Goal: Task Accomplishment & Management: Manage account settings

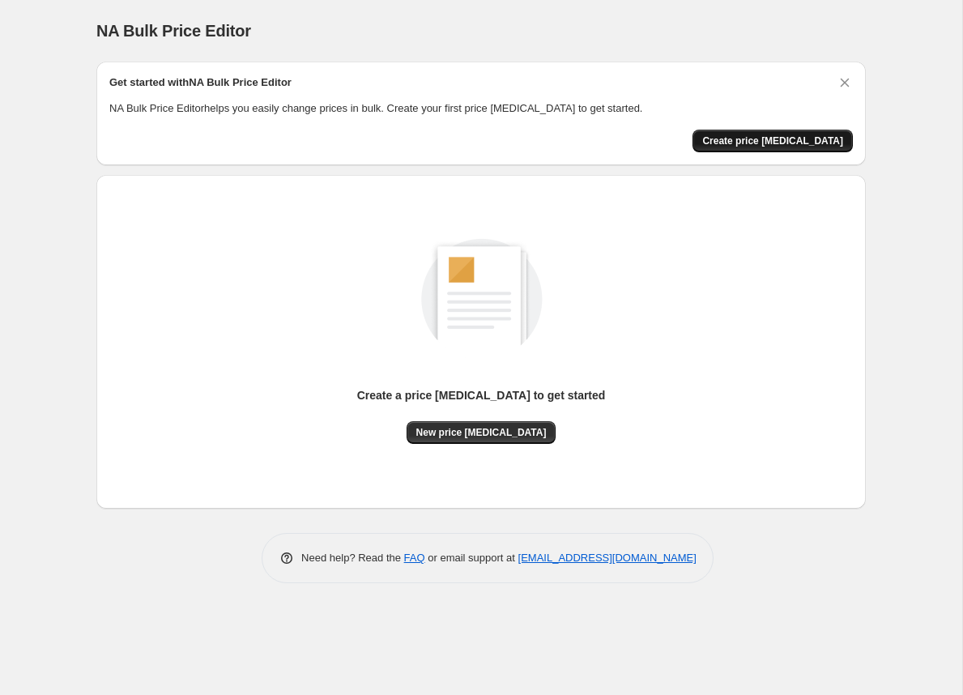
click at [779, 138] on span "Create price [MEDICAL_DATA]" at bounding box center [772, 140] width 141 height 13
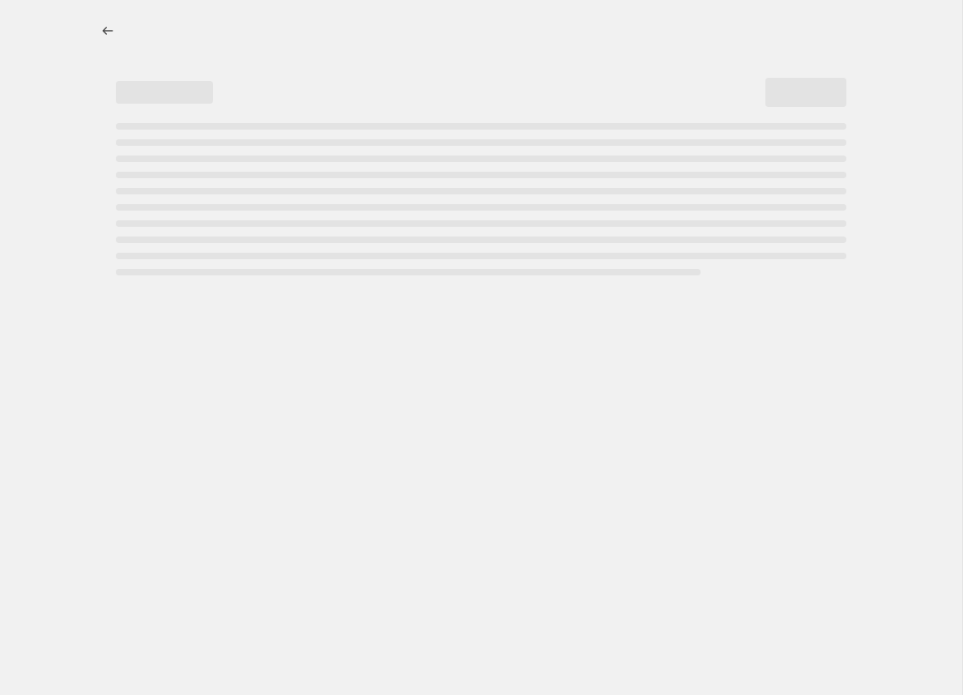
select select "percentage"
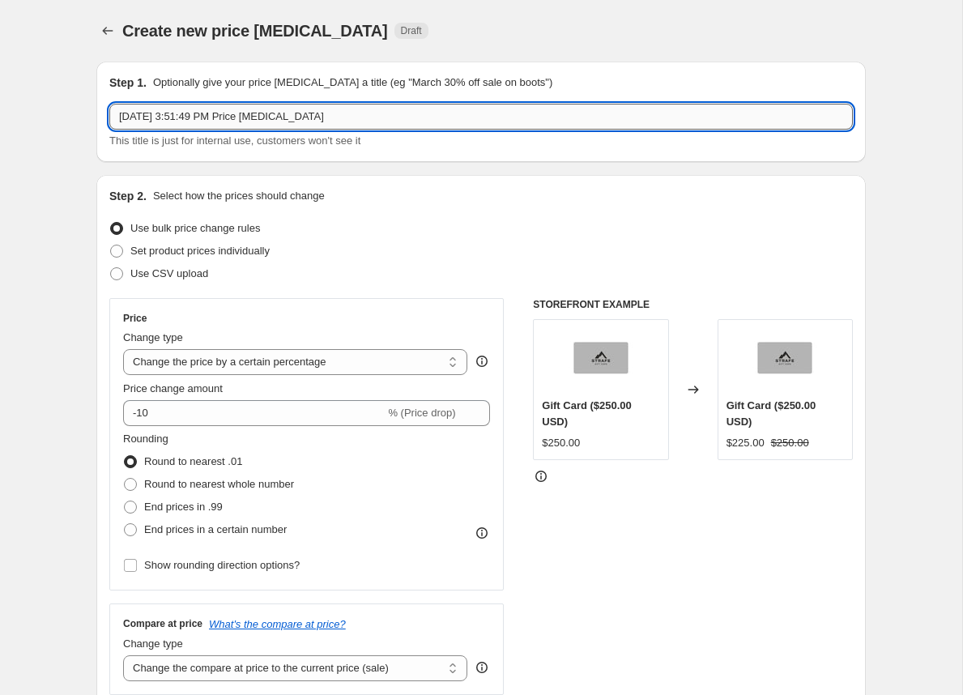
click at [308, 113] on input "Sep 2, 2025, 3:51:49 PM Price change job" at bounding box center [480, 117] width 743 height 26
type input "A"
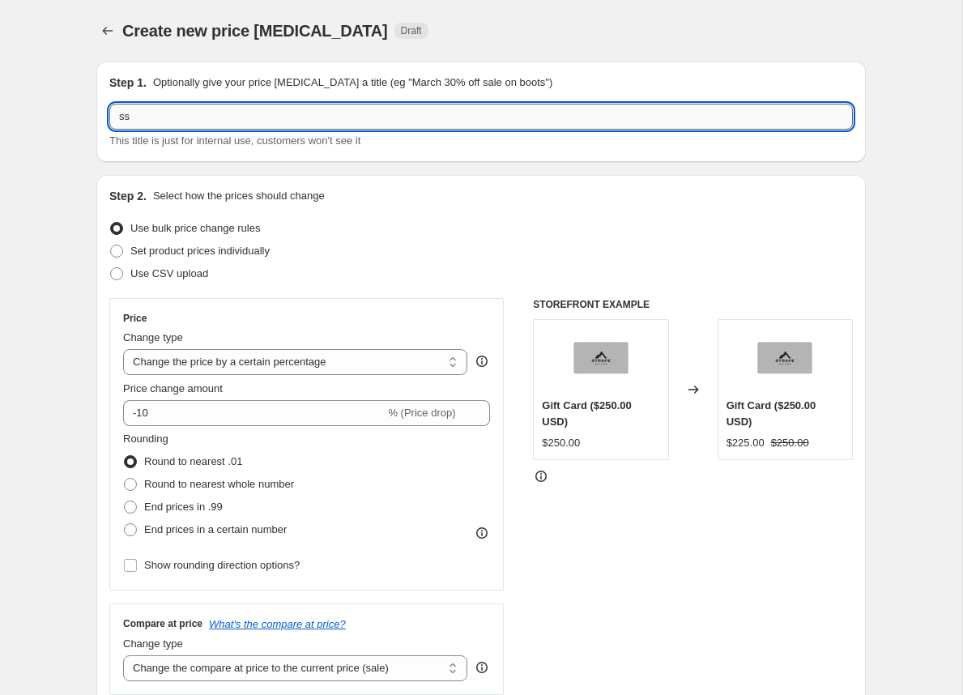
type input "s"
type input "@"
type input "SS25-ArchiveSale30Off"
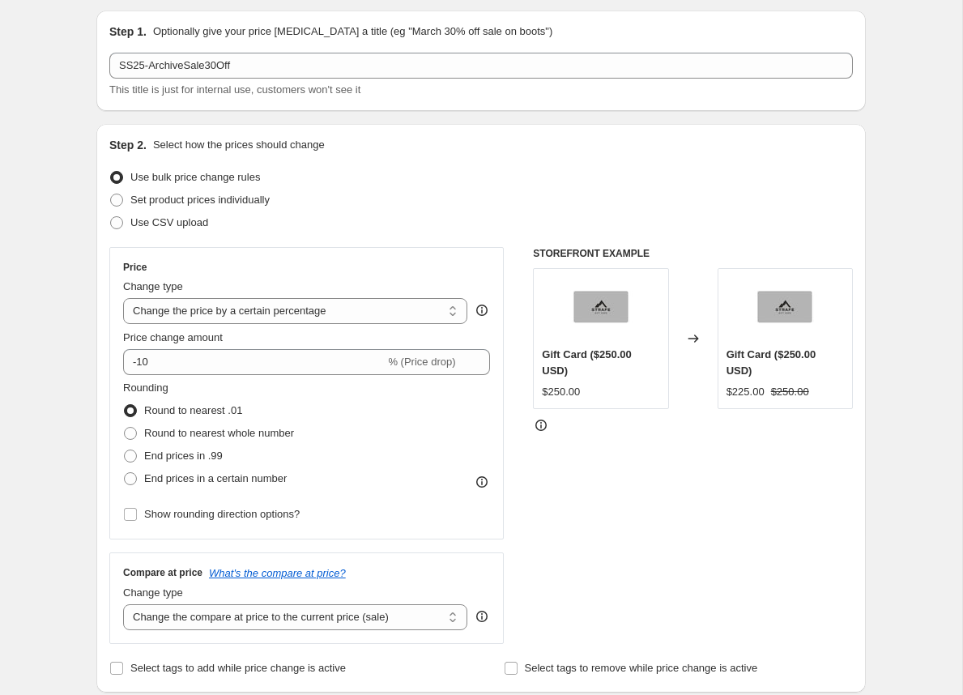
scroll to position [52, 0]
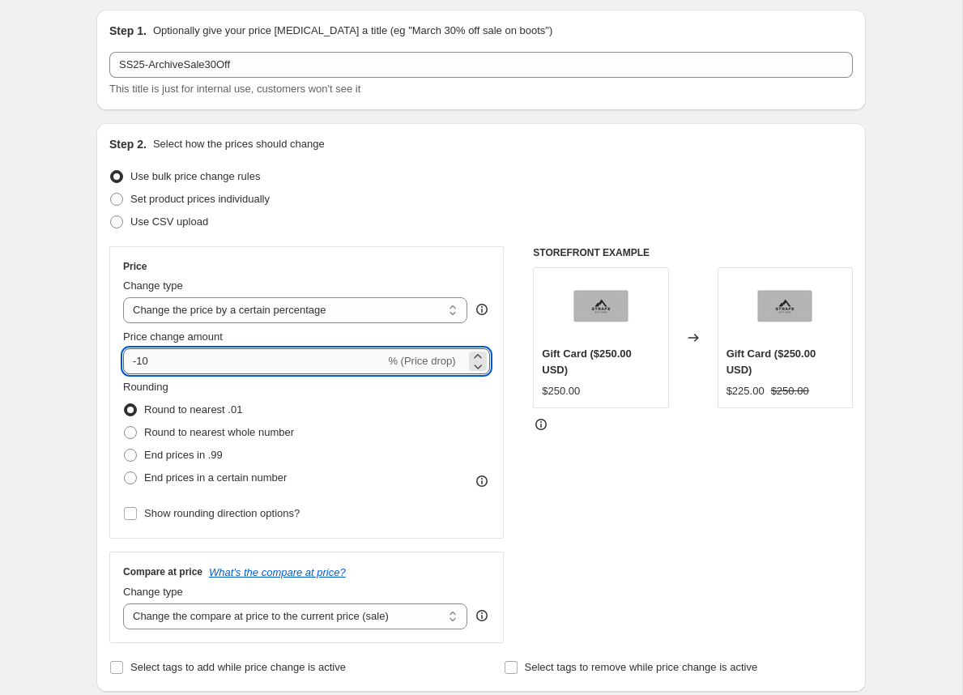
click at [194, 361] on input "-10" at bounding box center [253, 361] width 261 height 26
type input "-30"
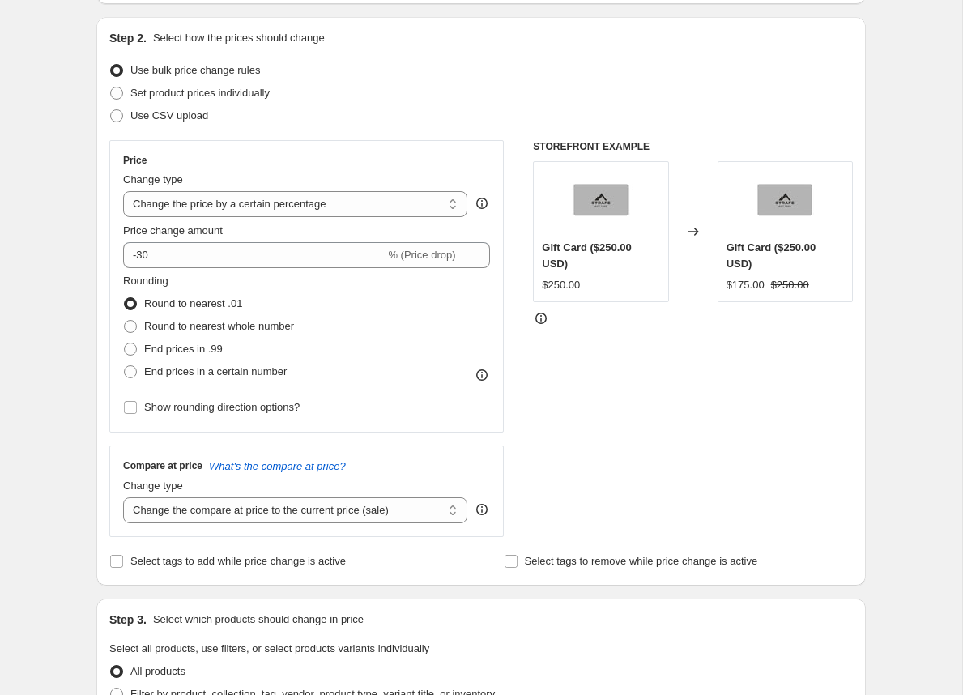
scroll to position [179, 0]
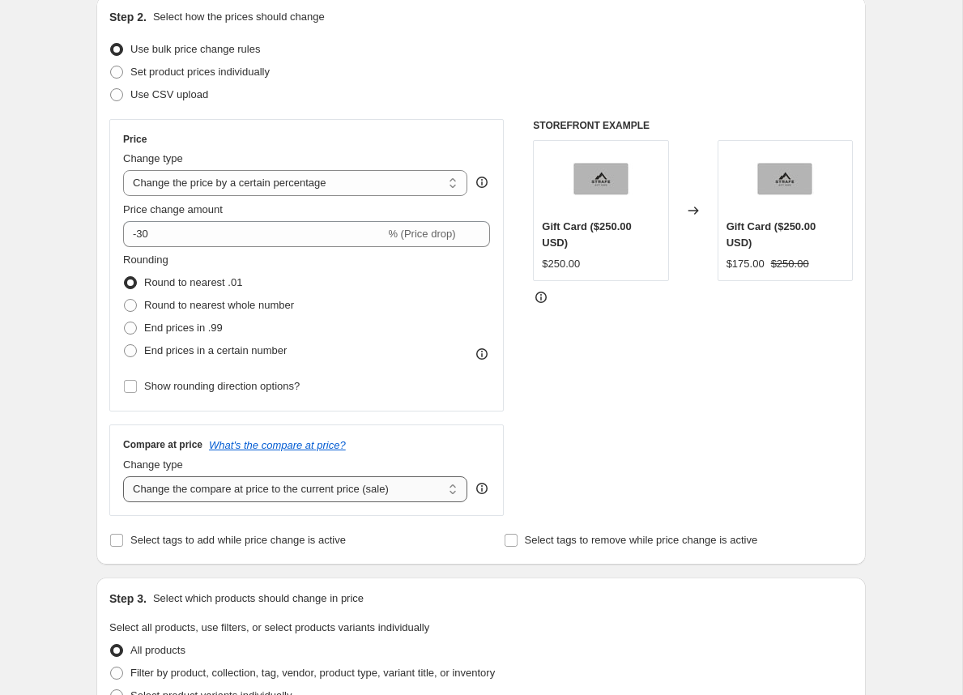
click at [190, 486] on select "Change the compare at price to the current price (sale) Change the compare at p…" at bounding box center [295, 489] width 344 height 26
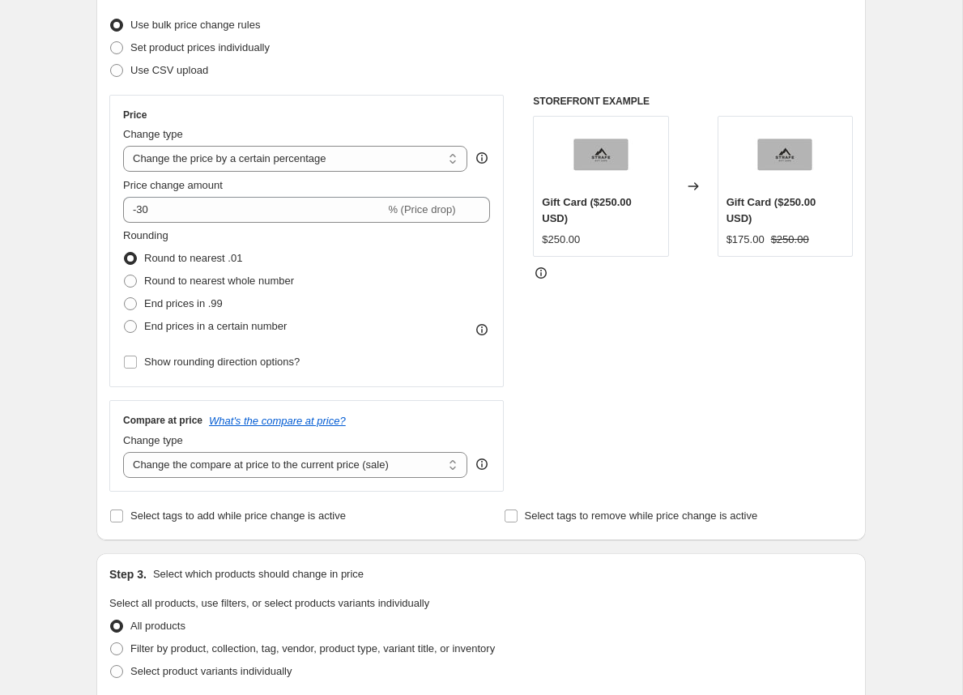
scroll to position [206, 0]
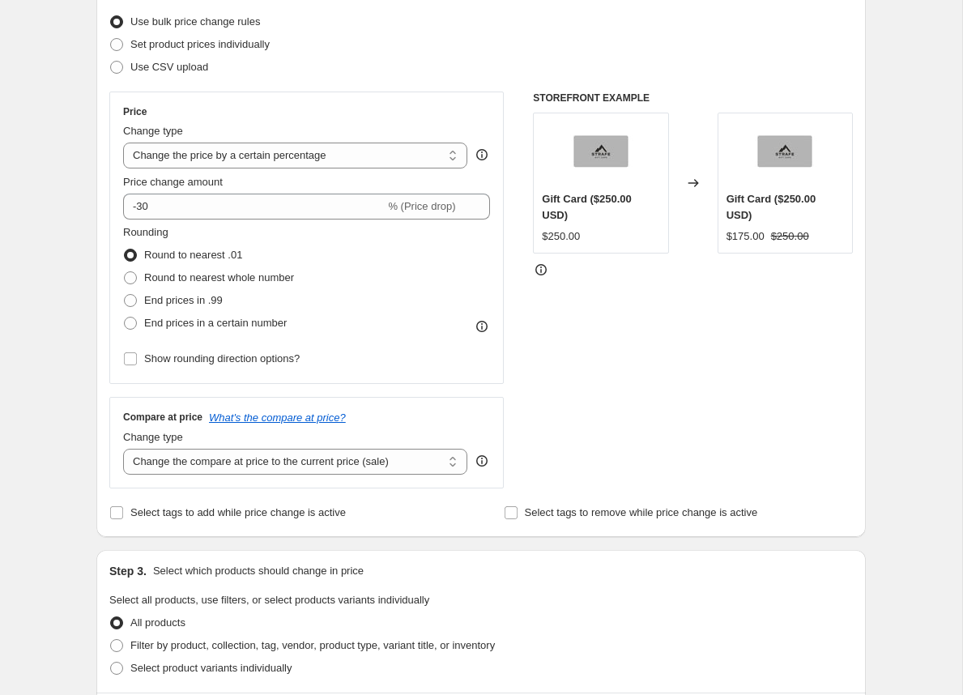
click at [89, 468] on div "Step 1. Optionally give your price change job a title (eg "March 30% off sale o…" at bounding box center [474, 623] width 782 height 1562
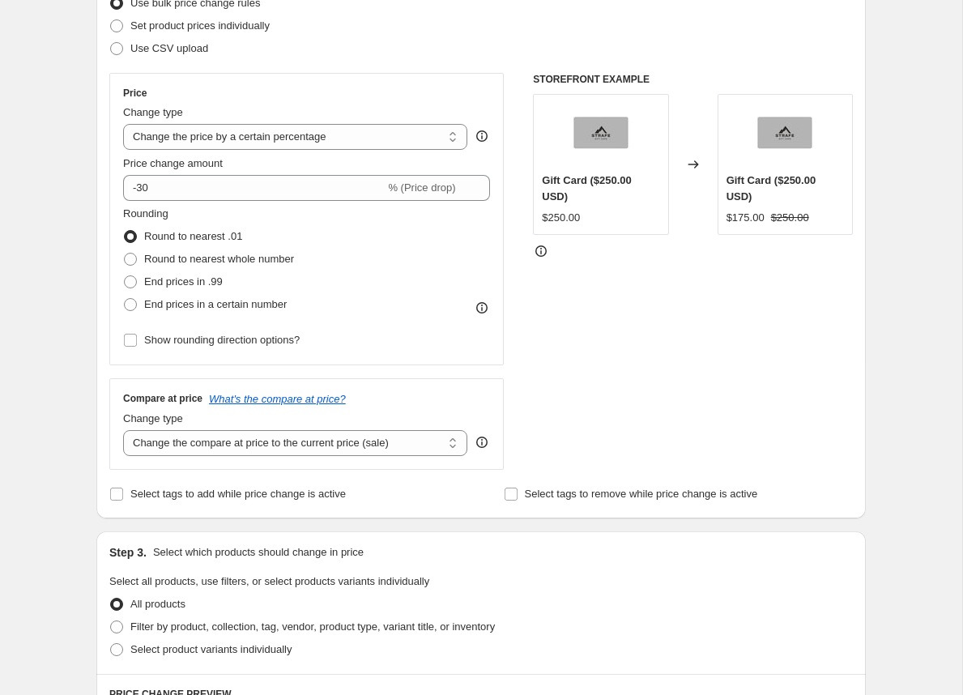
scroll to position [211, 0]
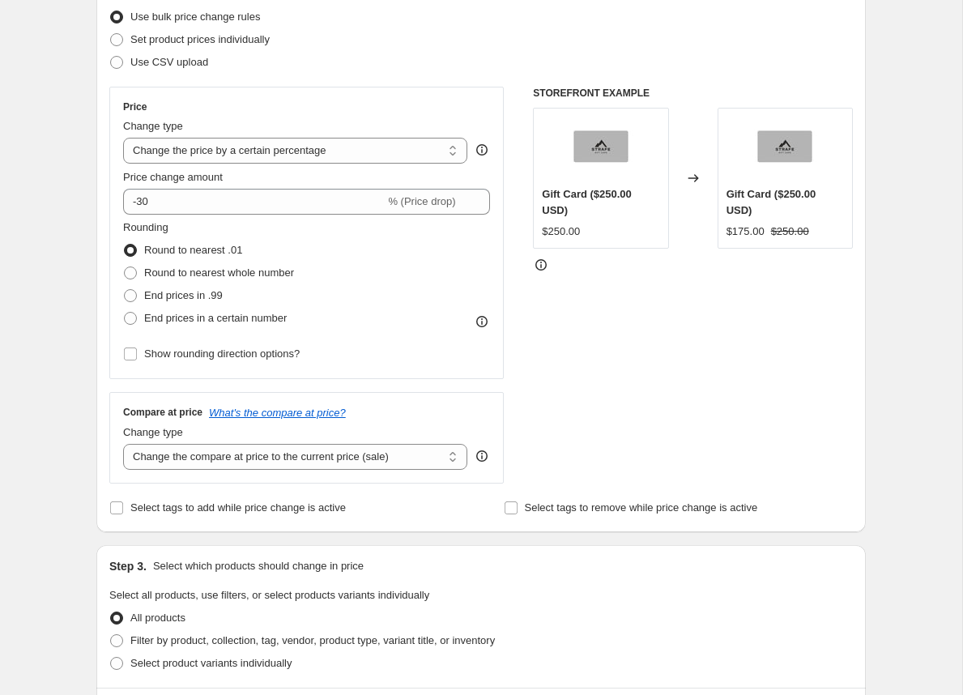
click at [74, 427] on div "Create new price change job. This page is ready Create new price change job Dra…" at bounding box center [481, 643] width 962 height 1709
click at [175, 460] on select "Change the compare at price to the current price (sale) Change the compare at p…" at bounding box center [295, 457] width 344 height 26
click at [123, 444] on select "Change the compare at price to the current price (sale) Change the compare at p…" at bounding box center [295, 457] width 344 height 26
click at [256, 406] on icon "What's the compare at price?" at bounding box center [277, 412] width 137 height 12
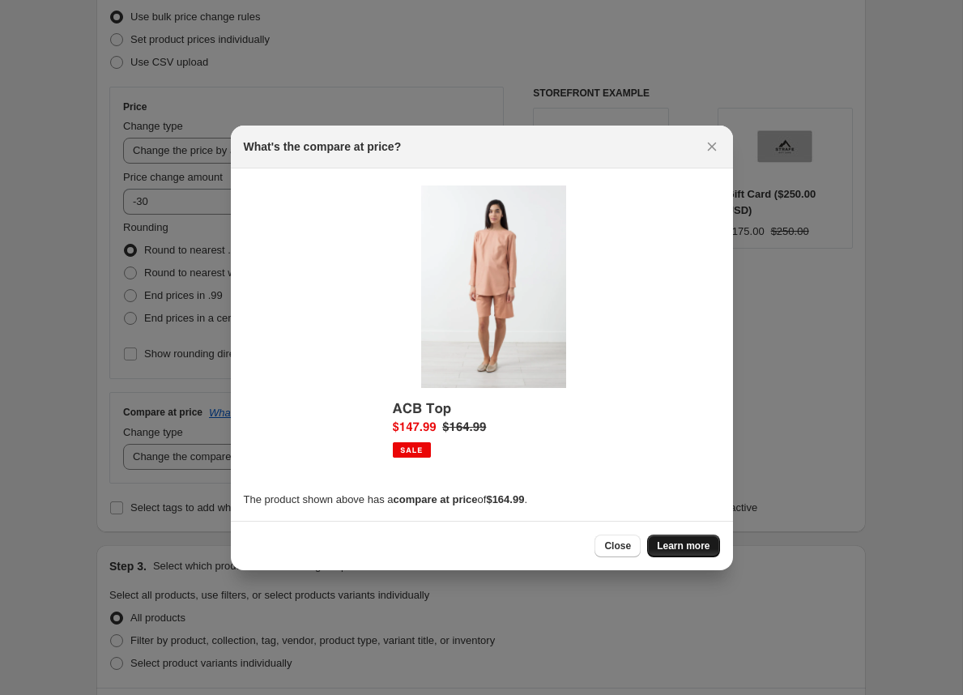
click at [663, 544] on span "Learn more" at bounding box center [683, 545] width 53 height 13
click at [625, 544] on span "Close" at bounding box center [617, 545] width 27 height 13
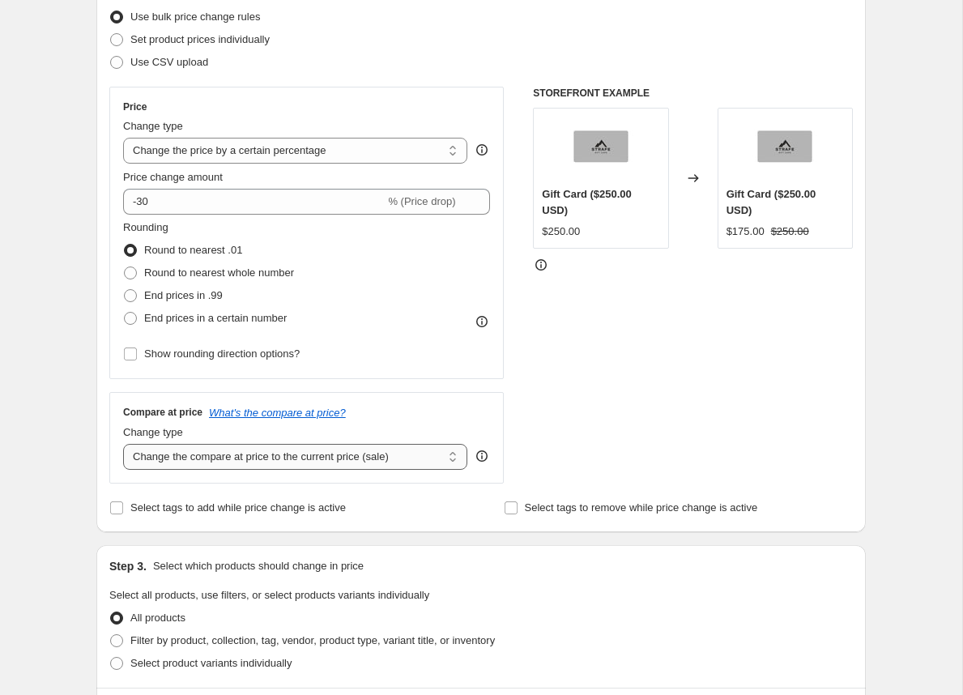
click at [297, 461] on select "Change the compare at price to the current price (sale) Change the compare at p…" at bounding box center [295, 457] width 344 height 26
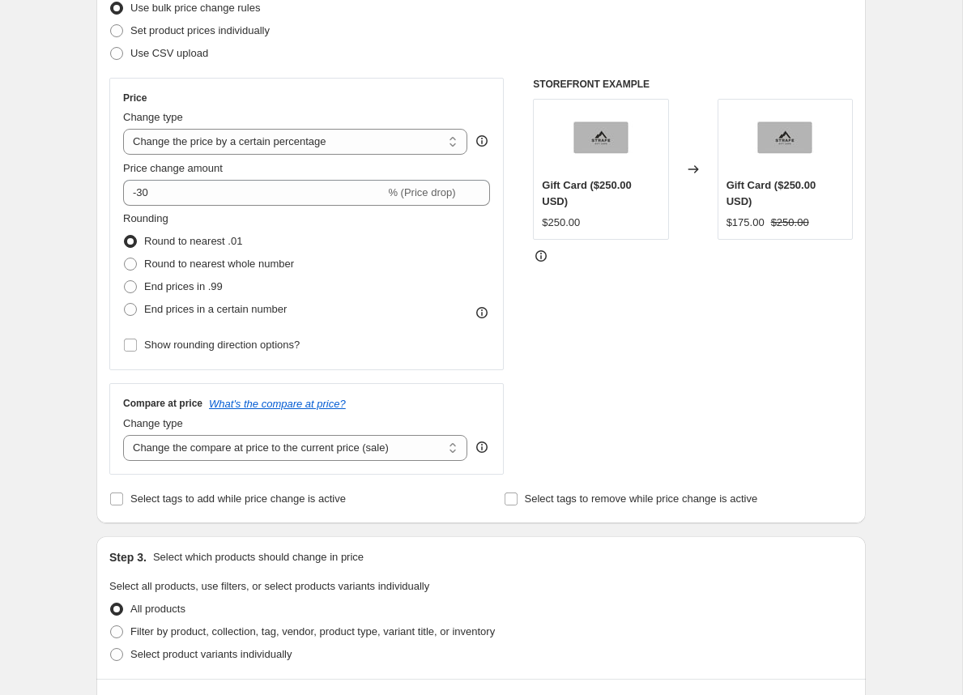
click at [483, 448] on icon at bounding box center [482, 447] width 16 height 16
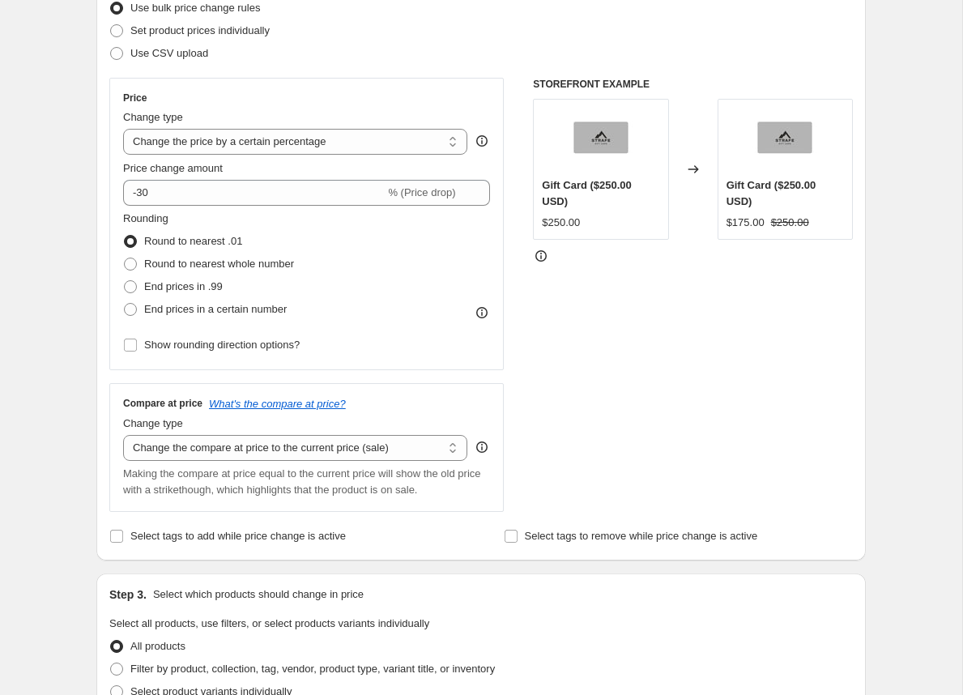
click at [525, 448] on div "Price Change type Change the price to a certain amount Change the price by a ce…" at bounding box center [480, 295] width 743 height 434
click at [85, 407] on div "Step 1. Optionally give your price change job a title (eg "March 30% off sale o…" at bounding box center [474, 627] width 782 height 1599
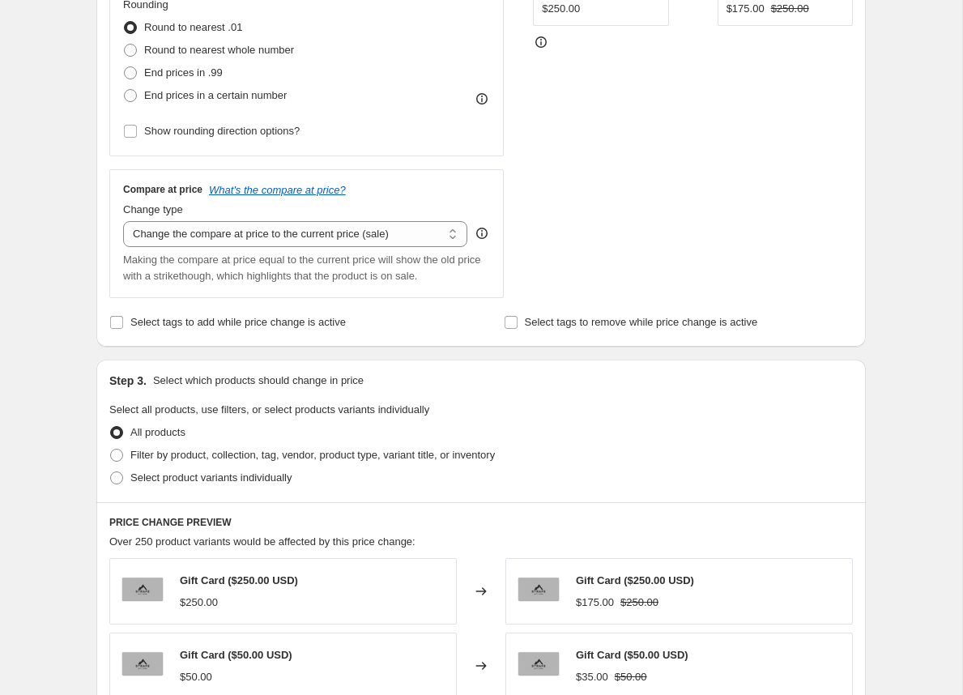
scroll to position [435, 0]
click at [124, 451] on span at bounding box center [116, 454] width 15 height 15
click at [111, 449] on input "Filter by product, collection, tag, vendor, product type, variant title, or inv…" at bounding box center [110, 448] width 1 height 1
radio input "true"
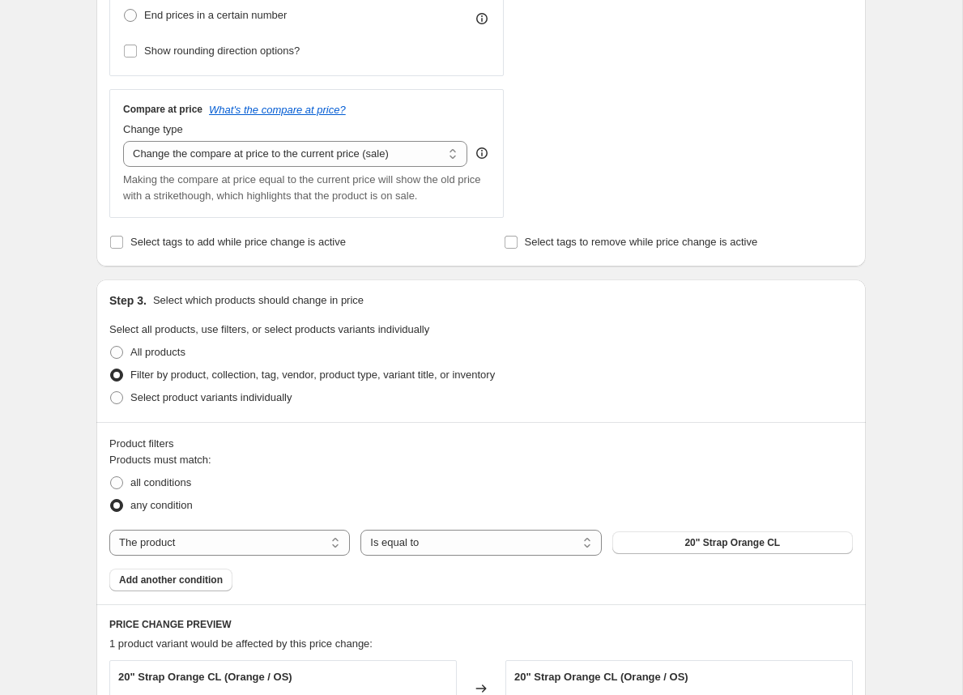
scroll to position [516, 0]
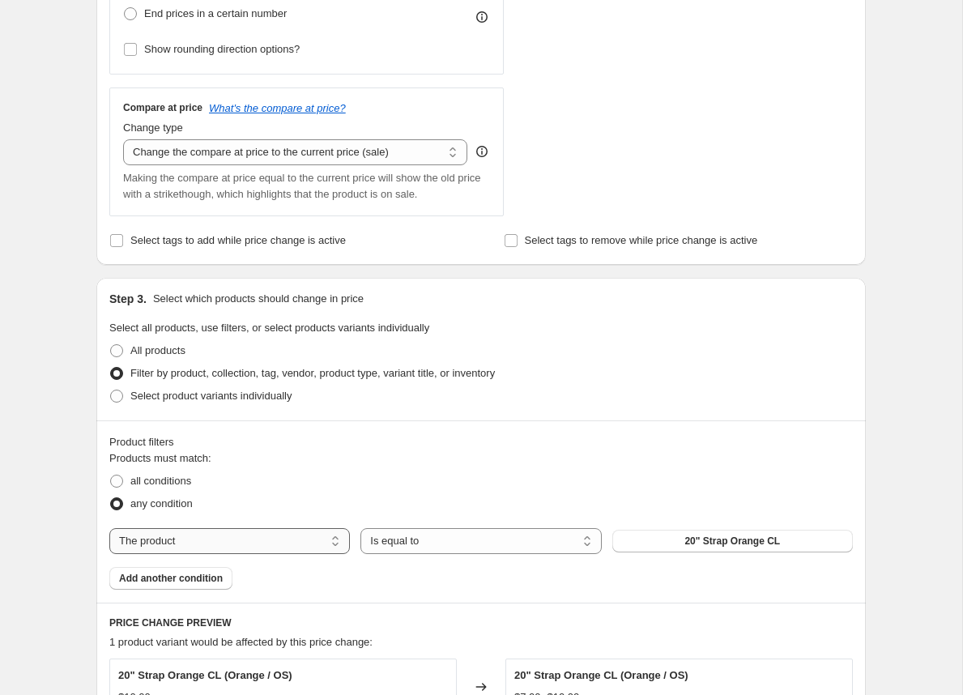
click at [324, 548] on select "The product The product's collection The product's tag The product's vendor The…" at bounding box center [229, 541] width 240 height 26
select select "tag"
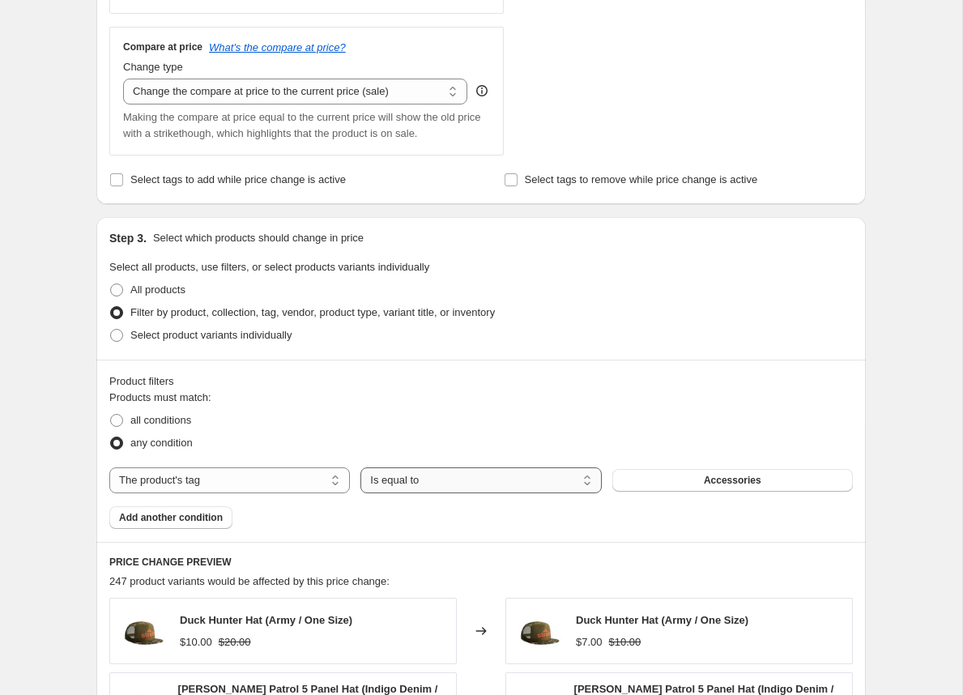
scroll to position [578, 0]
click at [656, 478] on button "Accessories" at bounding box center [732, 478] width 240 height 23
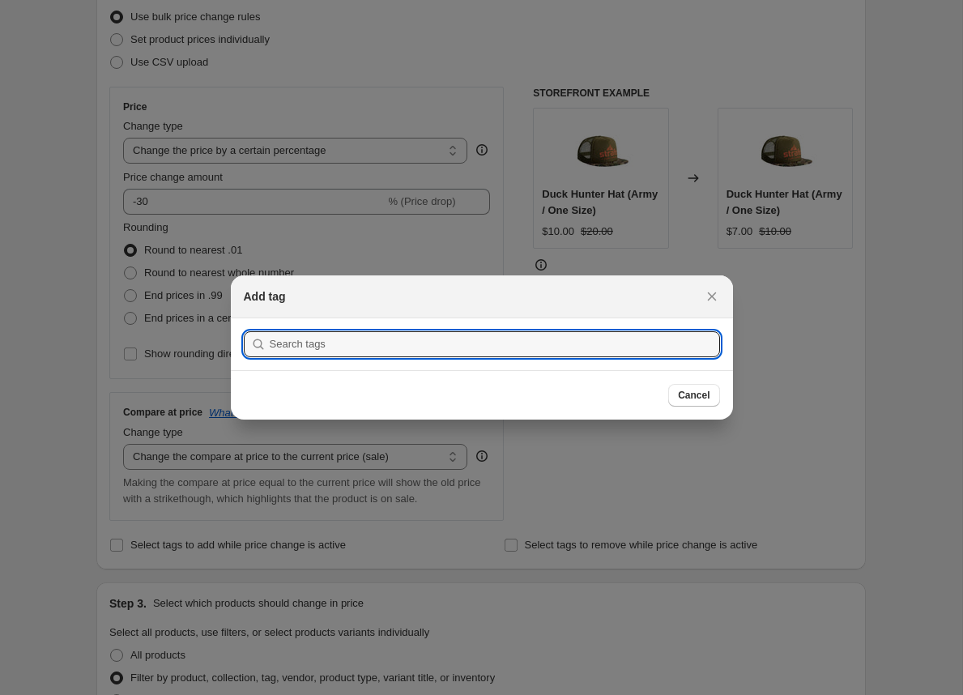
scroll to position [0, 0]
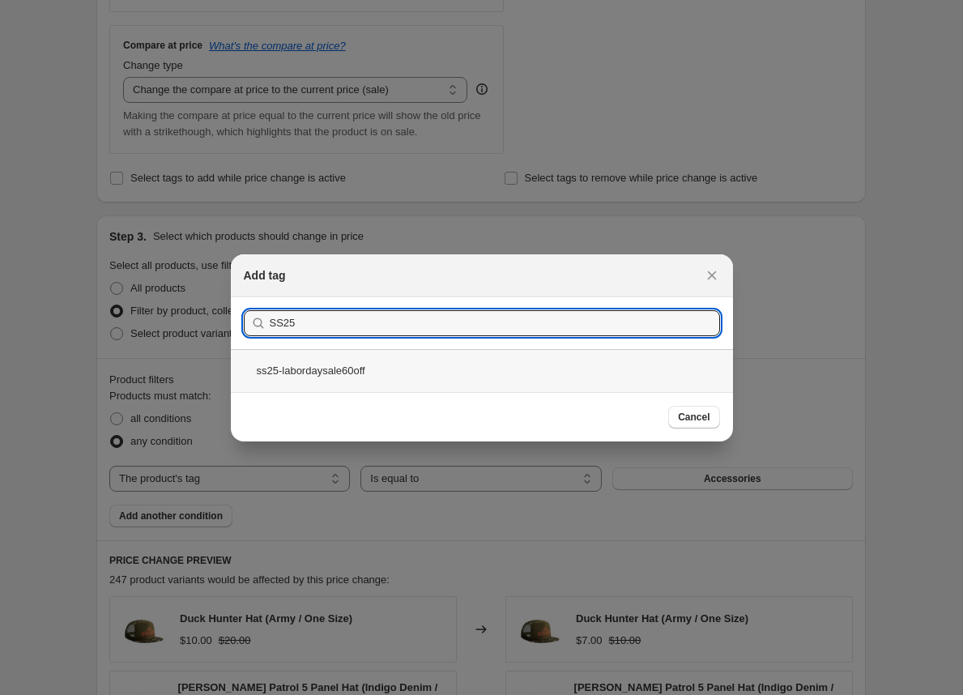
type input "SS25"
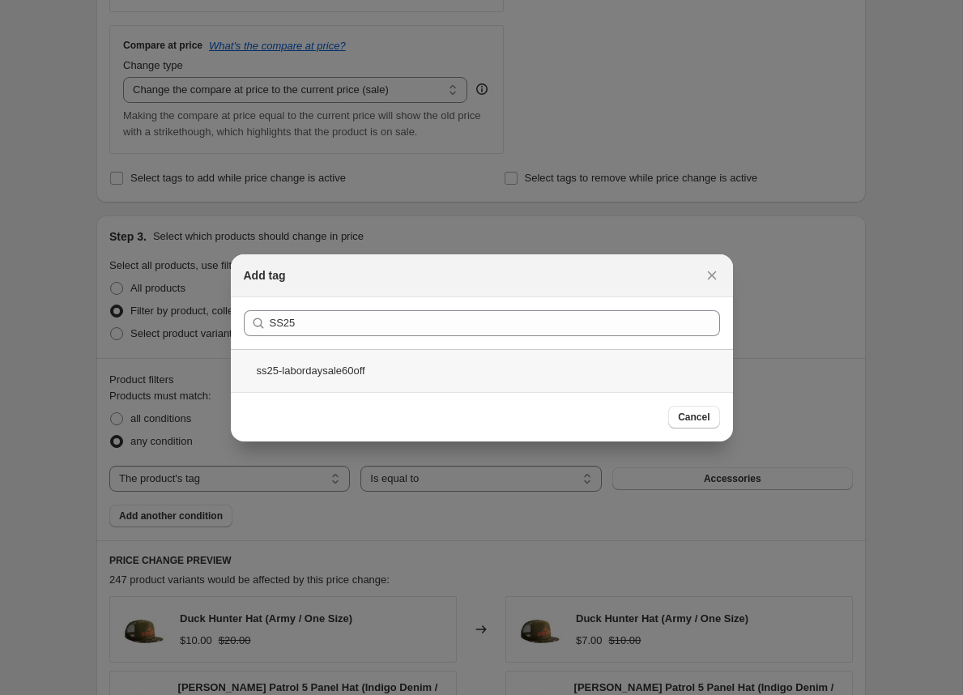
click at [373, 379] on div "ss25-labordaysale60off" at bounding box center [482, 370] width 502 height 43
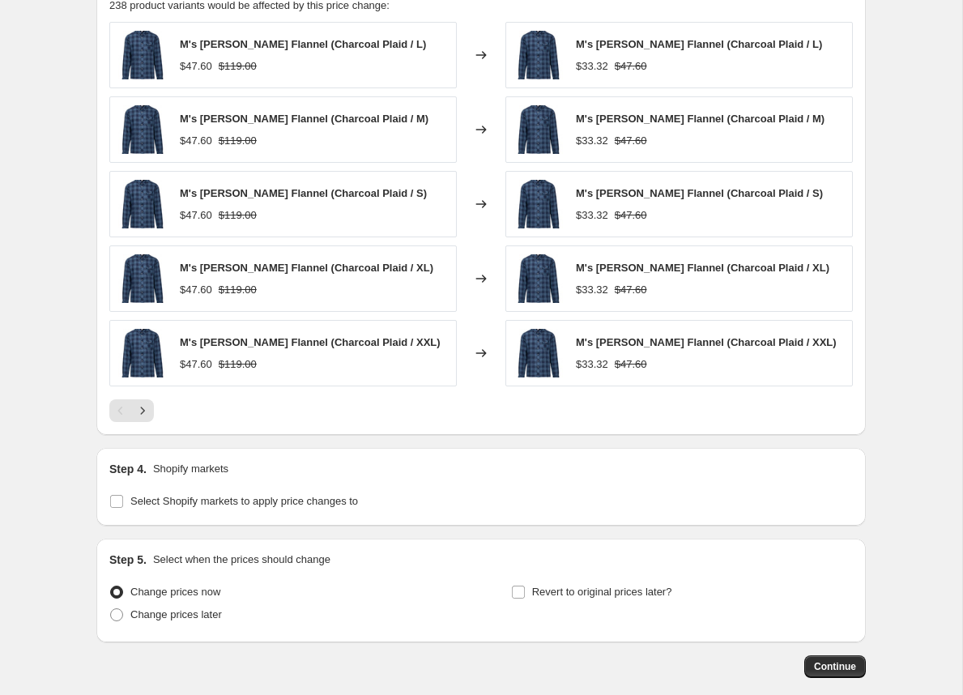
scroll to position [1176, 0]
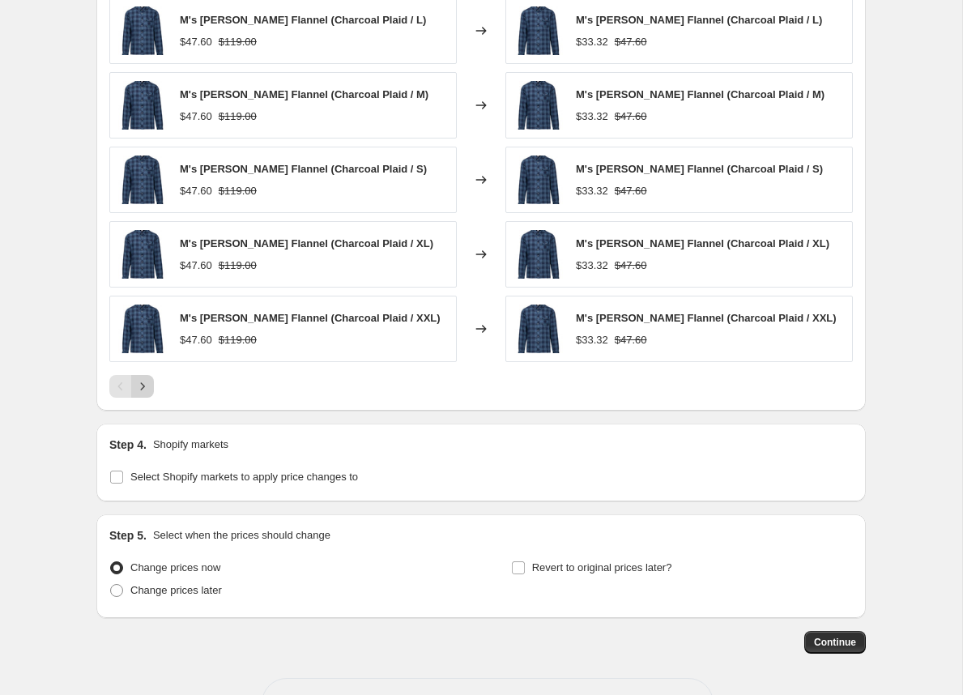
click at [142, 386] on icon "Next" at bounding box center [142, 386] width 16 height 16
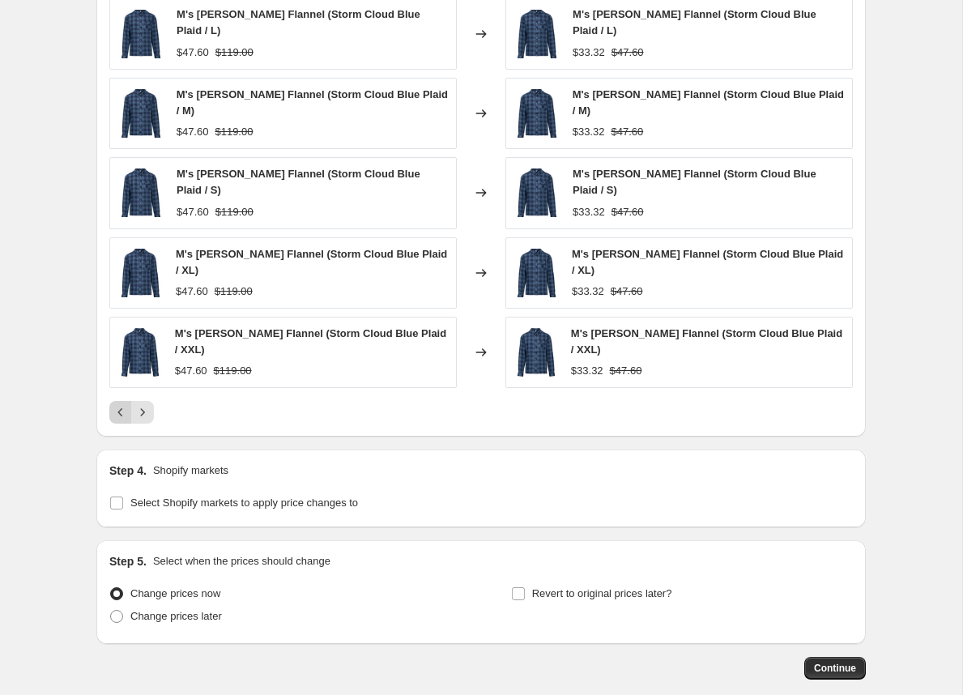
click at [113, 404] on icon "Previous" at bounding box center [121, 412] width 16 height 16
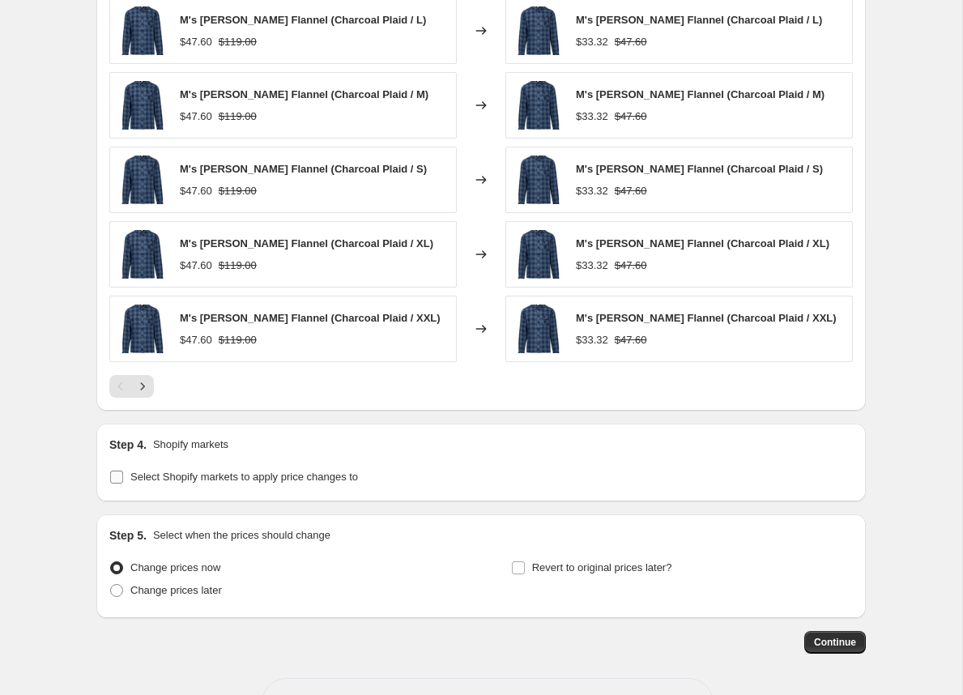
click at [112, 470] on input "Select Shopify markets to apply price changes to" at bounding box center [116, 476] width 13 height 13
checkbox input "true"
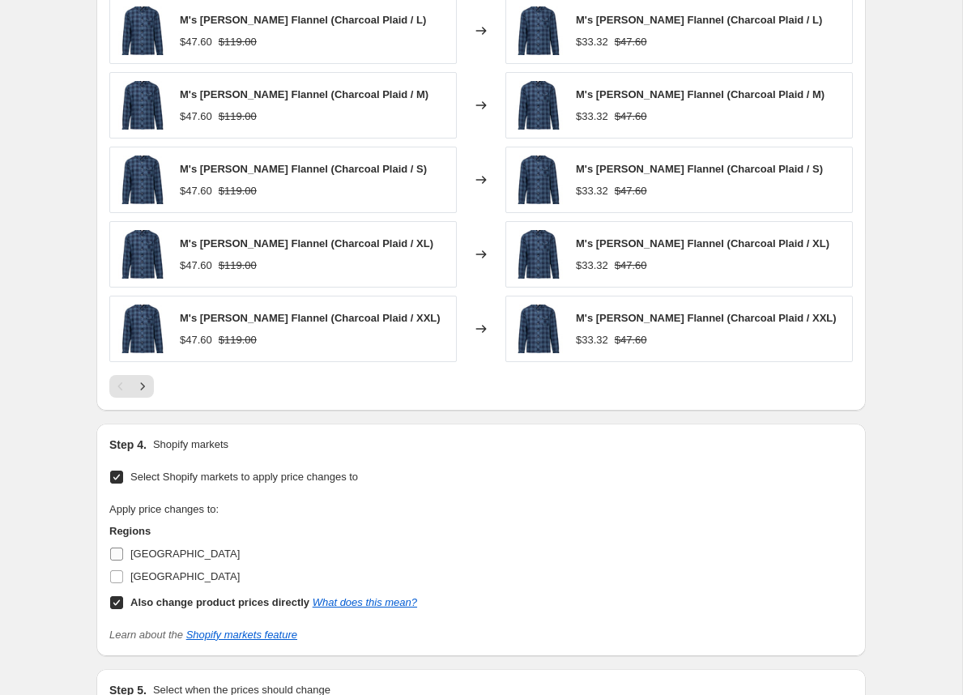
click at [114, 542] on label "[GEOGRAPHIC_DATA]" at bounding box center [174, 553] width 130 height 23
click at [114, 547] on input "[GEOGRAPHIC_DATA]" at bounding box center [116, 553] width 13 height 13
checkbox input "true"
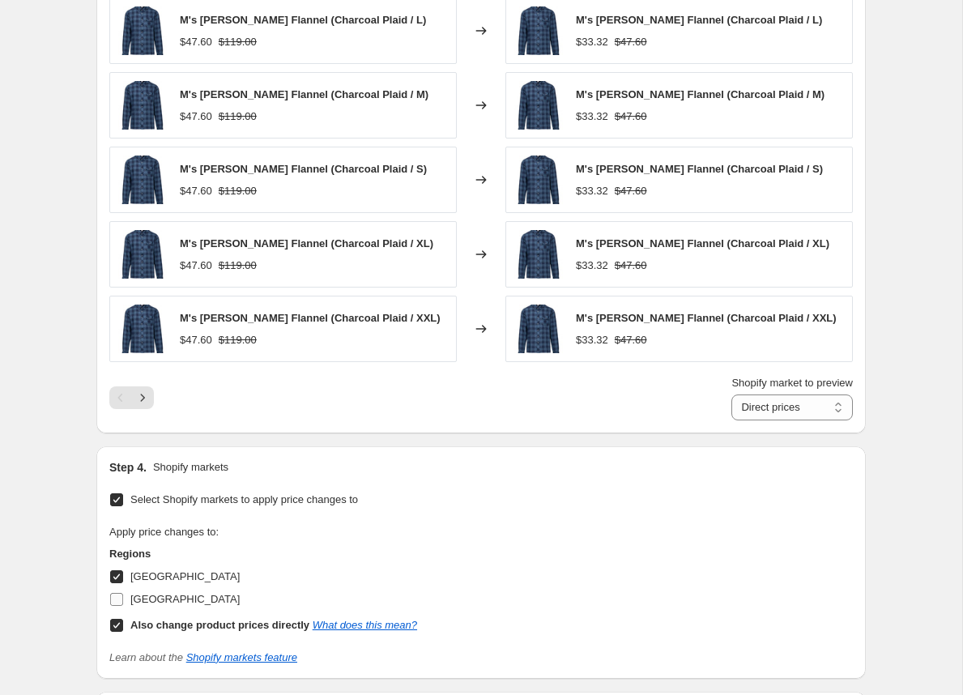
click at [114, 596] on input "[GEOGRAPHIC_DATA]" at bounding box center [116, 599] width 13 height 13
checkbox input "true"
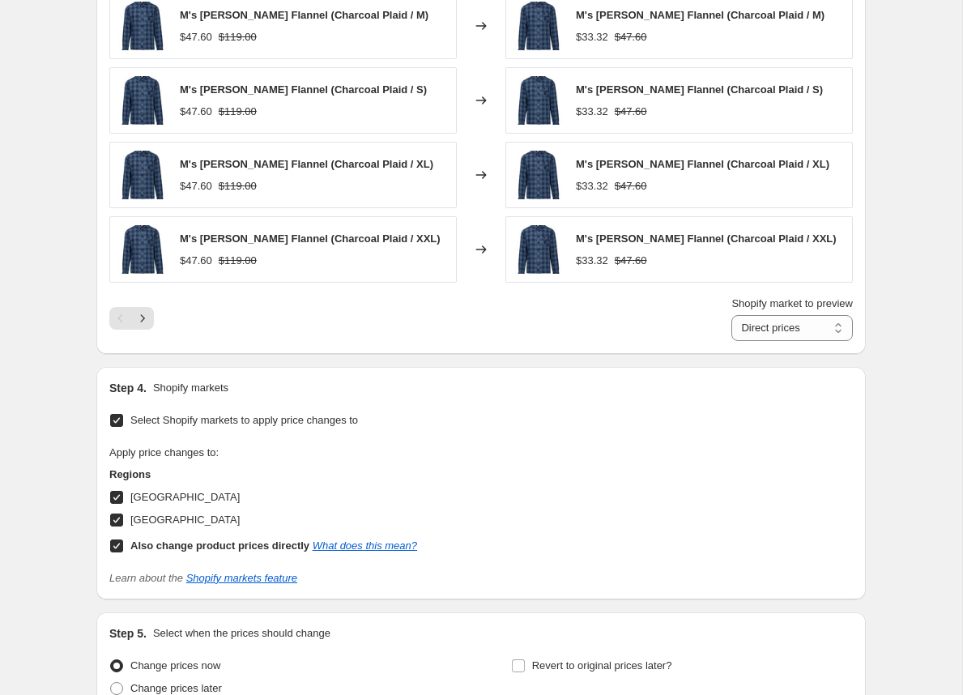
scroll to position [1292, 0]
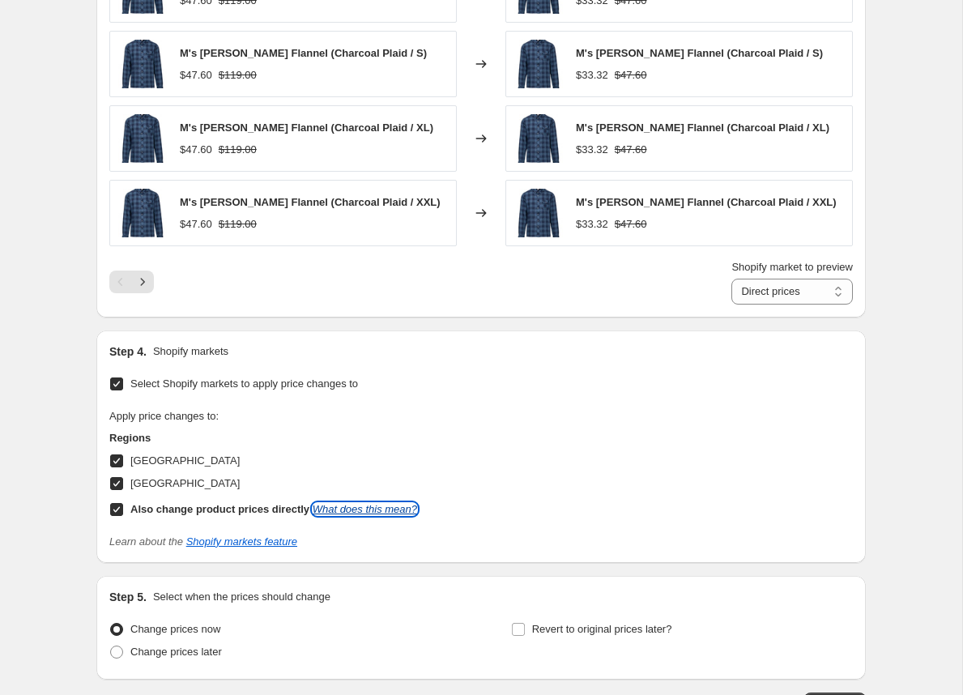
click at [360, 506] on link "What does this mean?" at bounding box center [364, 509] width 104 height 12
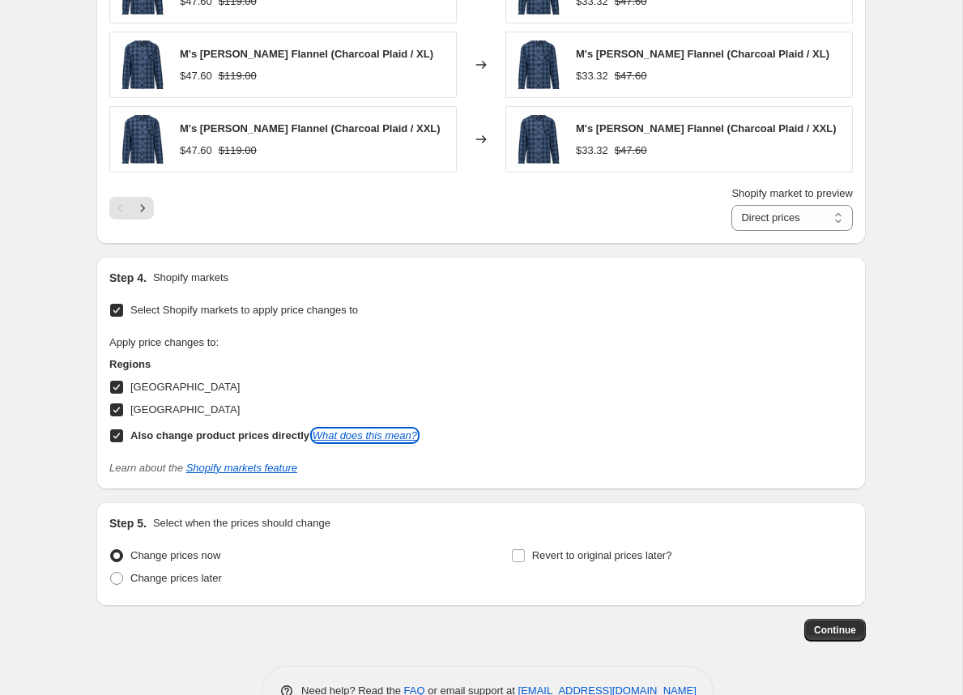
scroll to position [1370, 0]
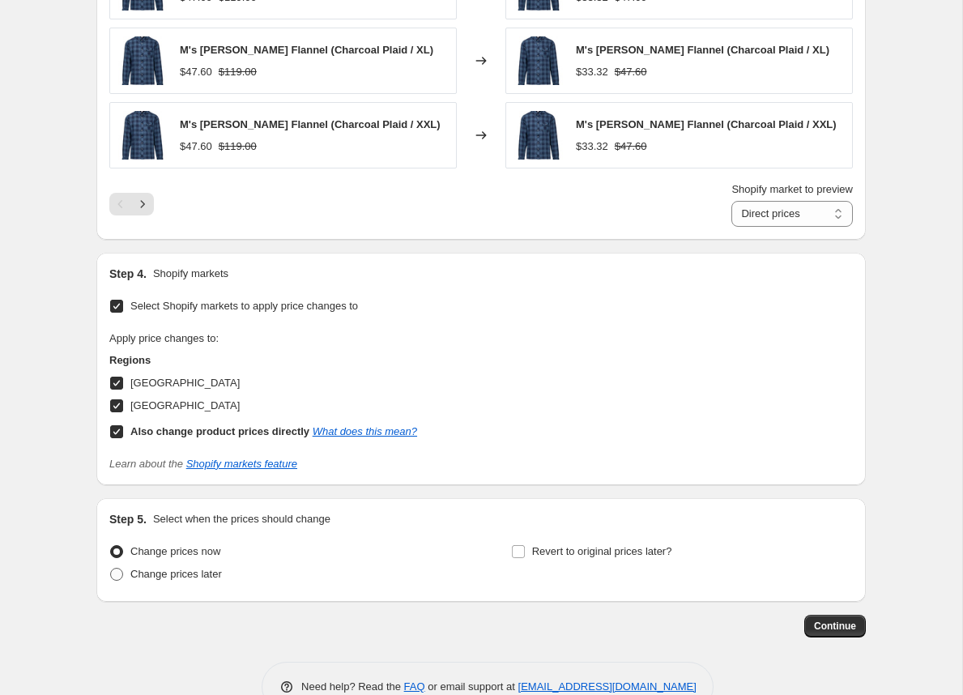
click at [110, 569] on span at bounding box center [116, 574] width 13 height 13
click at [110, 568] on input "Change prices later" at bounding box center [110, 568] width 1 height 1
radio input "true"
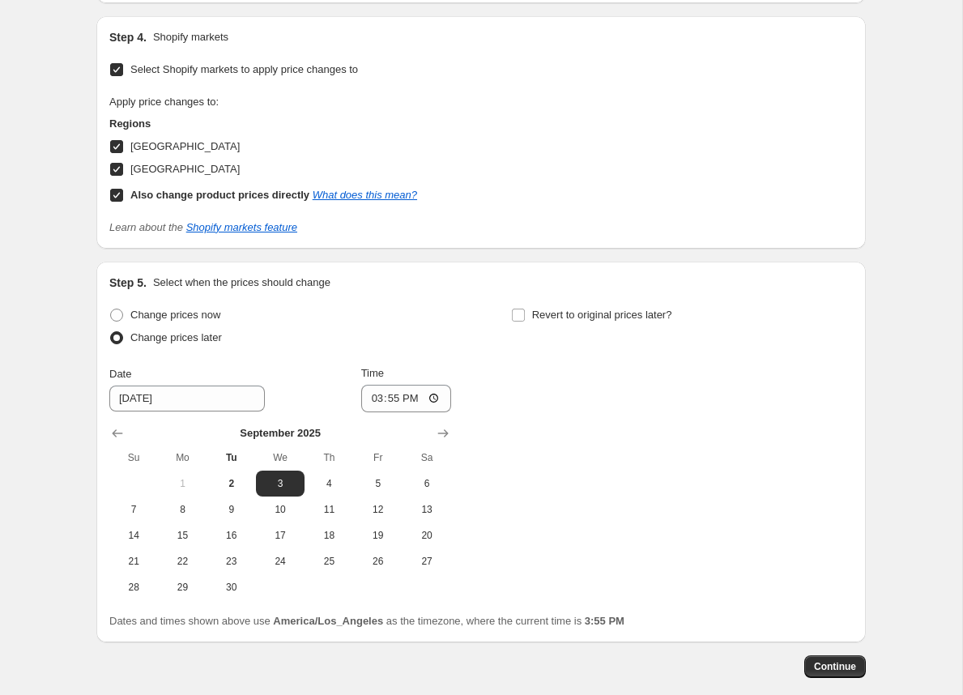
scroll to position [1622, 0]
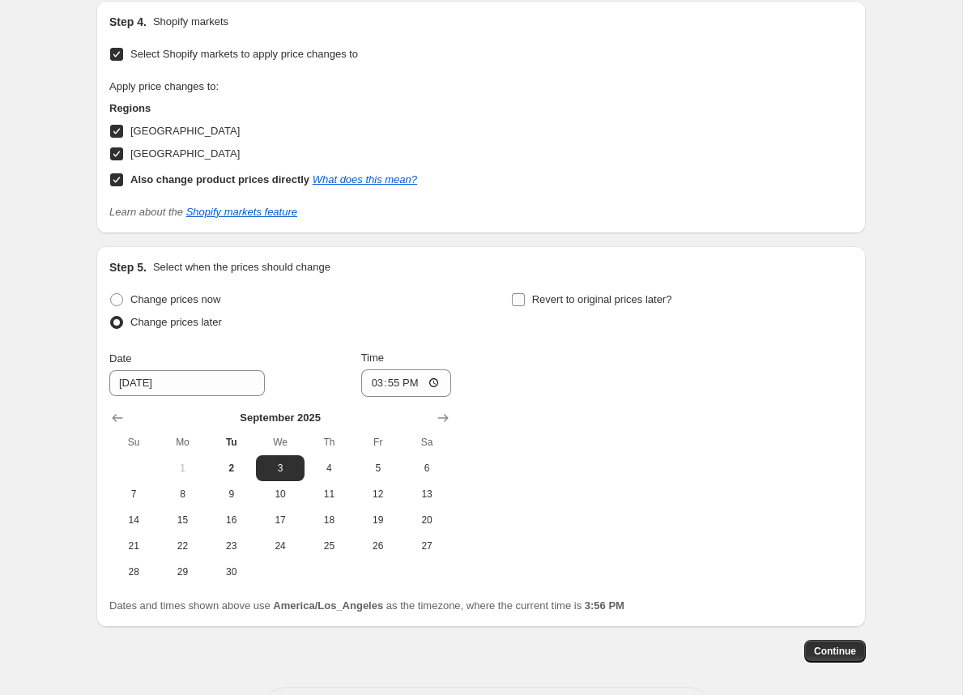
click at [521, 296] on input "Revert to original prices later?" at bounding box center [518, 299] width 13 height 13
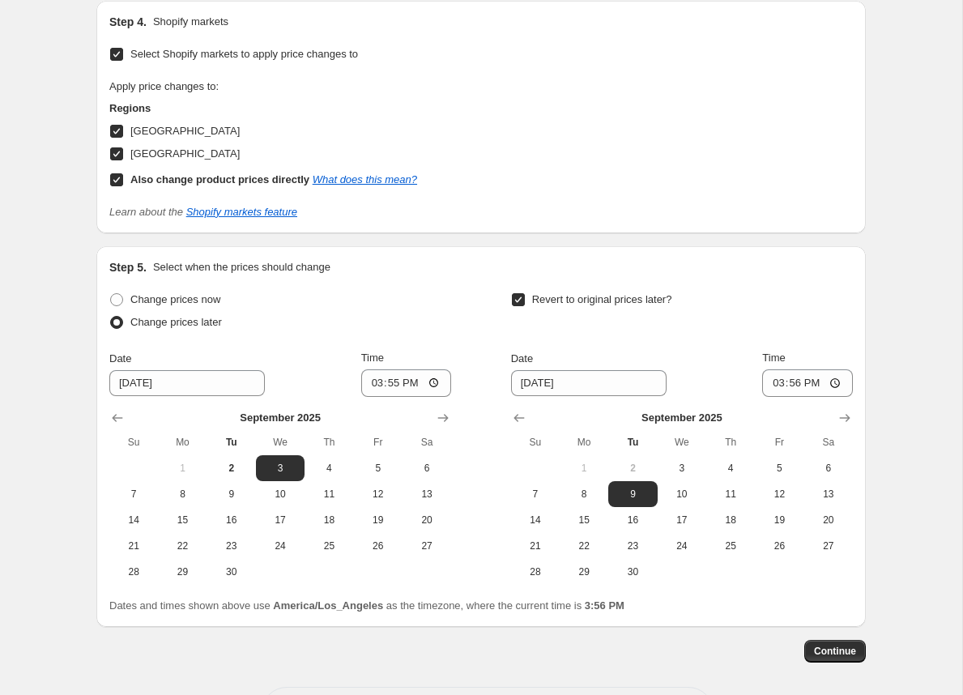
click at [521, 296] on input "Revert to original prices later?" at bounding box center [518, 299] width 13 height 13
checkbox input "false"
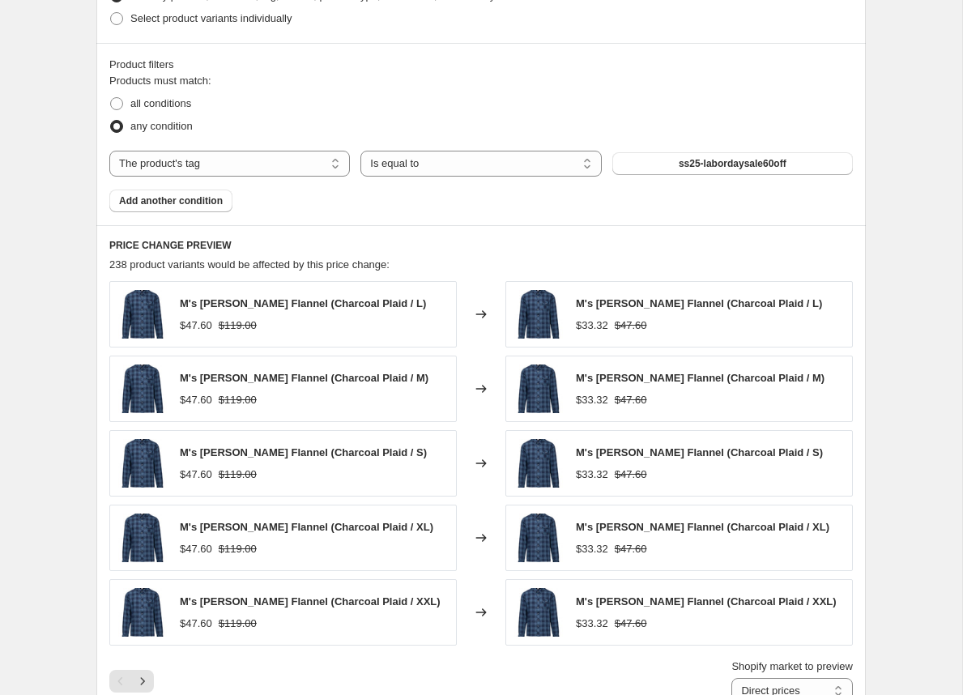
scroll to position [939, 0]
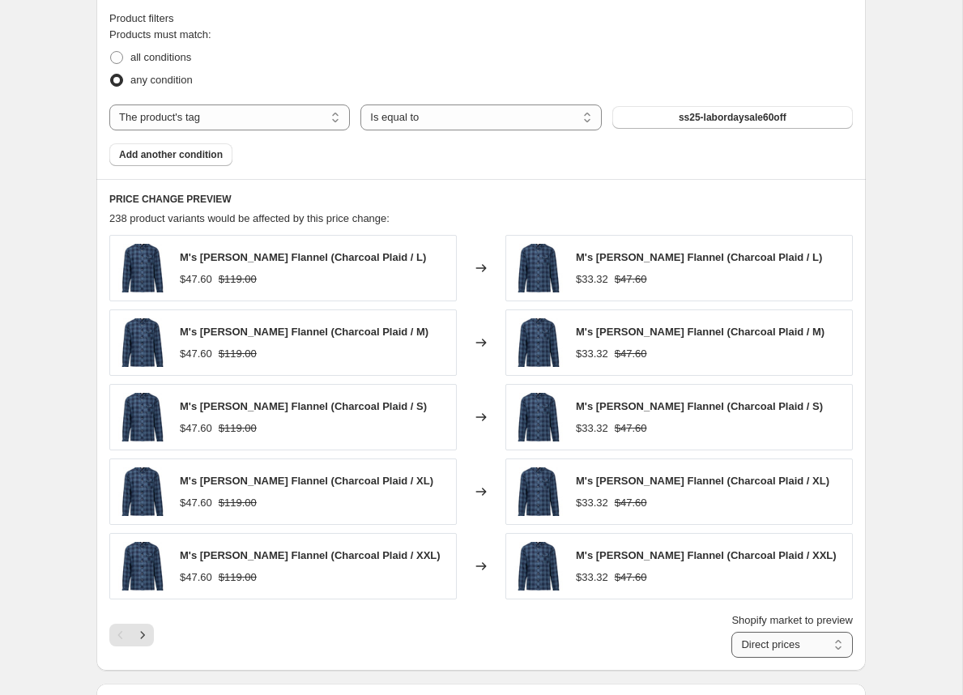
click at [822, 638] on select "Direct prices [GEOGRAPHIC_DATA] [GEOGRAPHIC_DATA]" at bounding box center [791, 644] width 121 height 26
click at [731, 631] on select "Direct prices [GEOGRAPHIC_DATA] [GEOGRAPHIC_DATA]" at bounding box center [791, 644] width 121 height 26
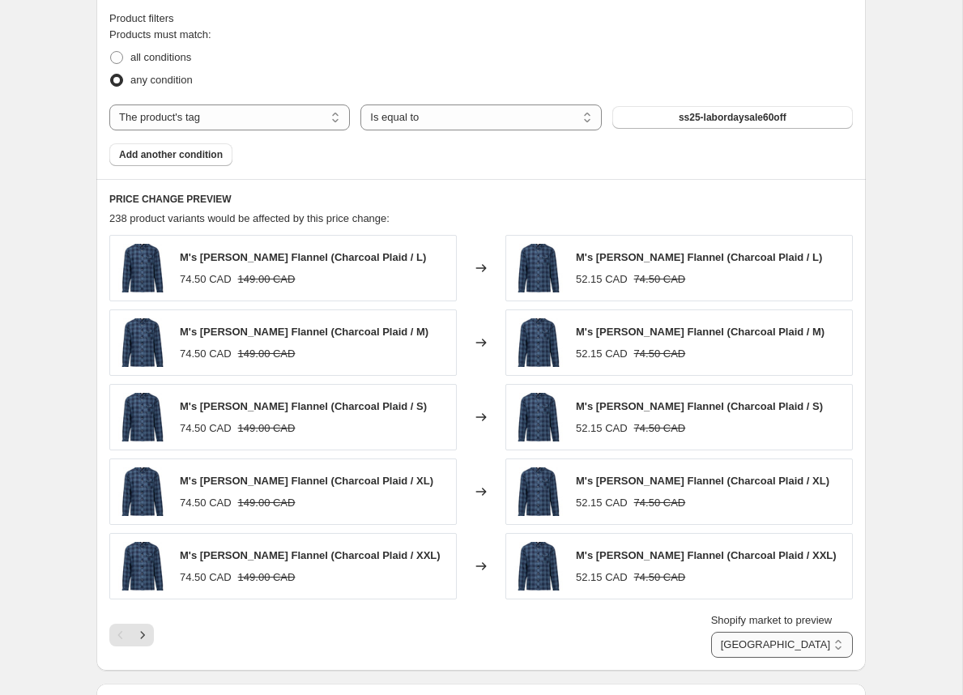
click at [798, 636] on select "Direct prices [GEOGRAPHIC_DATA] [GEOGRAPHIC_DATA]" at bounding box center [782, 644] width 142 height 26
select select "direct"
click at [723, 631] on select "Direct prices [GEOGRAPHIC_DATA] [GEOGRAPHIC_DATA]" at bounding box center [782, 644] width 142 height 26
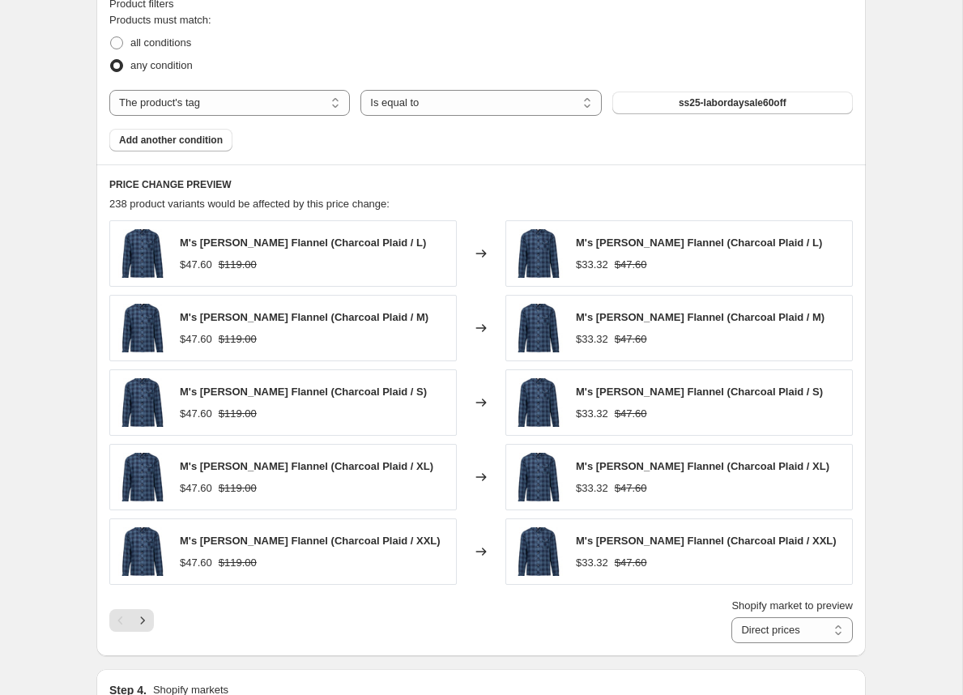
scroll to position [933, 0]
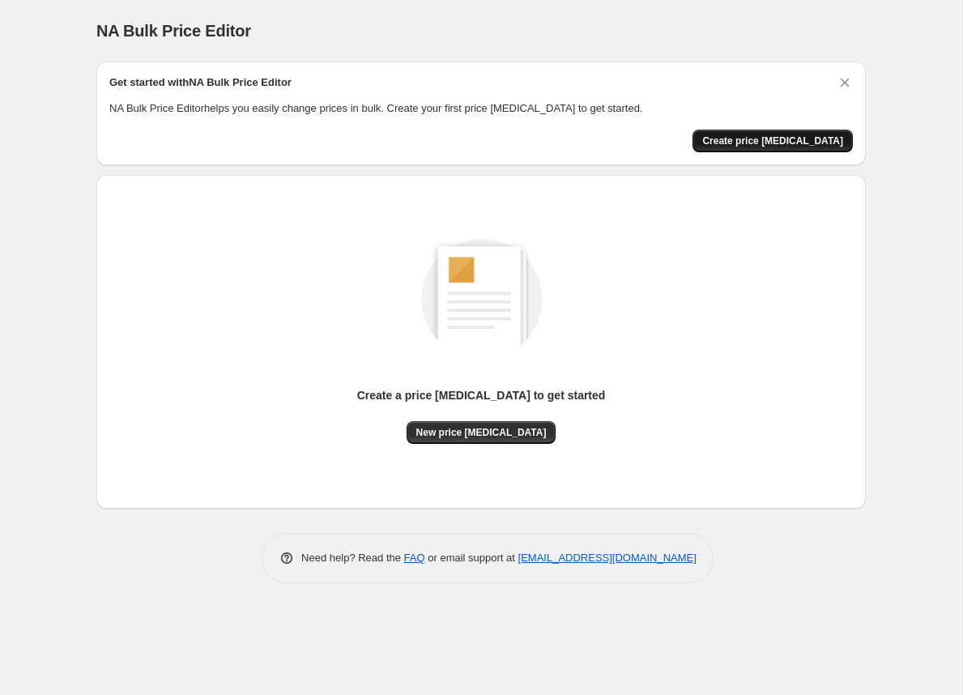
click at [801, 138] on span "Create price [MEDICAL_DATA]" at bounding box center [772, 140] width 141 height 13
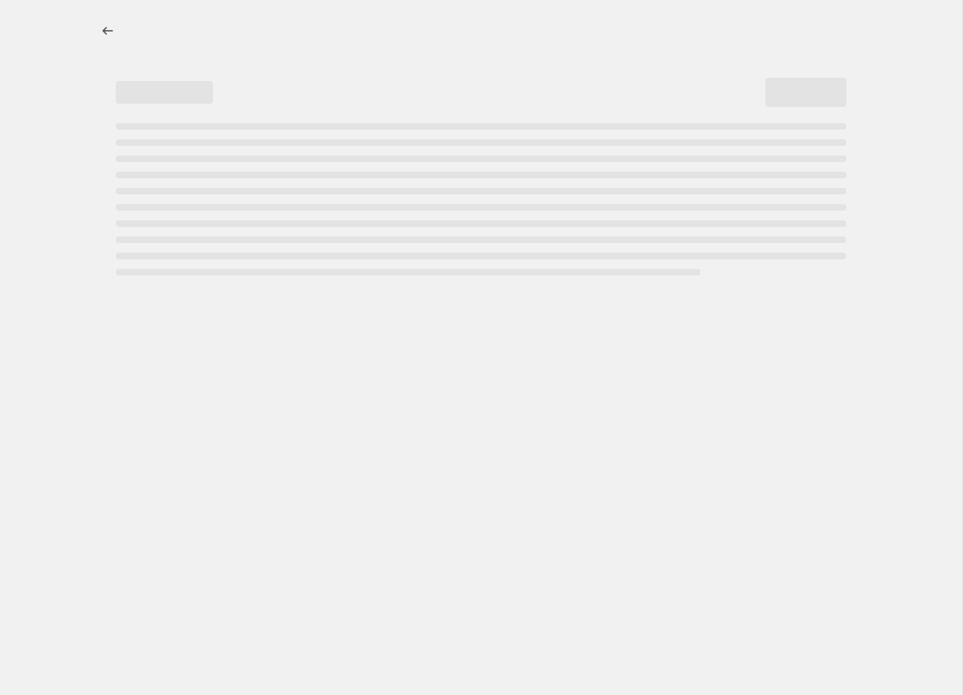
select select "percentage"
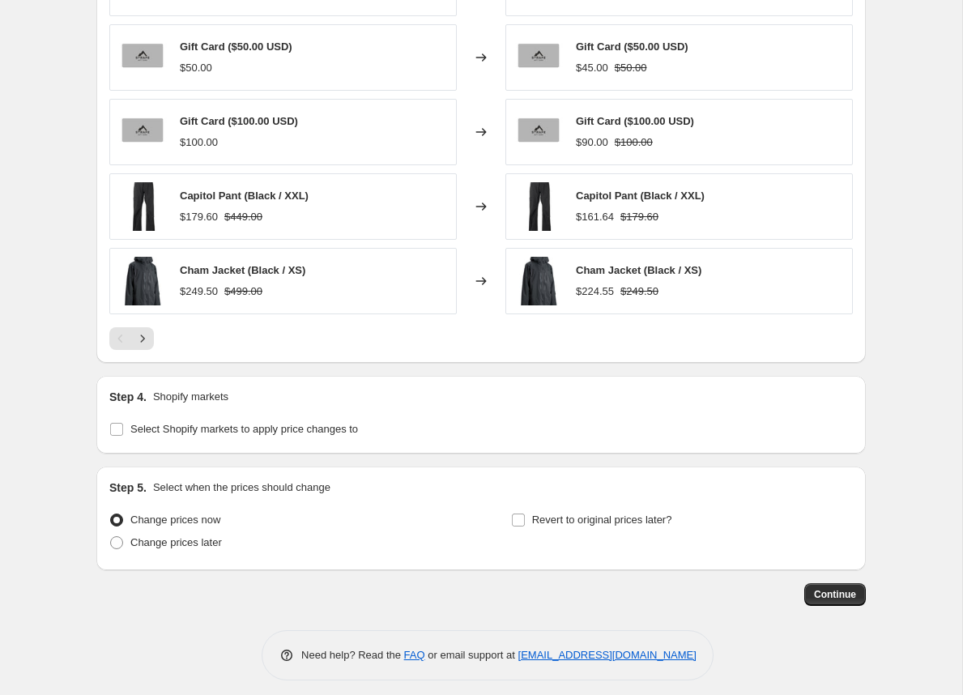
scroll to position [1008, 0]
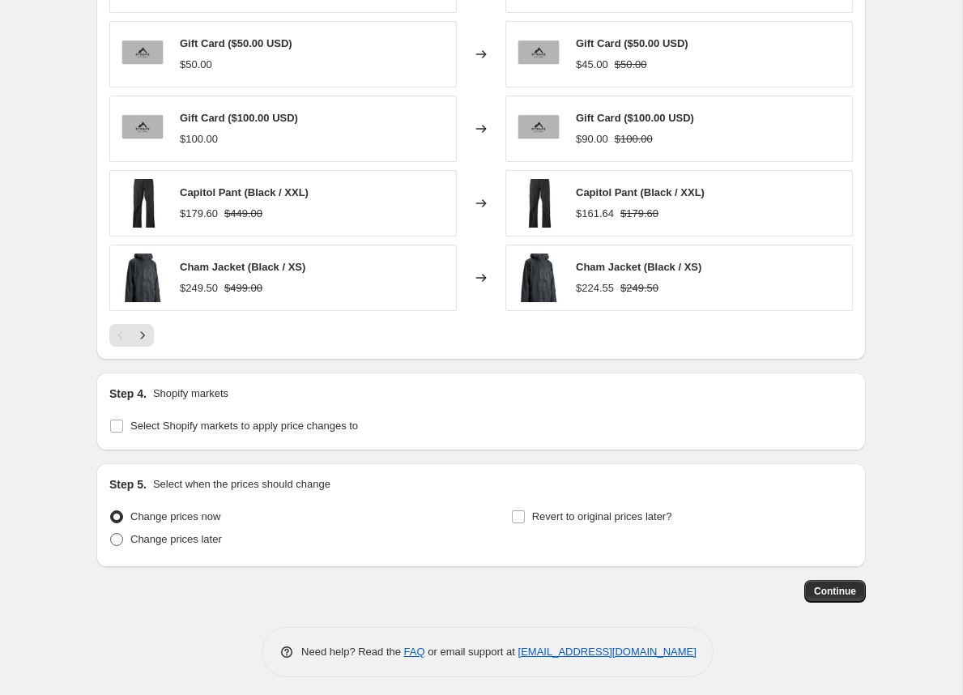
click at [119, 536] on span at bounding box center [116, 539] width 13 height 13
click at [111, 534] on input "Change prices later" at bounding box center [110, 533] width 1 height 1
radio input "true"
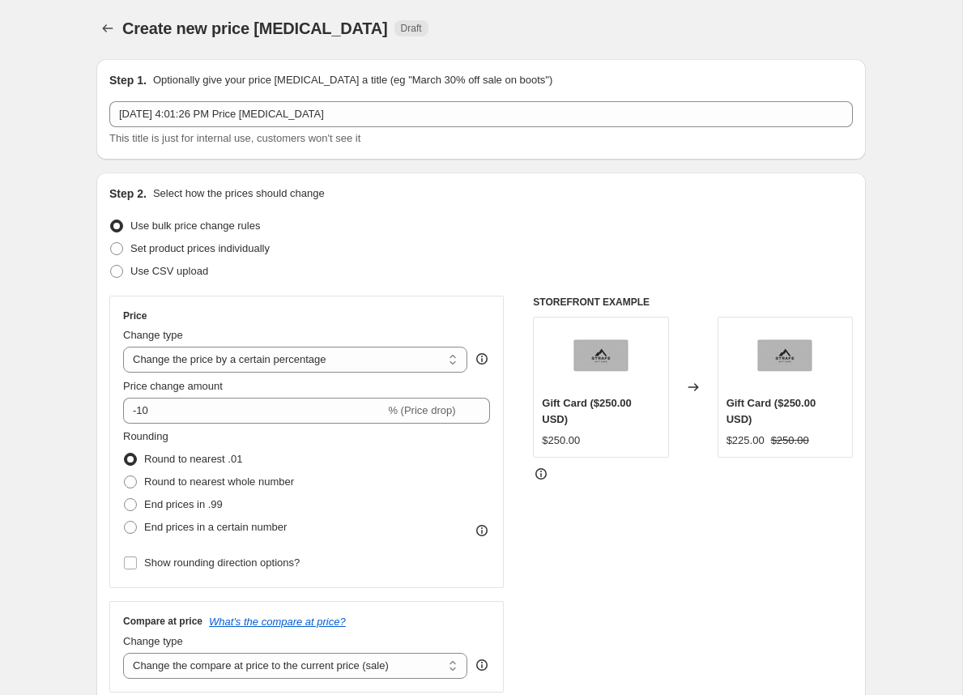
scroll to position [0, 0]
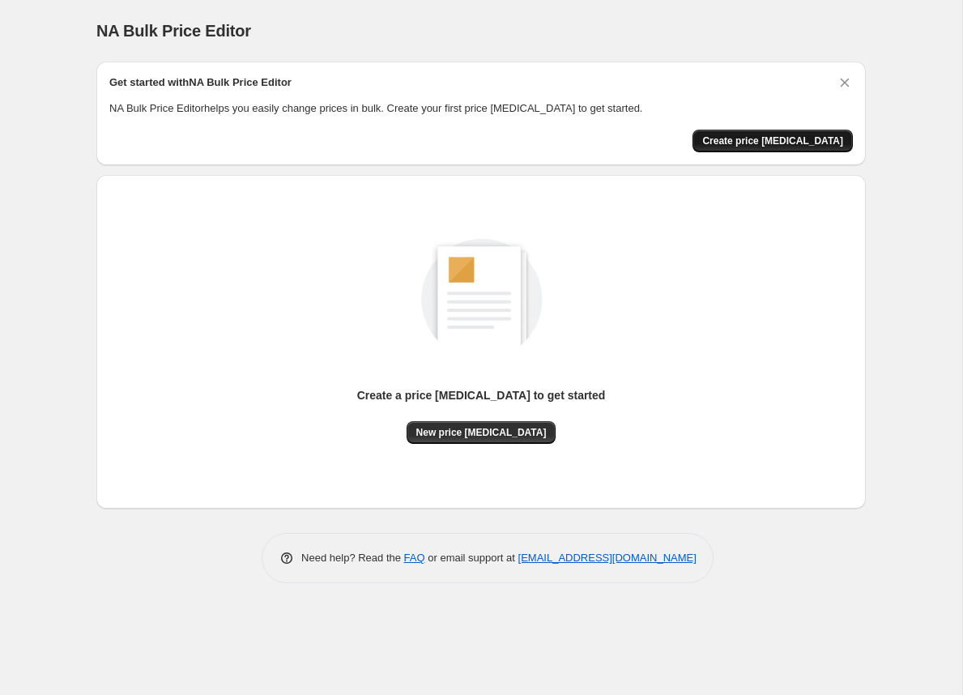
click at [793, 133] on button "Create price [MEDICAL_DATA]" at bounding box center [772, 141] width 160 height 23
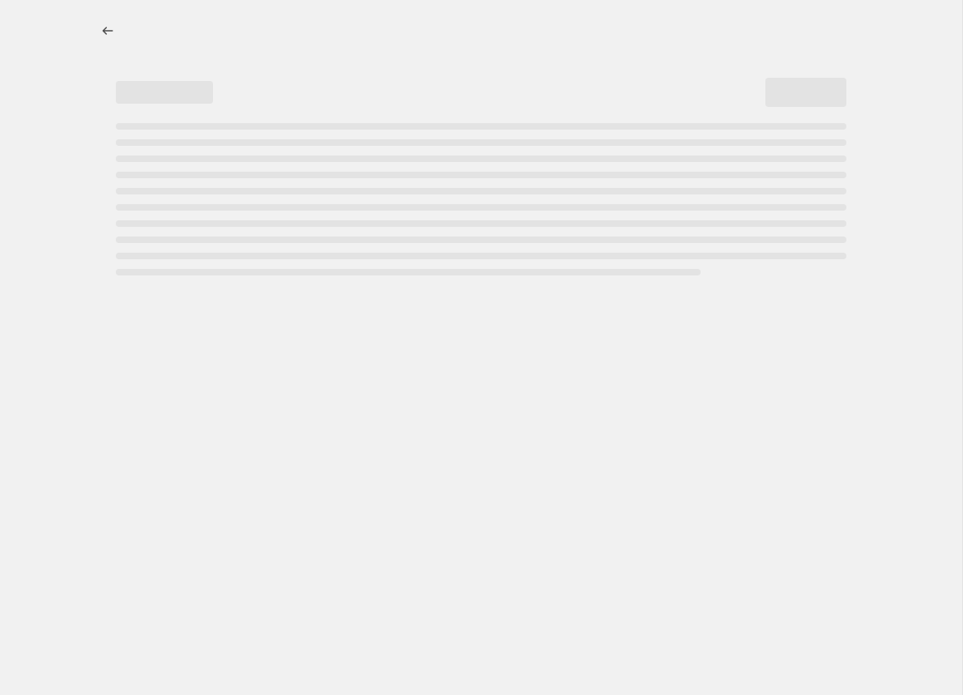
select select "percentage"
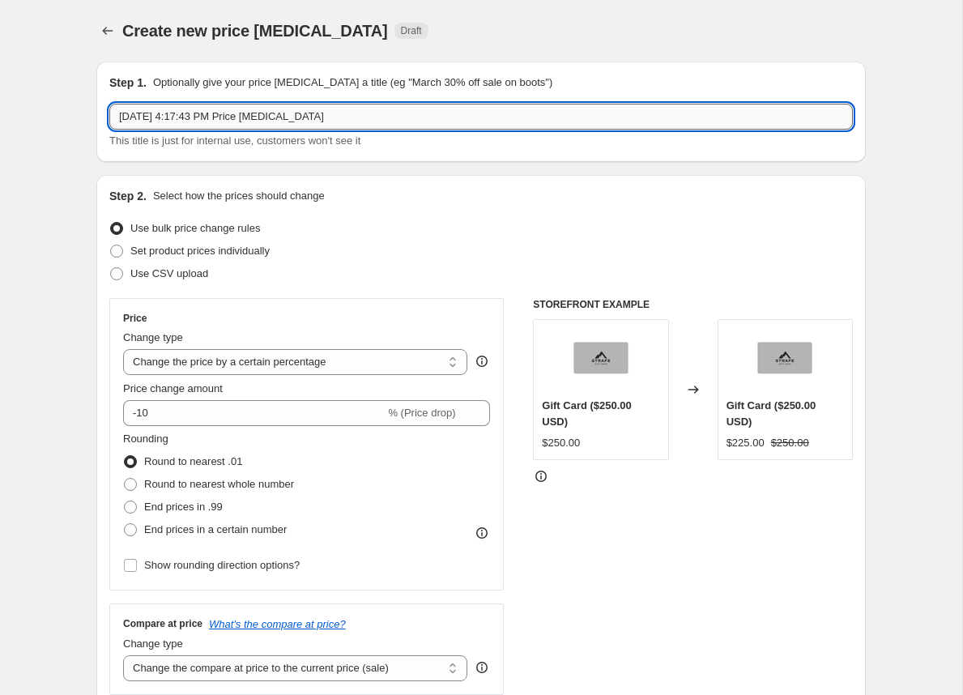
click at [463, 120] on input "Sep 2, 2025, 4:17:43 PM Price change job" at bounding box center [480, 117] width 743 height 26
type input "SS25-ArchiveSale30Off"
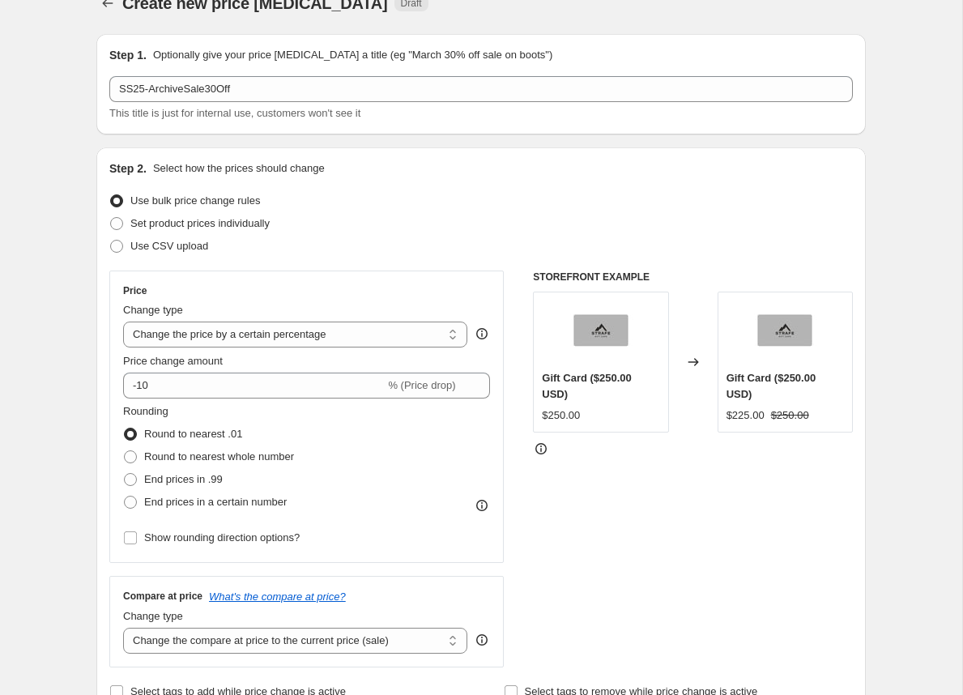
scroll to position [34, 0]
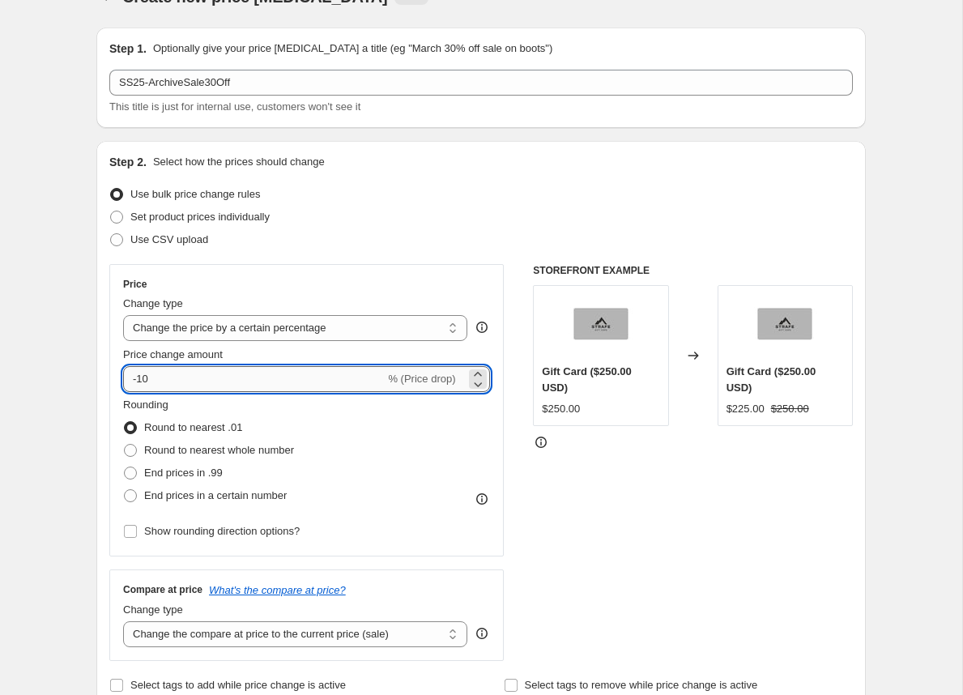
click at [145, 383] on input "-10" at bounding box center [253, 379] width 261 height 26
type input "-30"
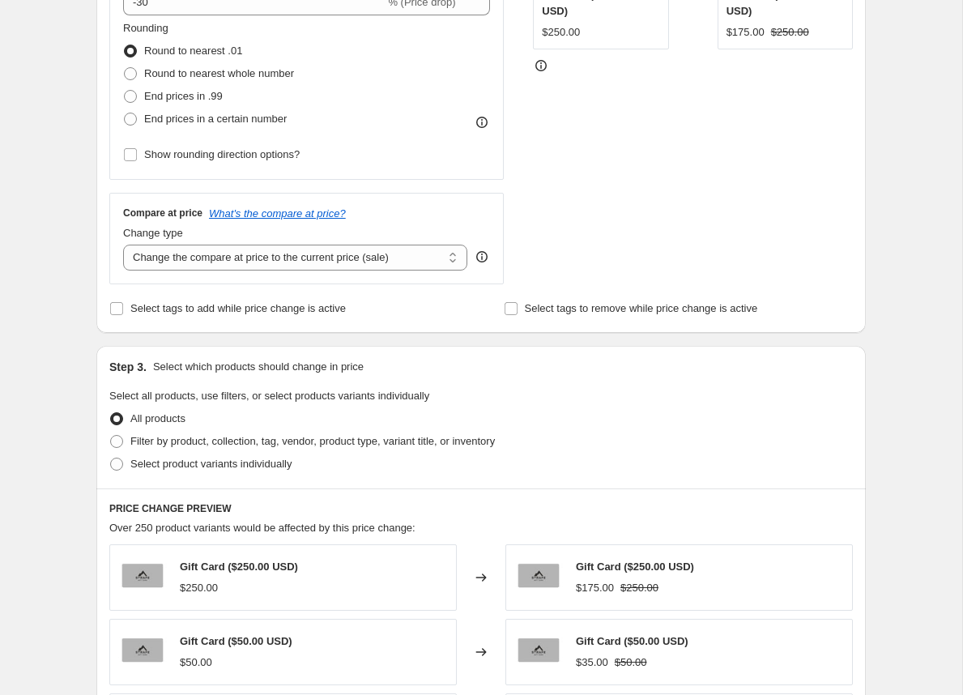
scroll to position [419, 0]
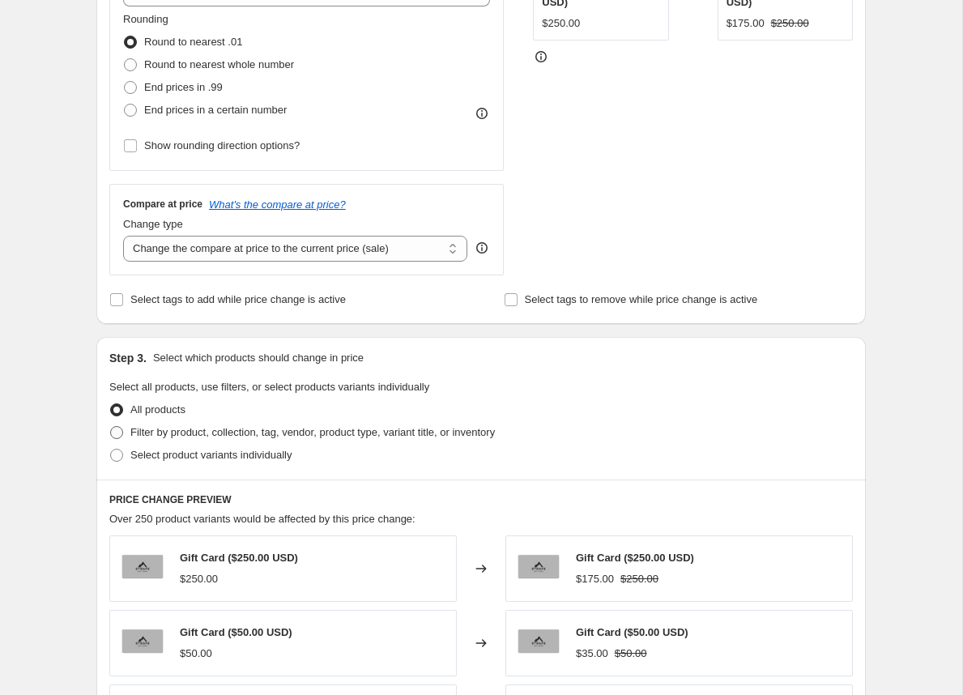
click at [118, 427] on span at bounding box center [116, 432] width 13 height 13
click at [111, 427] on input "Filter by product, collection, tag, vendor, product type, variant title, or inv…" at bounding box center [110, 426] width 1 height 1
radio input "true"
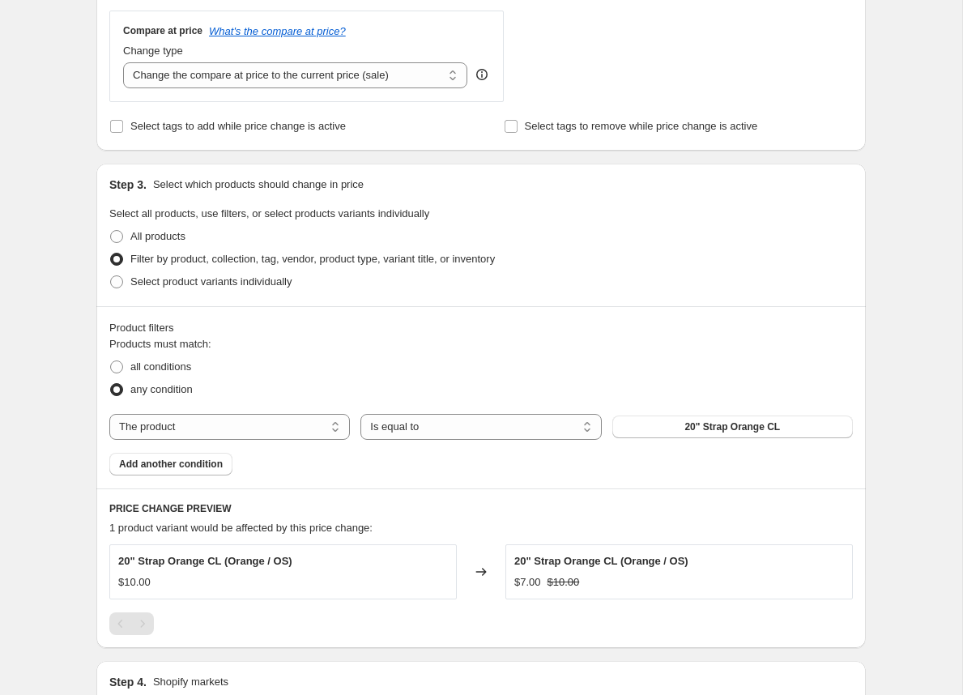
scroll to position [599, 0]
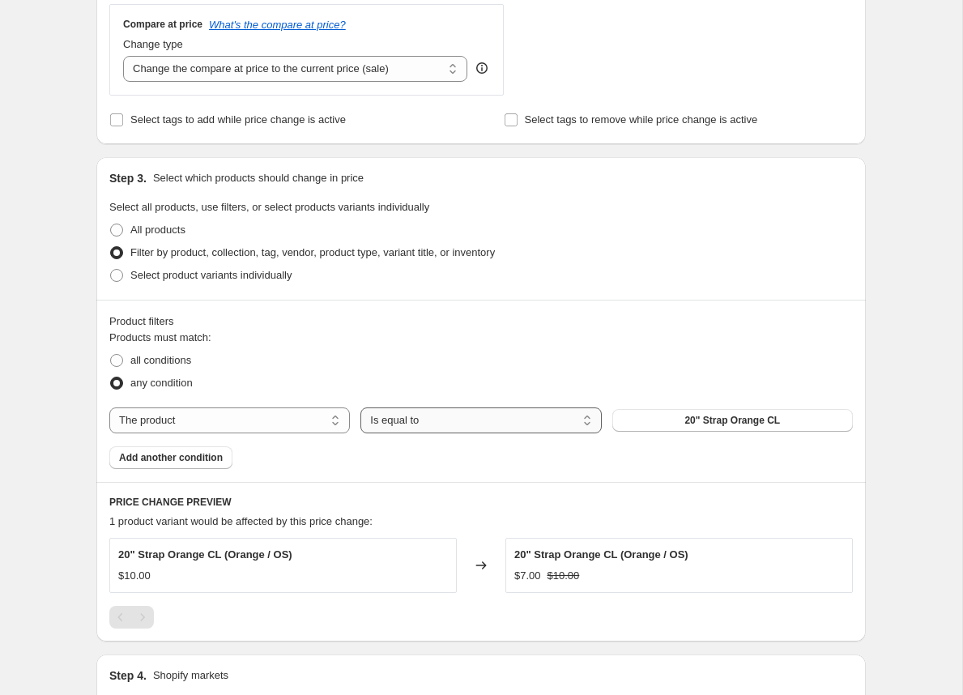
click at [511, 422] on select "Is equal to Is not equal to" at bounding box center [480, 420] width 240 height 26
click at [360, 407] on select "Is equal to Is not equal to" at bounding box center [480, 420] width 240 height 26
click at [301, 422] on select "The product The product's collection The product's tag The product's vendor The…" at bounding box center [229, 420] width 240 height 26
select select "tag"
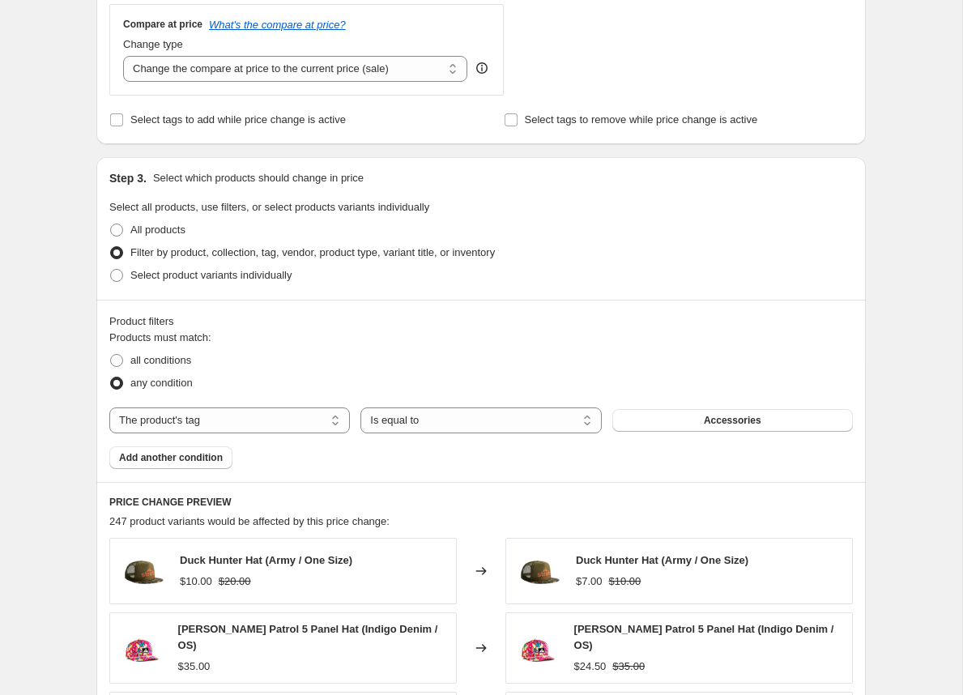
click at [682, 423] on button "Accessories" at bounding box center [732, 420] width 240 height 23
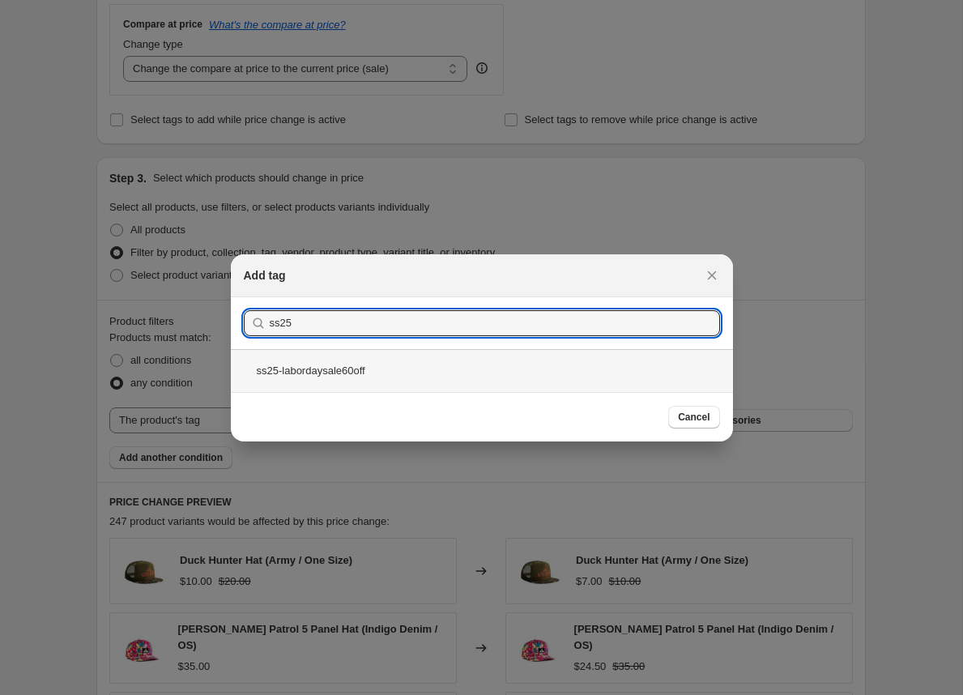
type input "ss25"
click at [358, 372] on div "ss25-labordaysale60off" at bounding box center [482, 370] width 502 height 43
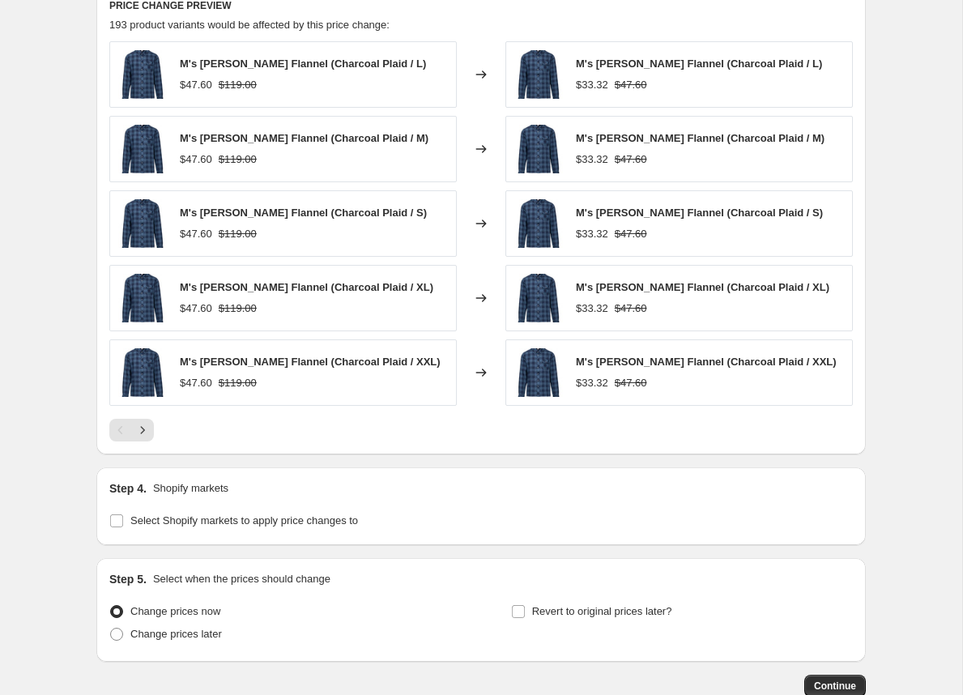
scroll to position [1096, 0]
click at [121, 515] on input "Select Shopify markets to apply price changes to" at bounding box center [116, 519] width 13 height 13
checkbox input "true"
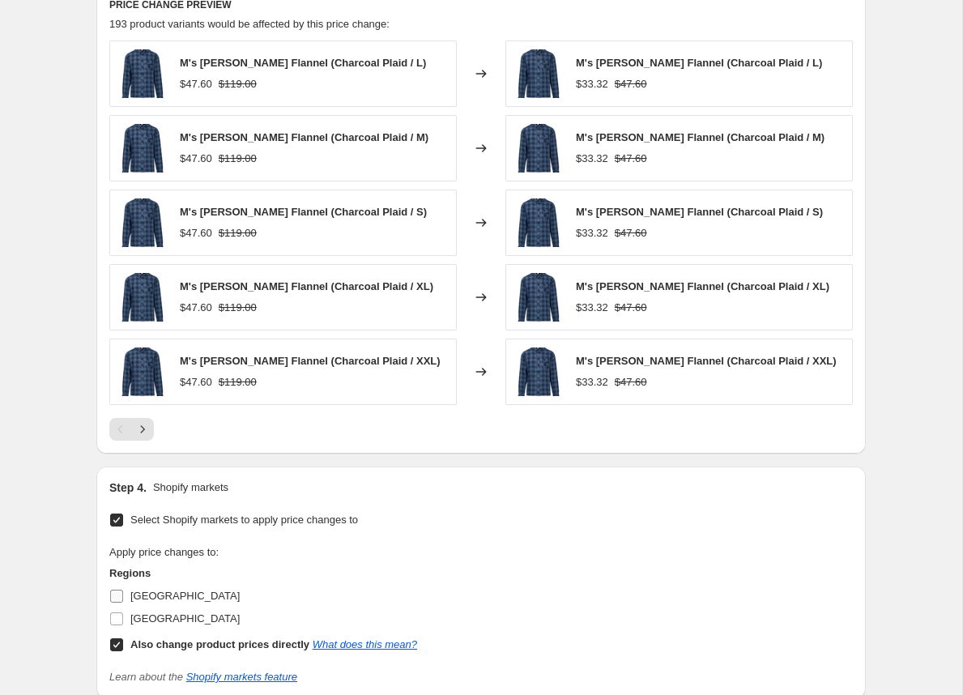
click at [120, 589] on input "[GEOGRAPHIC_DATA]" at bounding box center [116, 595] width 13 height 13
checkbox input "true"
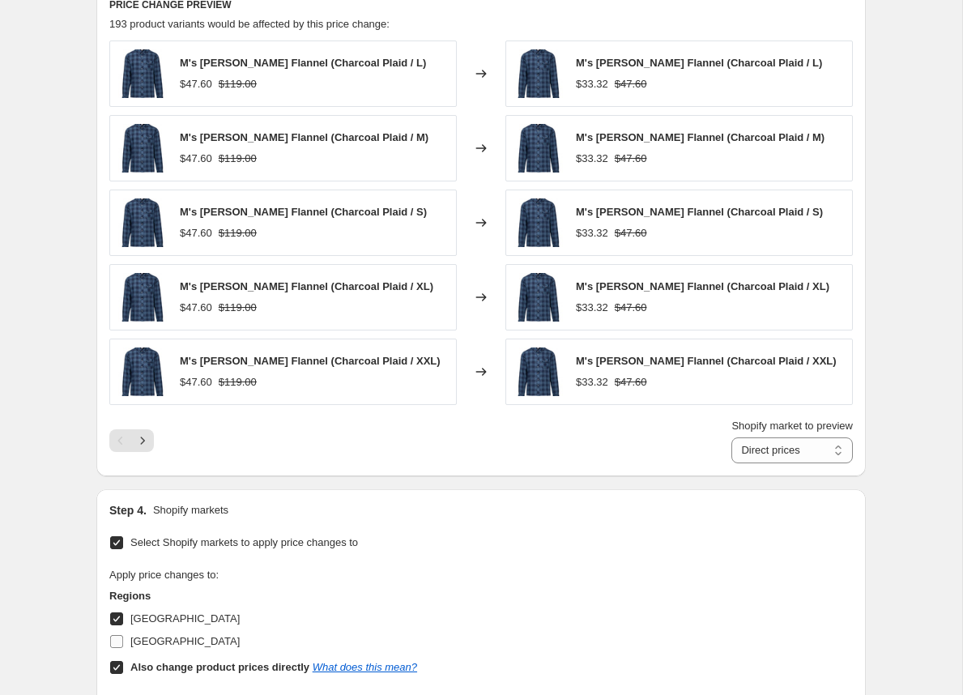
click at [120, 635] on input "[GEOGRAPHIC_DATA]" at bounding box center [116, 641] width 13 height 13
checkbox input "true"
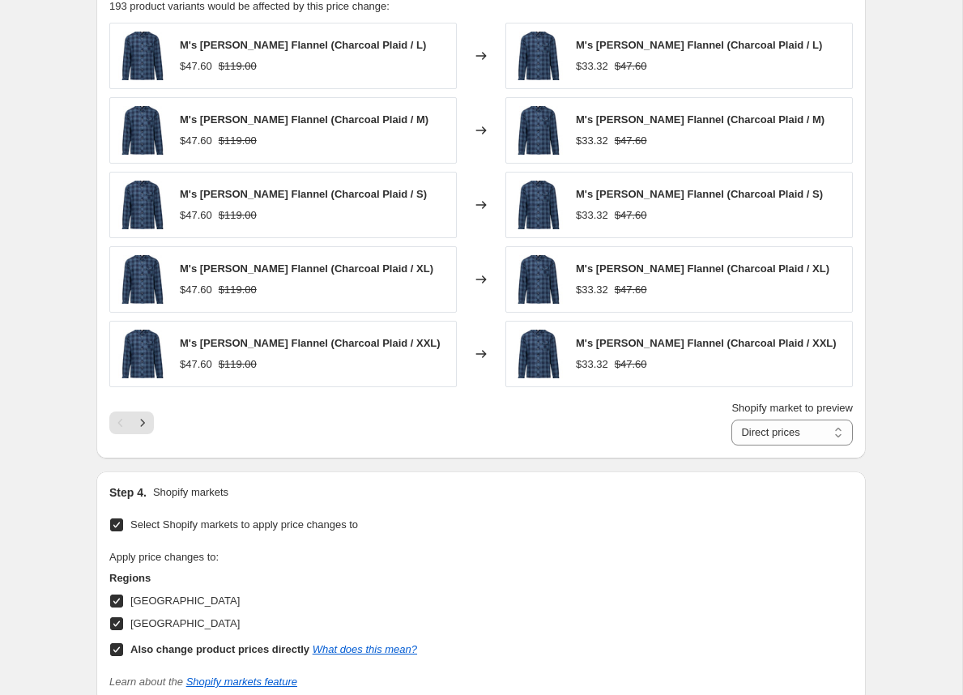
scroll to position [1120, 0]
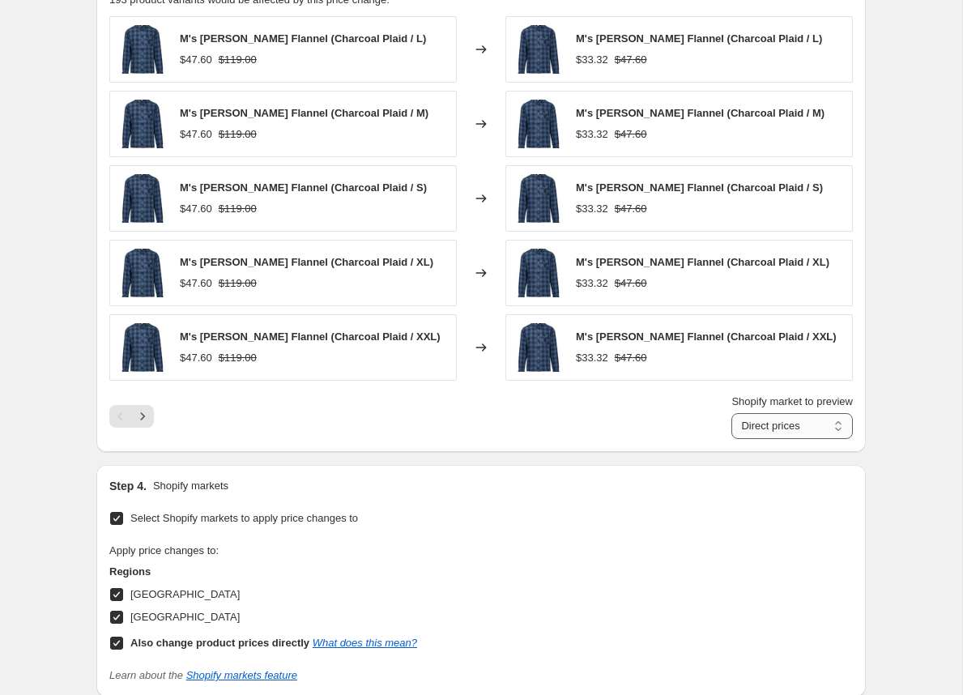
click at [798, 421] on select "Direct prices [GEOGRAPHIC_DATA] [GEOGRAPHIC_DATA]" at bounding box center [791, 426] width 121 height 26
click at [731, 413] on select "Direct prices [GEOGRAPHIC_DATA] [GEOGRAPHIC_DATA]" at bounding box center [791, 426] width 121 height 26
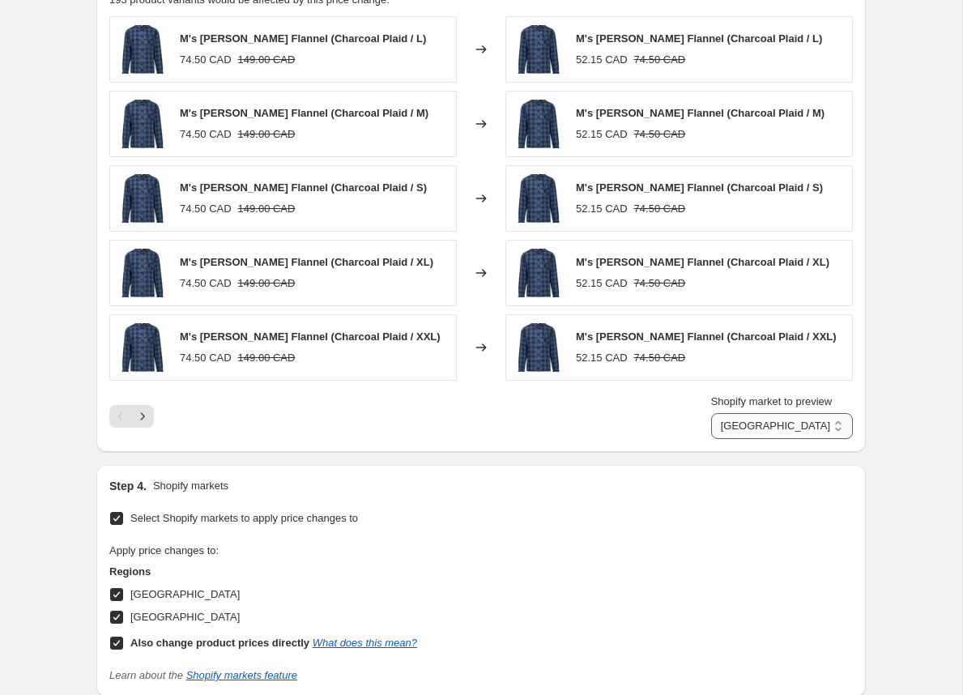
click at [797, 419] on select "Direct prices Canada United States" at bounding box center [782, 426] width 142 height 26
click at [723, 413] on select "Direct prices Canada United States" at bounding box center [782, 426] width 142 height 26
click at [799, 423] on select "Direct prices Canada United States" at bounding box center [782, 426] width 142 height 26
select select "direct"
click at [723, 413] on select "Direct prices Canada United States" at bounding box center [782, 426] width 142 height 26
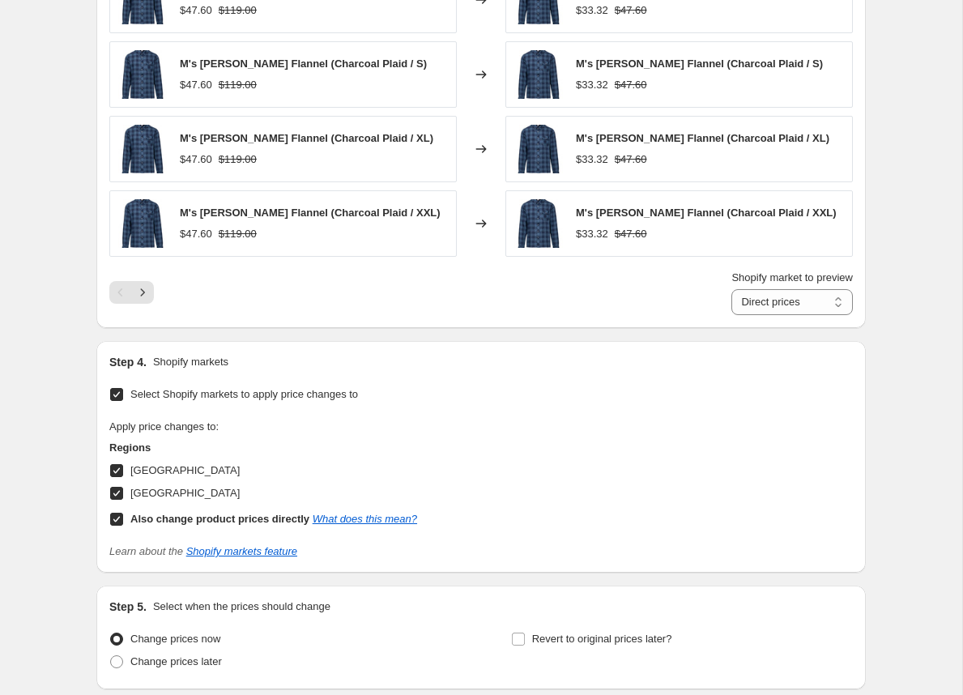
scroll to position [1243, 0]
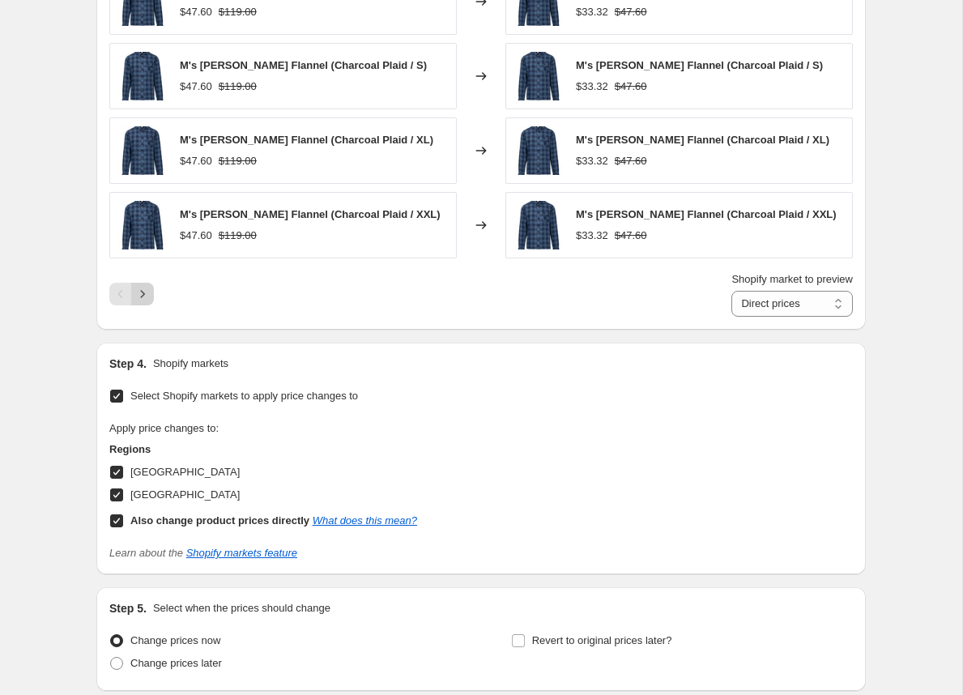
click at [142, 286] on icon "Next" at bounding box center [142, 294] width 16 height 16
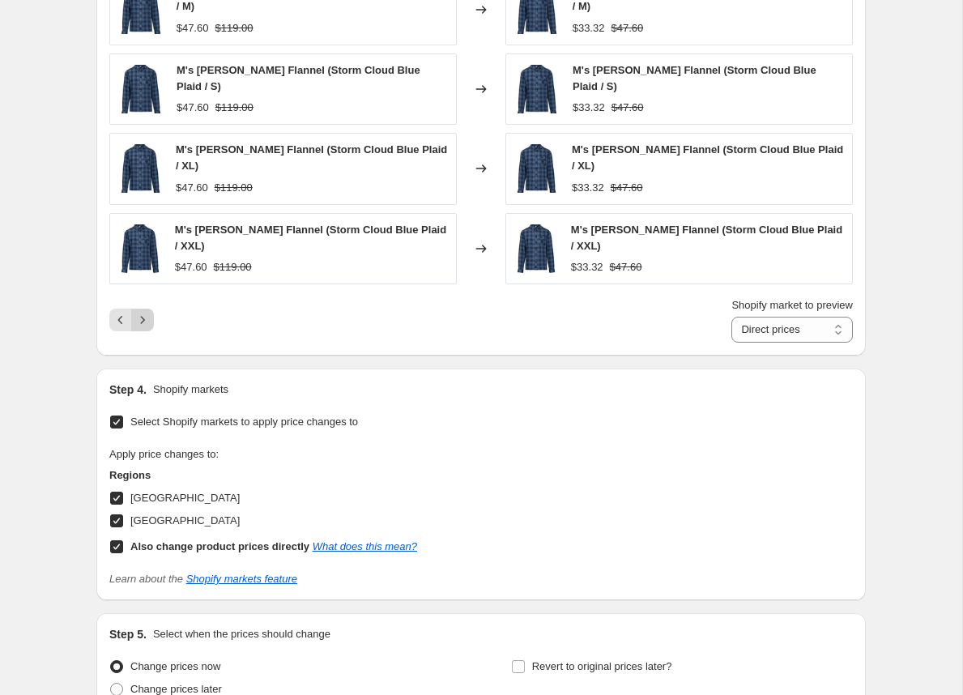
click at [142, 312] on icon "Next" at bounding box center [142, 320] width 16 height 16
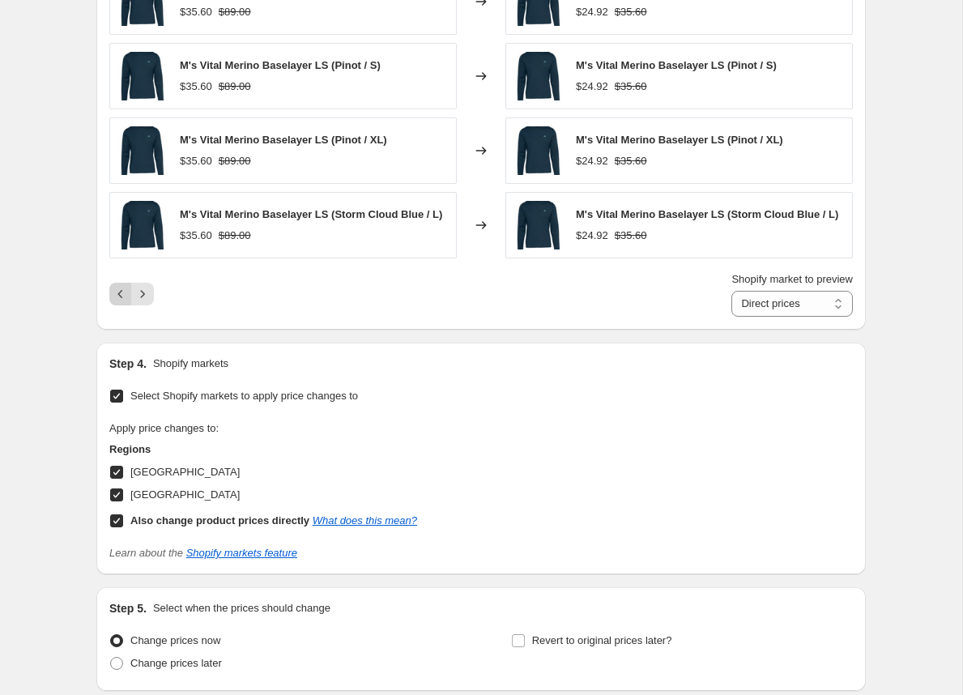
click at [123, 290] on icon "Previous" at bounding box center [121, 294] width 16 height 16
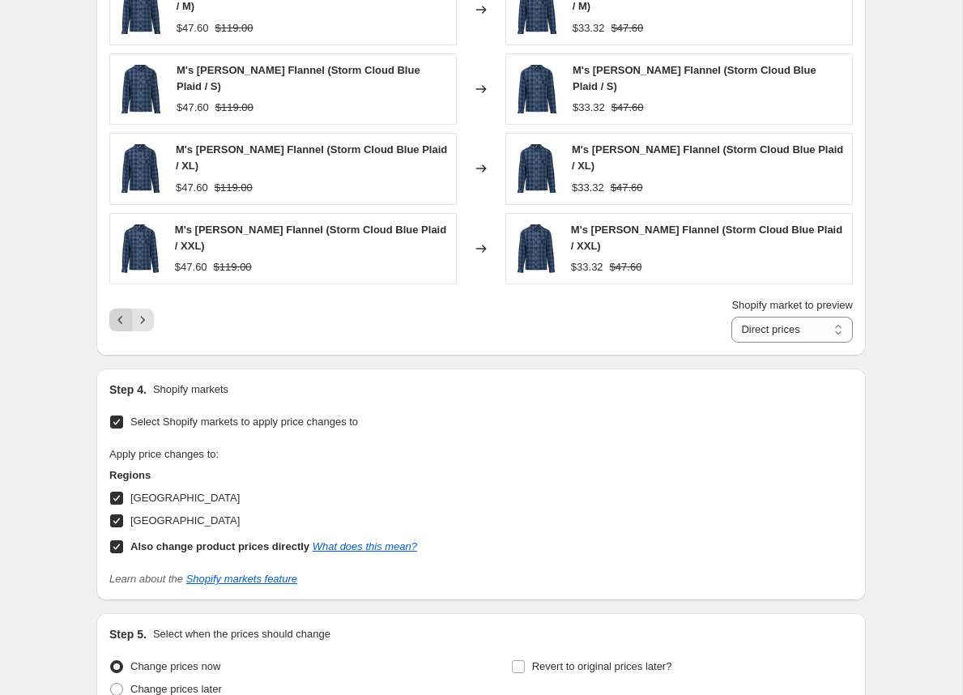
click at [123, 312] on icon "Previous" at bounding box center [121, 320] width 16 height 16
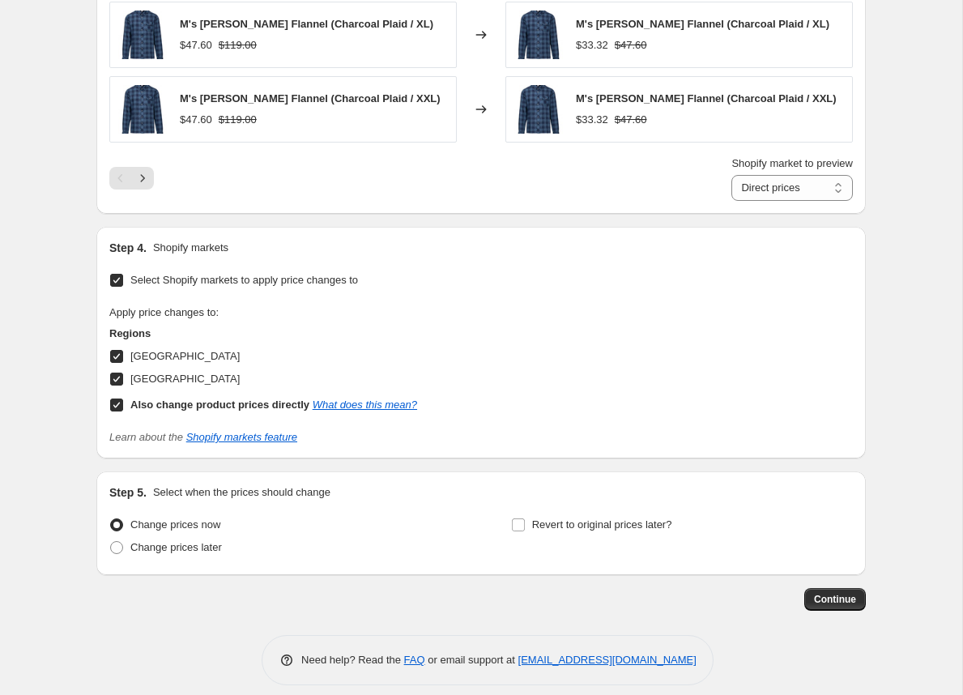
scroll to position [1367, 0]
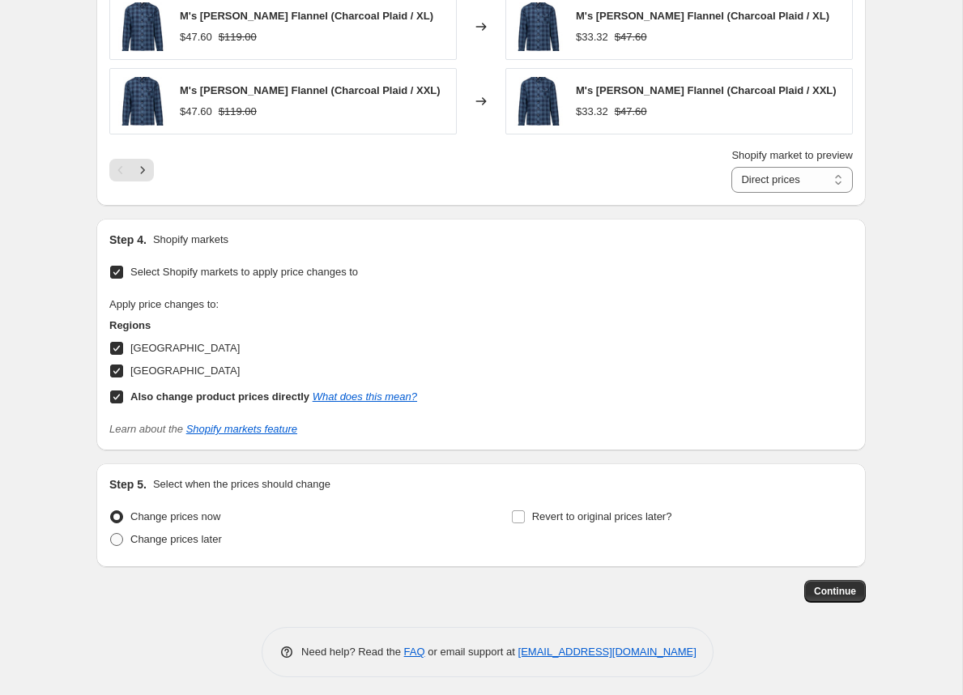
click at [119, 537] on span at bounding box center [116, 539] width 13 height 13
click at [111, 534] on input "Change prices later" at bounding box center [110, 533] width 1 height 1
radio input "true"
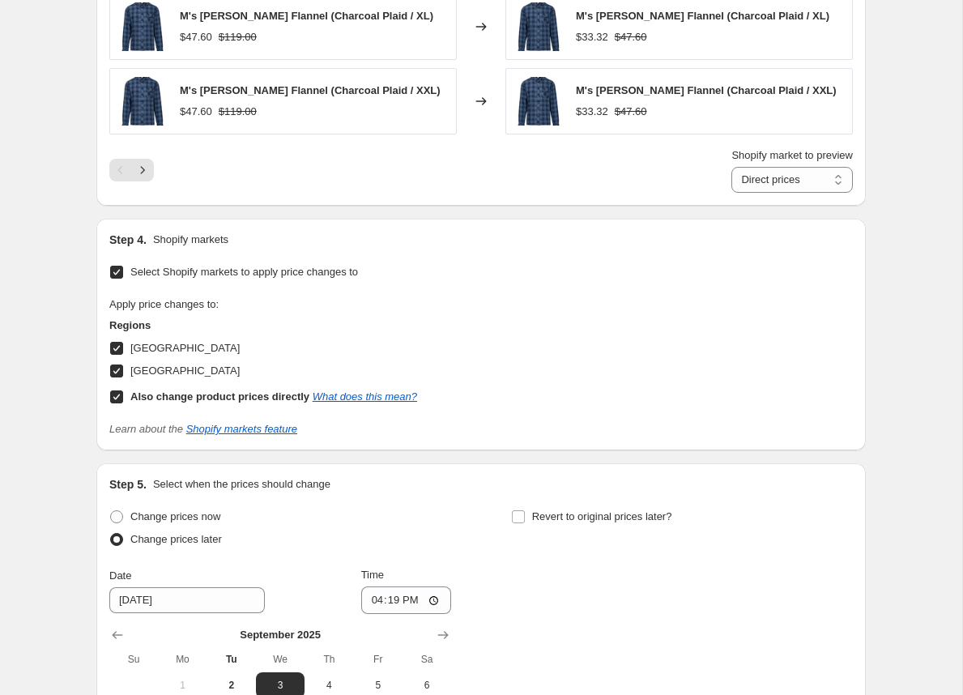
scroll to position [1643, 0]
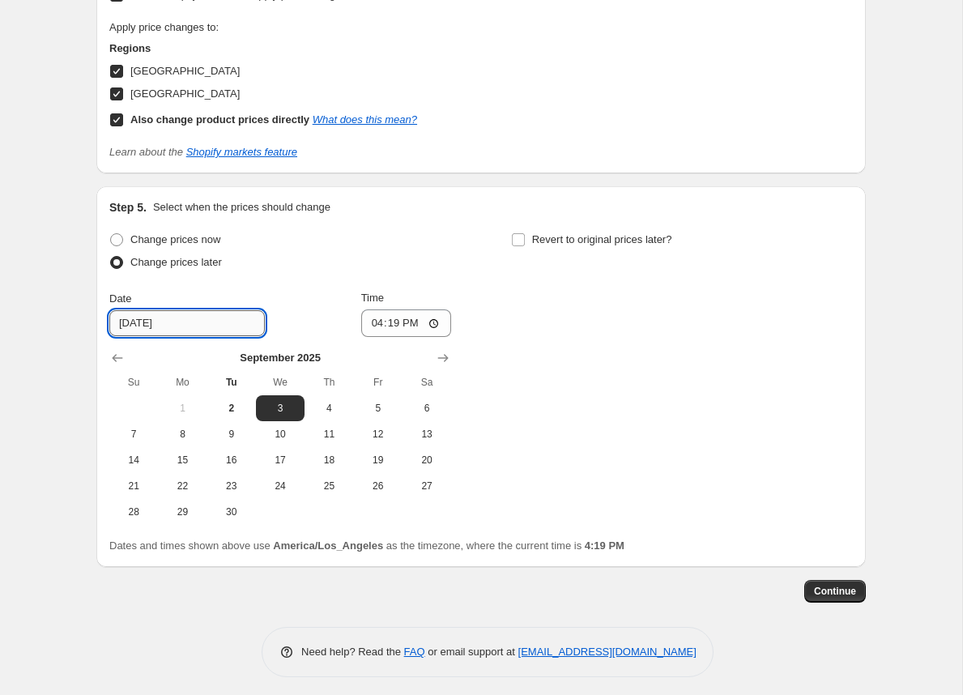
click at [145, 323] on input "9/3/2025" at bounding box center [186, 323] width 155 height 26
click at [283, 402] on span "3" at bounding box center [280, 408] width 36 height 13
click at [425, 312] on input "16:19" at bounding box center [406, 323] width 91 height 28
type input "04:19"
click at [555, 365] on div "Change prices now Change prices later Date 9/3/2025 Time 04:19 September 2025 S…" at bounding box center [480, 376] width 743 height 296
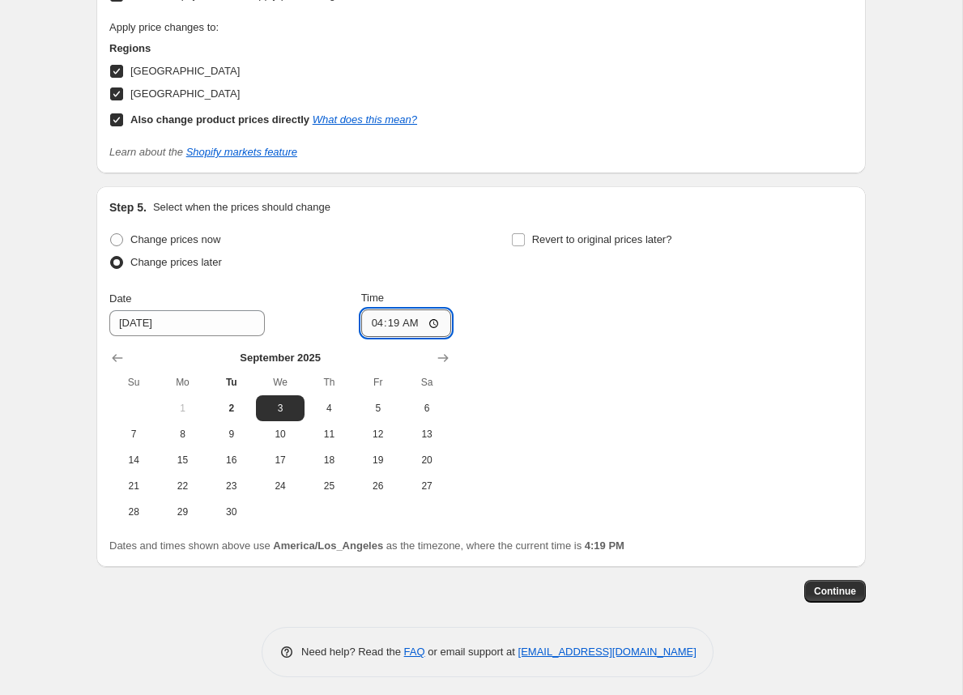
click at [366, 320] on input "04:19" at bounding box center [406, 323] width 91 height 28
click at [278, 404] on span "3" at bounding box center [280, 408] width 36 height 13
click at [423, 314] on input "04:19" at bounding box center [406, 323] width 91 height 28
click at [385, 314] on input "04:19" at bounding box center [406, 323] width 91 height 28
click at [438, 314] on input "04:19" at bounding box center [406, 323] width 91 height 28
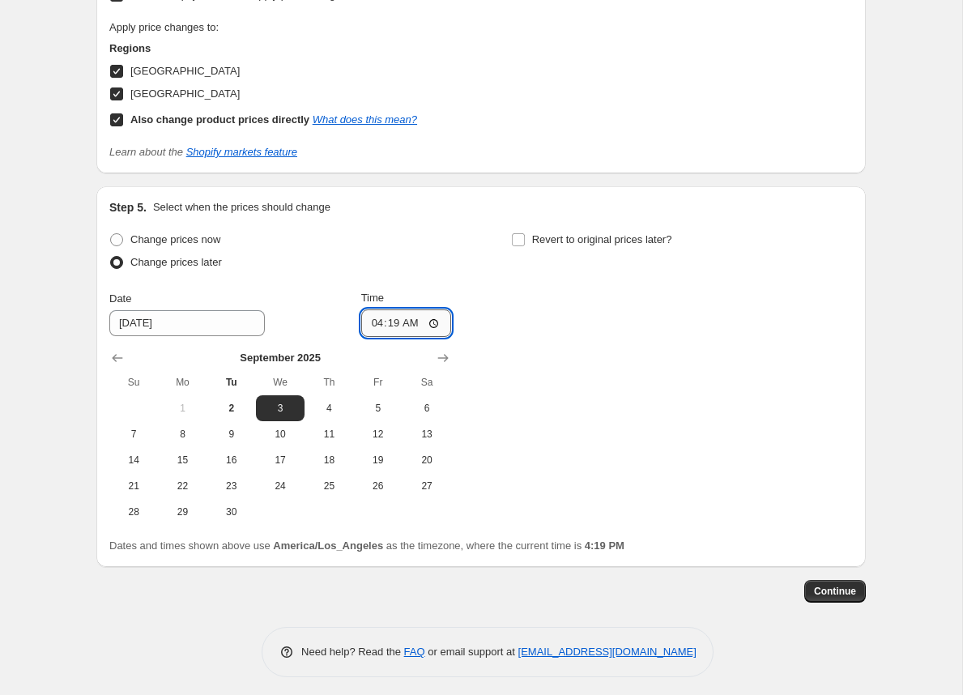
click at [434, 314] on input "04:19" at bounding box center [406, 323] width 91 height 28
click at [600, 382] on div "Change prices now Change prices later Date 9/3/2025 Time 04:19 September 2025 S…" at bounding box center [480, 376] width 743 height 296
click at [593, 381] on div "Change prices now Change prices later Date 9/3/2025 Time 04:19 September 2025 S…" at bounding box center [480, 376] width 743 height 296
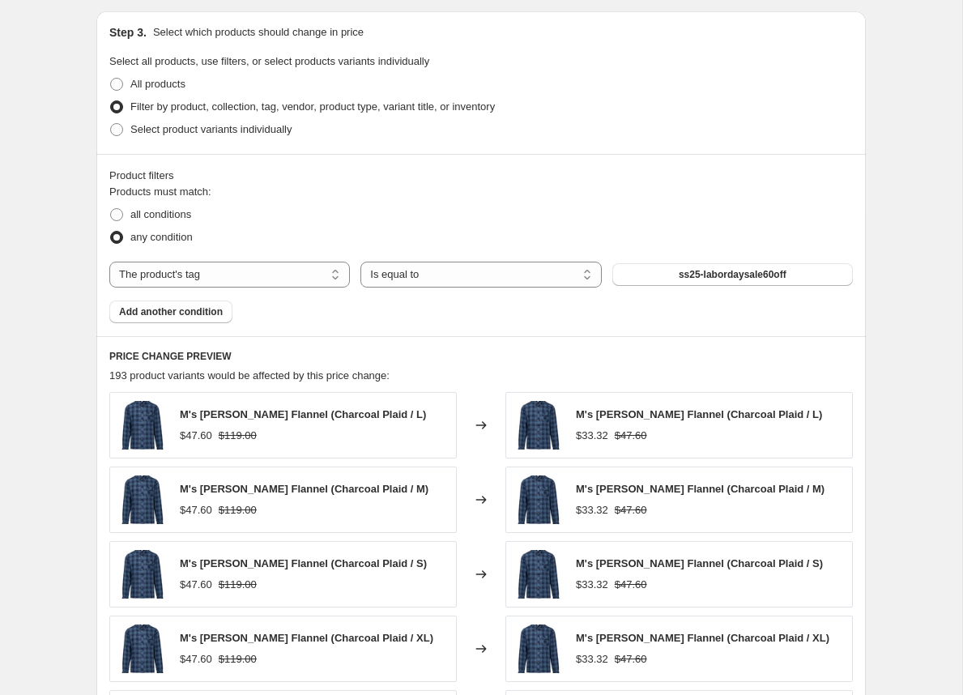
scroll to position [802, 0]
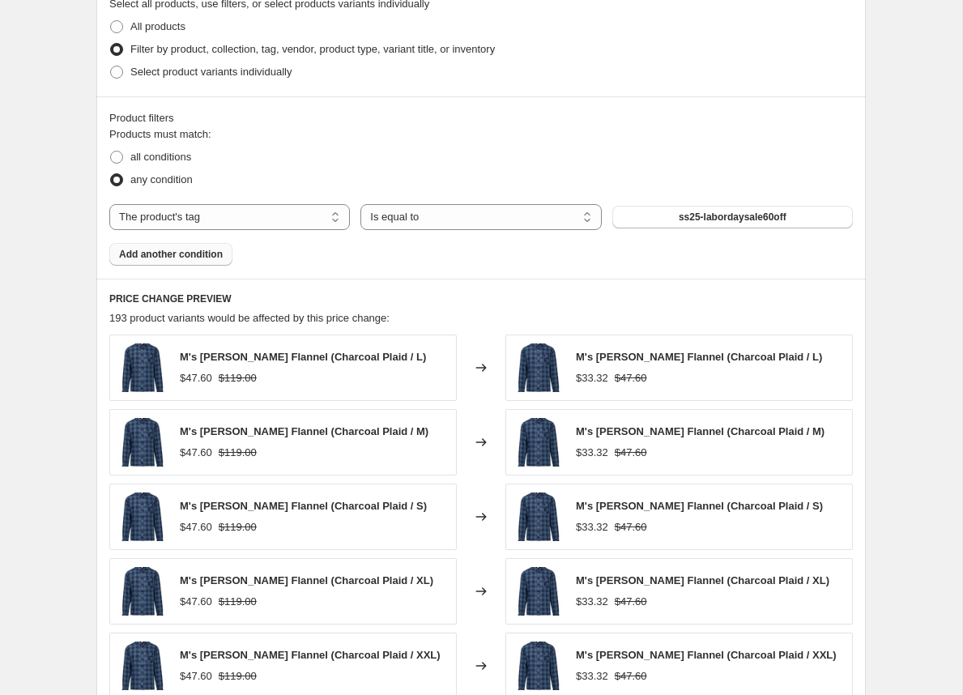
click at [162, 258] on button "Add another condition" at bounding box center [170, 254] width 123 height 23
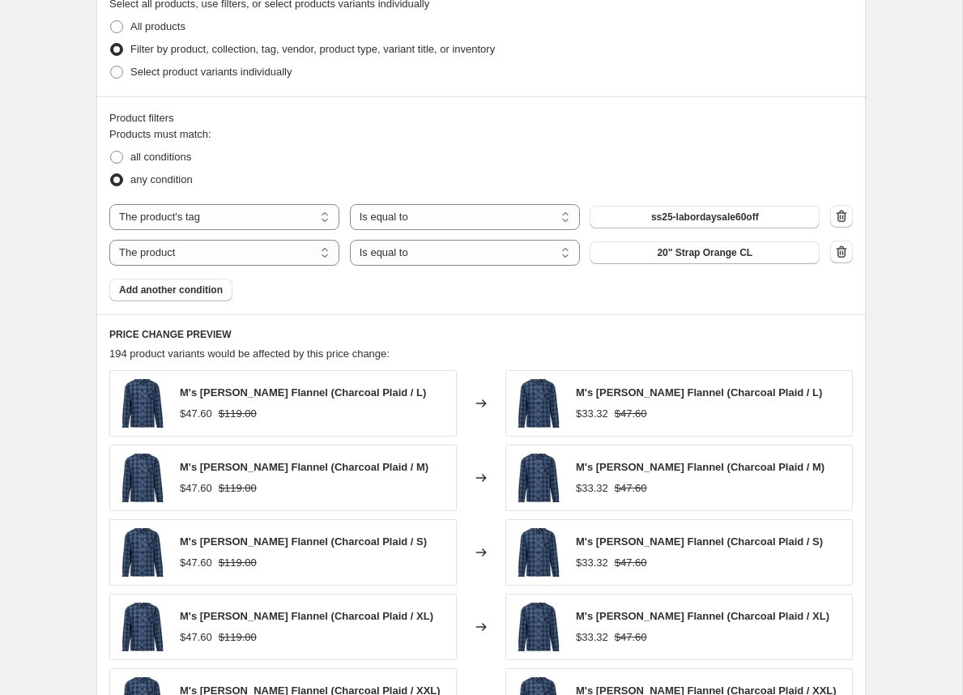
click at [440, 264] on div "Products must match: all conditions any condition The product The product's col…" at bounding box center [480, 213] width 743 height 175
click at [423, 258] on select "Is equal to Is not equal to" at bounding box center [465, 253] width 230 height 26
click at [259, 249] on select "The product The product's collection The product's tag The product's vendor The…" at bounding box center [224, 253] width 230 height 26
select select "inventory_quantity"
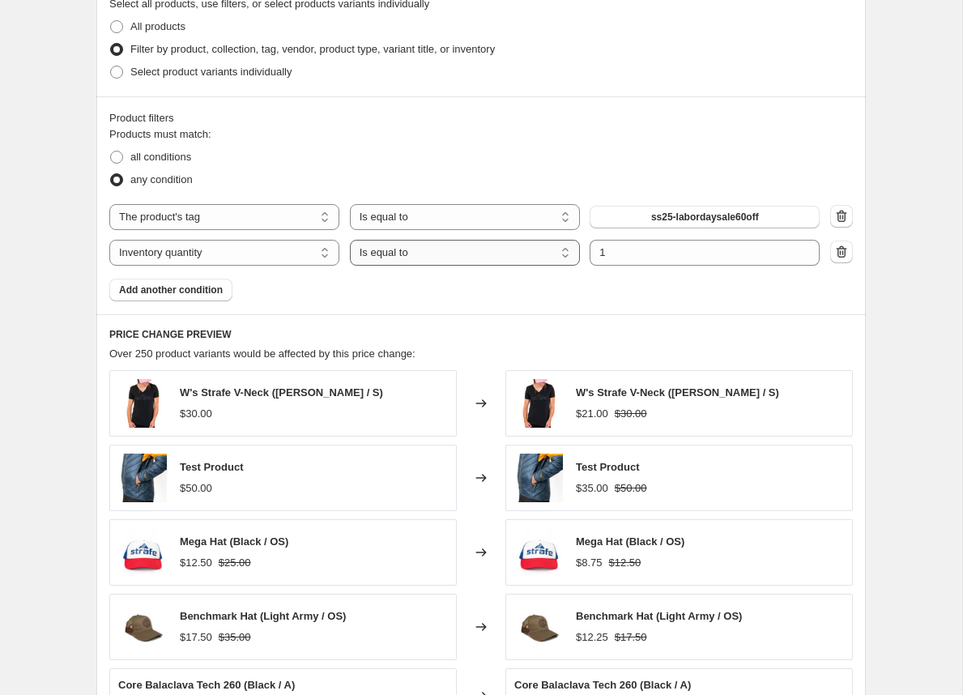
click at [406, 256] on select "Is equal to Is not equal to Is greater than Is less than" at bounding box center [465, 253] width 230 height 26
select select ">"
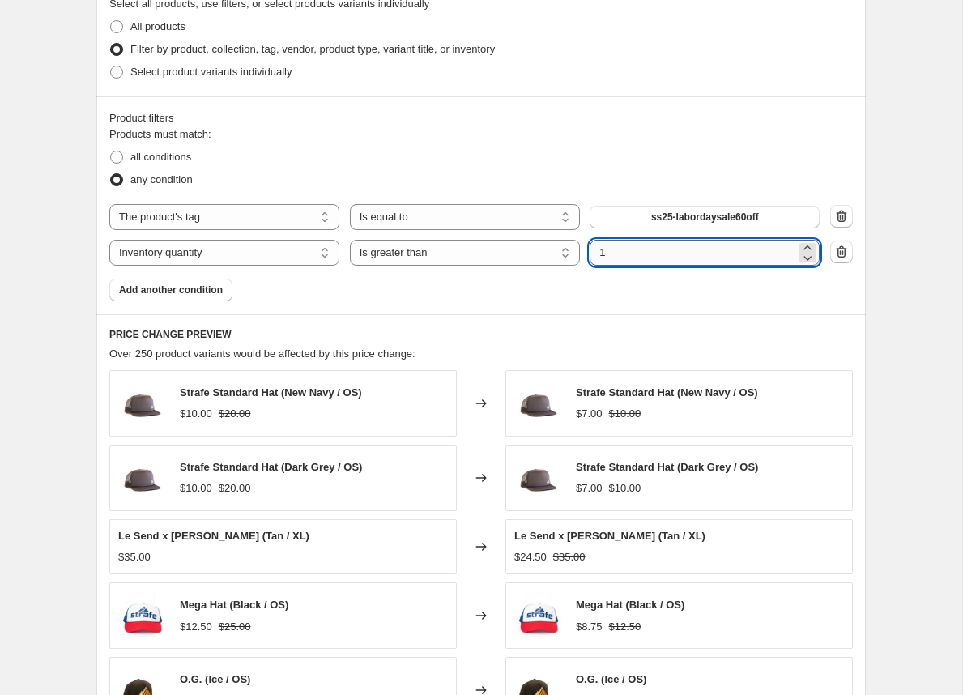
click at [623, 256] on input "1" at bounding box center [692, 253] width 206 height 26
click at [810, 259] on icon at bounding box center [807, 257] width 16 height 16
type input "0"
click at [774, 277] on div "Products must match: all conditions any condition The product The product's col…" at bounding box center [480, 213] width 743 height 175
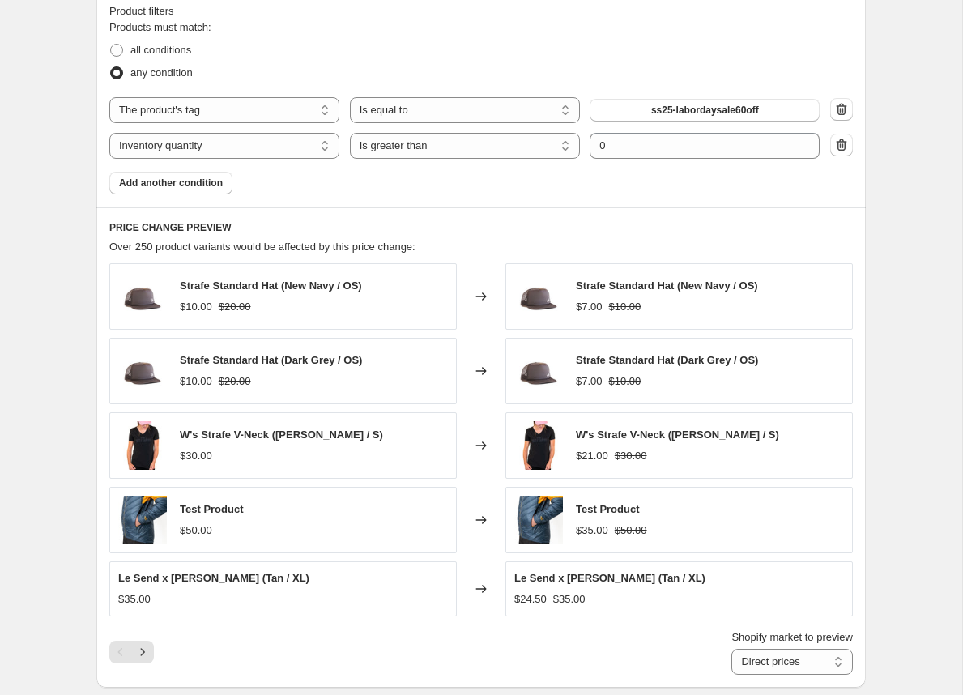
scroll to position [911, 0]
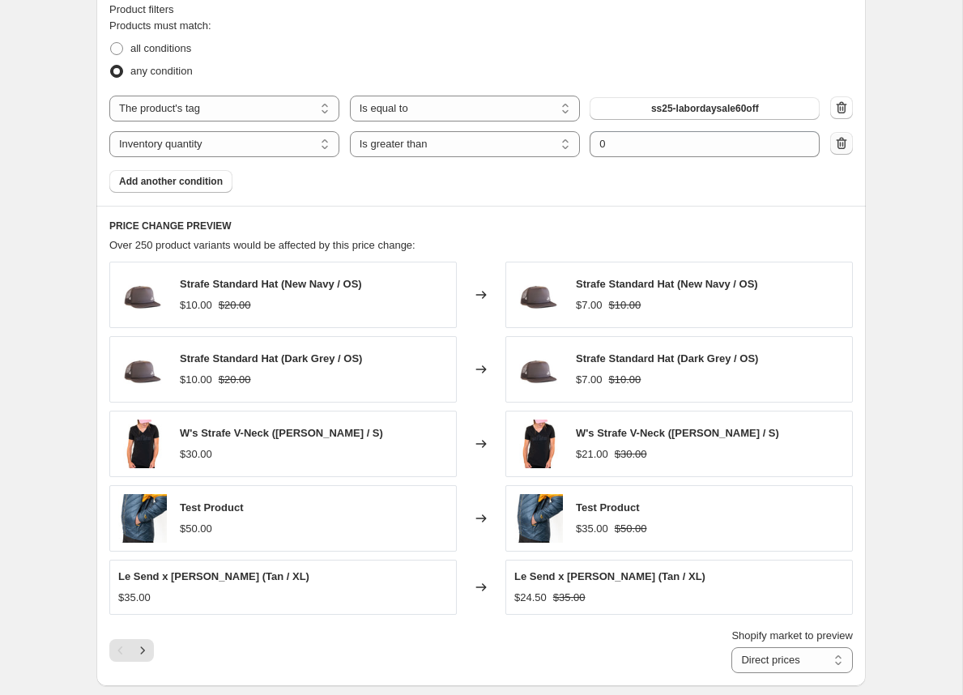
click at [833, 139] on icon "button" at bounding box center [841, 143] width 16 height 16
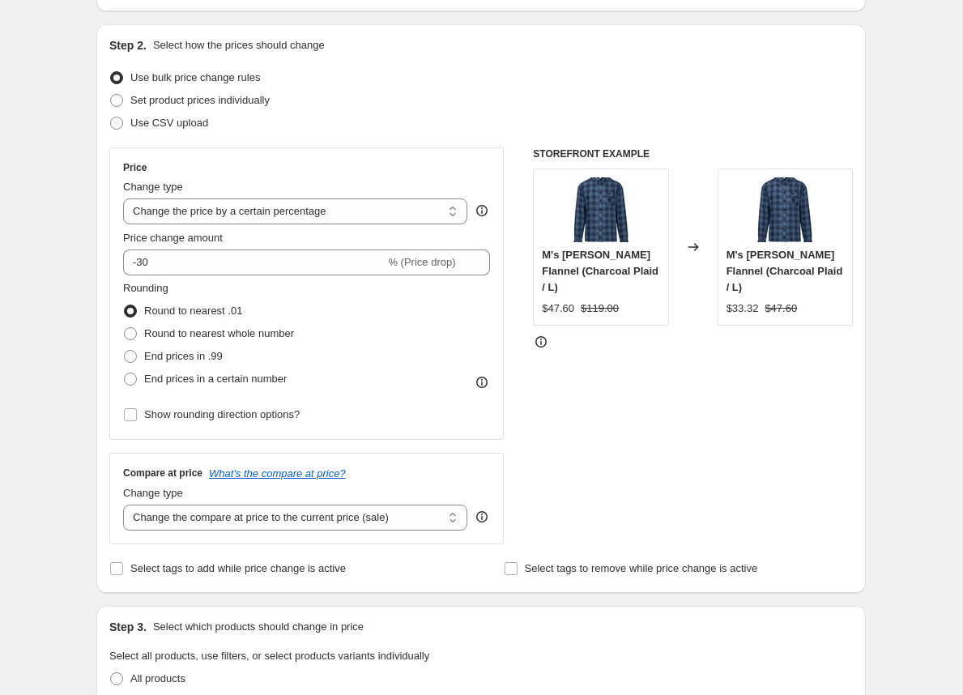
scroll to position [0, 0]
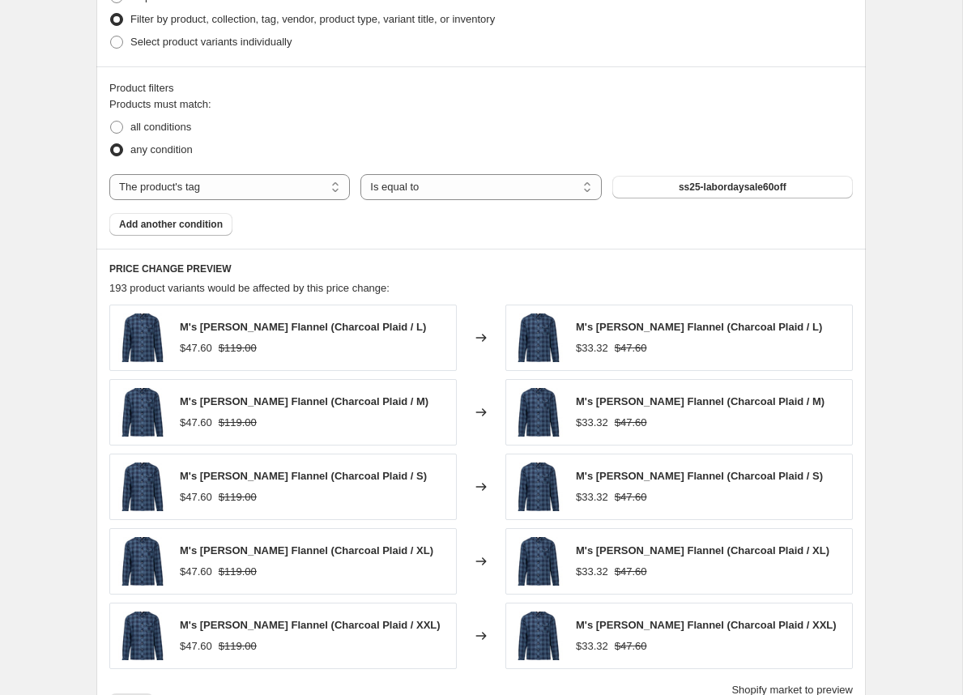
scroll to position [1643, 0]
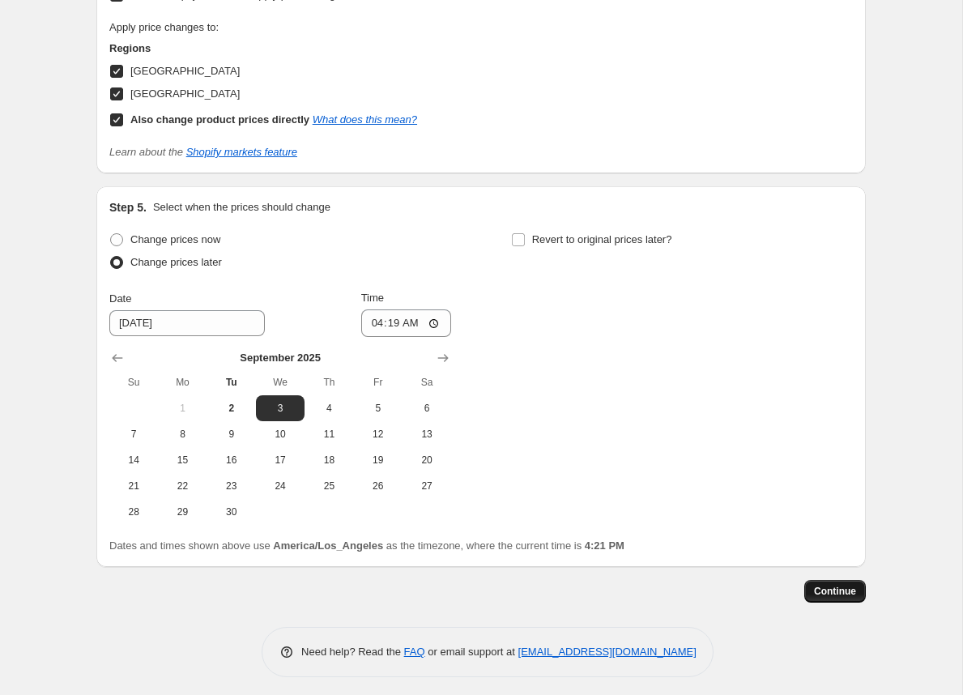
click at [825, 585] on span "Continue" at bounding box center [835, 591] width 42 height 13
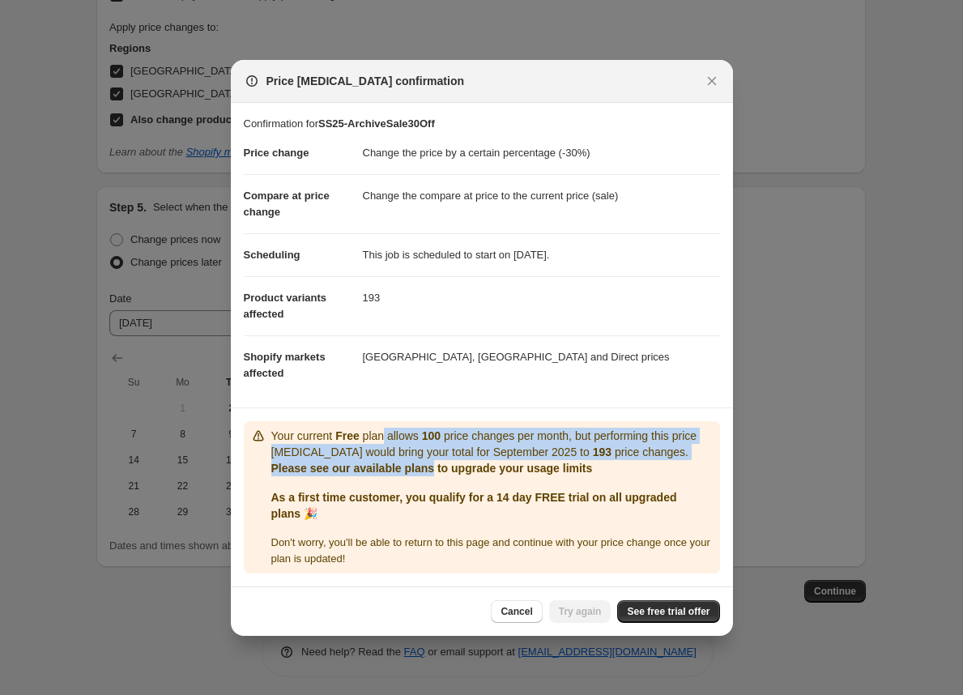
drag, startPoint x: 390, startPoint y: 439, endPoint x: 435, endPoint y: 459, distance: 48.9
click at [435, 459] on div "Your current Free plan allows 100 price changes per month, but performing this …" at bounding box center [492, 451] width 442 height 49
click at [435, 460] on p "Please see our available plans to upgrade your usage limits" at bounding box center [492, 468] width 442 height 16
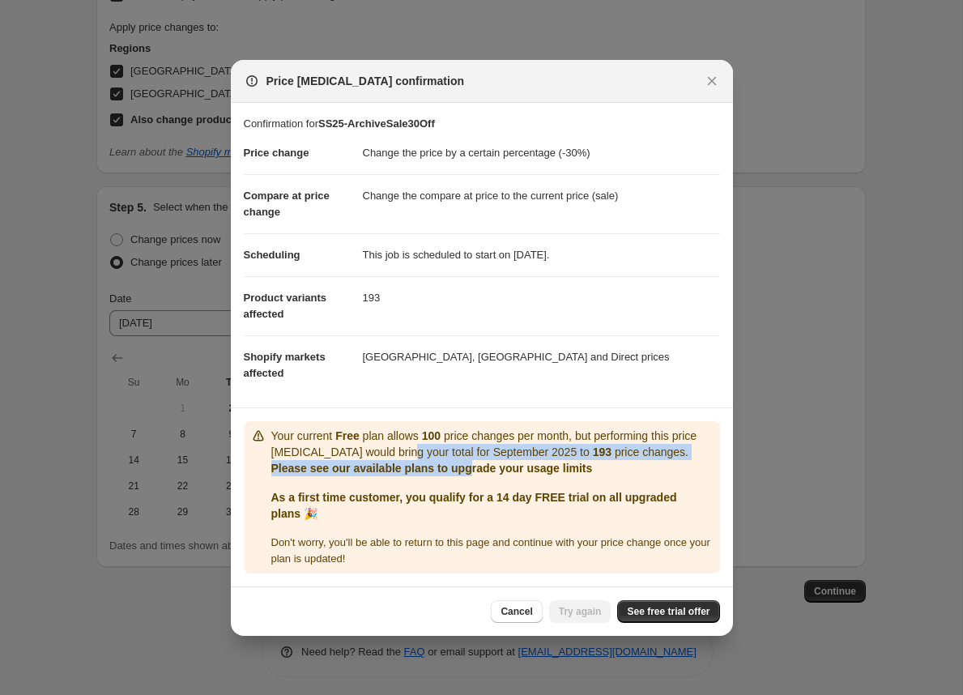
drag, startPoint x: 470, startPoint y: 460, endPoint x: 439, endPoint y: 446, distance: 34.4
click at [439, 446] on div "Your current Free plan allows 100 price changes per month, but performing this …" at bounding box center [492, 451] width 442 height 49
click at [439, 446] on p "Your current Free plan allows 100 price changes per month, but performing this …" at bounding box center [492, 443] width 442 height 32
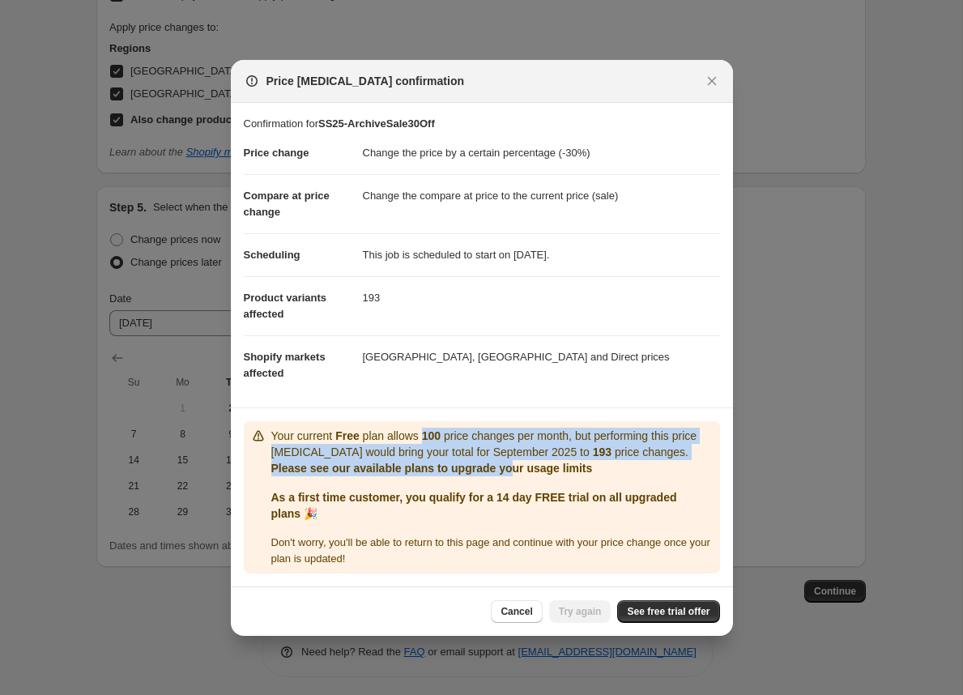
drag, startPoint x: 427, startPoint y: 437, endPoint x: 511, endPoint y: 473, distance: 90.7
click at [511, 473] on div "Your current Free plan allows 100 price changes per month, but performing this …" at bounding box center [492, 451] width 442 height 49
click at [511, 474] on p "Please see our available plans to upgrade your usage limits" at bounding box center [492, 468] width 442 height 16
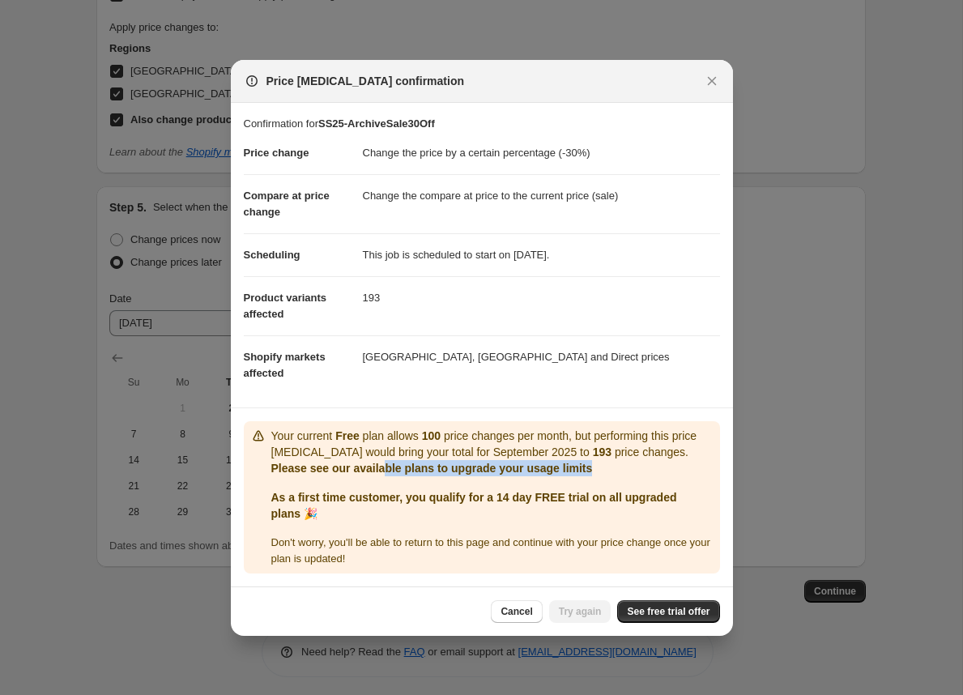
drag, startPoint x: 385, startPoint y: 466, endPoint x: 606, endPoint y: 466, distance: 220.2
click at [606, 466] on p "Please see our available plans to upgrade your usage limits" at bounding box center [492, 468] width 442 height 16
click at [651, 616] on link "See free trial offer" at bounding box center [668, 611] width 102 height 23
click at [713, 80] on icon "Close" at bounding box center [712, 81] width 16 height 16
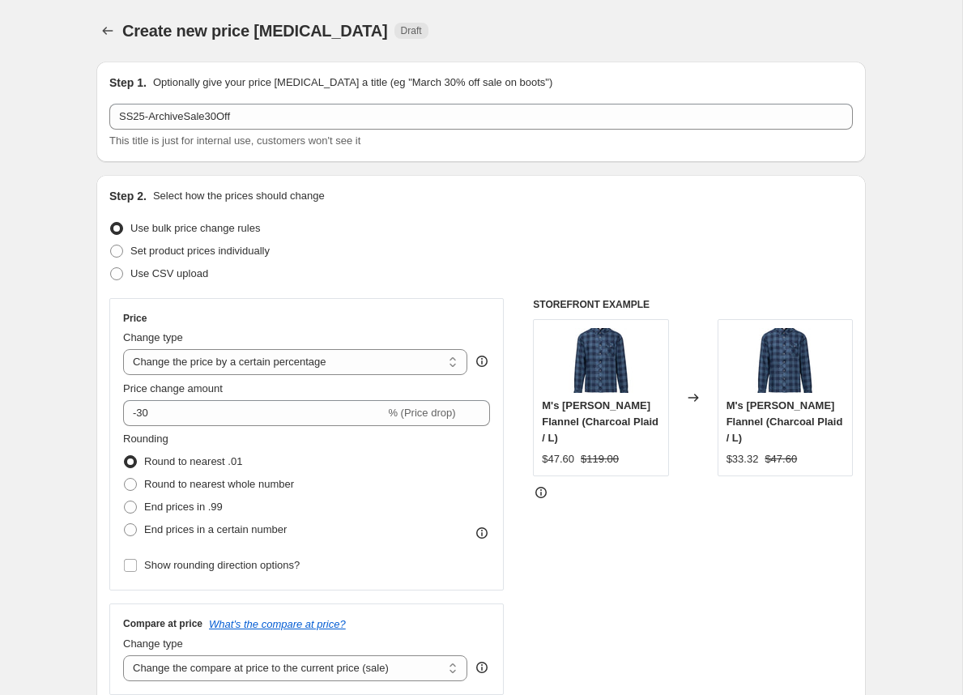
scroll to position [1643, 0]
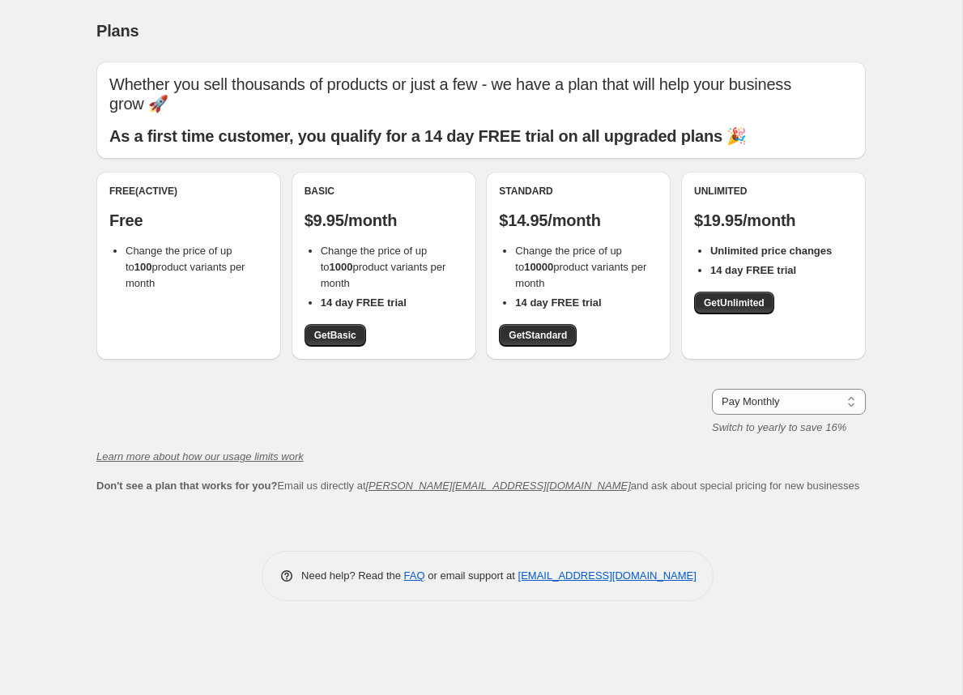
click at [805, 21] on div "Plans" at bounding box center [480, 30] width 769 height 23
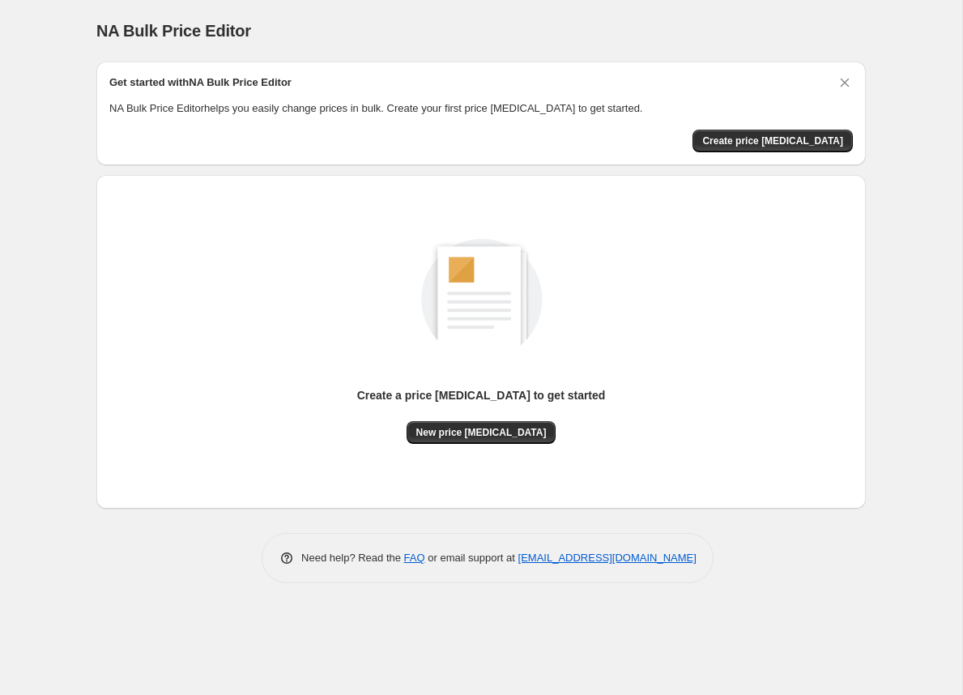
click at [470, 447] on div "Create a price [MEDICAL_DATA] to get started New price [MEDICAL_DATA]" at bounding box center [480, 342] width 743 height 308
click at [484, 438] on button "New price [MEDICAL_DATA]" at bounding box center [481, 432] width 150 height 23
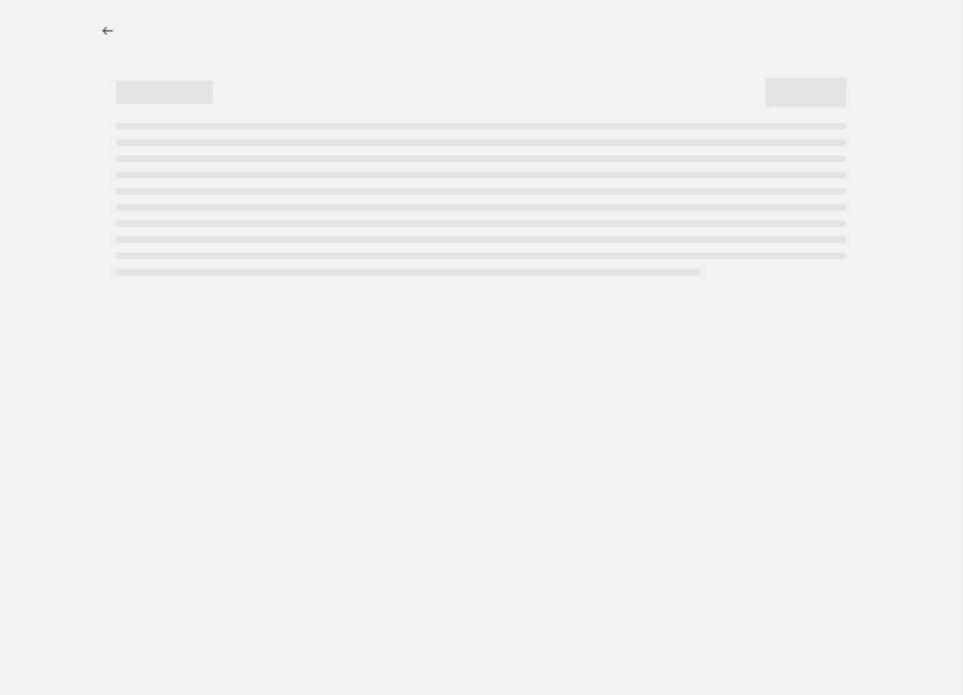
select select "percentage"
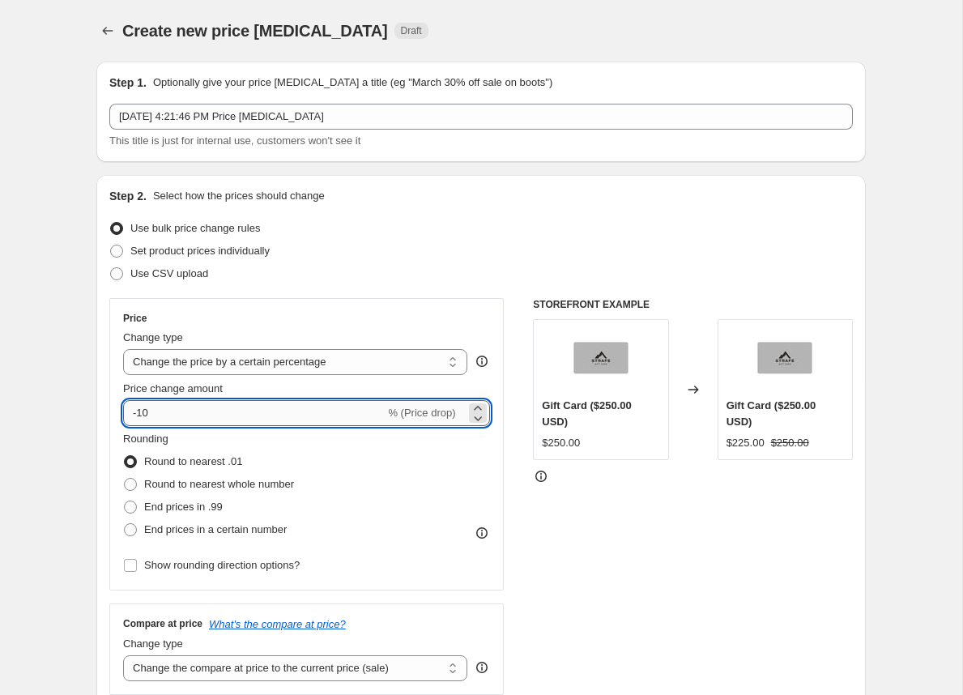
click at [142, 408] on input "-10" at bounding box center [253, 413] width 261 height 26
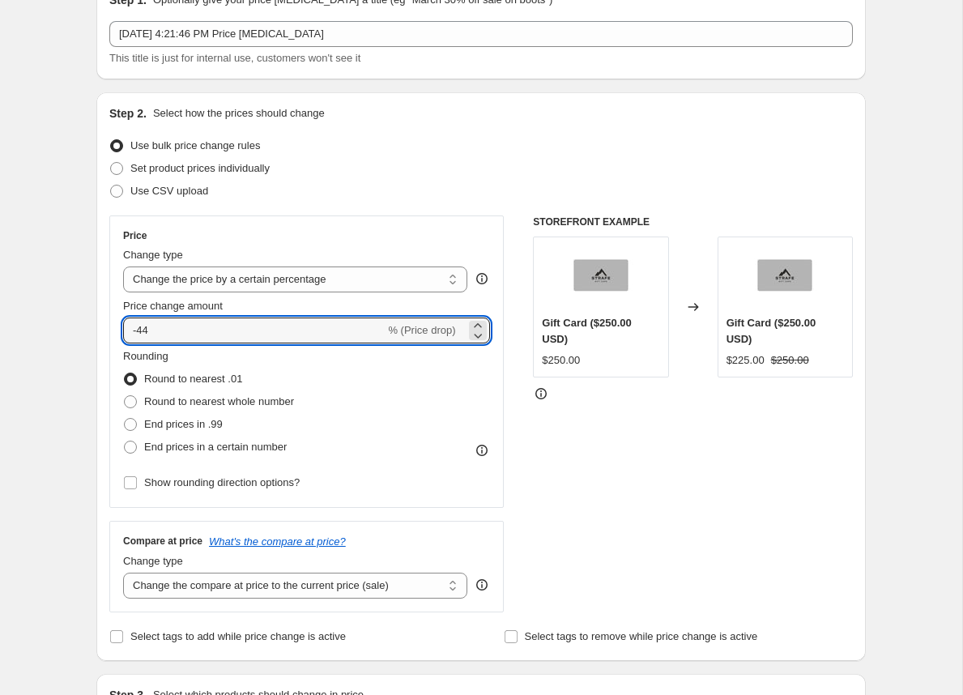
scroll to position [155, 0]
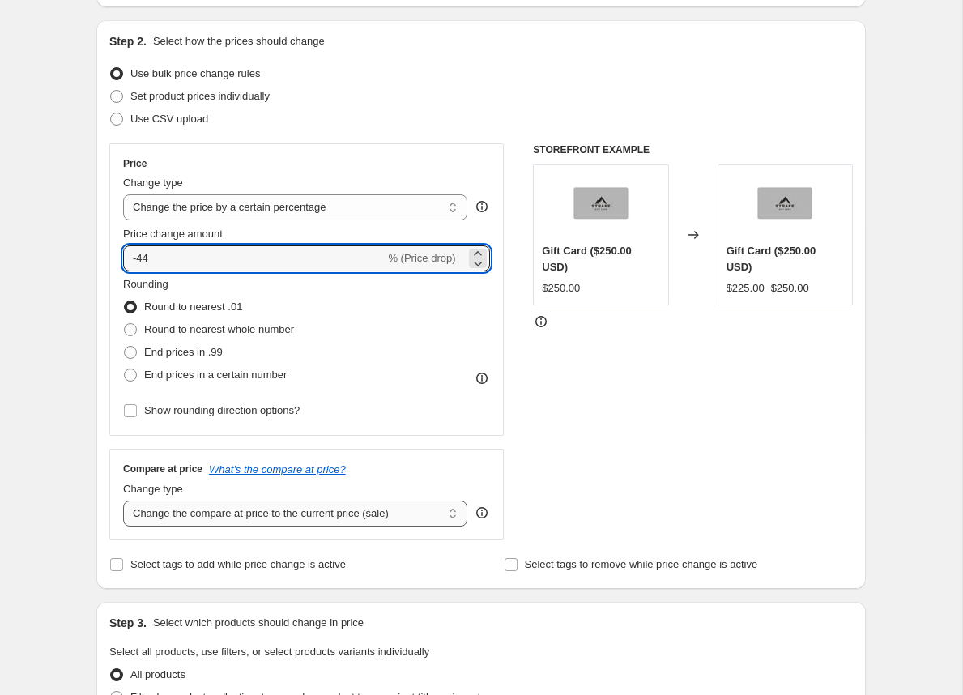
click at [253, 517] on select "Change the compare at price to the current price (sale) Change the compare at p…" at bounding box center [295, 513] width 344 height 26
click at [176, 246] on input "-44" at bounding box center [253, 258] width 261 height 26
click at [164, 257] on input "-44" at bounding box center [253, 258] width 261 height 26
type input "-4"
type input "-30"
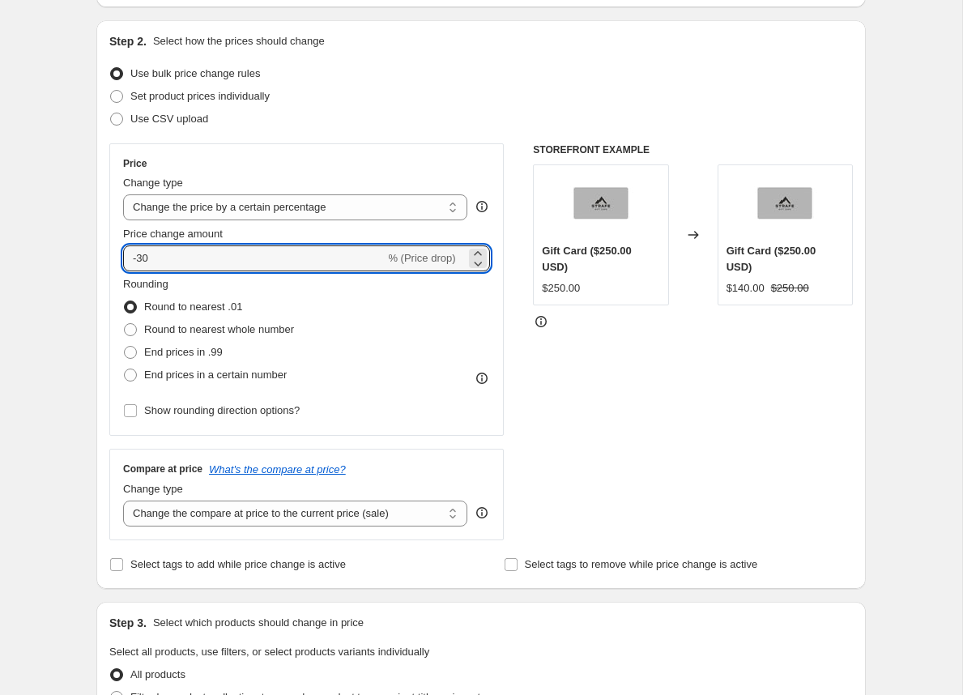
click at [86, 397] on div "Step 1. Optionally give your price change job a title (eg "March 30% off sale o…" at bounding box center [474, 675] width 782 height 1562
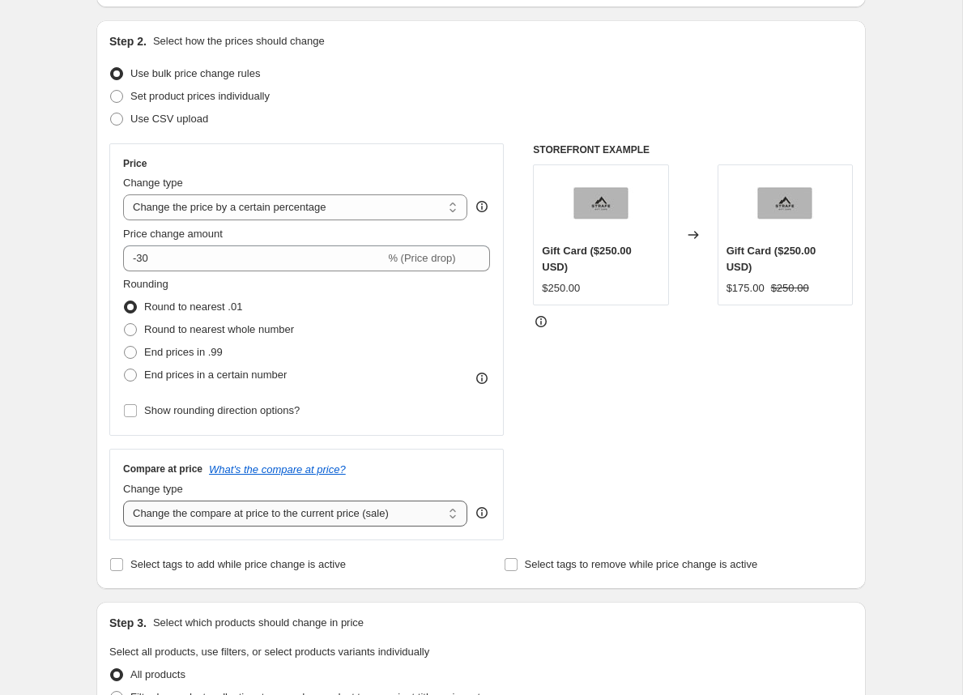
click at [202, 510] on select "Change the compare at price to the current price (sale) Change the compare at p…" at bounding box center [295, 513] width 344 height 26
click at [277, 212] on select "Change the price to a certain amount Change the price by a certain amount Chang…" at bounding box center [295, 207] width 344 height 26
select select "pcap"
click at [123, 194] on select "Change the price to a certain amount Change the price by a certain amount Chang…" at bounding box center [295, 207] width 344 height 26
type input "-20"
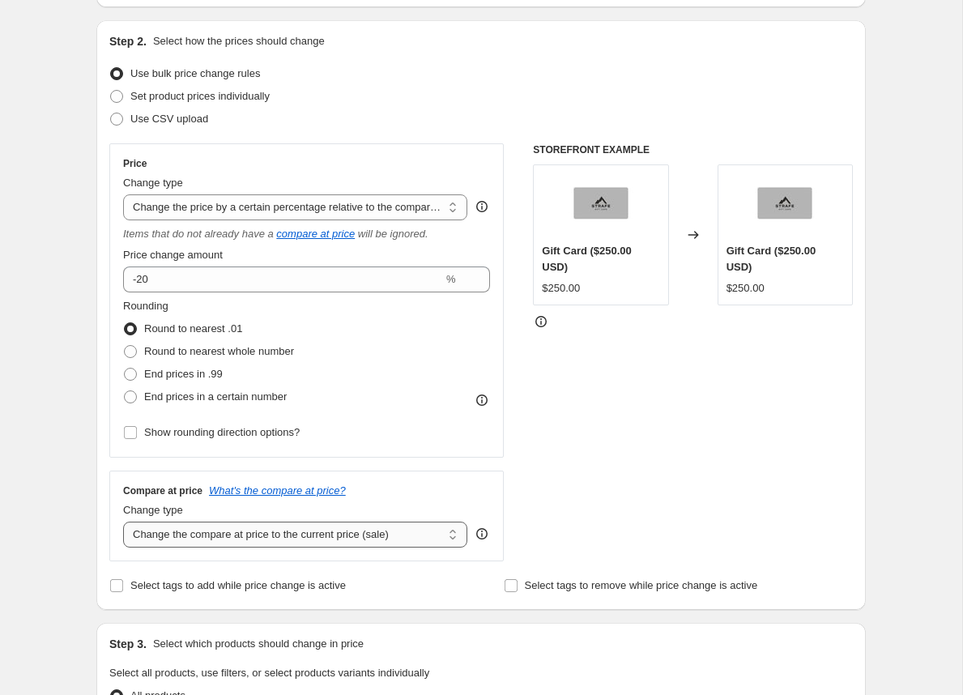
click at [294, 536] on select "Change the compare at price to the current price (sale) Change the compare at p…" at bounding box center [295, 534] width 344 height 26
drag, startPoint x: 219, startPoint y: 232, endPoint x: 206, endPoint y: 232, distance: 13.0
click at [206, 232] on icon "Items that do not already have a" at bounding box center [198, 233] width 151 height 12
click at [214, 211] on select "Change the price to a certain amount Change the price by a certain amount Chang…" at bounding box center [295, 207] width 344 height 26
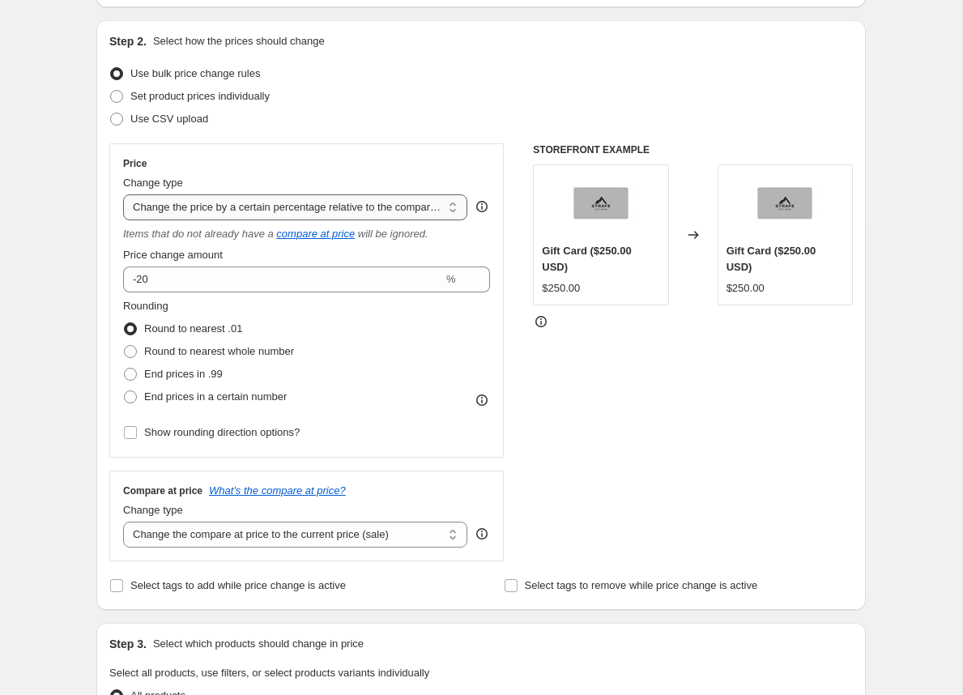
click at [123, 194] on select "Change the price to a certain amount Change the price by a certain amount Chang…" at bounding box center [295, 207] width 344 height 26
click at [220, 541] on select "Change the compare at price to the current price (sale) Change the compare at p…" at bounding box center [295, 534] width 344 height 26
select select "percentage"
click at [123, 521] on select "Change the compare at price to the current price (sale) Change the compare at p…" at bounding box center [295, 534] width 344 height 26
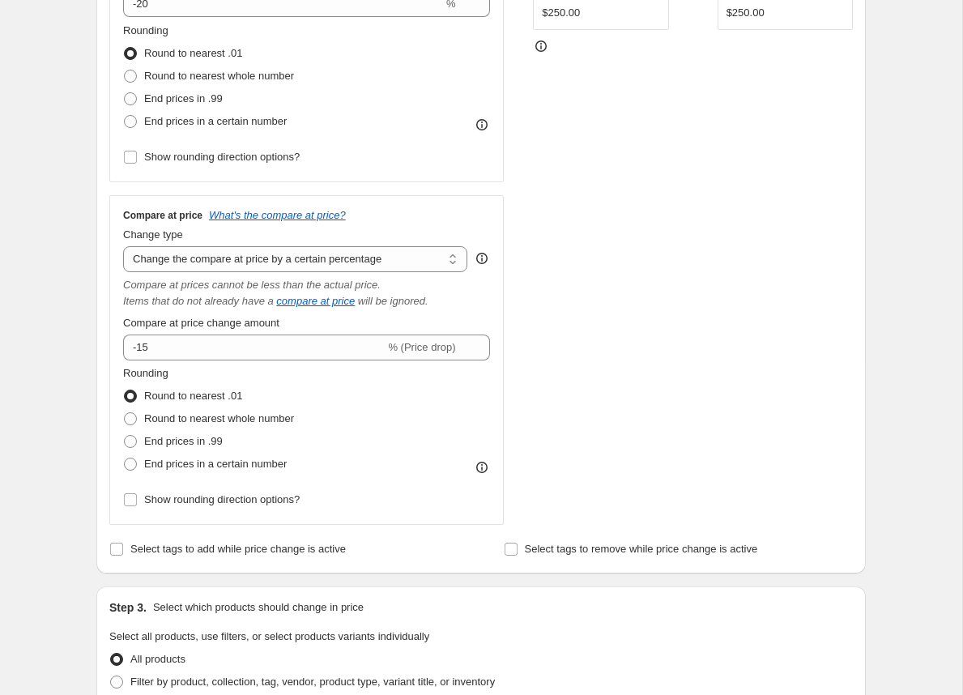
scroll to position [451, 0]
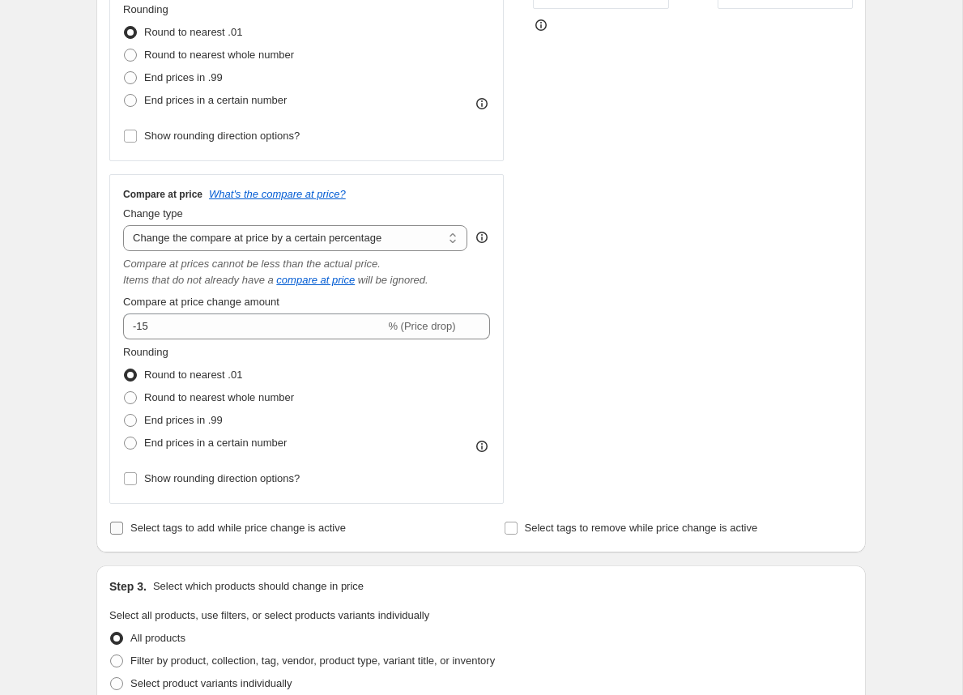
click at [118, 525] on input "Select tags to add while price change is active" at bounding box center [116, 527] width 13 height 13
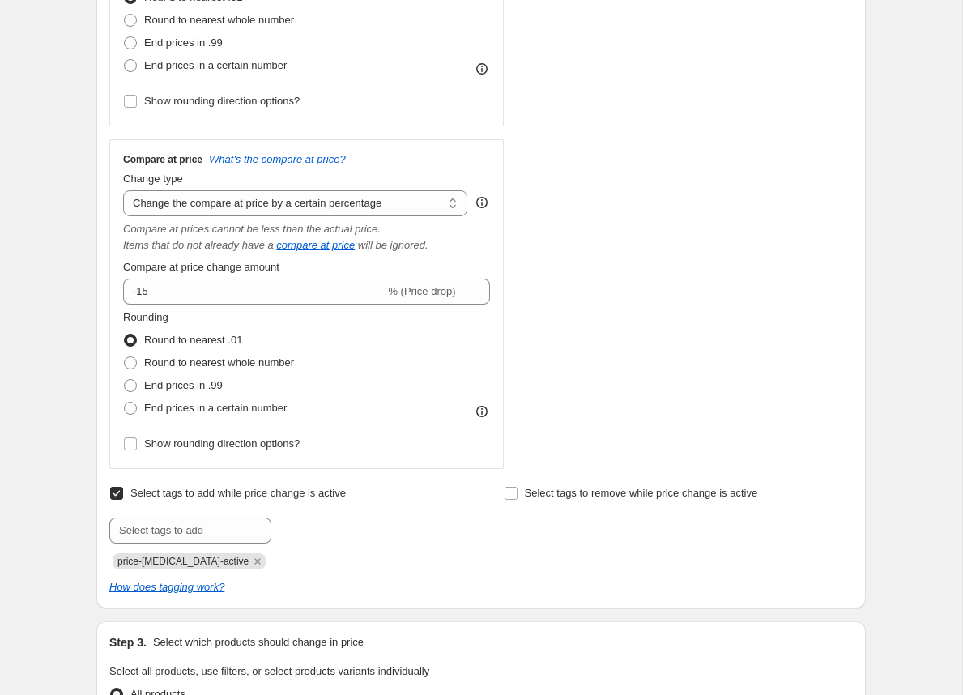
scroll to position [507, 0]
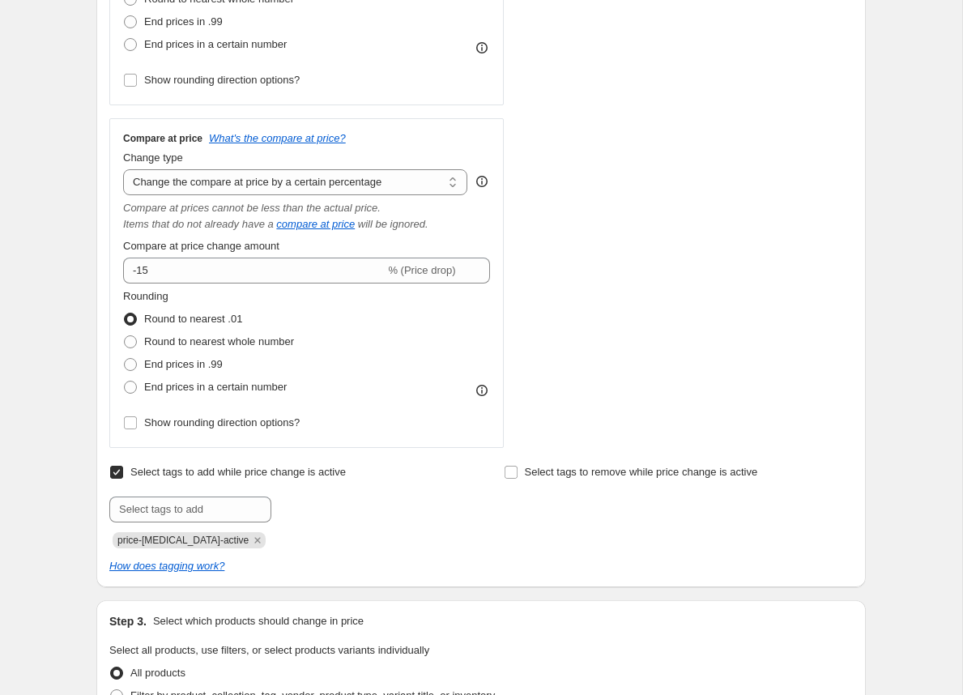
click at [117, 471] on input "Select tags to add while price change is active" at bounding box center [116, 472] width 13 height 13
checkbox input "false"
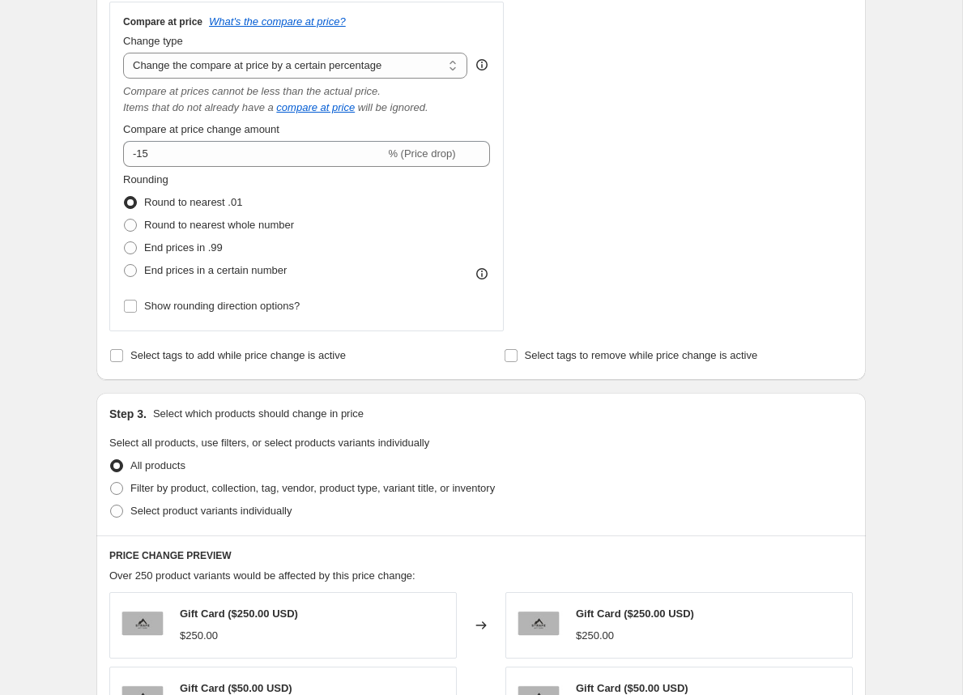
scroll to position [646, 0]
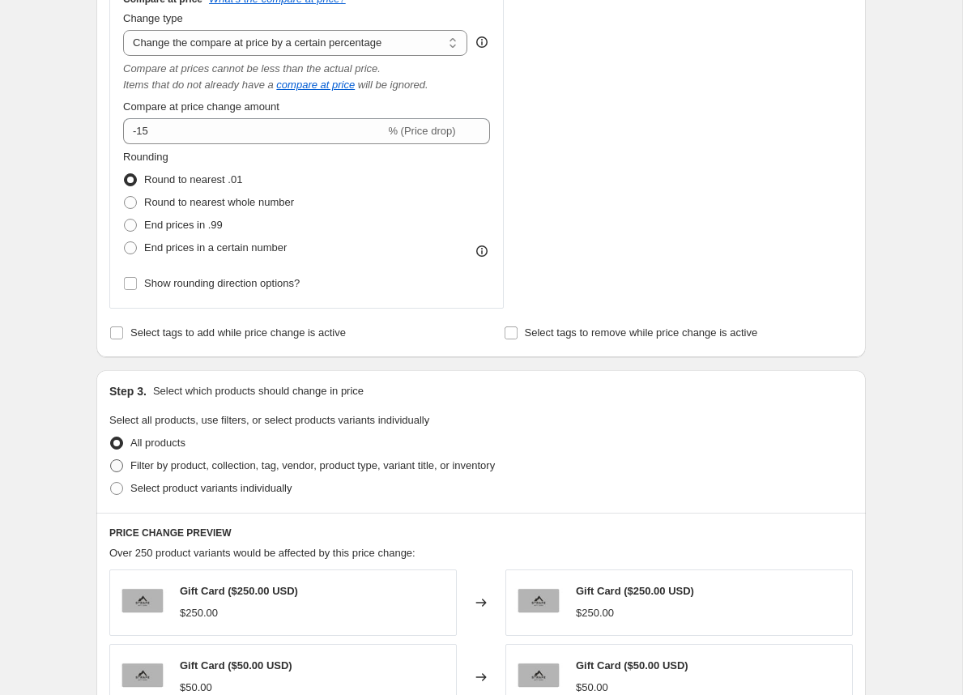
click at [236, 459] on span "Filter by product, collection, tag, vendor, product type, variant title, or inv…" at bounding box center [312, 465] width 364 height 12
click at [111, 459] on input "Filter by product, collection, tag, vendor, product type, variant title, or inv…" at bounding box center [110, 459] width 1 height 1
radio input "true"
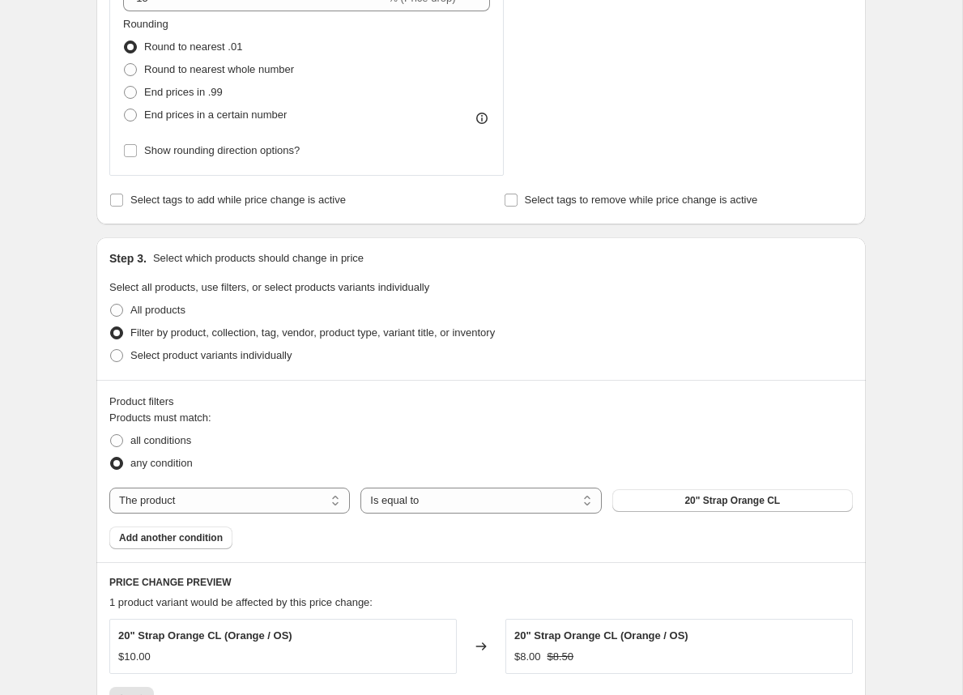
scroll to position [784, 0]
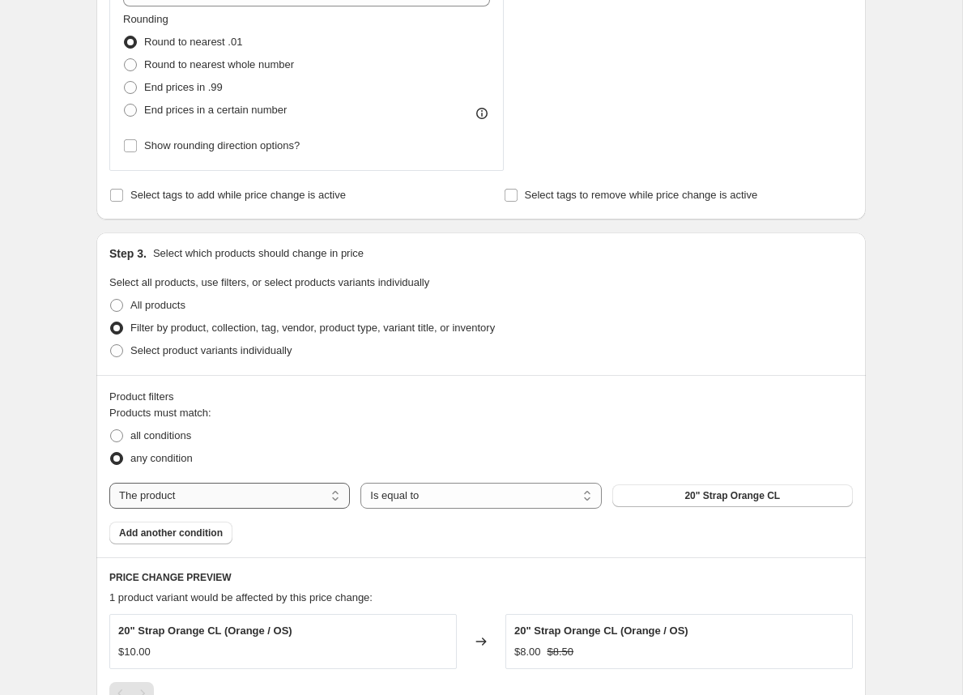
click at [233, 494] on select "The product The product's collection The product's tag The product's vendor The…" at bounding box center [229, 496] width 240 height 26
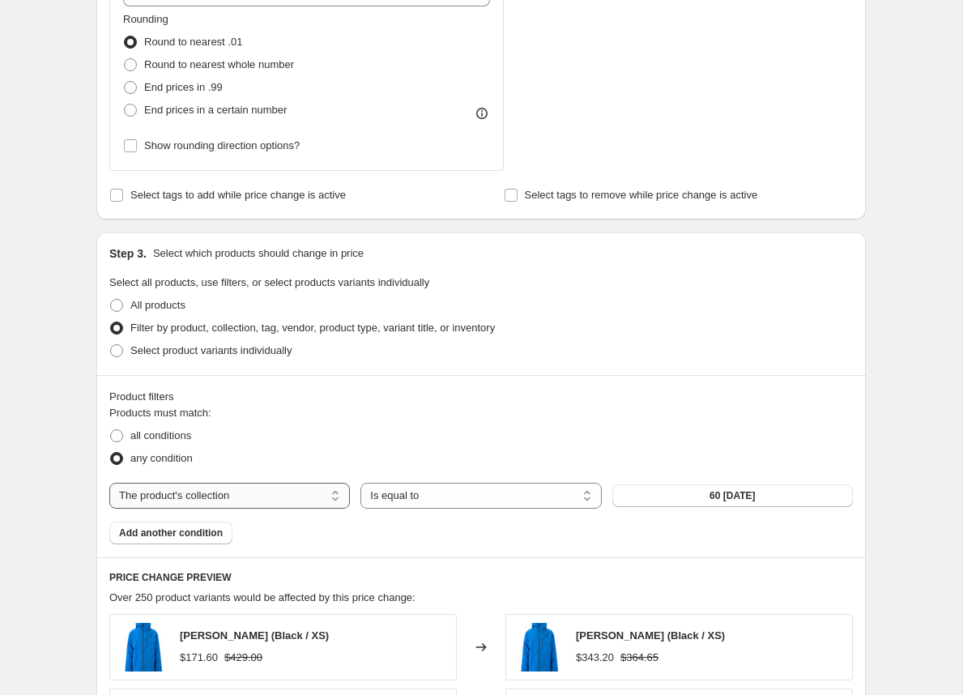
click at [210, 491] on select "The product The product's collection The product's tag The product's vendor The…" at bounding box center [229, 496] width 240 height 26
select select "tag"
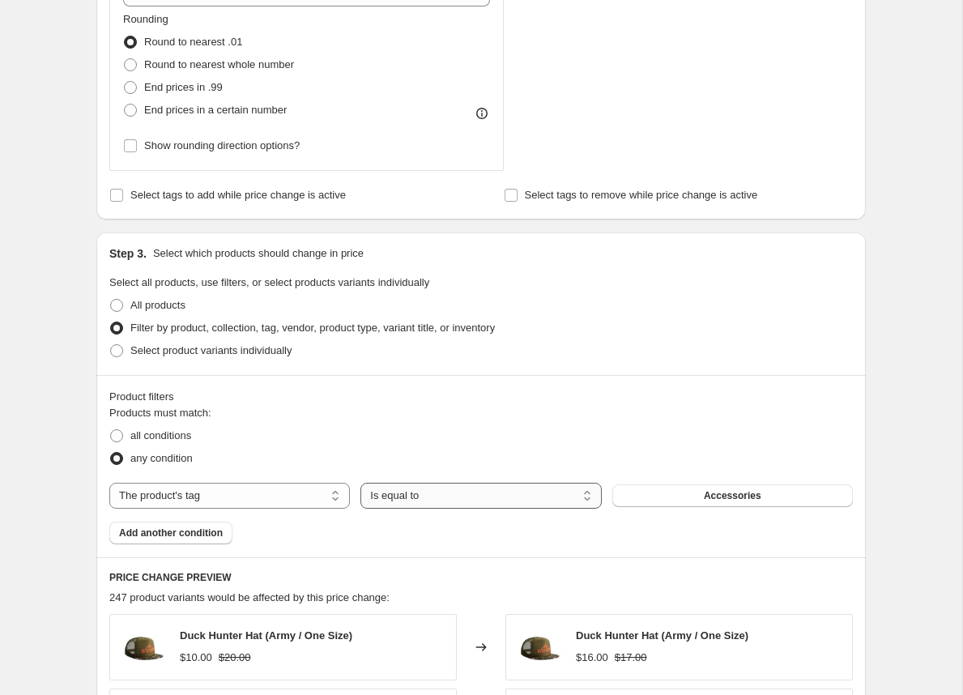
click at [375, 493] on select "Is equal to Is not equal to" at bounding box center [480, 496] width 240 height 26
click at [360, 483] on select "Is equal to Is not equal to" at bounding box center [480, 496] width 240 height 26
click at [651, 487] on button "Accessories" at bounding box center [732, 495] width 240 height 23
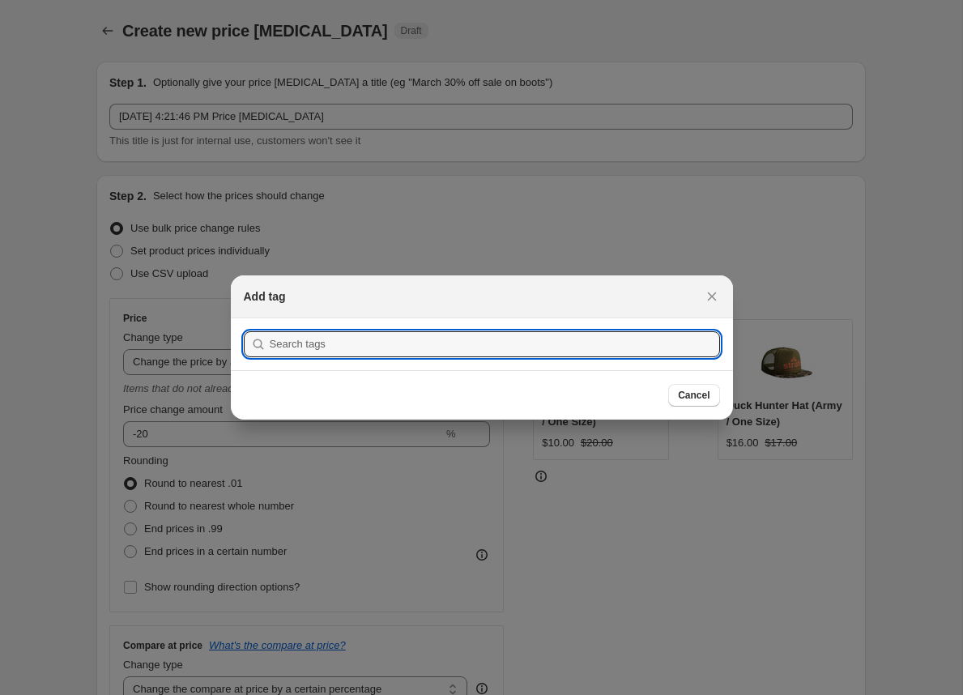
scroll to position [0, 0]
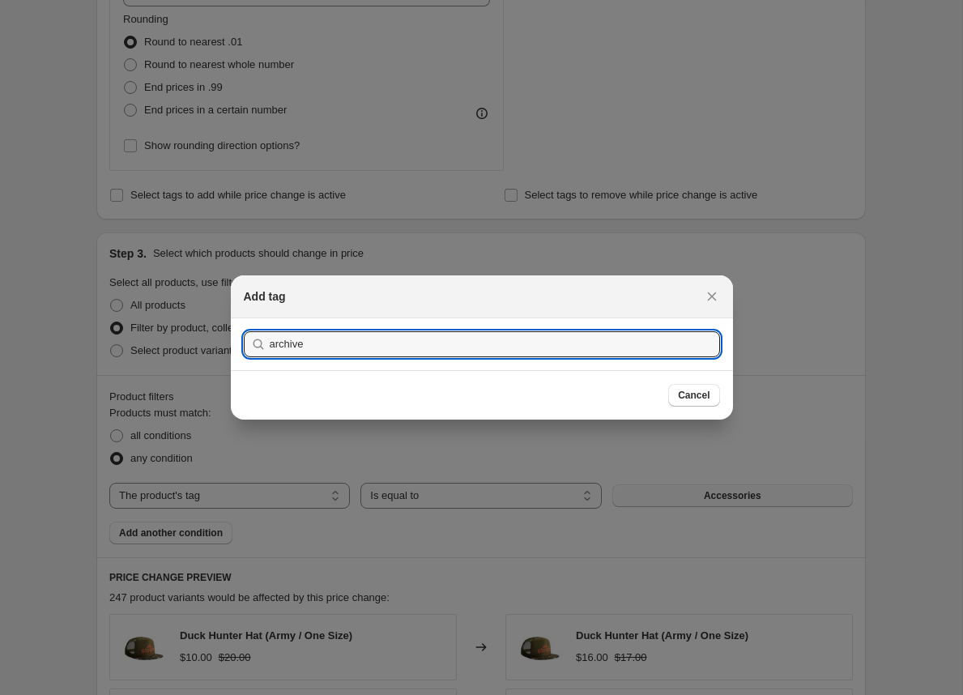
type input "archive"
click at [244, 318] on button "Submit" at bounding box center [267, 326] width 46 height 17
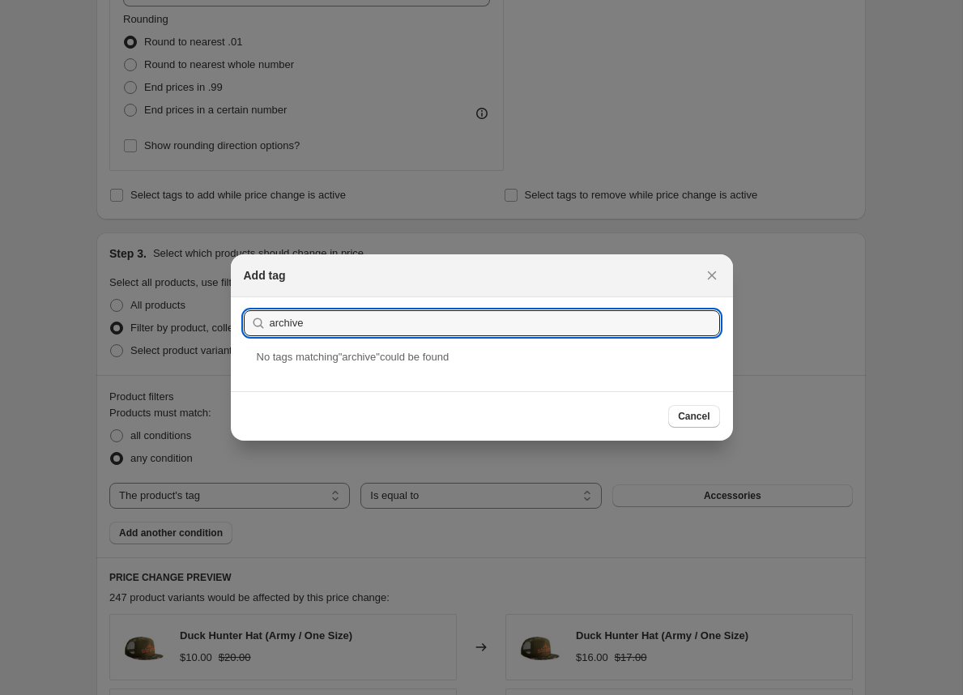
drag, startPoint x: 311, startPoint y: 328, endPoint x: 253, endPoint y: 325, distance: 58.4
click at [253, 325] on div "archive" at bounding box center [482, 323] width 476 height 26
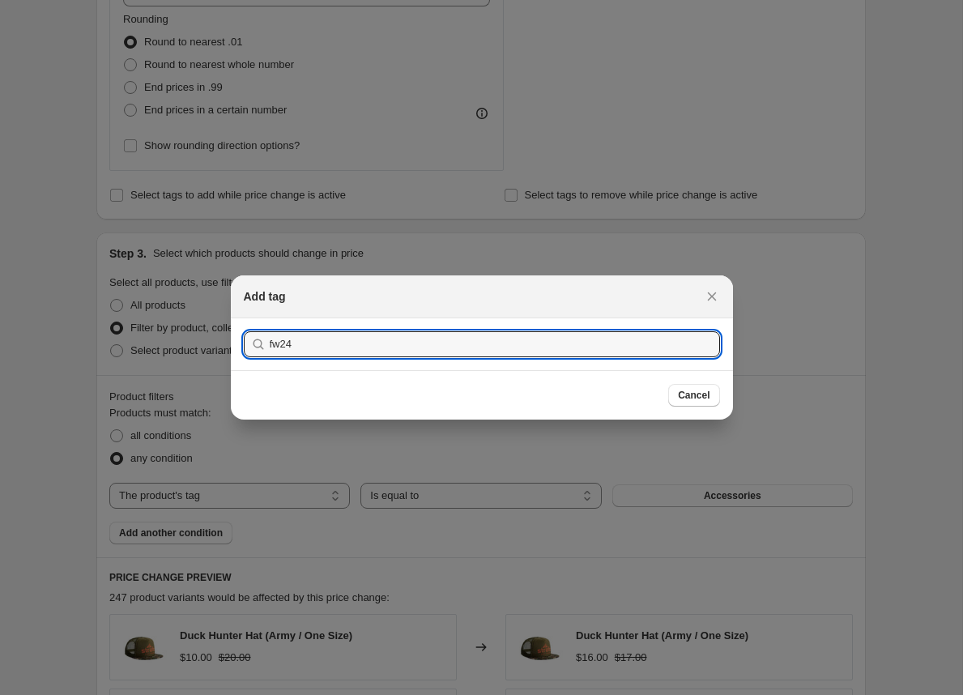
click at [244, 318] on button "Submit" at bounding box center [267, 326] width 46 height 17
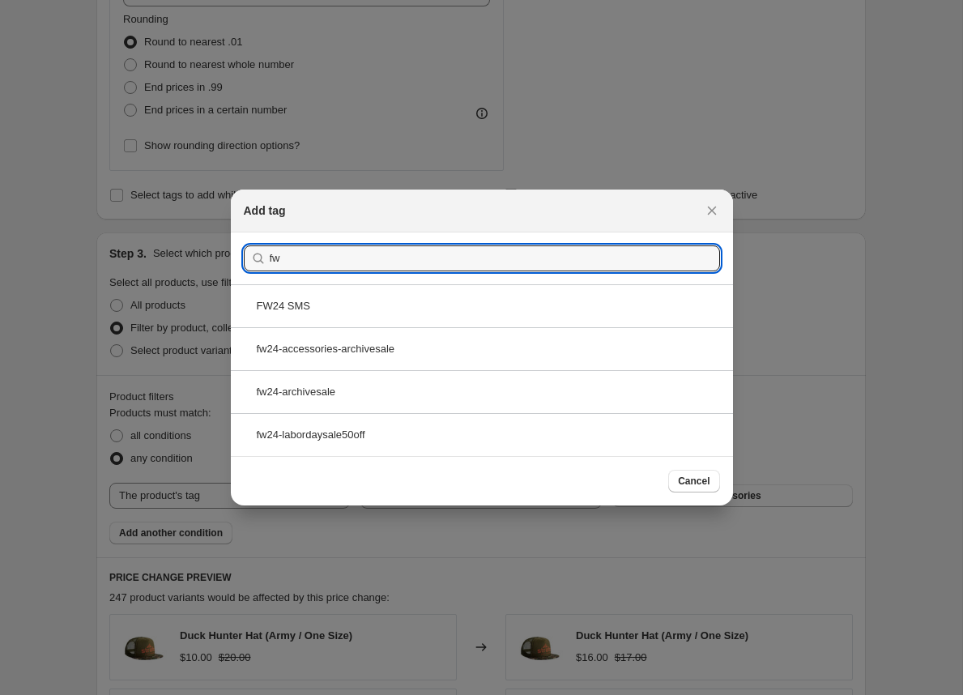
type input "f"
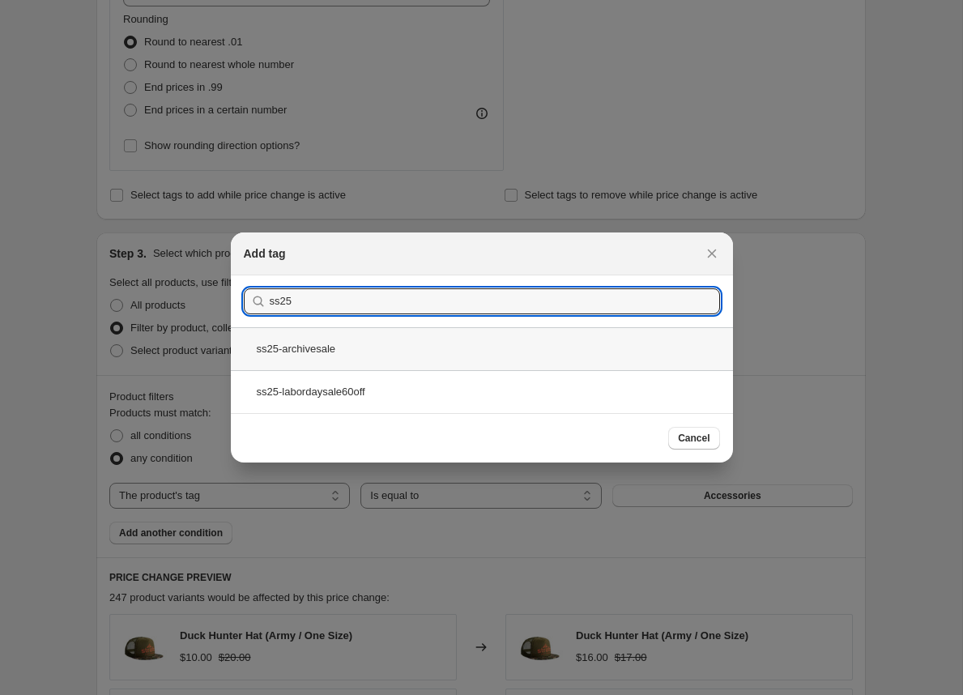
type input "ss25"
click at [326, 342] on div "ss25-archivesale" at bounding box center [482, 348] width 502 height 43
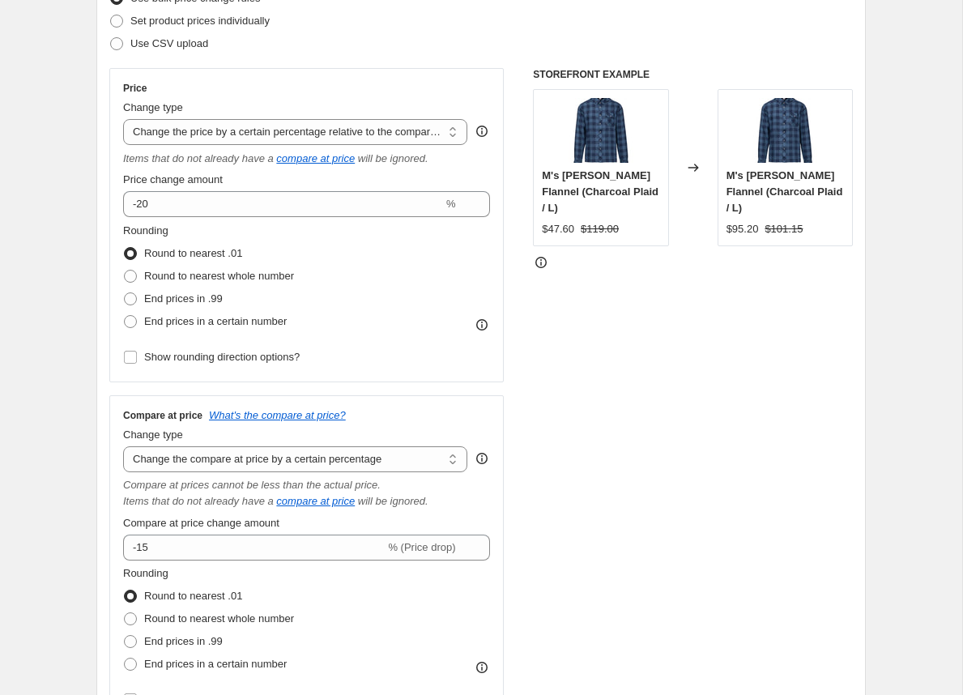
scroll to position [223, 0]
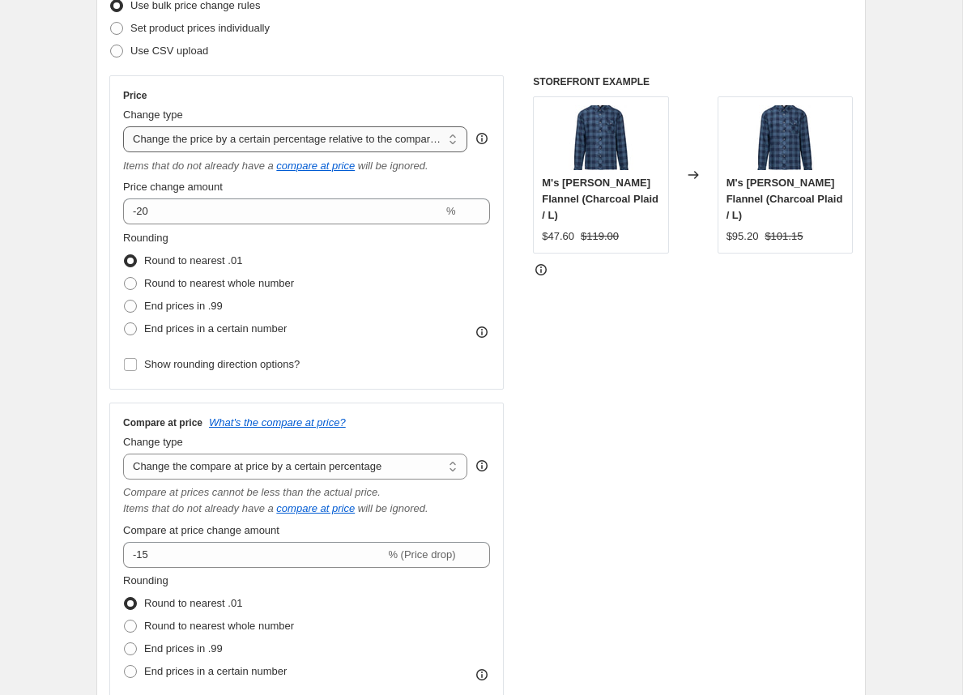
click at [248, 140] on select "Change the price to a certain amount Change the price by a certain amount Chang…" at bounding box center [295, 139] width 344 height 26
select select "percentage"
click at [123, 126] on select "Change the price to a certain amount Change the price by a certain amount Chang…" at bounding box center [295, 139] width 344 height 26
type input "-15"
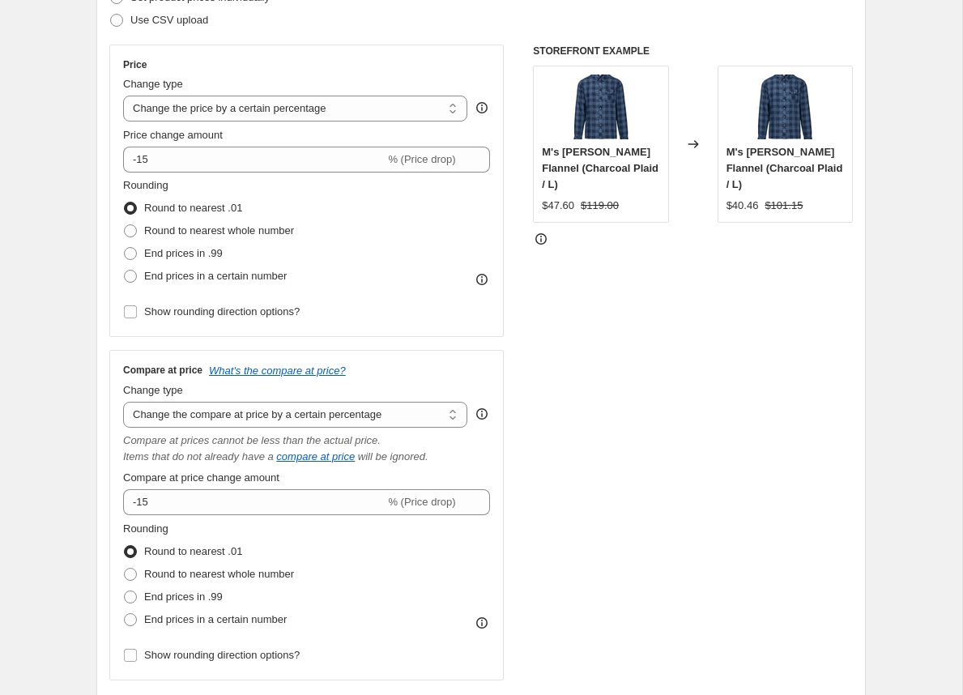
scroll to position [255, 0]
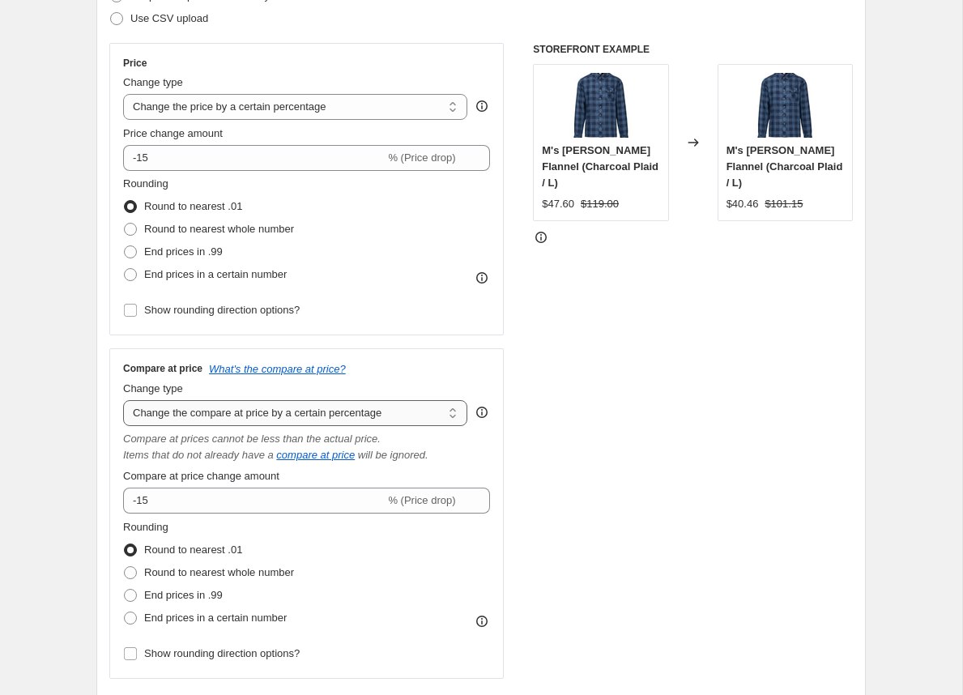
click at [176, 411] on select "Change the compare at price to the current price (sale) Change the compare at p…" at bounding box center [295, 413] width 344 height 26
click at [123, 400] on select "Change the compare at price to the current price (sale) Change the compare at p…" at bounding box center [295, 413] width 344 height 26
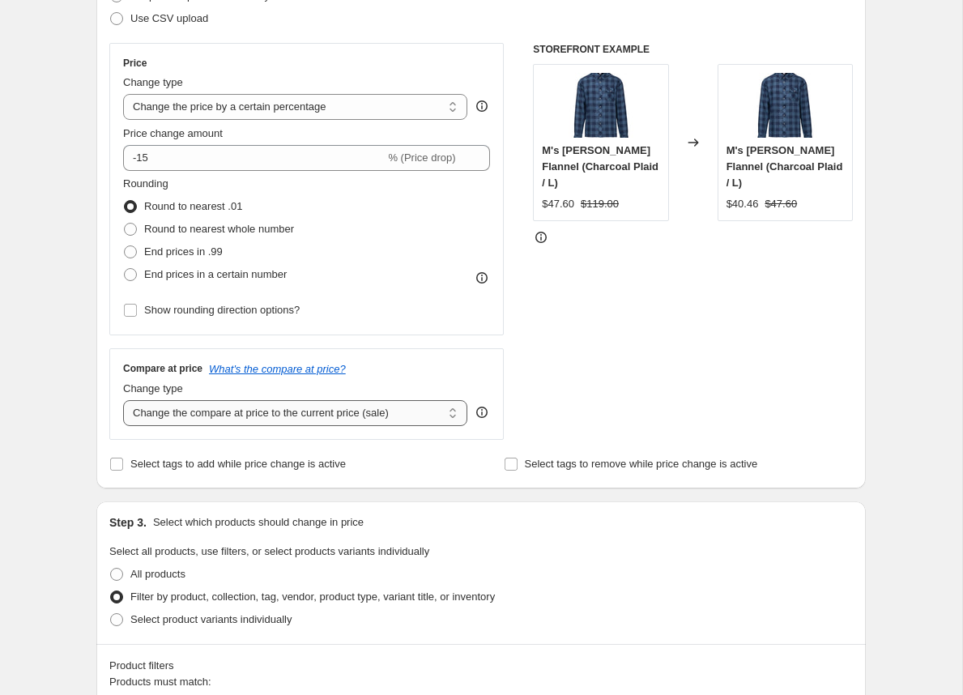
click at [401, 407] on select "Change the compare at price to the current price (sale) Change the compare at p…" at bounding box center [295, 413] width 344 height 26
select select "by"
click at [123, 400] on select "Change the compare at price to the current price (sale) Change the compare at p…" at bounding box center [295, 413] width 344 height 26
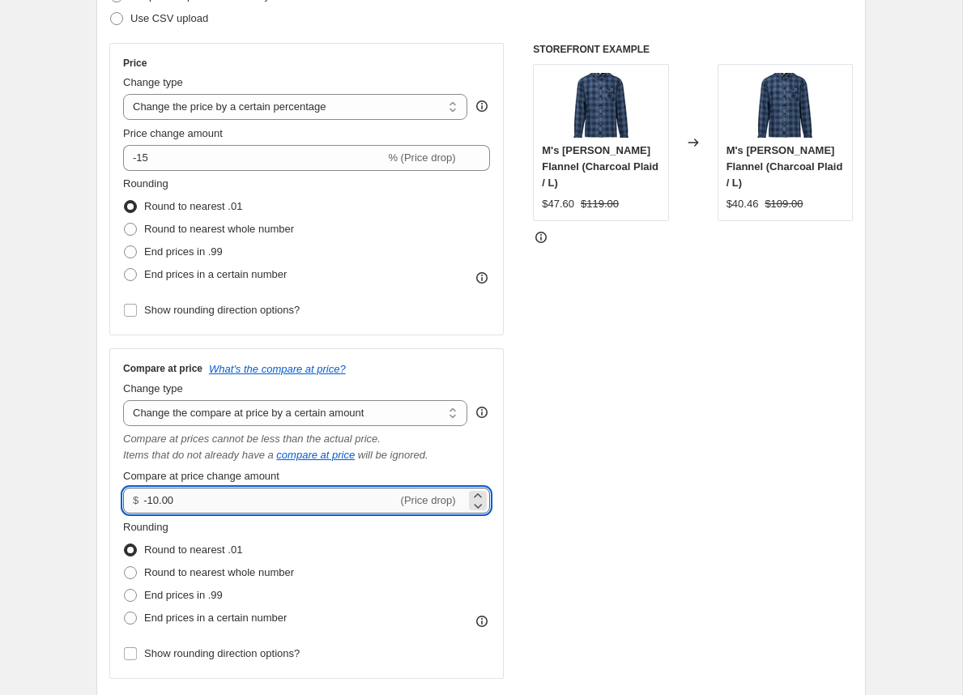
click at [293, 496] on input "-10.00" at bounding box center [269, 500] width 253 height 26
type input "0.00"
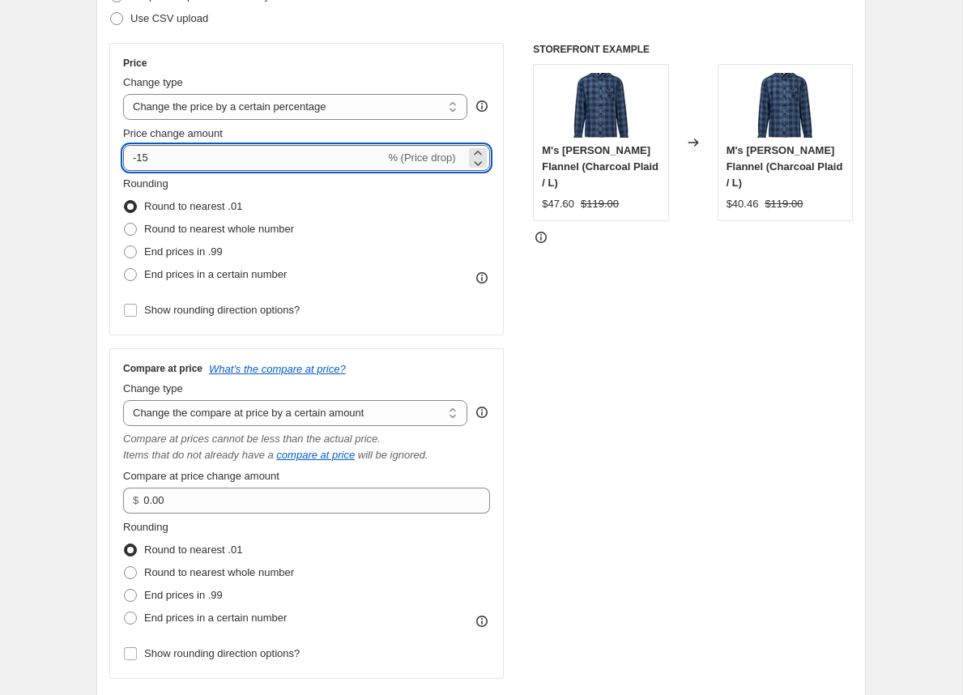
click at [194, 154] on input "-15" at bounding box center [253, 158] width 261 height 26
type input "-1"
type input "-30"
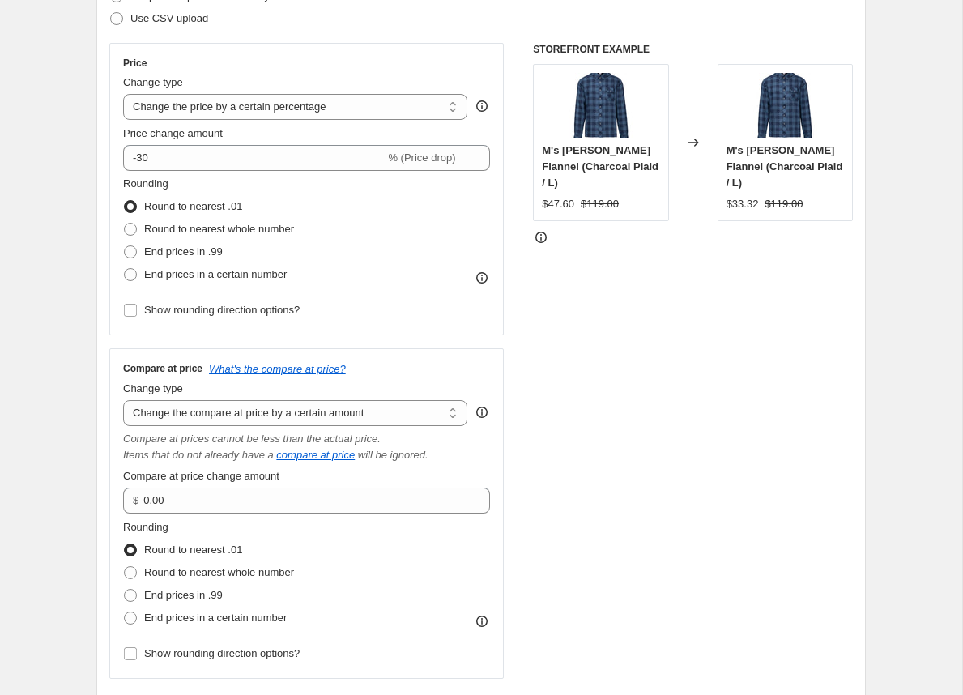
click at [370, 112] on select "Change the price to a certain amount Change the price by a certain amount Chang…" at bounding box center [295, 107] width 344 height 26
click at [265, 105] on select "Change the price to a certain amount Change the price by a certain amount Chang…" at bounding box center [295, 107] width 344 height 26
select select "by"
click at [123, 94] on select "Change the price to a certain amount Change the price by a certain amount Chang…" at bounding box center [295, 107] width 344 height 26
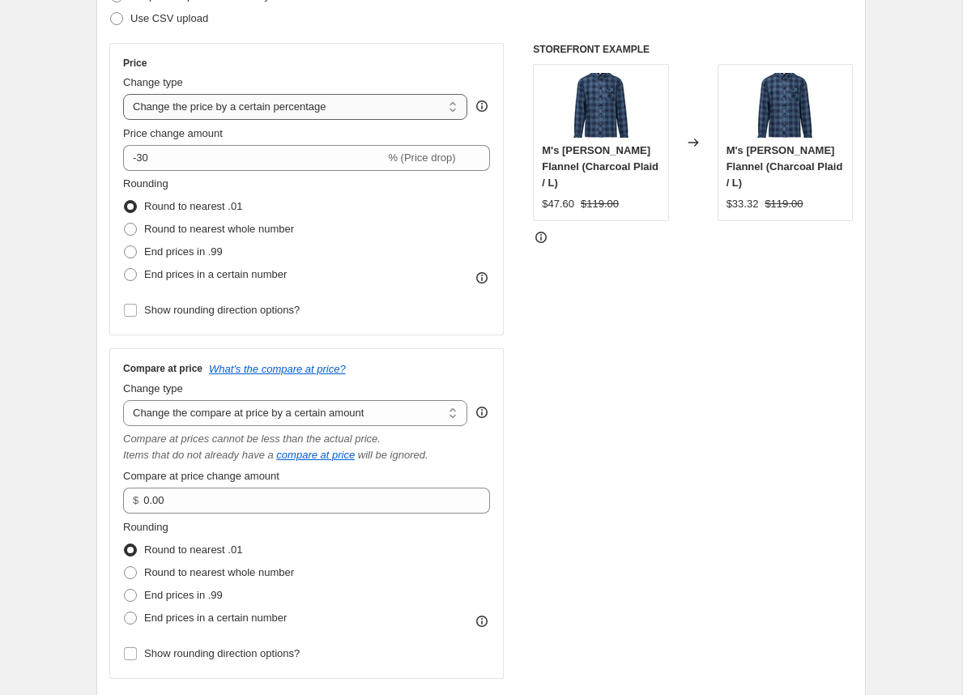
type input "-10.00"
click at [253, 113] on select "Change the price to a certain amount Change the price by a certain amount Chang…" at bounding box center [295, 107] width 344 height 26
select select "percentage"
click at [123, 94] on select "Change the price to a certain amount Change the price by a certain amount Chang…" at bounding box center [295, 107] width 344 height 26
type input "-15"
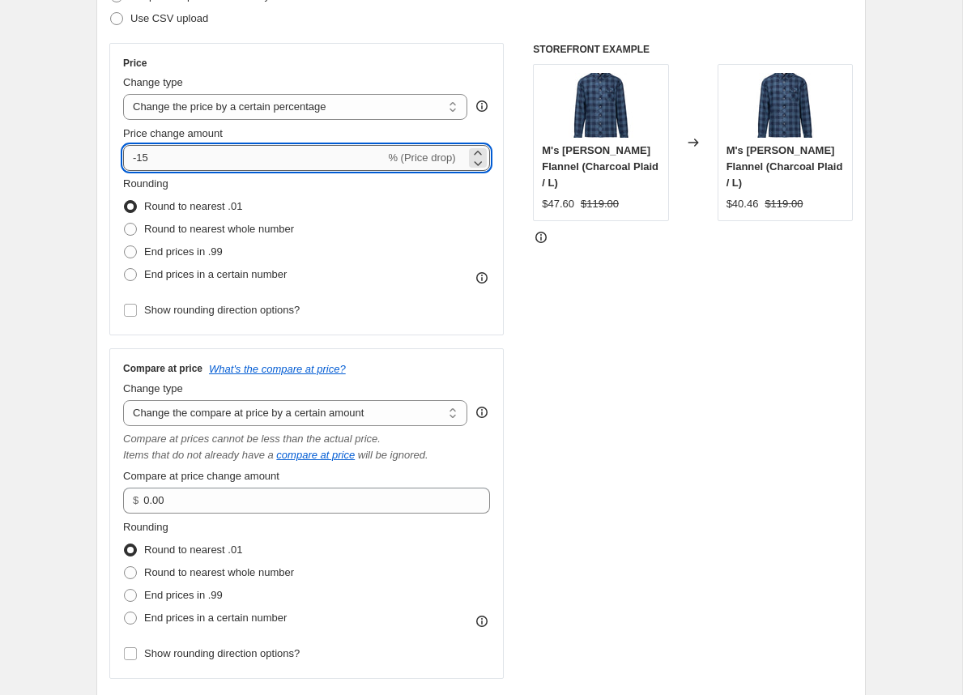
click at [262, 153] on input "-15" at bounding box center [253, 158] width 261 height 26
click at [225, 105] on select "Change the price to a certain amount Change the price by a certain amount Chang…" at bounding box center [295, 107] width 344 height 26
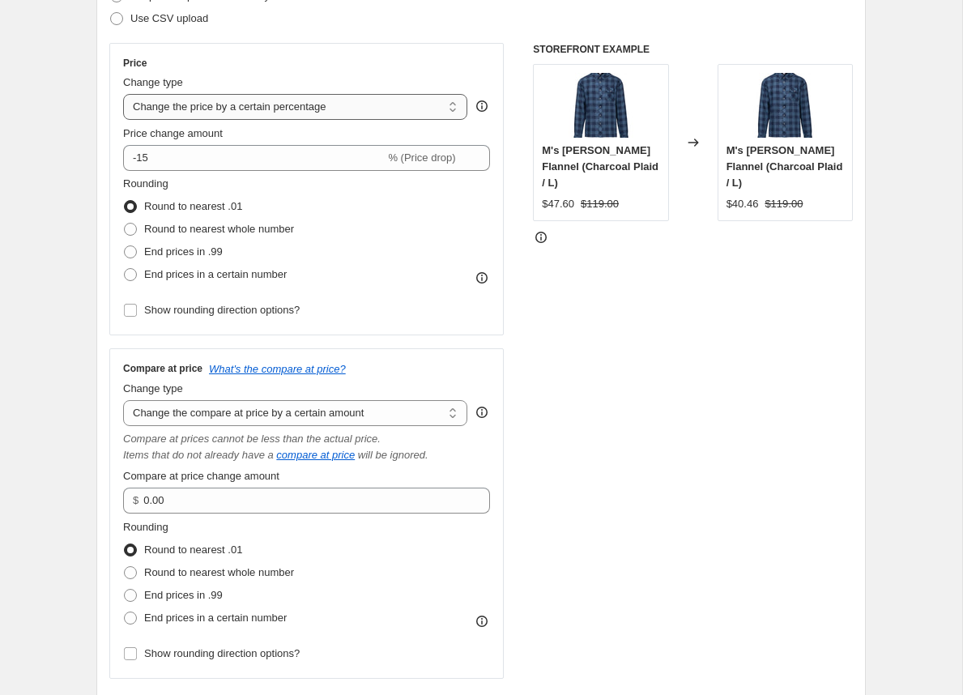
select select "by"
click at [123, 94] on select "Change the price to a certain amount Change the price by a certain amount Chang…" at bounding box center [295, 107] width 344 height 26
type input "-10.00"
click at [339, 109] on select "Change the price to a certain amount Change the price by a certain amount Chang…" at bounding box center [295, 107] width 344 height 26
select select "to"
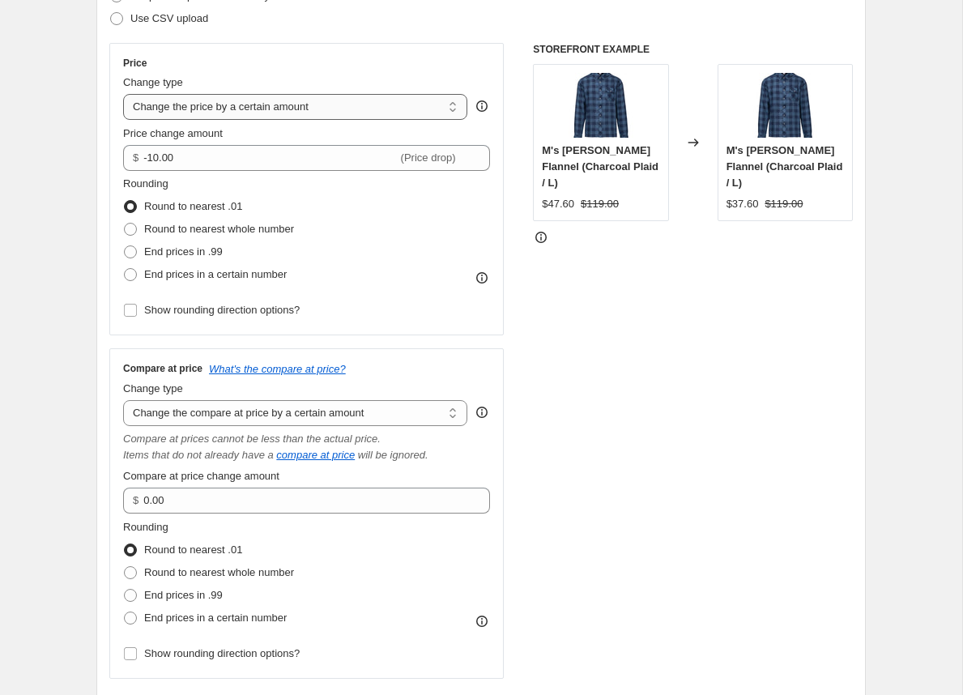
click at [123, 94] on select "Change the price to a certain amount Change the price by a certain amount Chang…" at bounding box center [295, 107] width 344 height 26
type input "80.00"
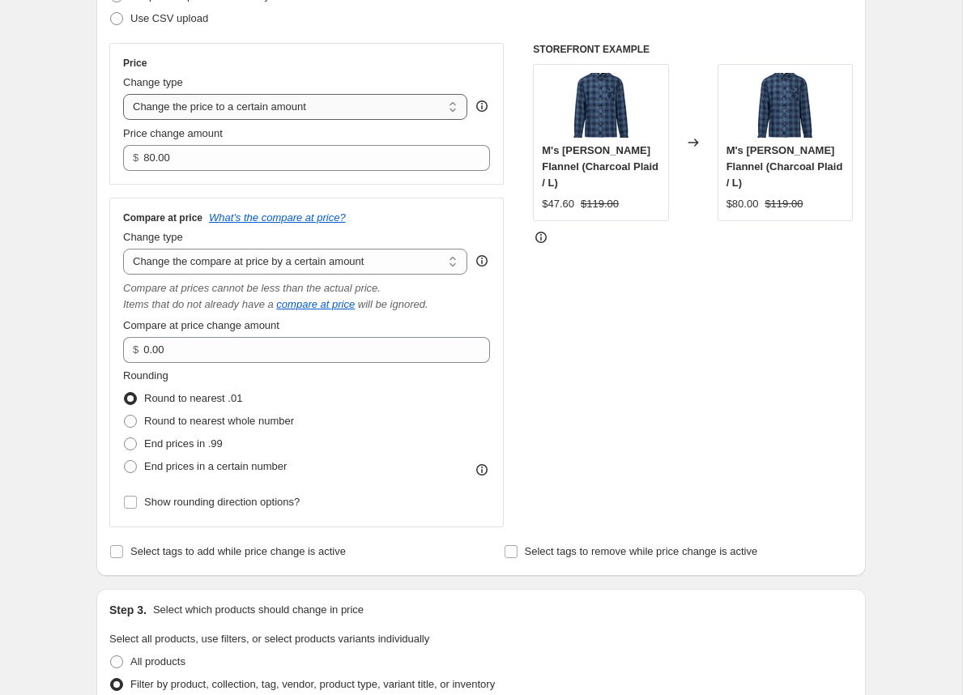
click at [241, 100] on select "Change the price to a certain amount Change the price by a certain amount Chang…" at bounding box center [295, 107] width 344 height 26
select select "bcap"
click at [123, 94] on select "Change the price to a certain amount Change the price by a certain amount Chang…" at bounding box center [295, 107] width 344 height 26
type input "-12.00"
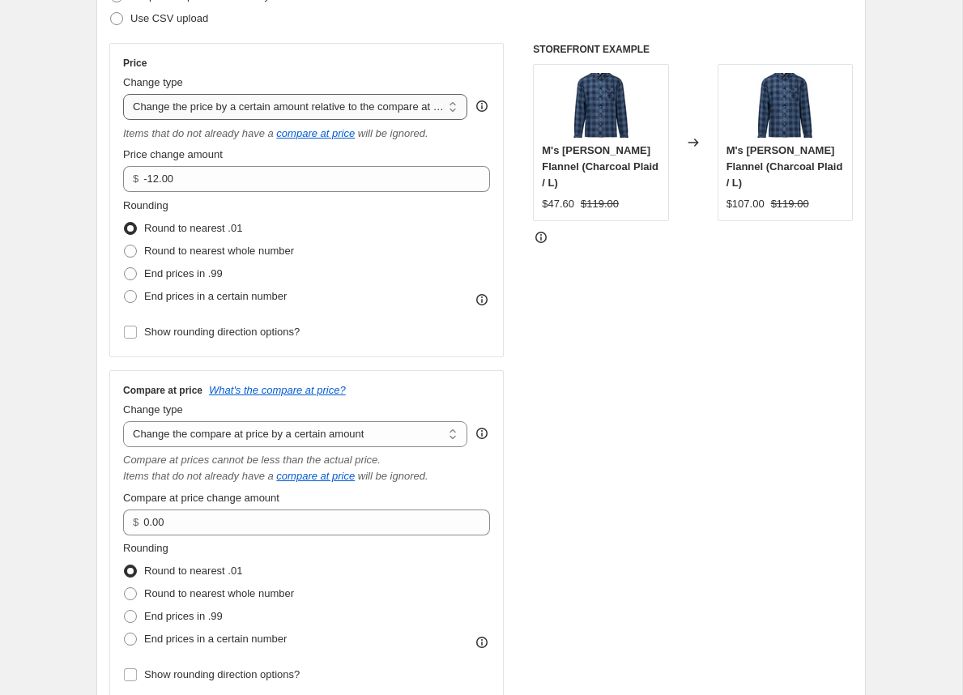
click at [267, 104] on select "Change the price to a certain amount Change the price by a certain amount Chang…" at bounding box center [295, 107] width 344 height 26
select select "pcap"
click at [123, 94] on select "Change the price to a certain amount Change the price by a certain amount Chang…" at bounding box center [295, 107] width 344 height 26
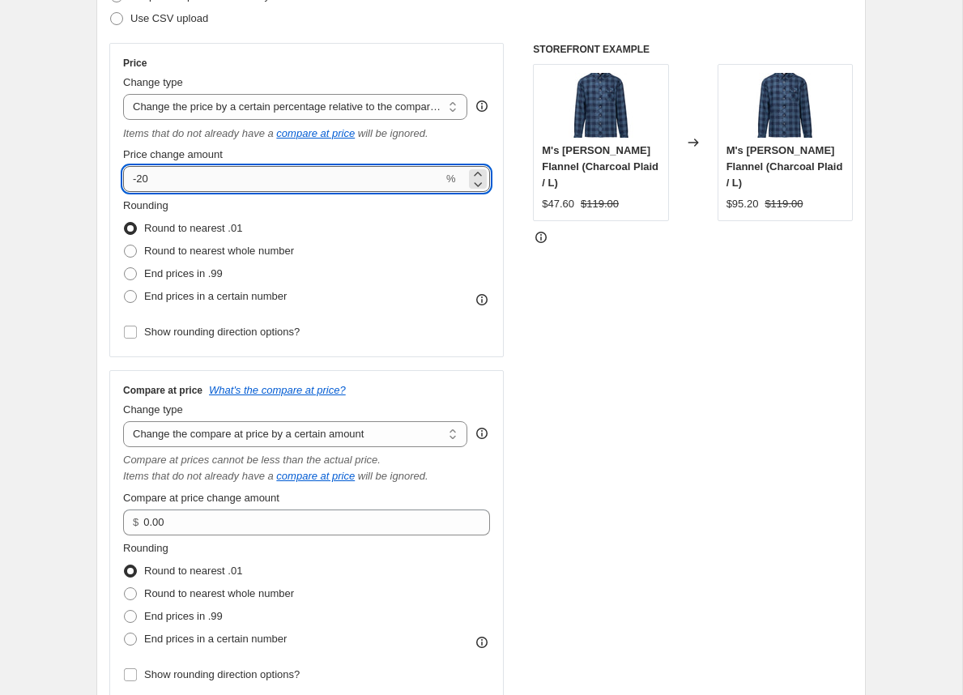
click at [227, 186] on input "-20" at bounding box center [283, 179] width 320 height 26
type input "-30"
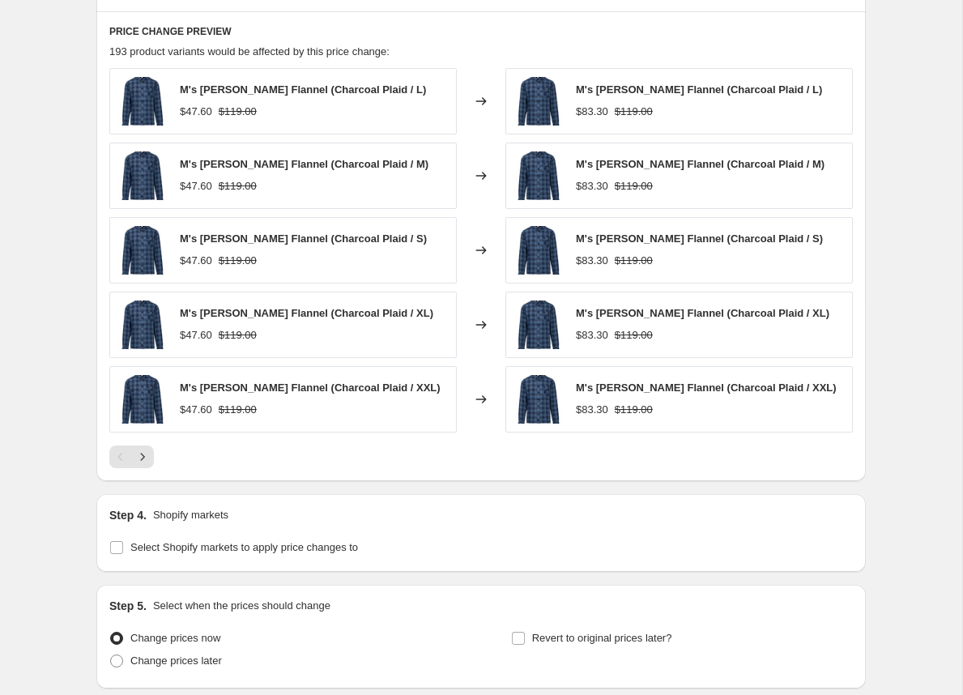
scroll to position [1392, 0]
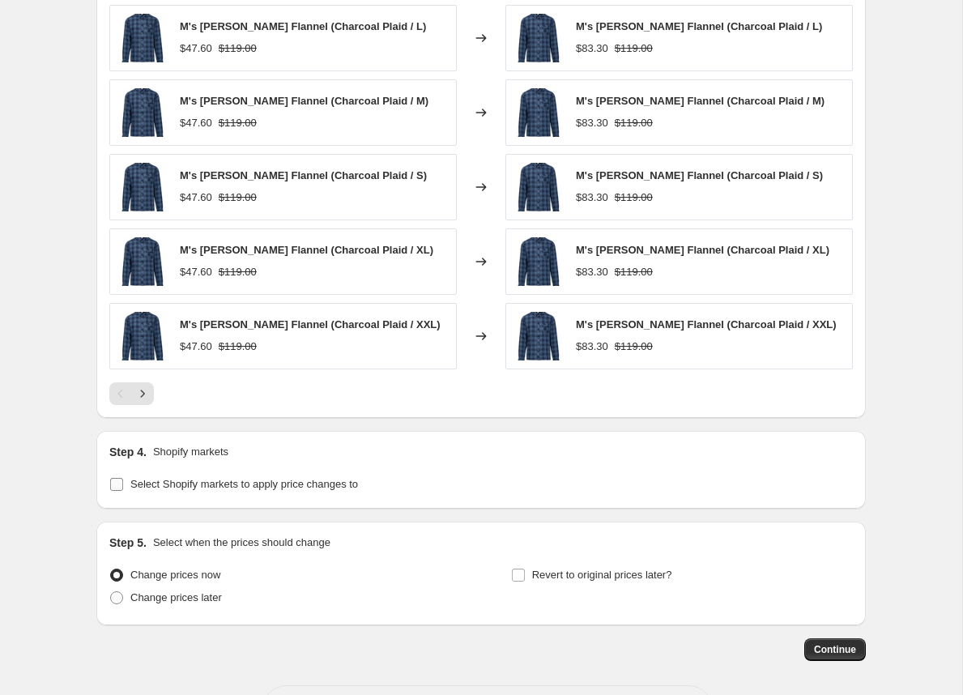
click at [117, 480] on input "Select Shopify markets to apply price changes to" at bounding box center [116, 484] width 13 height 13
checkbox input "true"
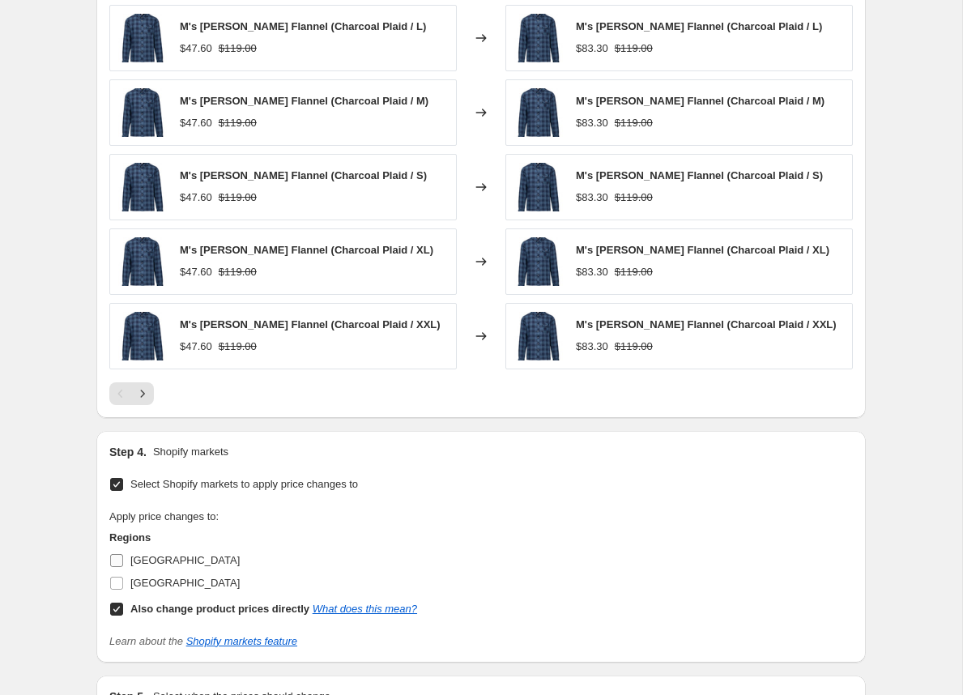
click at [123, 555] on input "Canada" at bounding box center [116, 560] width 13 height 13
checkbox input "true"
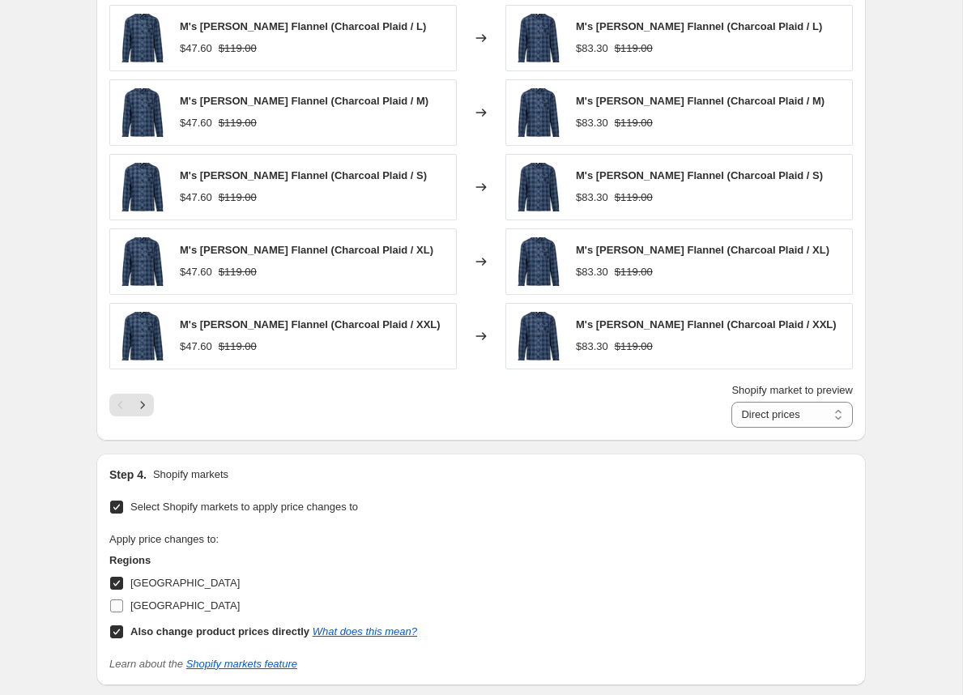
click at [117, 602] on input "United States" at bounding box center [116, 605] width 13 height 13
checkbox input "true"
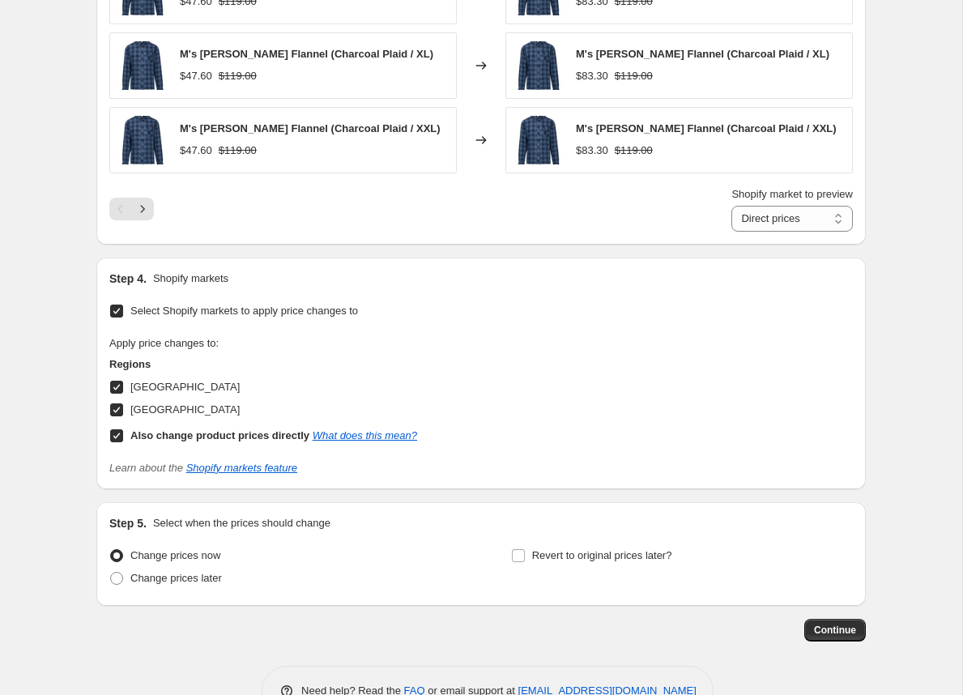
scroll to position [1626, 0]
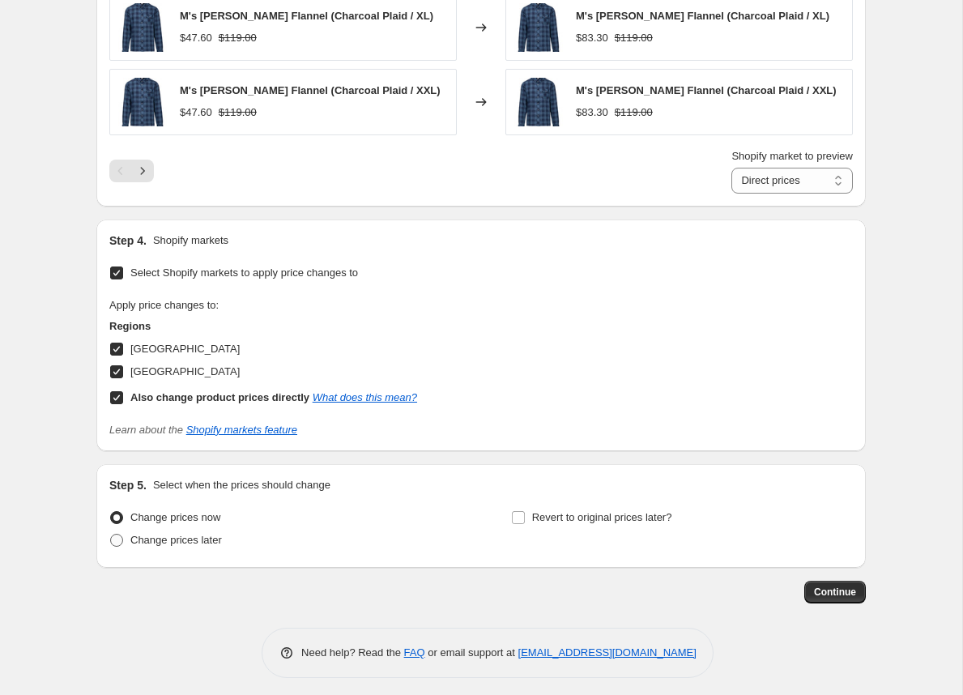
click at [115, 535] on span at bounding box center [116, 540] width 13 height 13
click at [111, 534] on input "Change prices later" at bounding box center [110, 534] width 1 height 1
radio input "true"
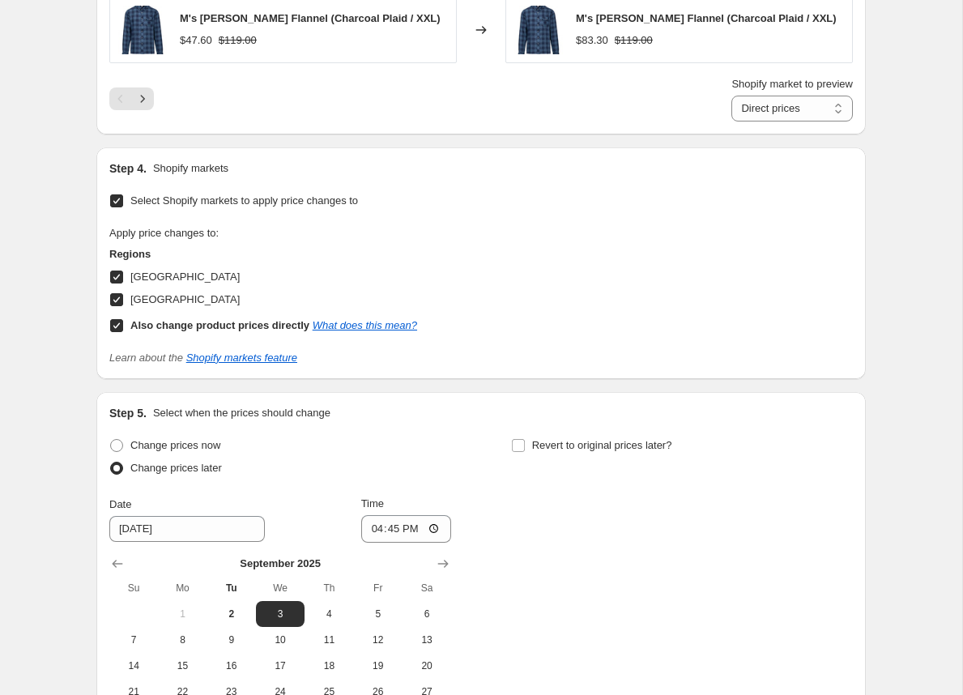
scroll to position [1724, 0]
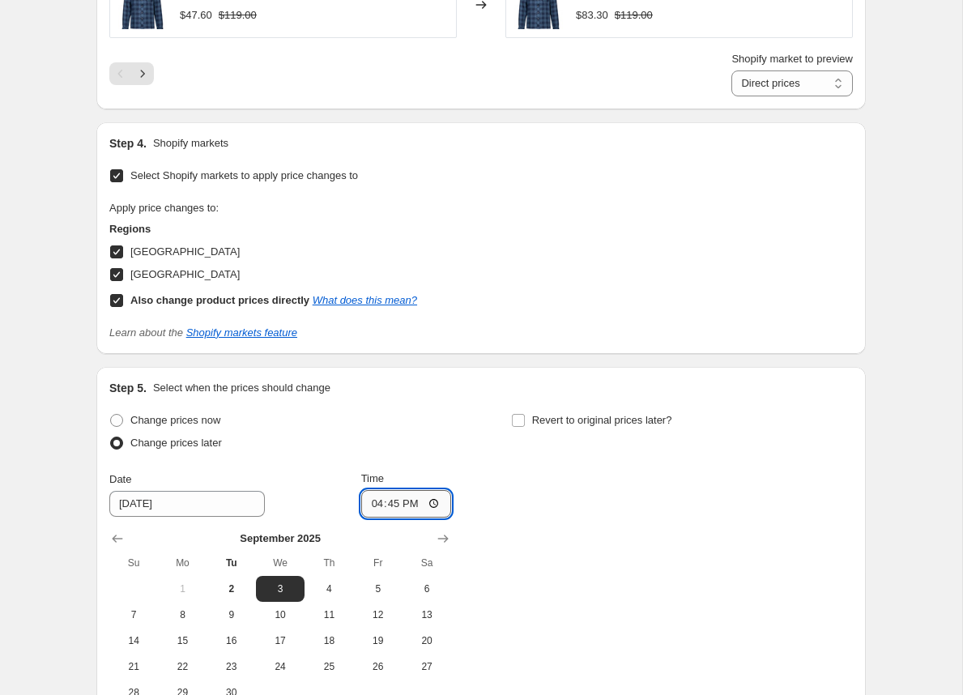
click at [378, 492] on input "16:45" at bounding box center [406, 504] width 91 height 28
click at [432, 496] on input "16:45" at bounding box center [406, 504] width 91 height 28
type input "01:00"
click at [560, 501] on div "Change prices now Change prices later Date 9/3/2025 Time 01:00 September 2025 S…" at bounding box center [480, 557] width 743 height 296
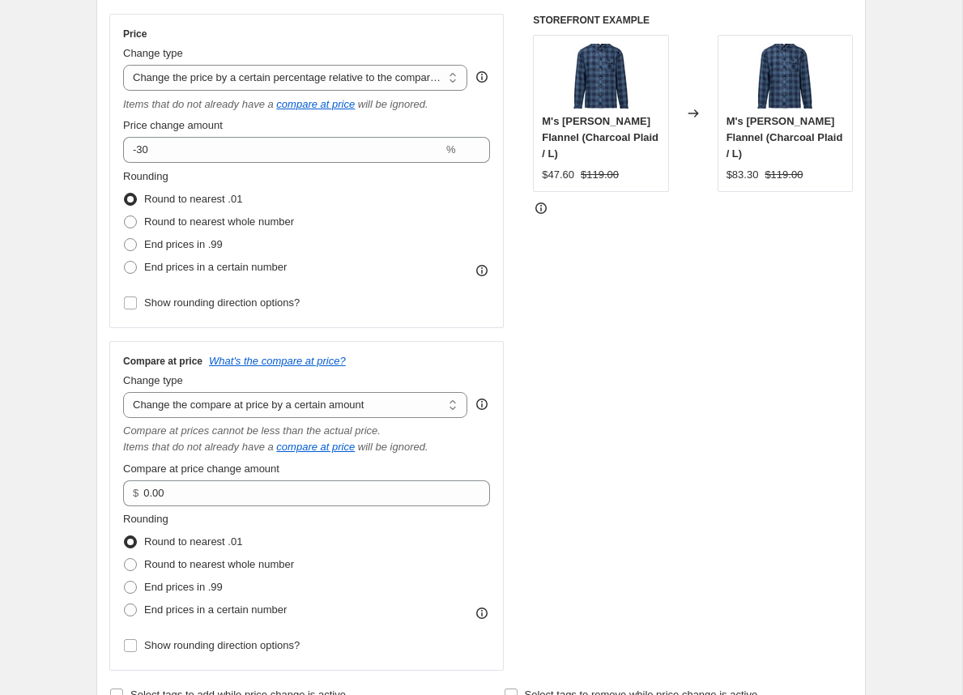
scroll to position [288, 0]
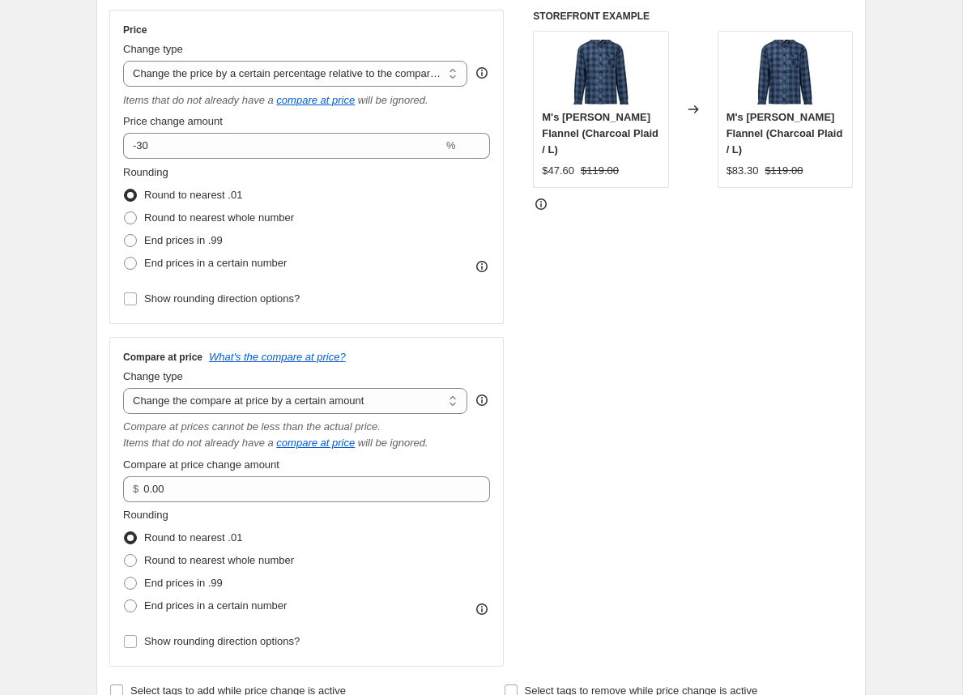
click at [572, 376] on div "STOREFRONT EXAMPLE M's Durant Flannel (Charcoal Plaid / L) $47.60 $119.00 Chang…" at bounding box center [693, 338] width 320 height 657
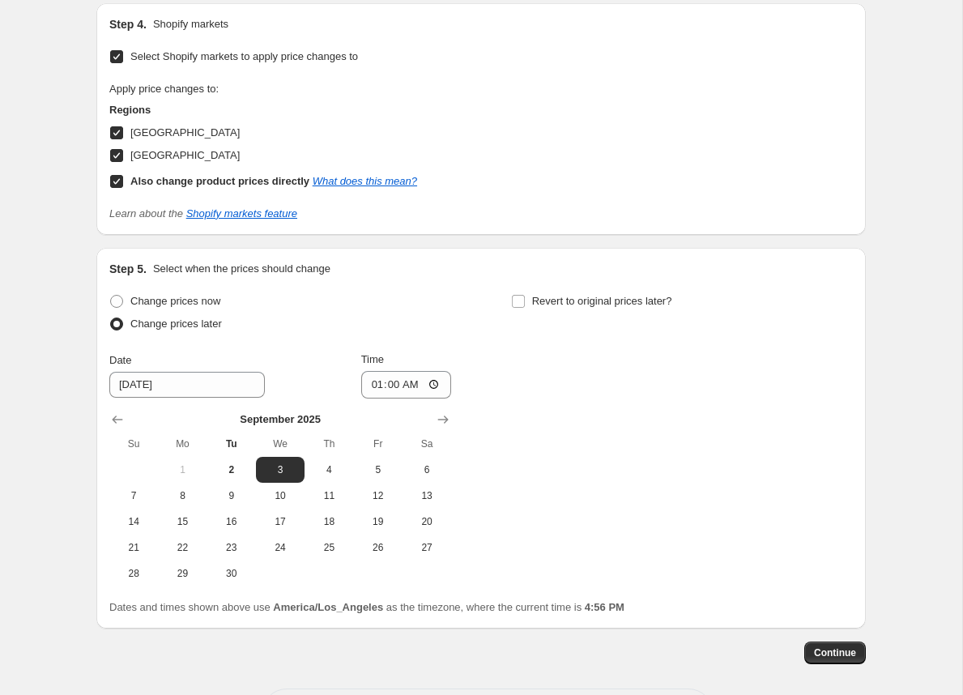
scroll to position [1903, 0]
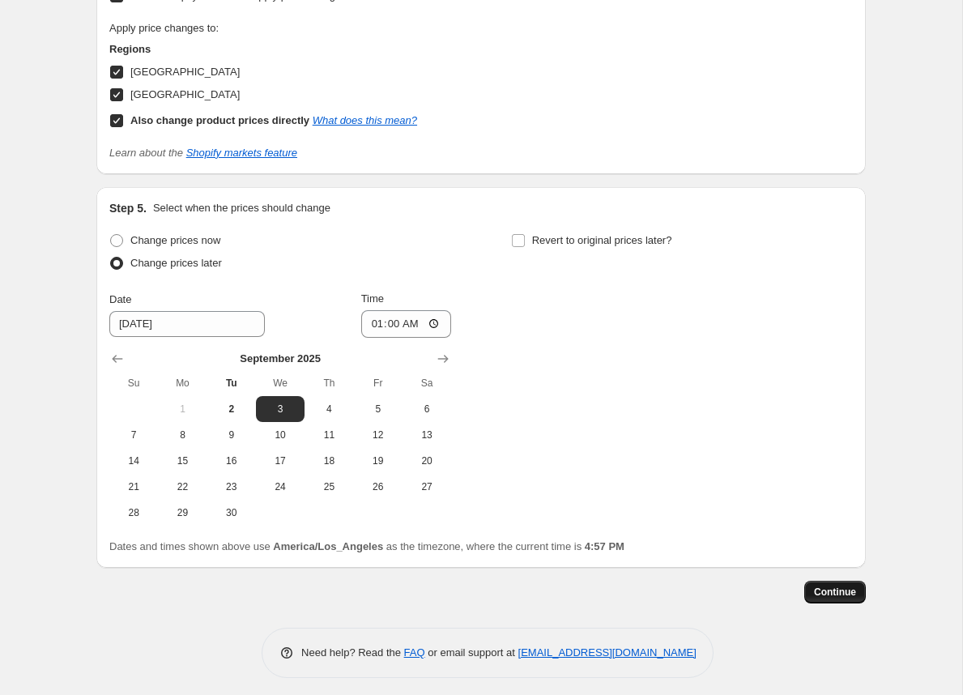
click at [831, 585] on span "Continue" at bounding box center [835, 591] width 42 height 13
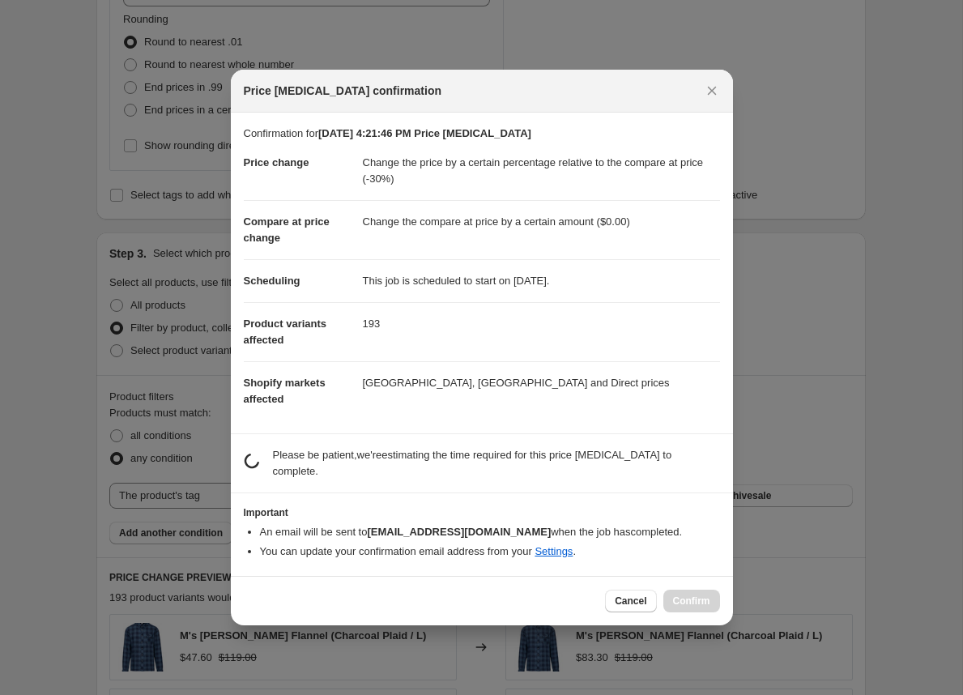
scroll to position [0, 0]
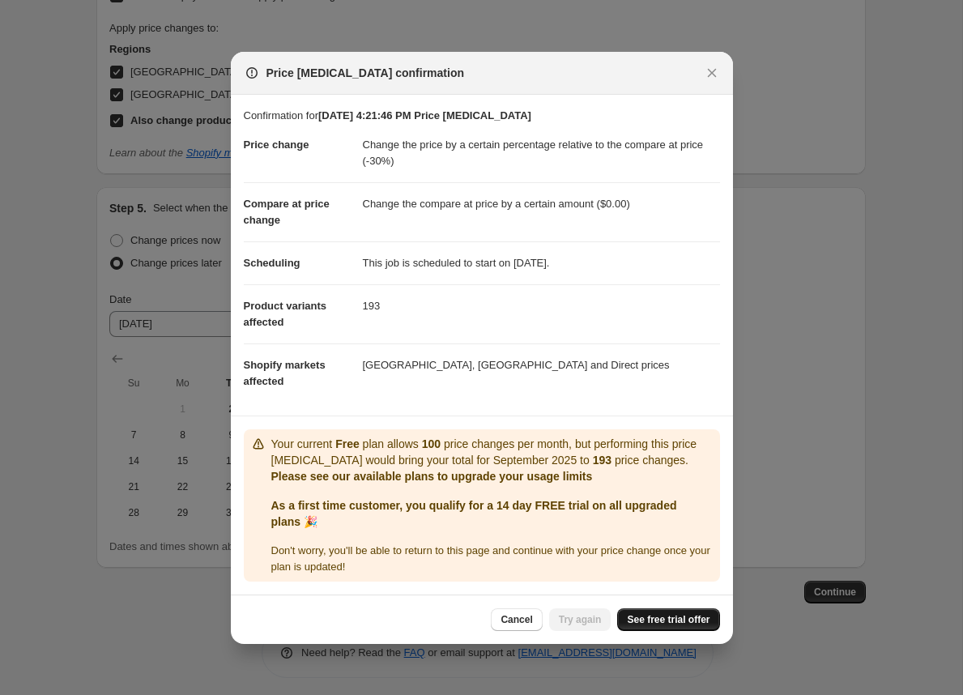
click at [660, 619] on span "See free trial offer" at bounding box center [668, 619] width 83 height 13
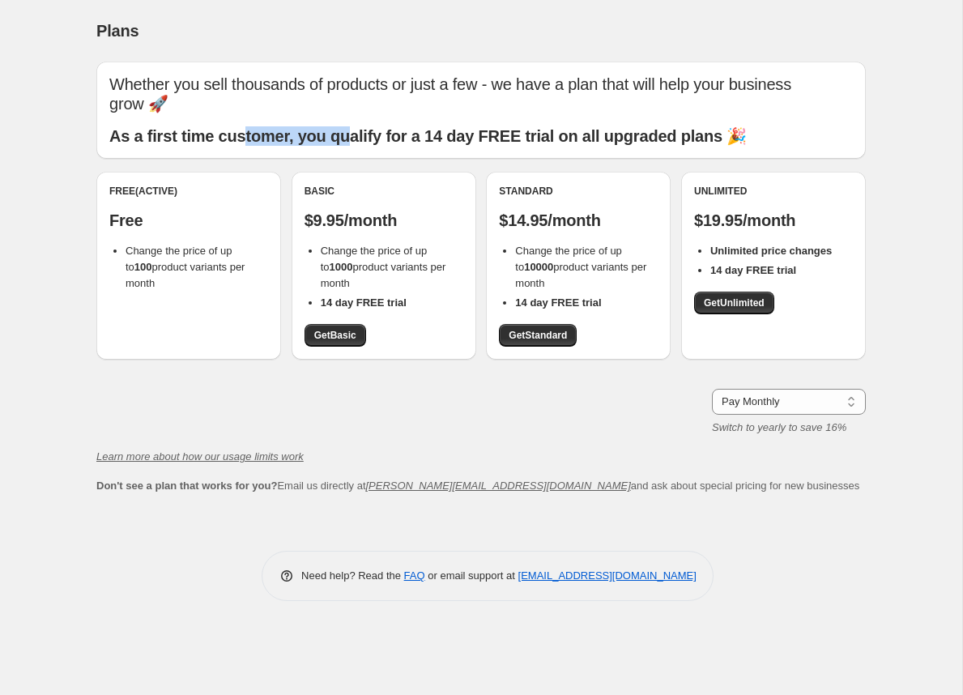
drag, startPoint x: 246, startPoint y: 121, endPoint x: 356, endPoint y: 120, distance: 110.1
click at [356, 127] on b "As a first time customer, you qualify for a 14 day FREE trial on all upgraded p…" at bounding box center [427, 136] width 637 height 18
drag, startPoint x: 266, startPoint y: 122, endPoint x: 381, endPoint y: 122, distance: 115.0
click at [381, 127] on b "As a first time customer, you qualify for a 14 day FREE trial on all upgraded p…" at bounding box center [427, 136] width 637 height 18
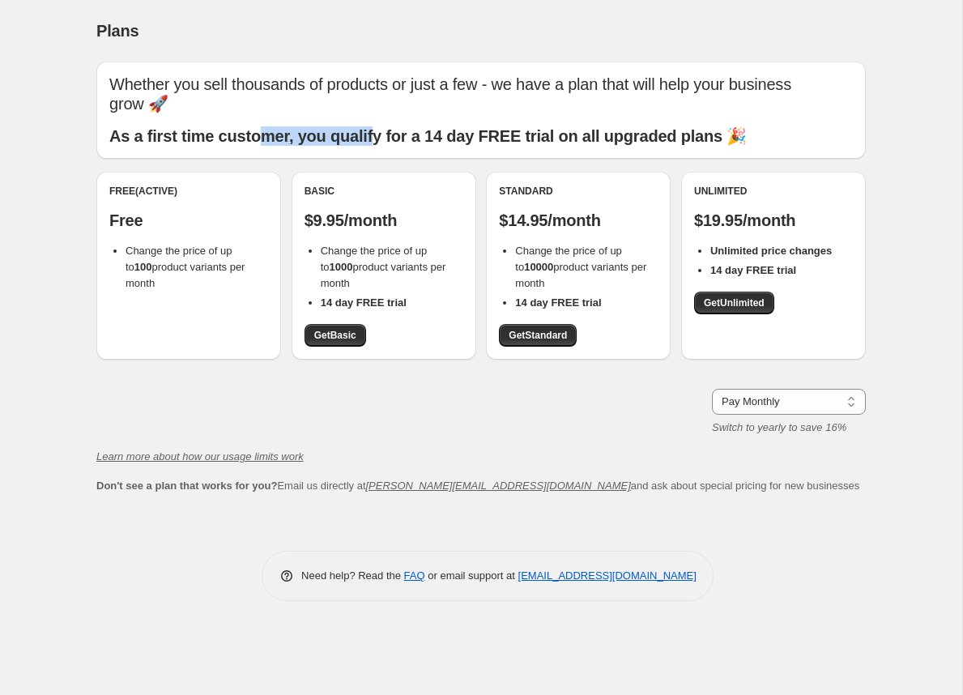
click at [381, 127] on b "As a first time customer, you qualify for a 14 day FREE trial on all upgraded p…" at bounding box center [427, 136] width 637 height 18
click at [545, 329] on span "Get Standard" at bounding box center [537, 335] width 58 height 13
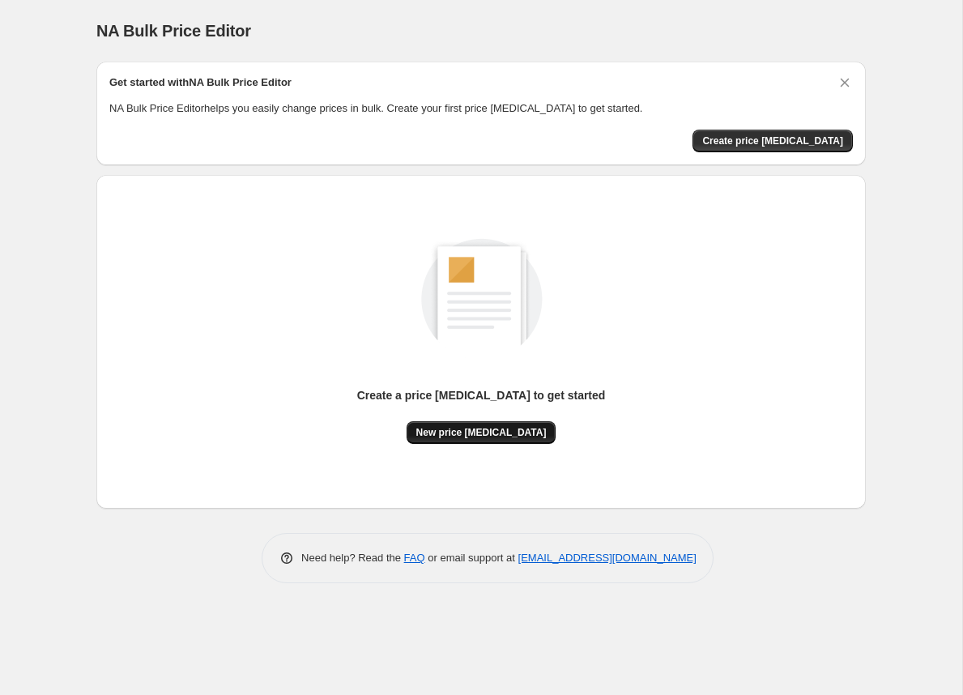
click at [456, 425] on button "New price [MEDICAL_DATA]" at bounding box center [481, 432] width 150 height 23
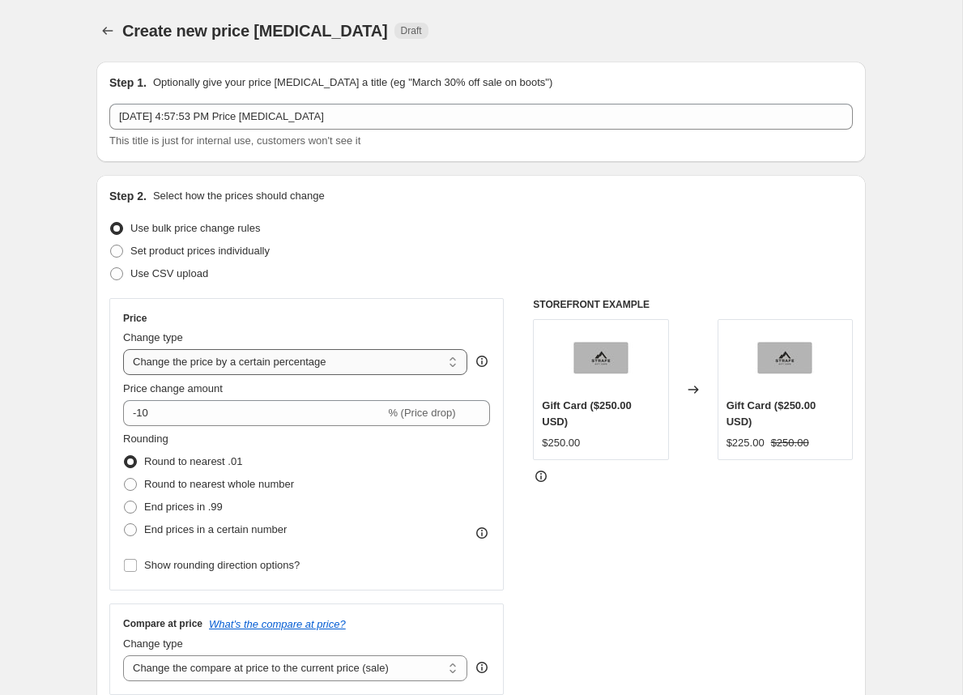
click at [263, 359] on select "Change the price to a certain amount Change the price by a certain amount Chang…" at bounding box center [295, 362] width 344 height 26
click at [186, 359] on select "Change the price to a certain amount Change the price by a certain amount Chang…" at bounding box center [295, 362] width 344 height 26
select select "pcap"
click at [123, 349] on select "Change the price to a certain amount Change the price by a certain amount Chang…" at bounding box center [295, 362] width 344 height 26
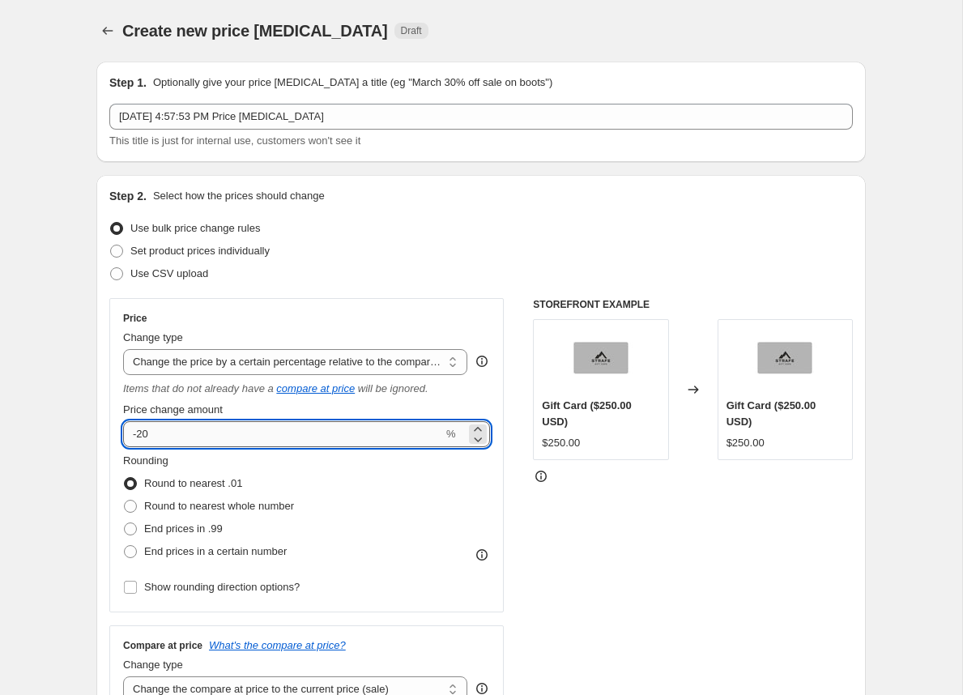
click at [146, 440] on input "-20" at bounding box center [283, 434] width 320 height 26
type input "-30"
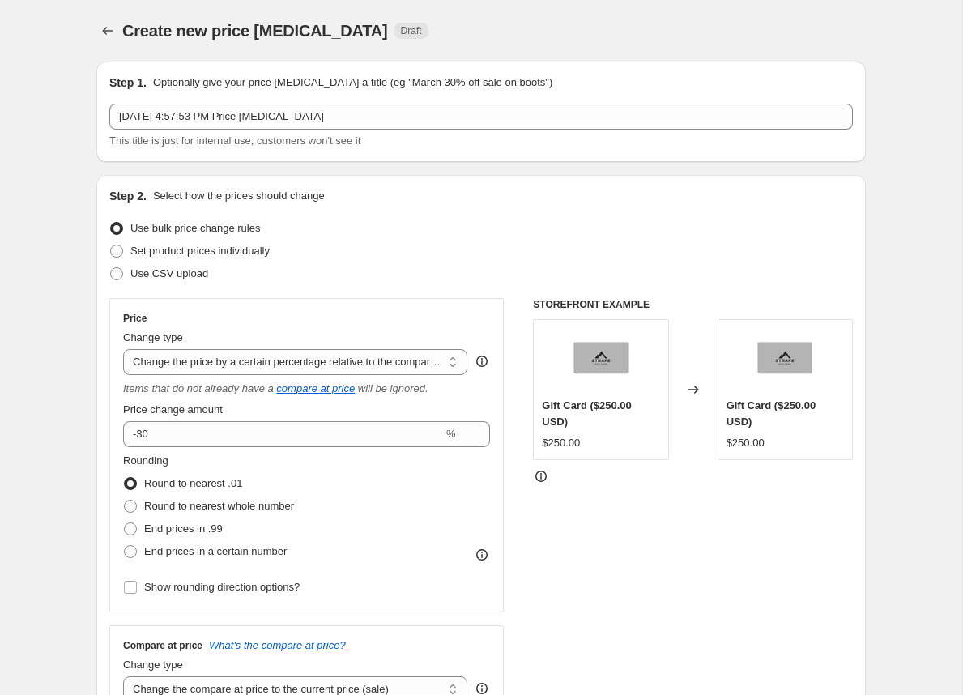
scroll to position [262, 0]
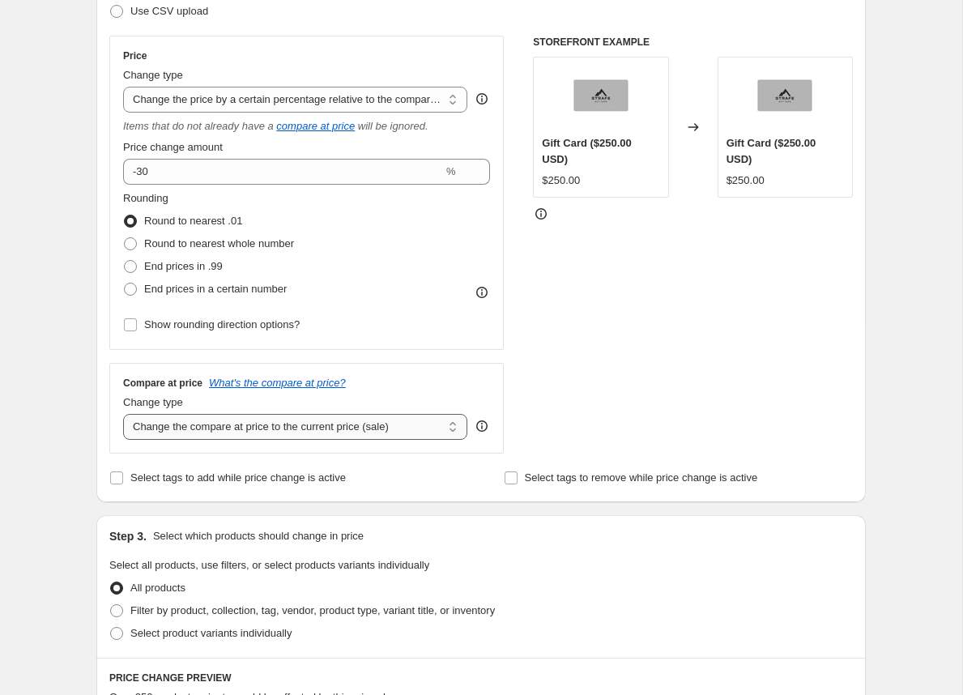
click at [204, 432] on select "Change the compare at price to the current price (sale) Change the compare at p…" at bounding box center [295, 427] width 344 height 26
select select "by"
click at [123, 414] on select "Change the compare at price to the current price (sale) Change the compare at p…" at bounding box center [295, 427] width 344 height 26
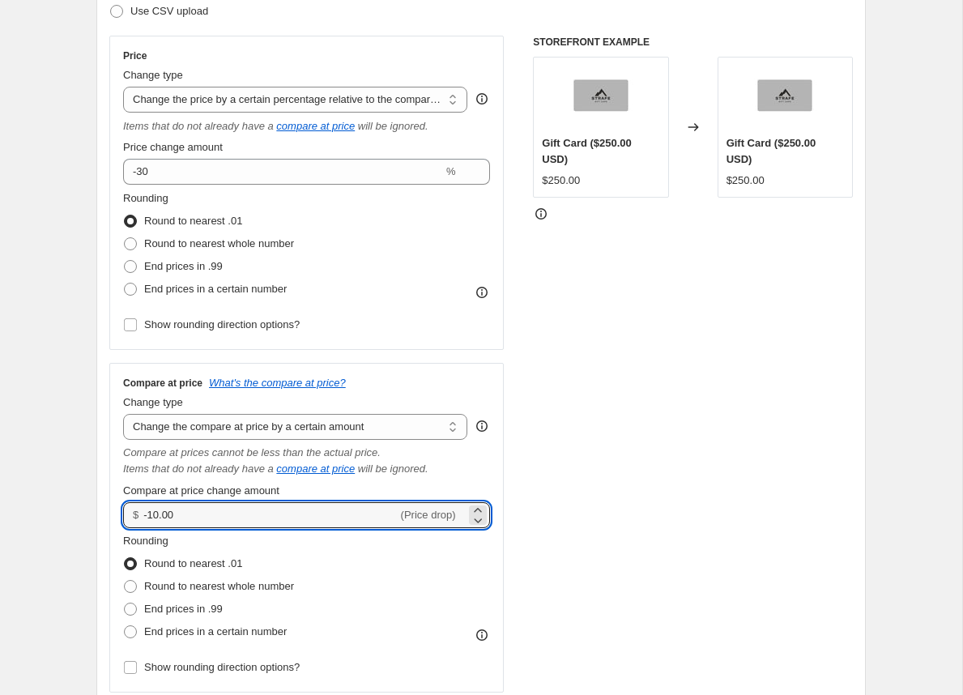
drag, startPoint x: 181, startPoint y: 511, endPoint x: 109, endPoint y: 508, distance: 71.3
click at [109, 508] on div "Compare at price What's the compare at price? Change type Change the compare at…" at bounding box center [306, 528] width 394 height 330
type input "0.00"
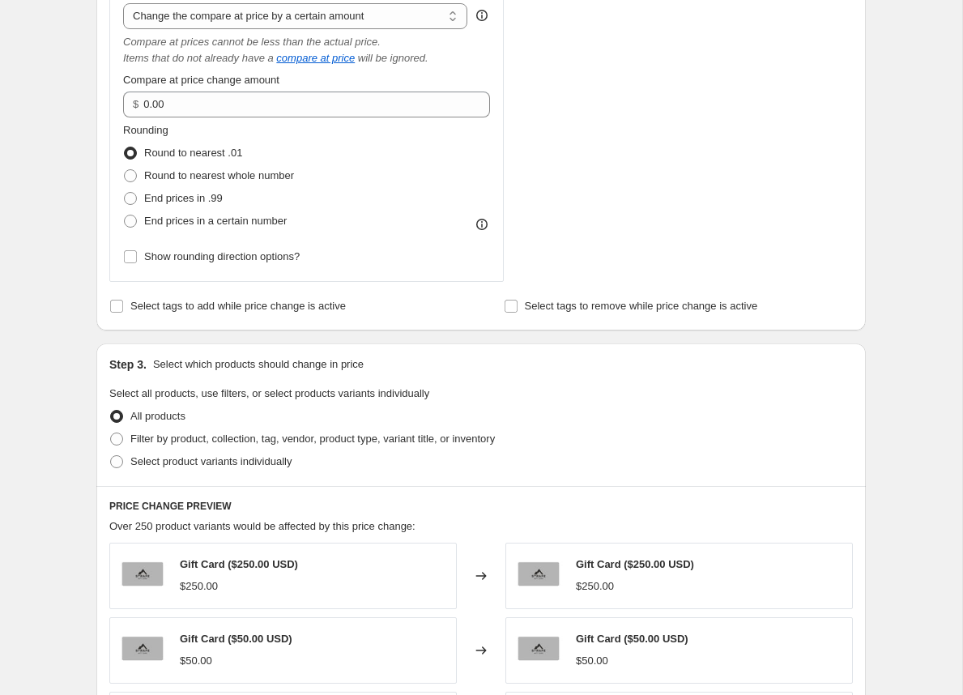
scroll to position [674, 0]
click at [115, 433] on span at bounding box center [116, 438] width 13 height 13
click at [111, 432] on input "Filter by product, collection, tag, vendor, product type, variant title, or inv…" at bounding box center [110, 432] width 1 height 1
radio input "true"
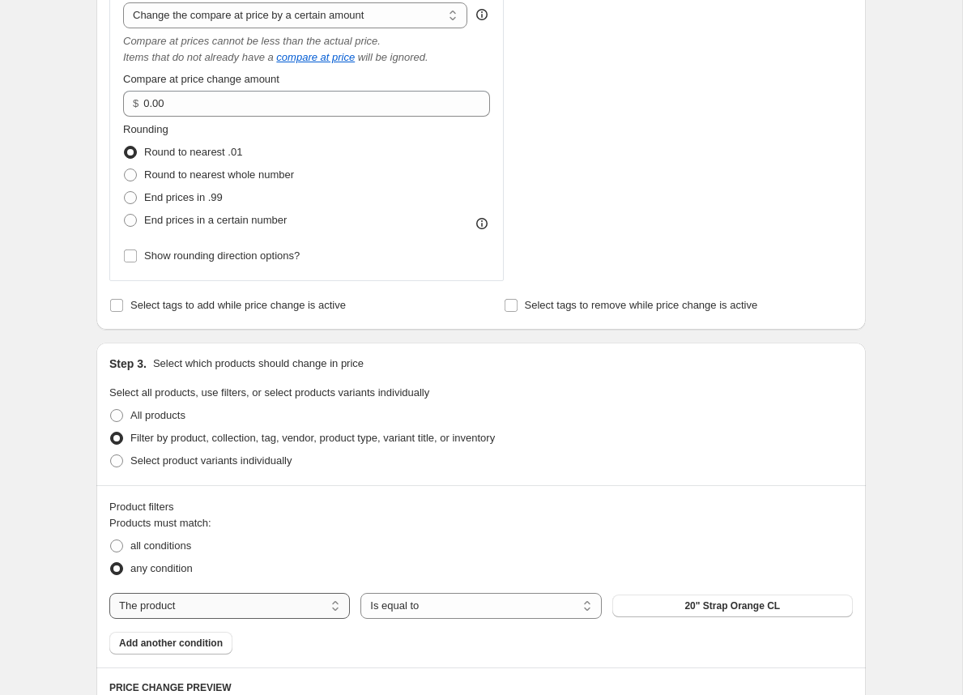
click at [272, 595] on select "The product The product's collection The product's tag The product's vendor The…" at bounding box center [229, 606] width 240 height 26
select select "tag"
click at [462, 606] on select "Is equal to Is not equal to" at bounding box center [480, 606] width 240 height 26
click at [360, 593] on select "Is equal to Is not equal to" at bounding box center [480, 606] width 240 height 26
click at [695, 601] on button "Accessories" at bounding box center [732, 605] width 240 height 23
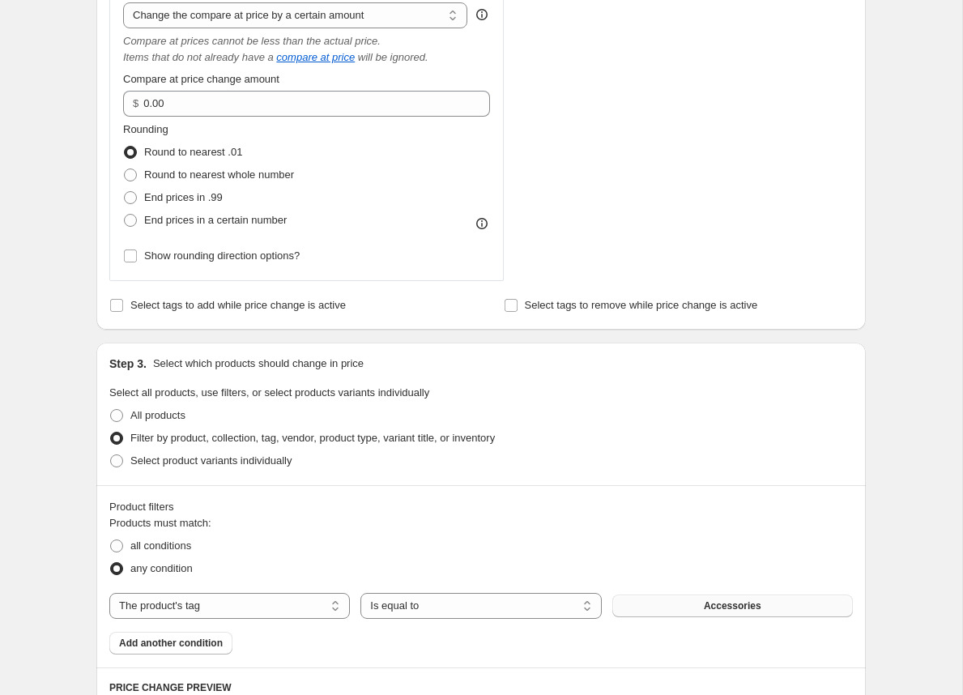
scroll to position [0, 0]
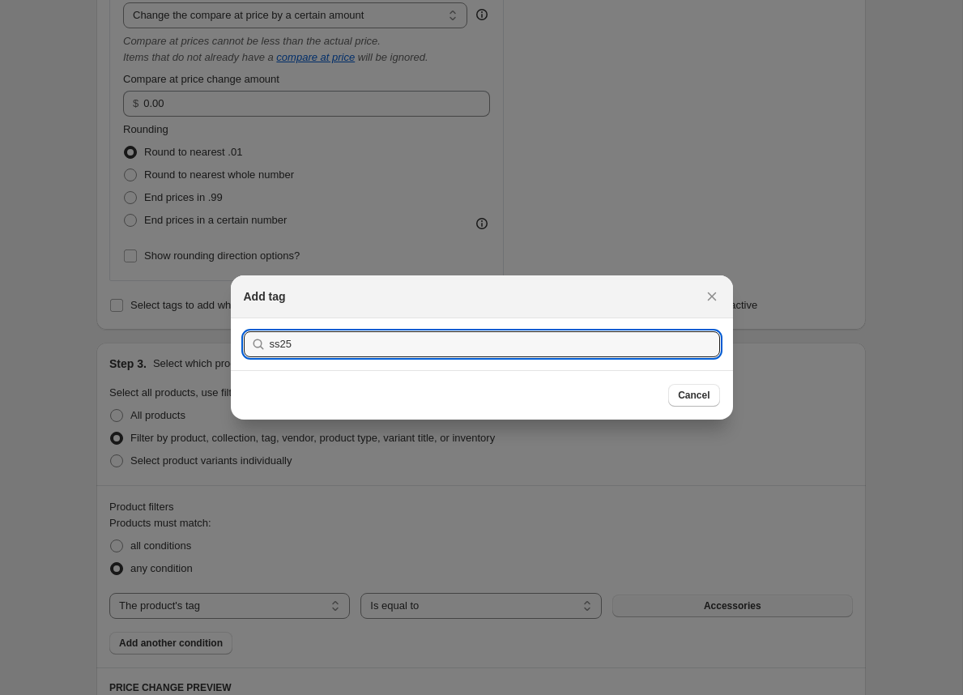
type input "ss25"
click at [244, 318] on button "Submit" at bounding box center [267, 326] width 46 height 17
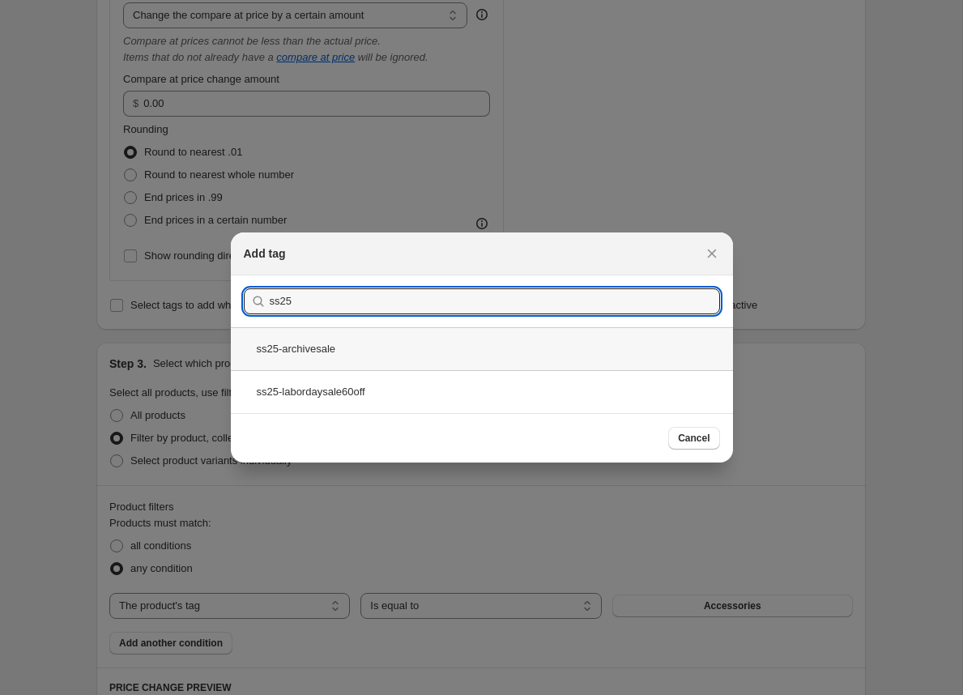
click at [352, 347] on div "ss25-archivesale" at bounding box center [482, 348] width 502 height 43
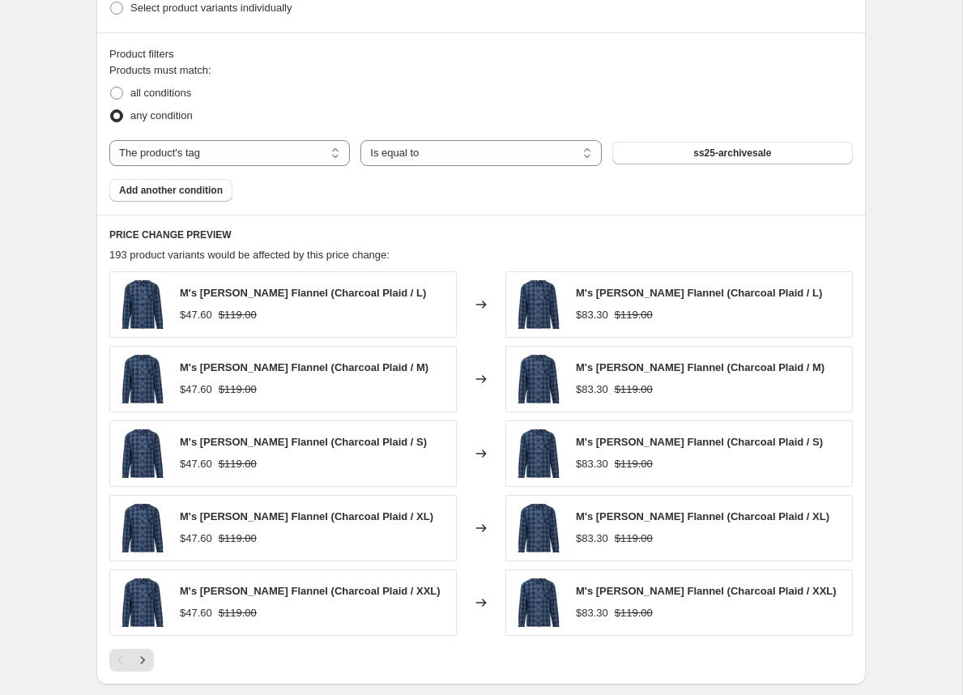
scroll to position [1236, 0]
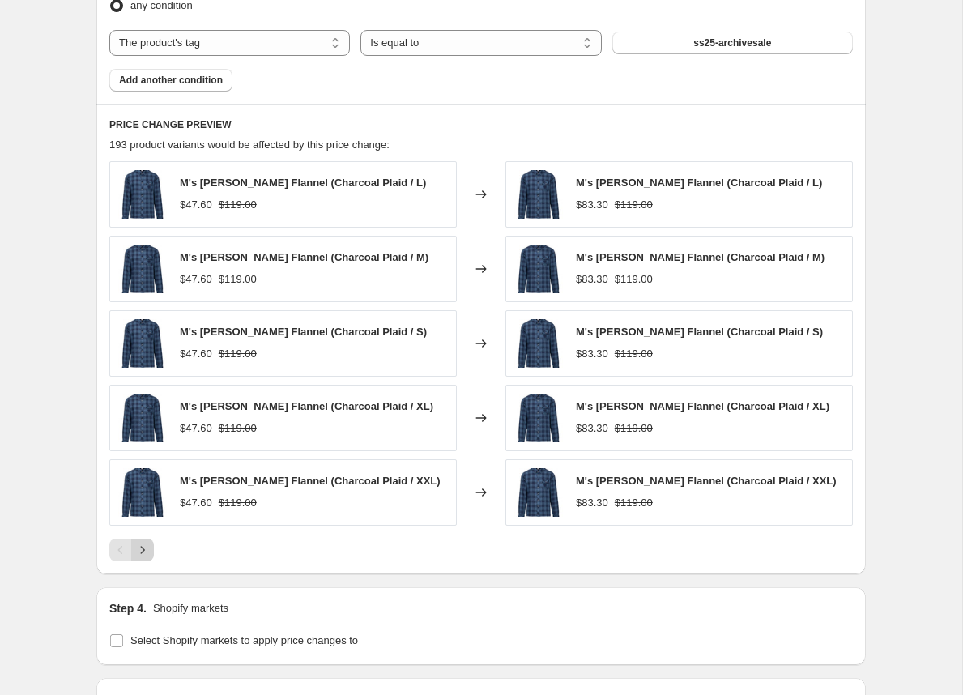
click at [144, 542] on icon "Next" at bounding box center [142, 550] width 16 height 16
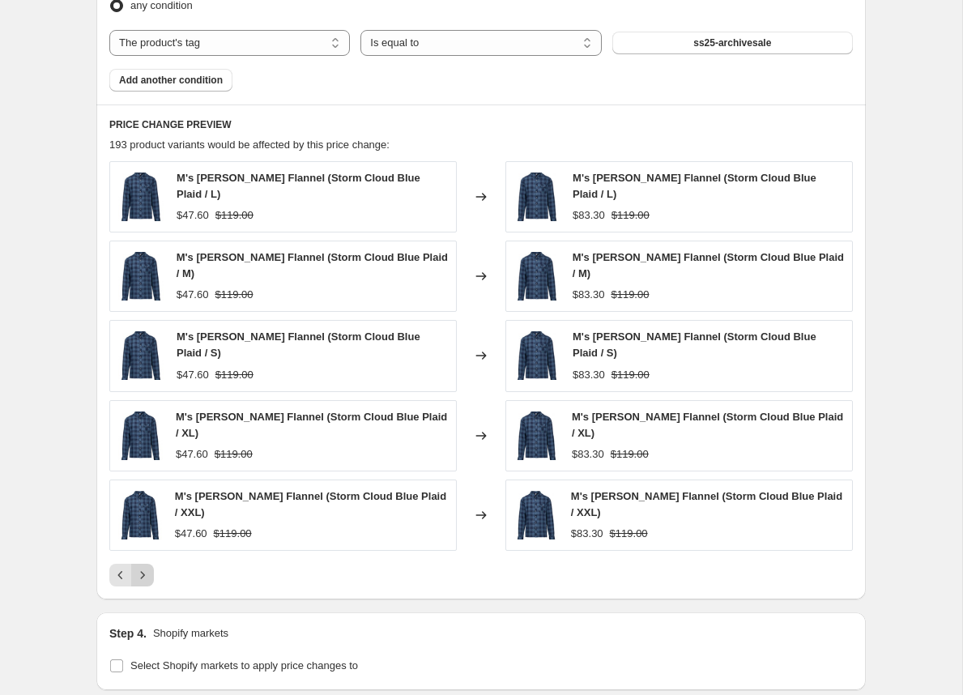
click at [144, 567] on icon "Next" at bounding box center [142, 575] width 16 height 16
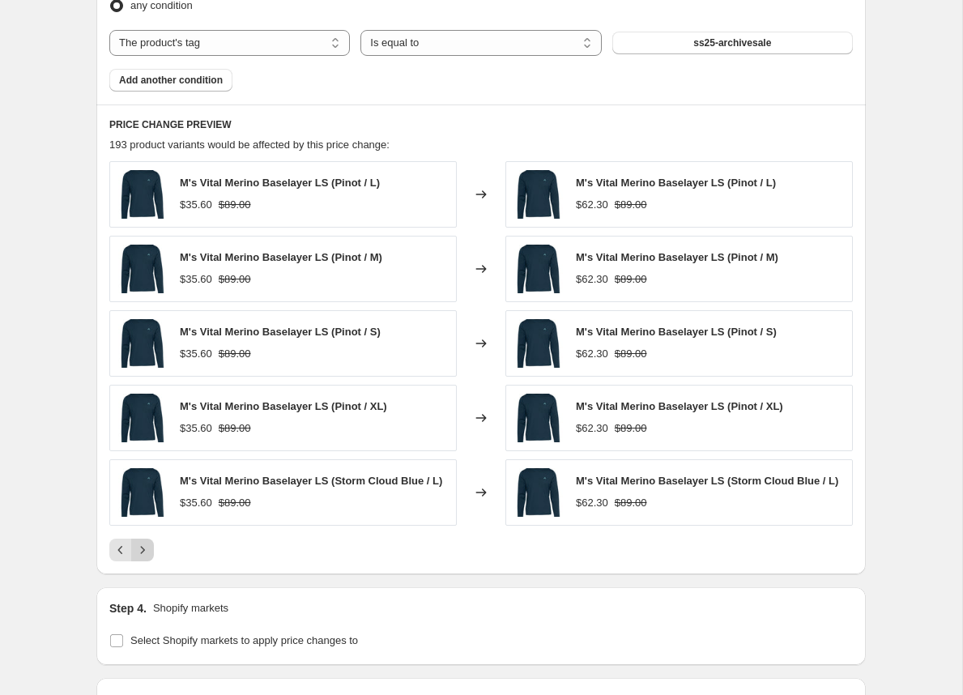
click at [144, 542] on icon "Next" at bounding box center [142, 550] width 16 height 16
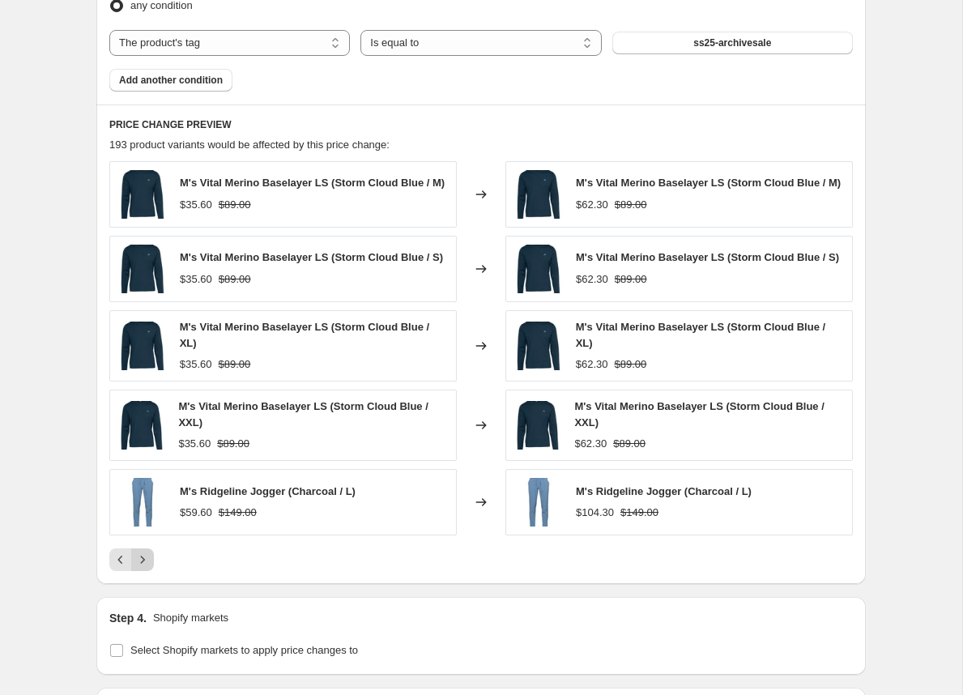
click at [144, 541] on div "M's Vital Merino Baselayer LS (Storm Cloud Blue / M) $35.60 $89.00 Changed to M…" at bounding box center [480, 366] width 743 height 410
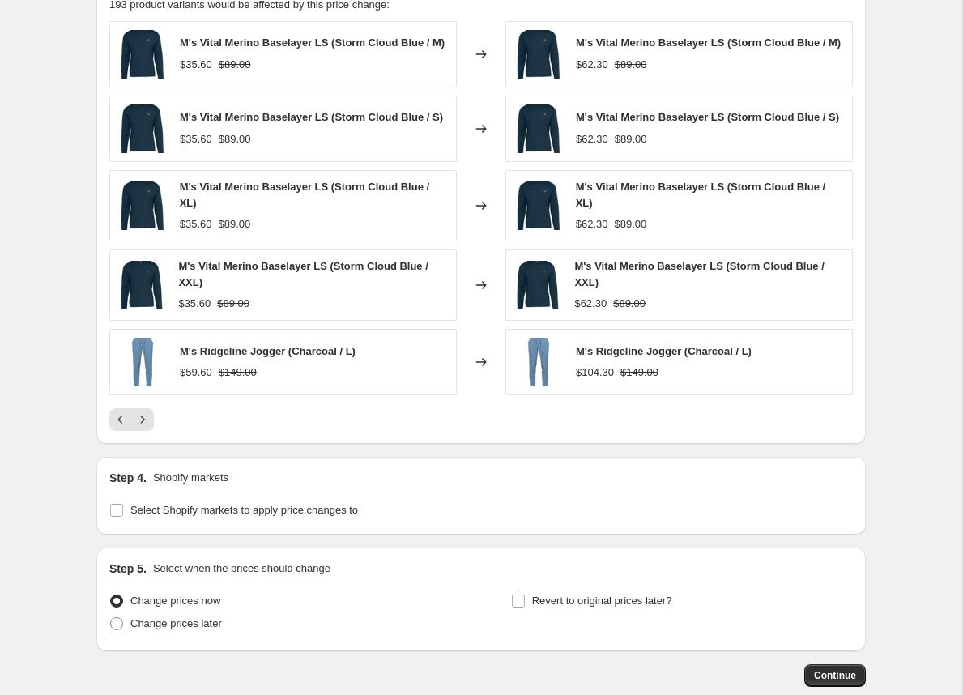
scroll to position [1377, 0]
click at [117, 514] on input "Select Shopify markets to apply price changes to" at bounding box center [116, 509] width 13 height 13
checkbox input "true"
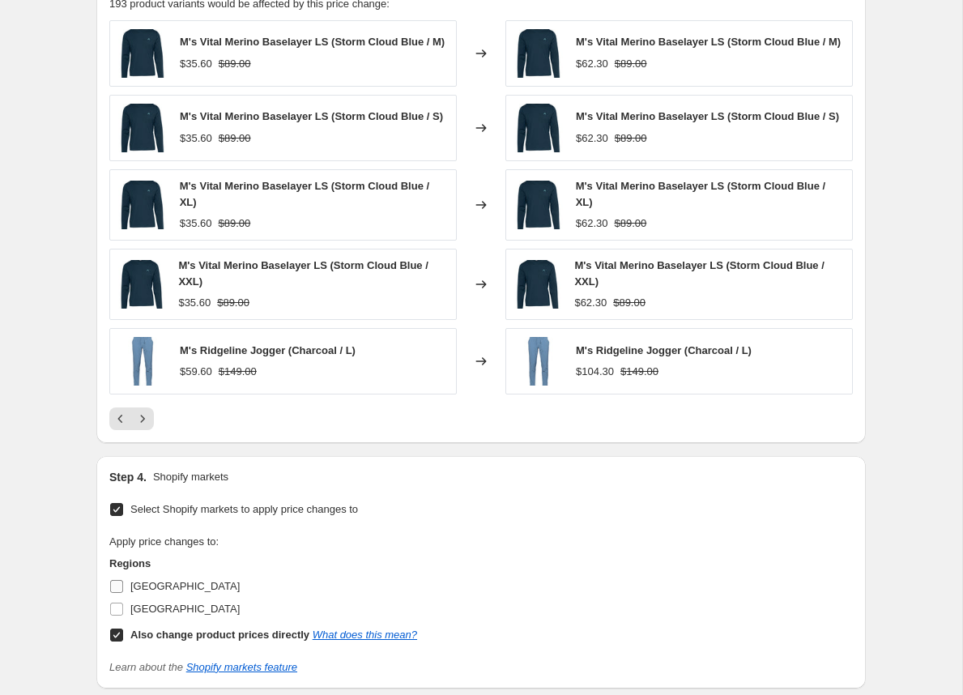
click at [120, 585] on input "Canada" at bounding box center [116, 586] width 13 height 13
checkbox input "true"
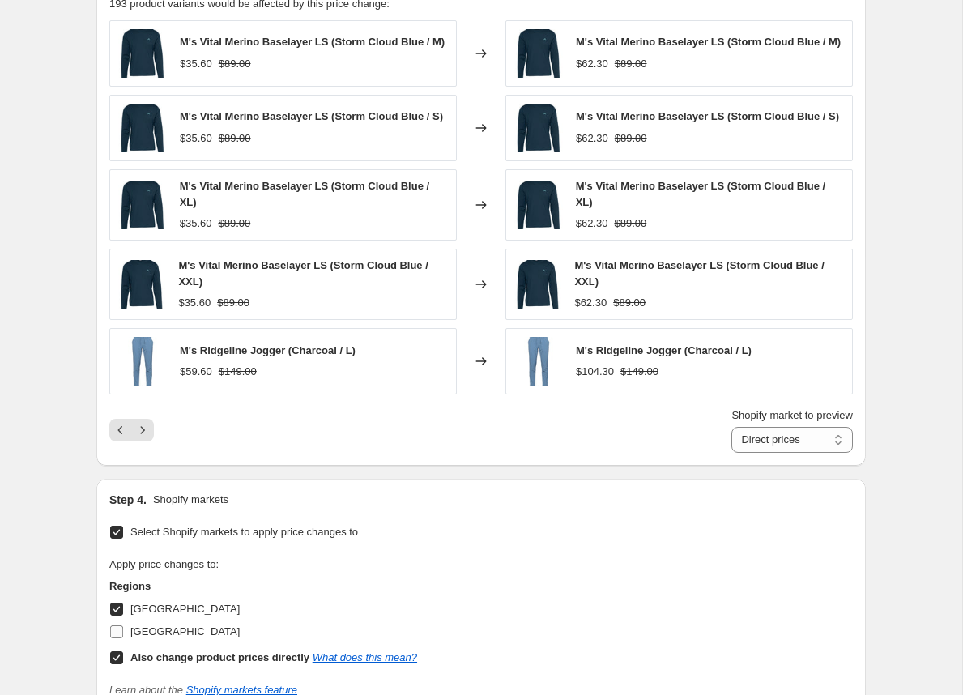
click at [109, 636] on span at bounding box center [116, 631] width 15 height 15
click at [110, 636] on input "United States" at bounding box center [116, 631] width 13 height 13
checkbox input "true"
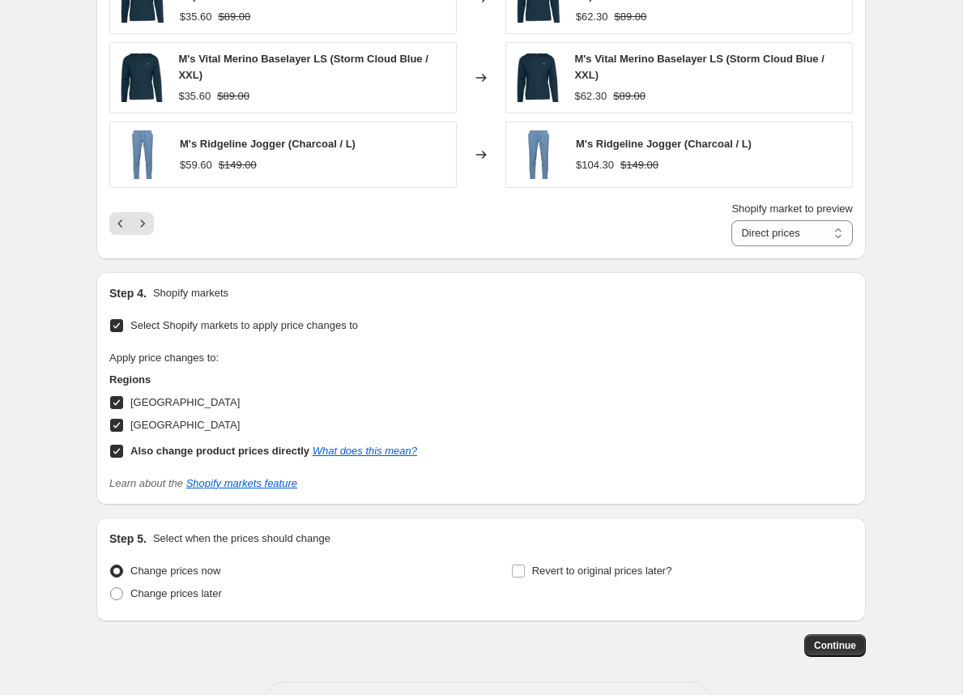
scroll to position [1588, 0]
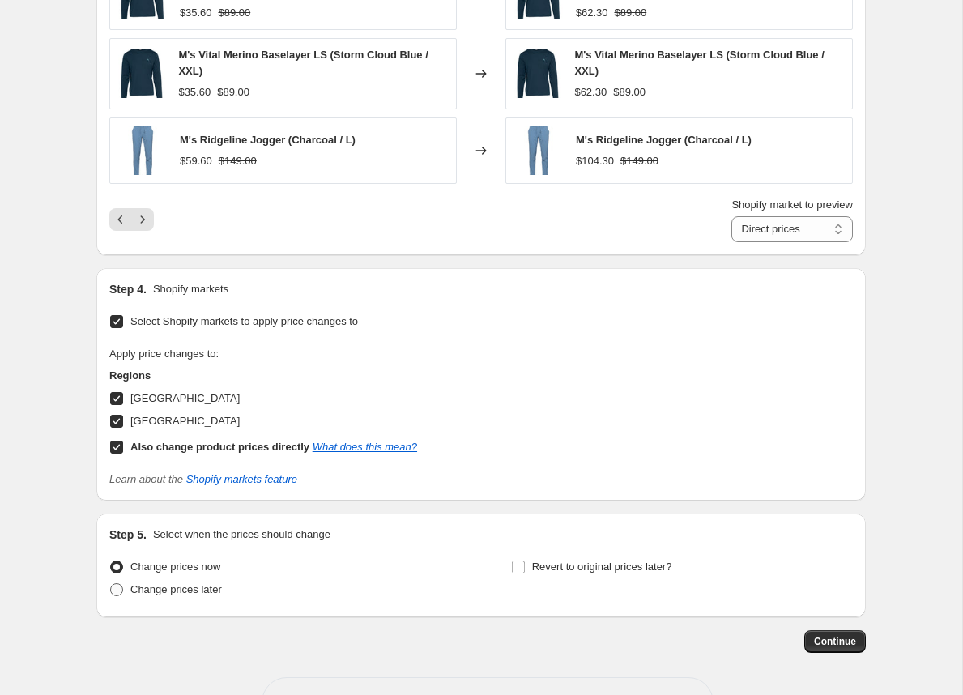
click at [117, 594] on span at bounding box center [116, 589] width 13 height 13
click at [111, 584] on input "Change prices later" at bounding box center [110, 583] width 1 height 1
radio input "true"
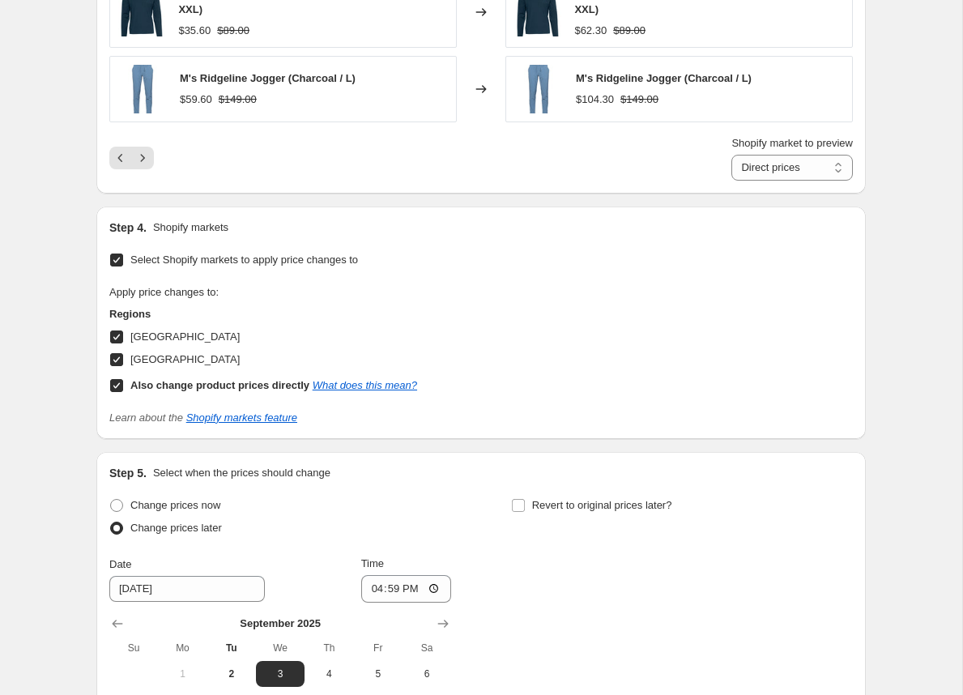
scroll to position [1785, 0]
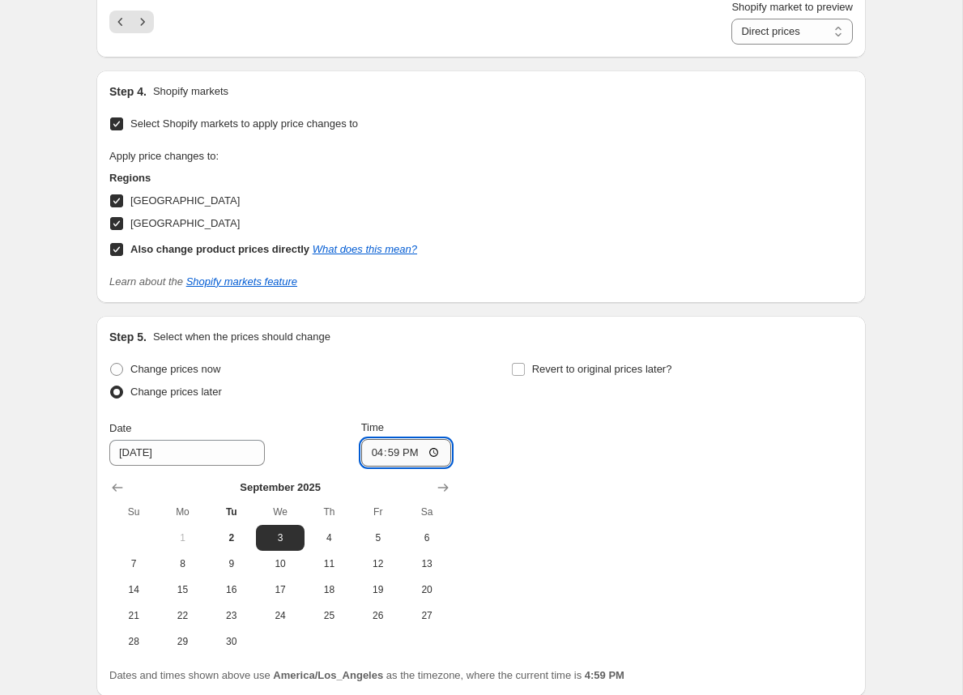
click at [390, 454] on input "16:59" at bounding box center [406, 453] width 91 height 28
click at [406, 453] on input "16:59" at bounding box center [406, 453] width 91 height 28
click at [439, 454] on input "16:59" at bounding box center [406, 453] width 91 height 28
type input "01:00"
click at [613, 556] on div "Change prices now Change prices later Date 9/3/2025 Time 01:00 September 2025 S…" at bounding box center [480, 506] width 743 height 296
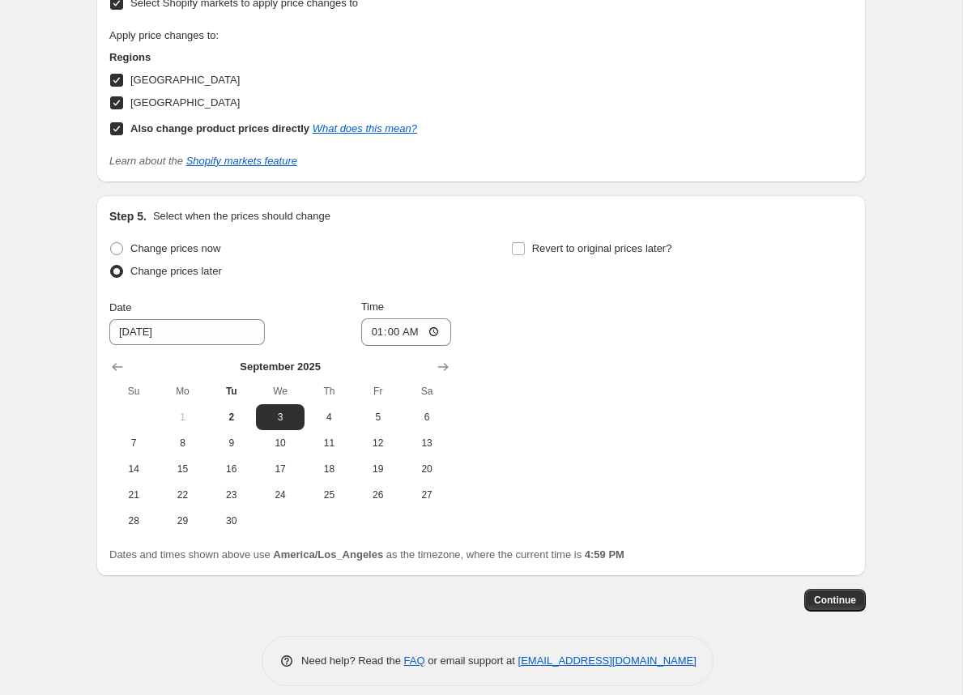
scroll to position [1907, 0]
click at [823, 606] on span "Continue" at bounding box center [835, 599] width 42 height 13
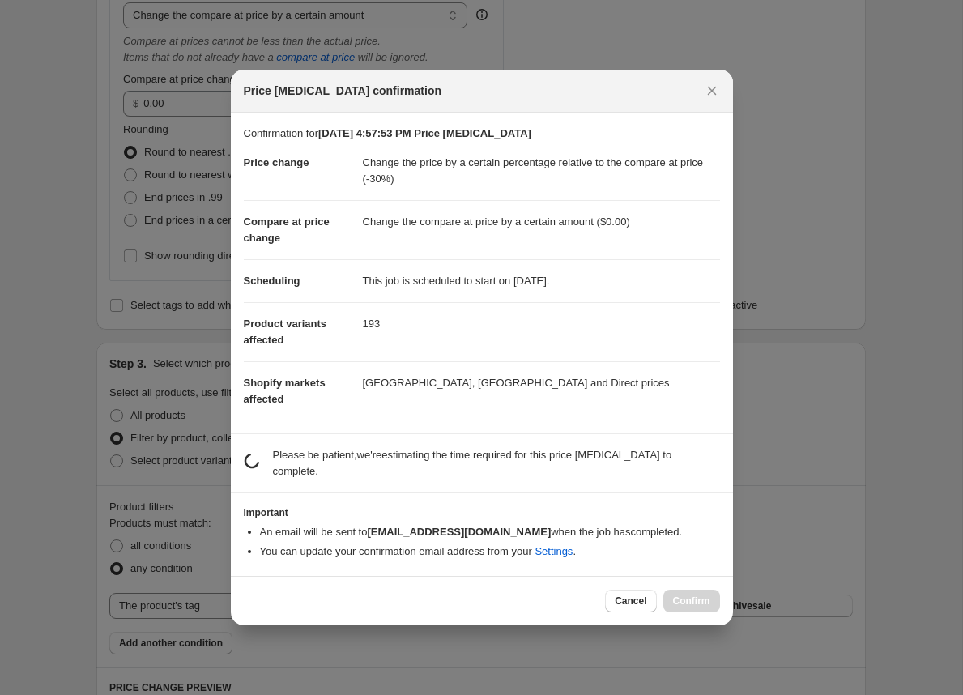
scroll to position [0, 0]
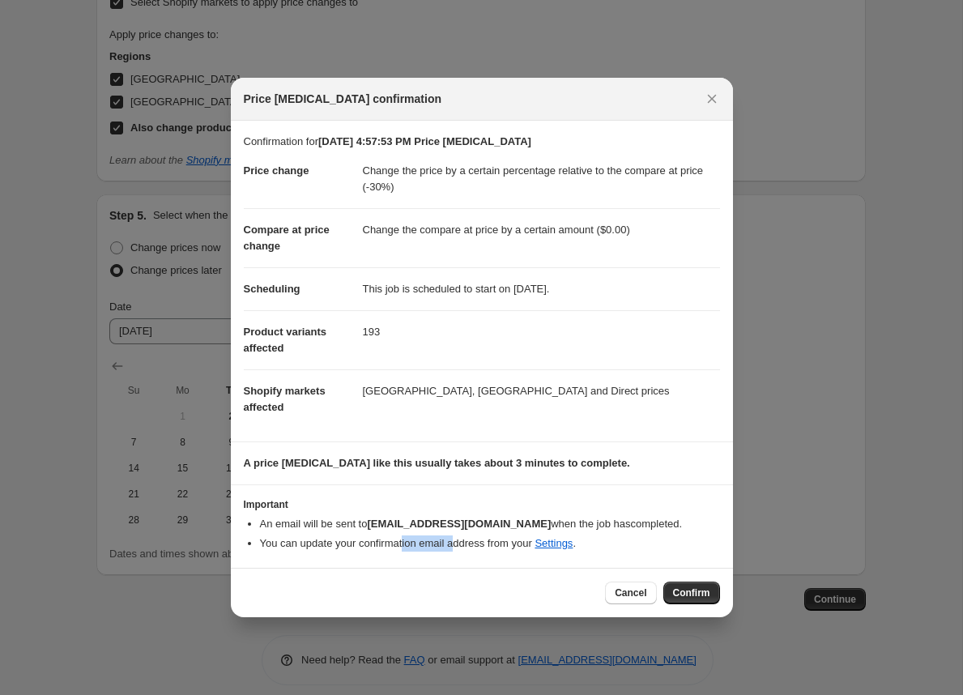
drag, startPoint x: 467, startPoint y: 544, endPoint x: 410, endPoint y: 544, distance: 56.7
click at [410, 544] on li "You can update your confirmation email address from your Settings ." at bounding box center [490, 543] width 460 height 16
click at [572, 546] on link "Settings" at bounding box center [553, 543] width 38 height 12
click at [622, 593] on span "Cancel" at bounding box center [630, 592] width 32 height 13
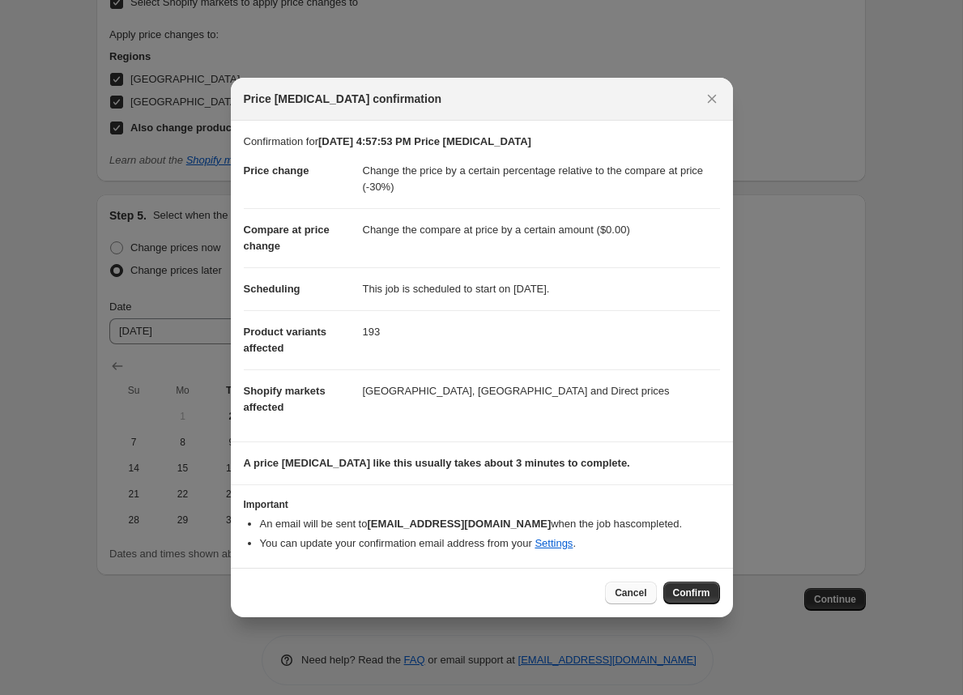
scroll to position [1907, 0]
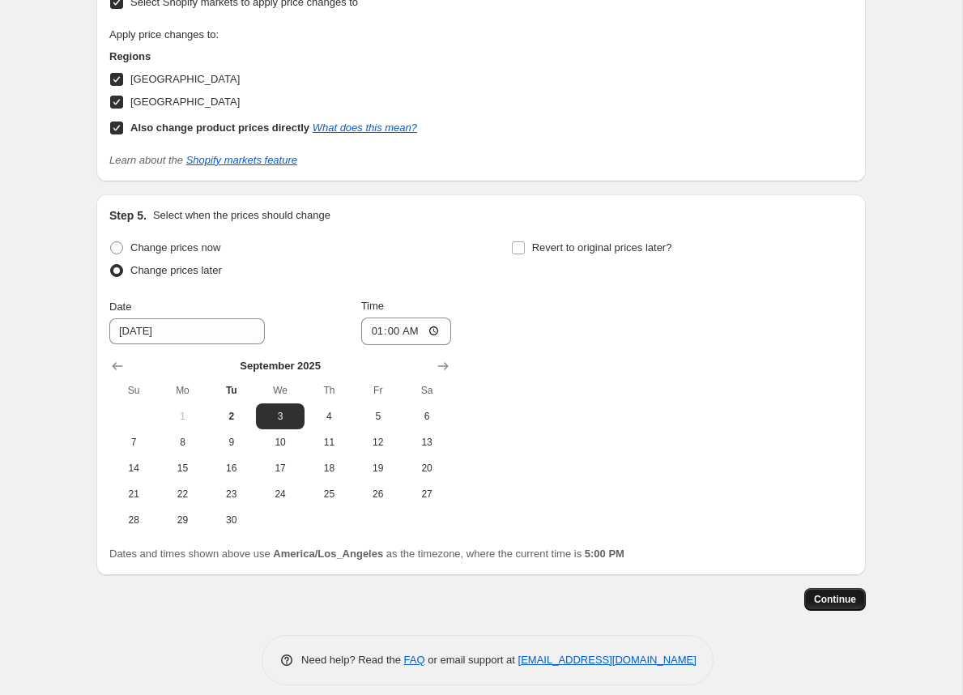
click at [823, 603] on span "Continue" at bounding box center [835, 599] width 42 height 13
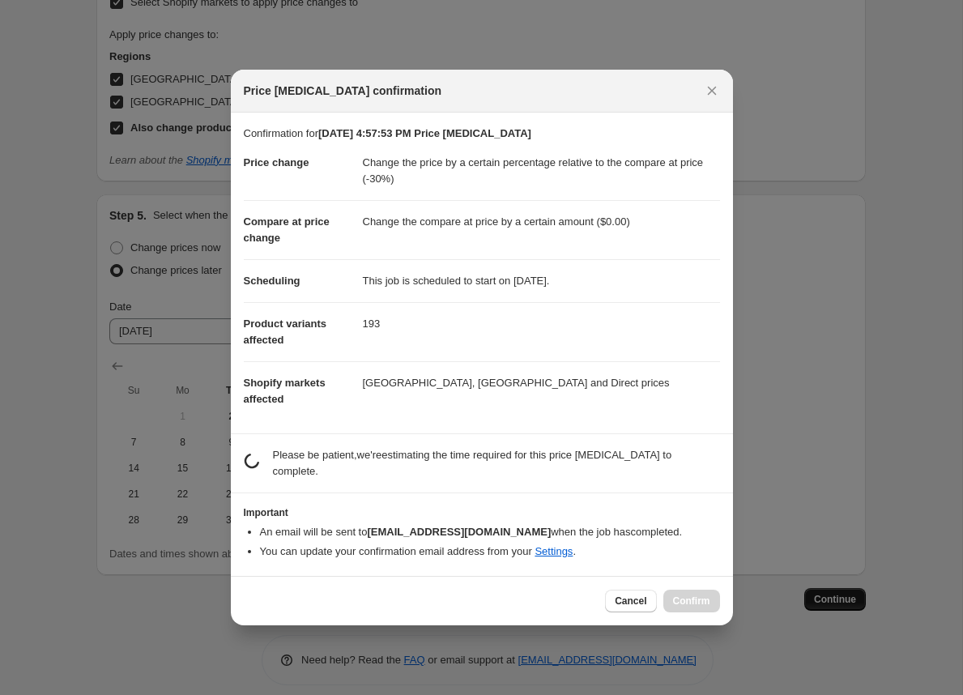
scroll to position [0, 0]
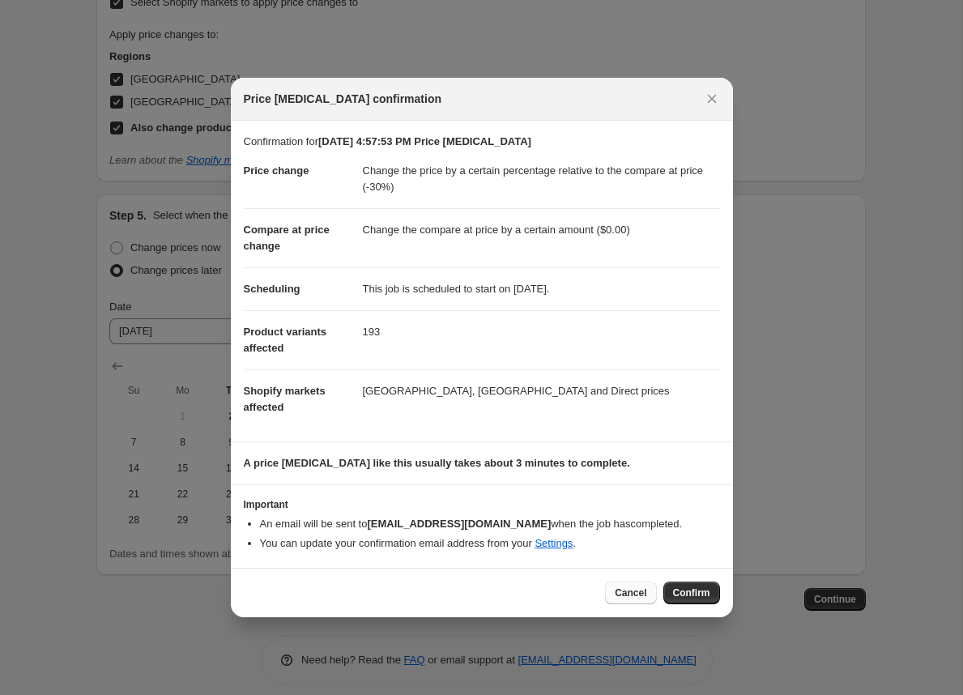
click at [625, 588] on span "Cancel" at bounding box center [630, 592] width 32 height 13
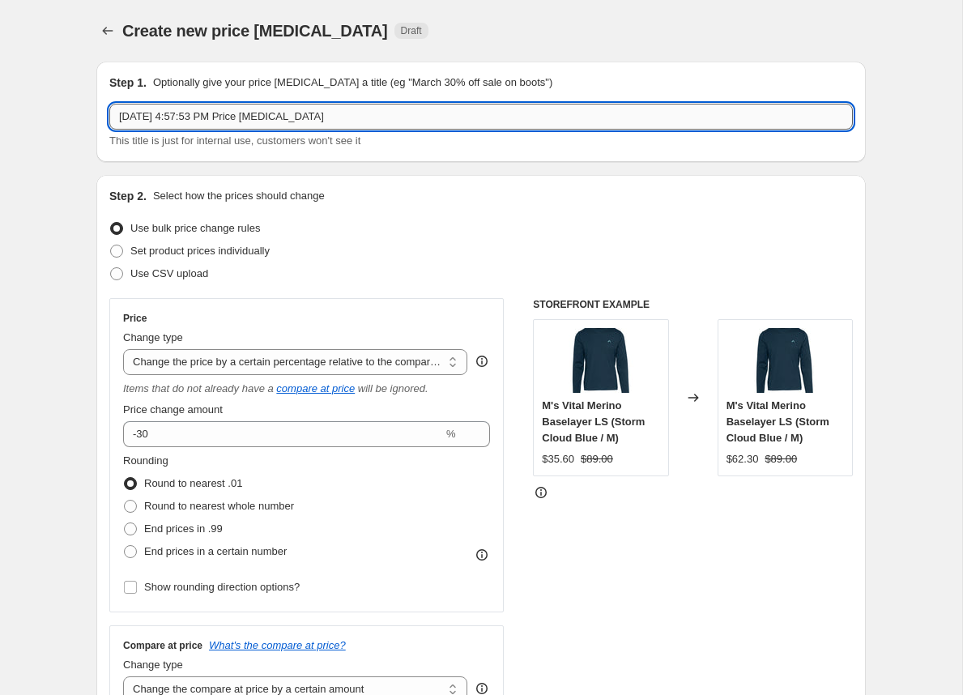
click at [396, 110] on input "Sep 2, 2025, 4:57:53 PM Price change job" at bounding box center [480, 117] width 743 height 26
click at [370, 116] on input "Sep 2, 2025, 4:57:53 PM Price change job" at bounding box center [480, 117] width 743 height 26
type input "Test"
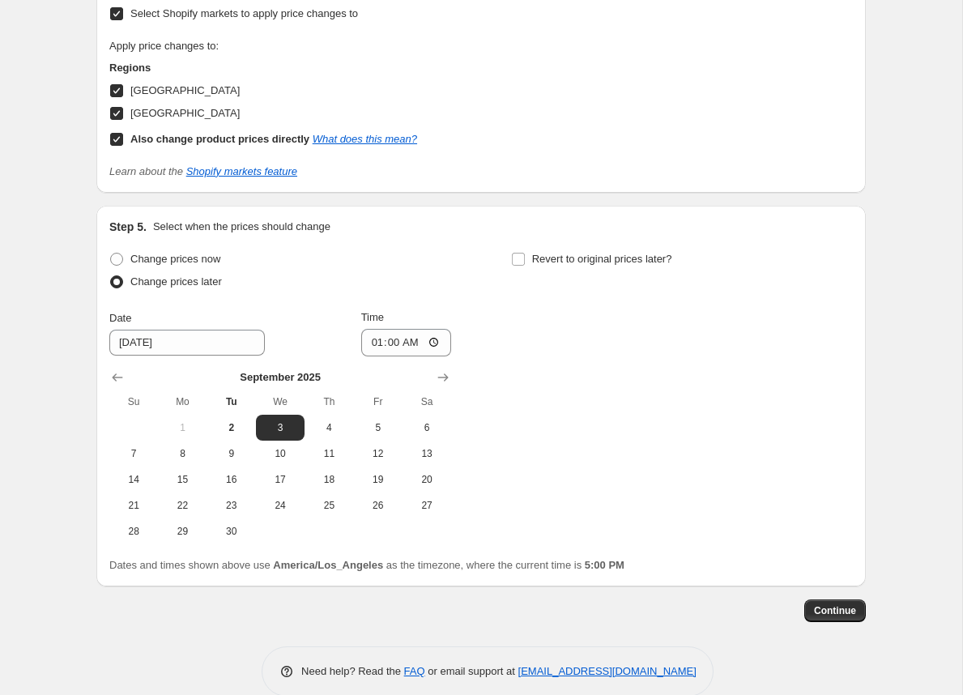
scroll to position [1924, 0]
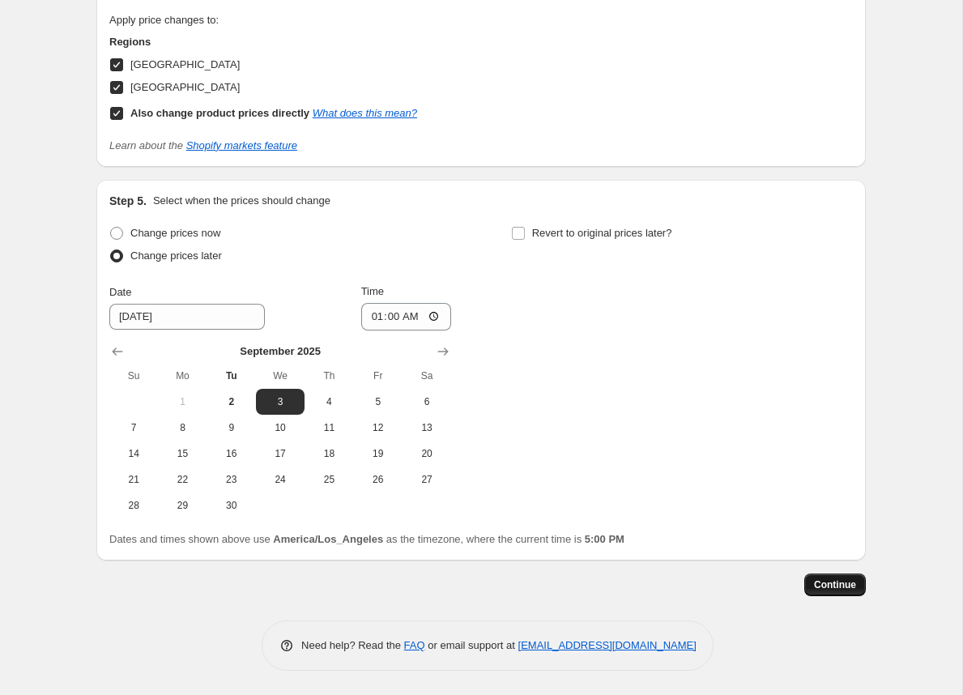
click at [810, 582] on button "Continue" at bounding box center [835, 584] width 62 height 23
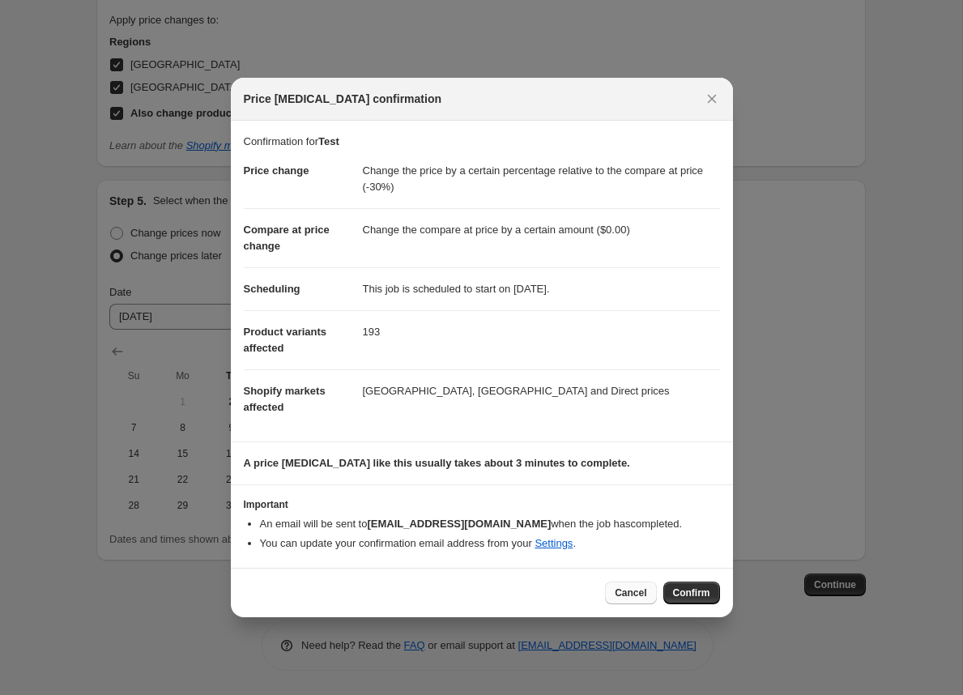
click at [636, 593] on span "Cancel" at bounding box center [630, 592] width 32 height 13
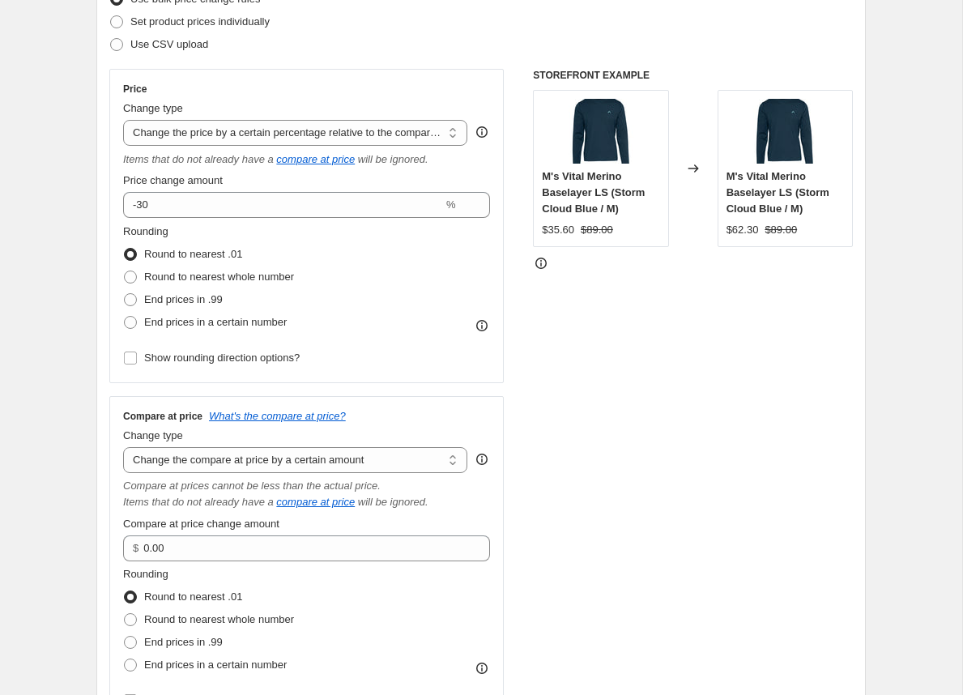
scroll to position [0, 0]
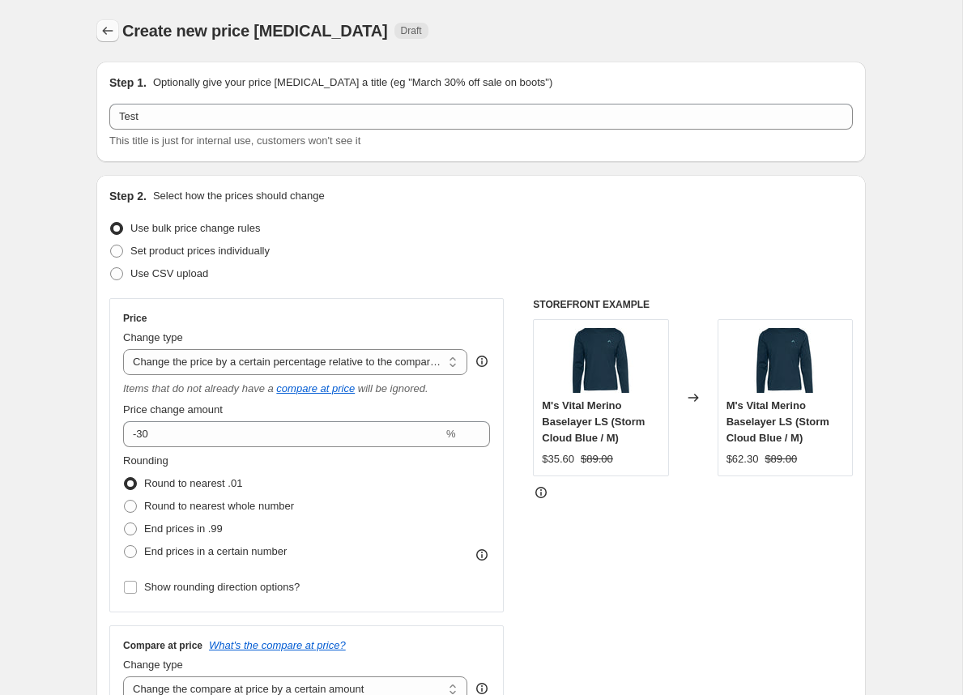
click at [99, 28] on button "Price change jobs" at bounding box center [107, 30] width 23 height 23
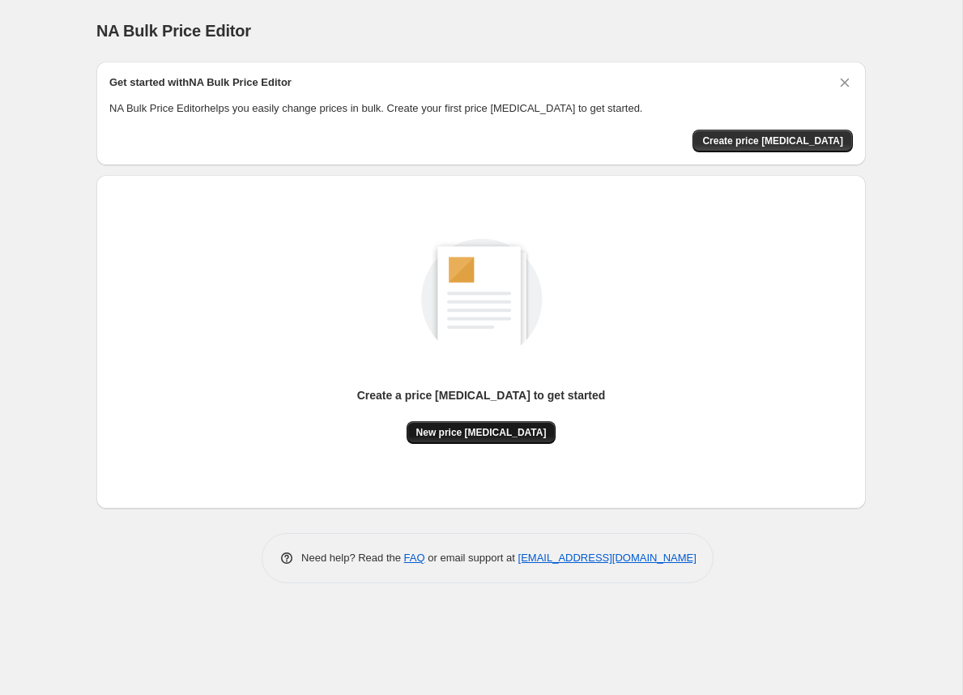
click at [512, 434] on span "New price change job" at bounding box center [481, 432] width 130 height 13
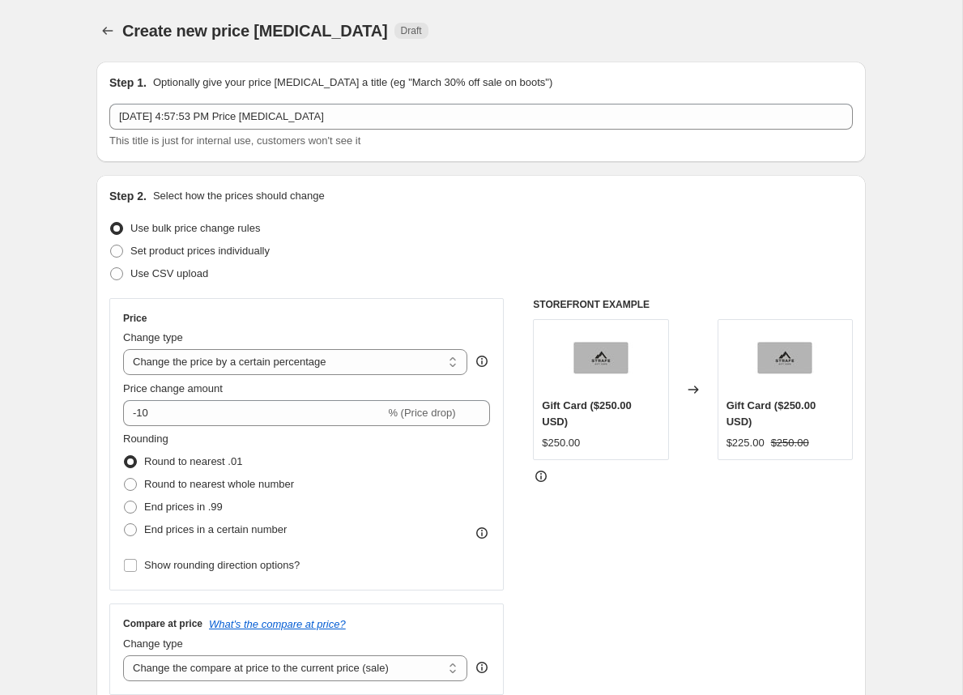
click at [284, 362] on select "Change the price to a certain amount Change the price by a certain amount Chang…" at bounding box center [295, 362] width 344 height 26
click at [123, 349] on select "Change the price to a certain amount Change the price by a certain amount Chang…" at bounding box center [295, 362] width 344 height 26
click at [284, 362] on select "Change the price to a certain amount Change the price by a certain amount Chang…" at bounding box center [295, 362] width 344 height 26
select select "pcap"
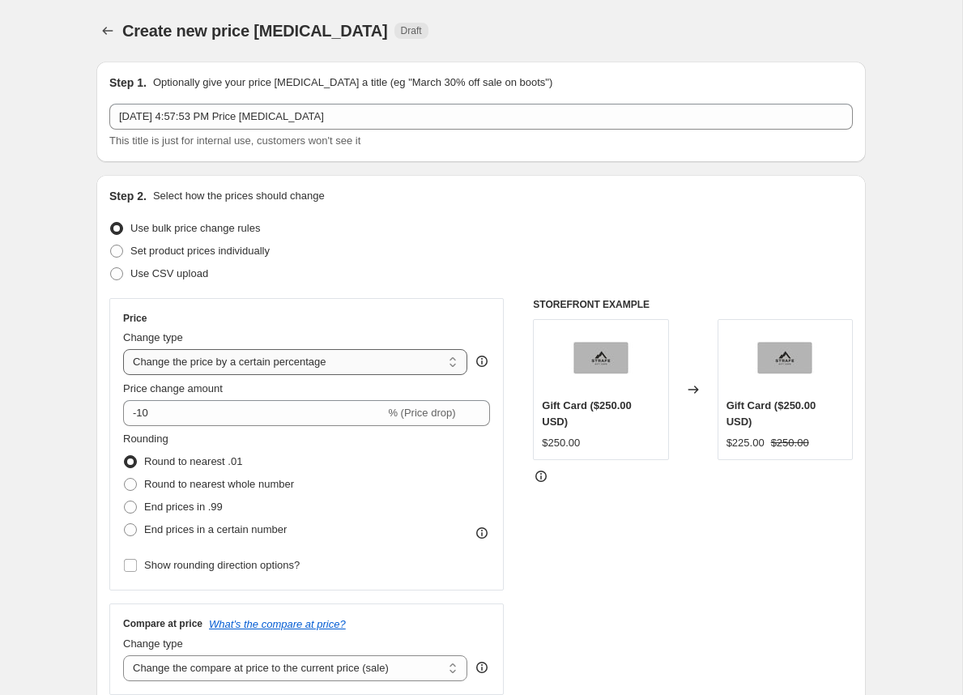
click at [123, 349] on select "Change the price to a certain amount Change the price by a certain amount Chang…" at bounding box center [295, 362] width 344 height 26
type input "-20"
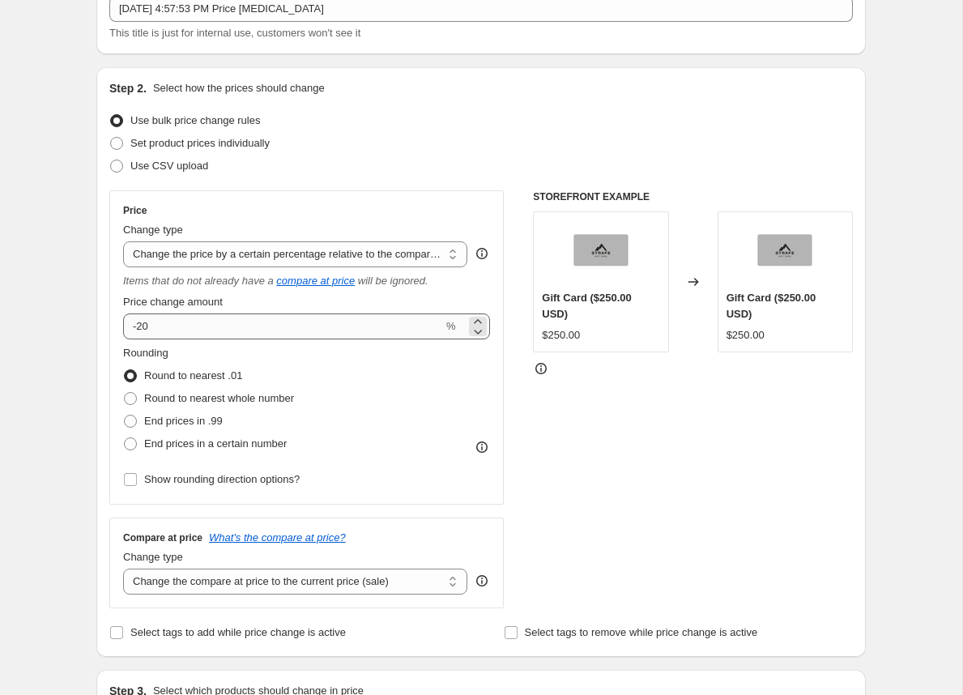
scroll to position [113, 0]
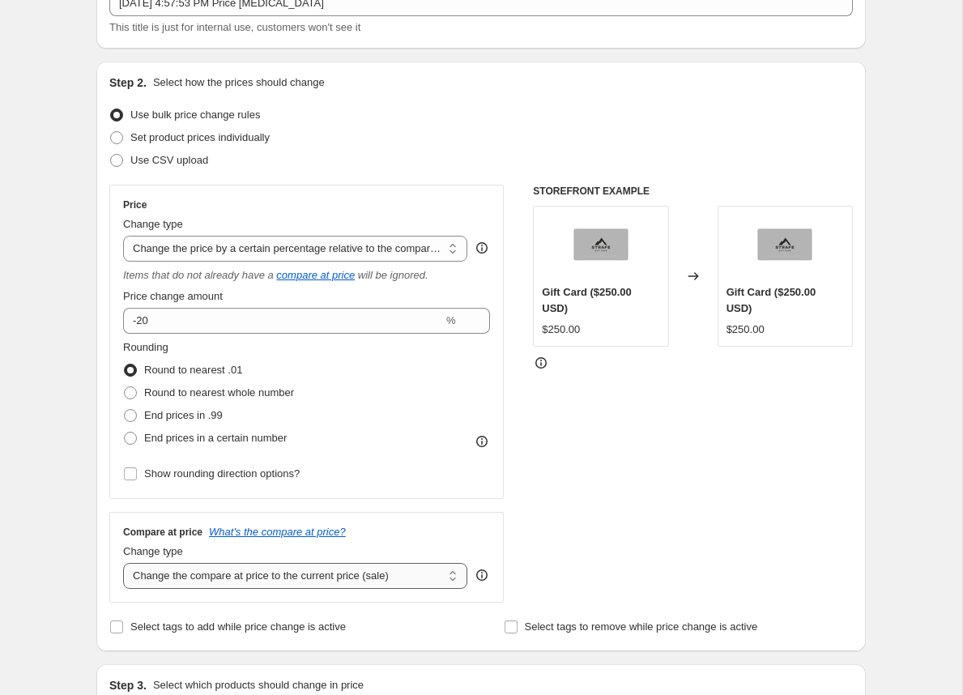
click at [219, 571] on select "Change the compare at price to the current price (sale) Change the compare at p…" at bounding box center [295, 576] width 344 height 26
select select "by"
click at [123, 563] on select "Change the compare at price to the current price (sale) Change the compare at p…" at bounding box center [295, 576] width 344 height 26
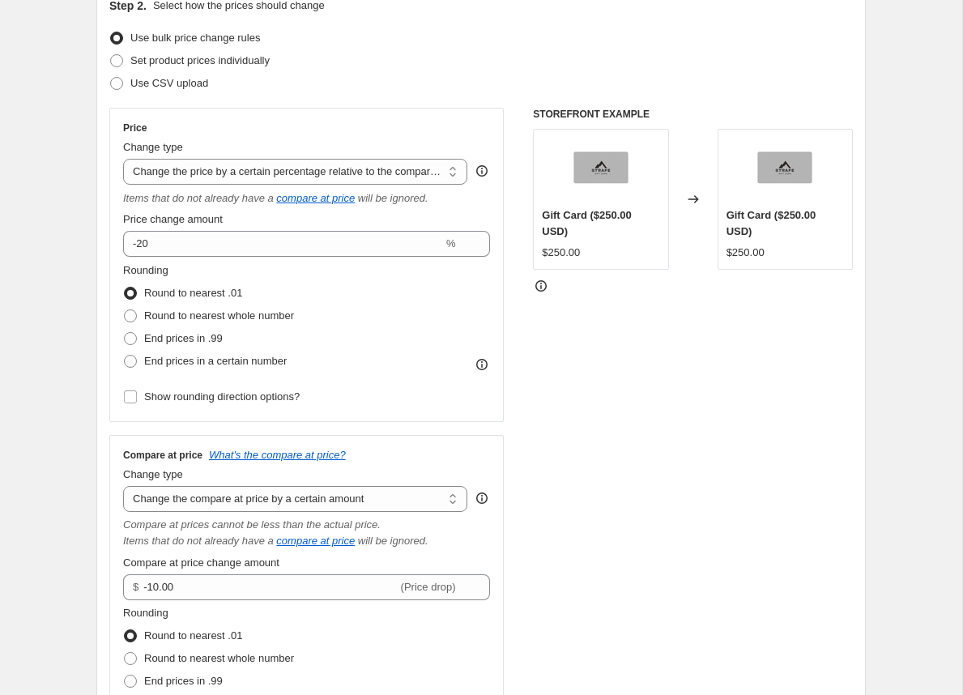
scroll to position [192, 0]
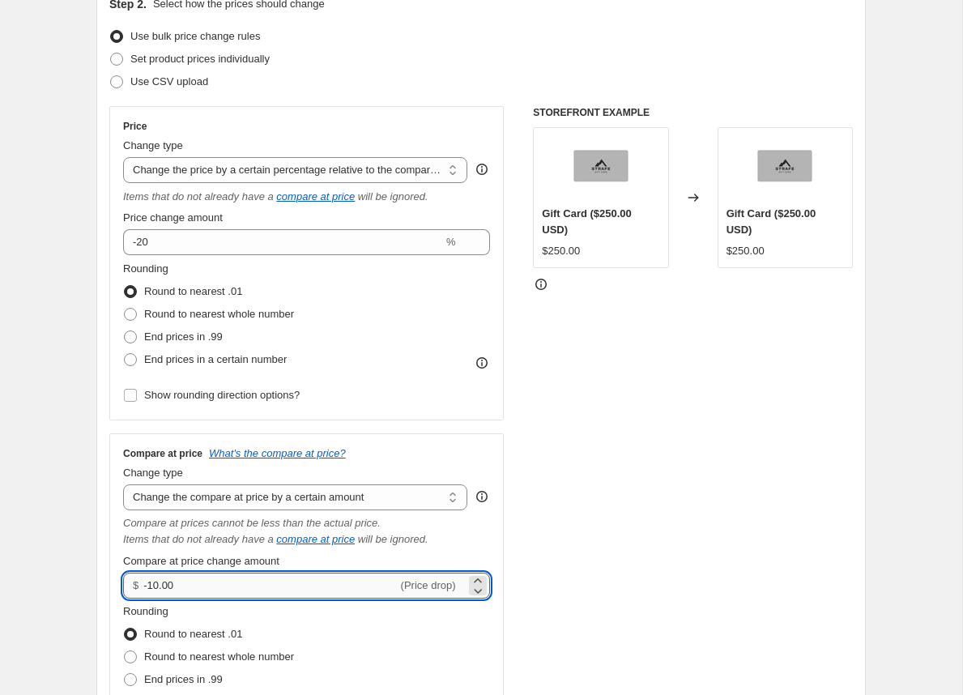
click at [232, 588] on input "-10.00" at bounding box center [269, 585] width 253 height 26
type input "0.00"
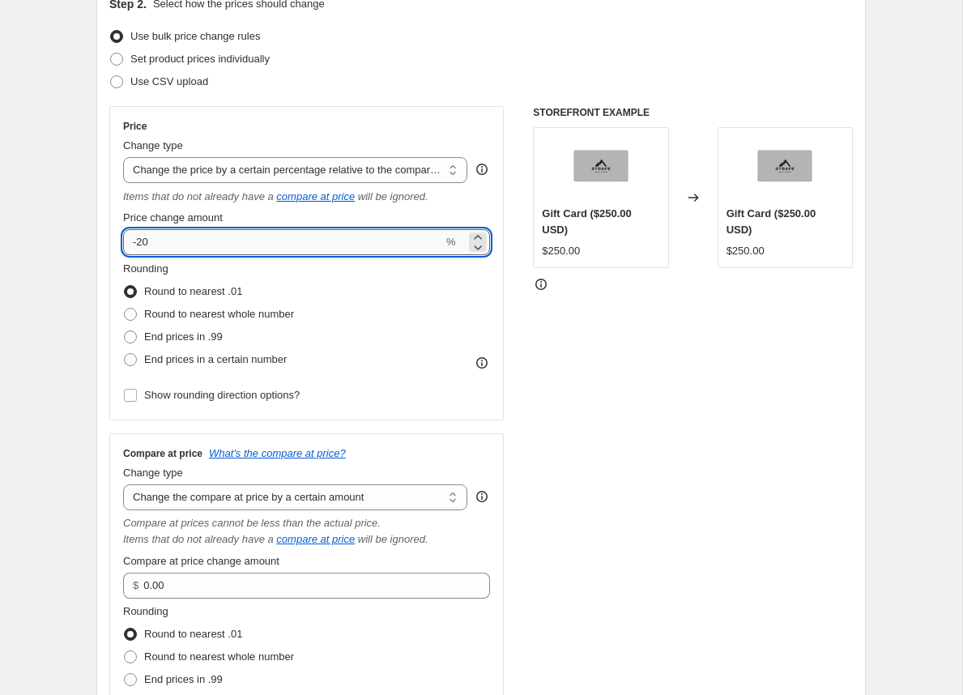
click at [215, 233] on input "-20" at bounding box center [283, 242] width 320 height 26
click at [143, 245] on input "-20" at bounding box center [283, 242] width 320 height 26
type input "-30"
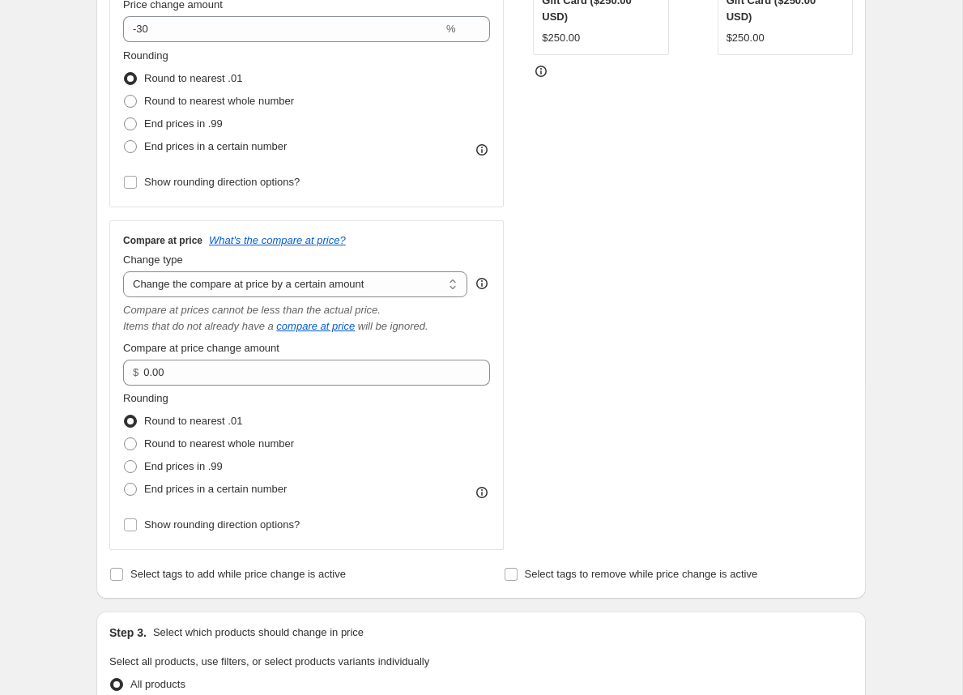
scroll to position [494, 0]
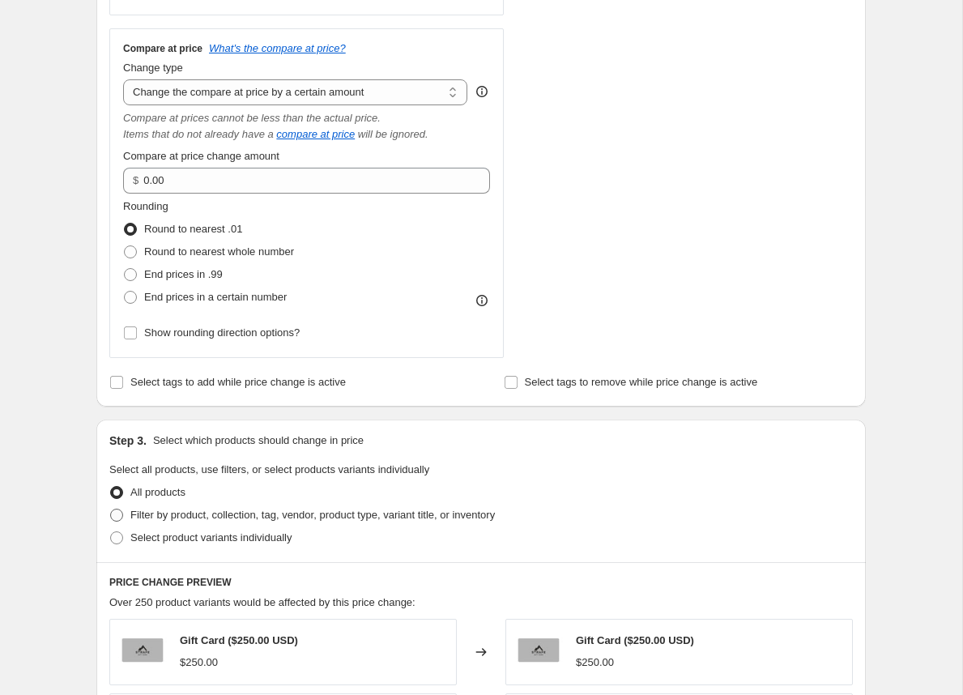
click at [160, 512] on span "Filter by product, collection, tag, vendor, product type, variant title, or inv…" at bounding box center [312, 514] width 364 height 12
click at [111, 509] on input "Filter by product, collection, tag, vendor, product type, variant title, or inv…" at bounding box center [110, 508] width 1 height 1
radio input "true"
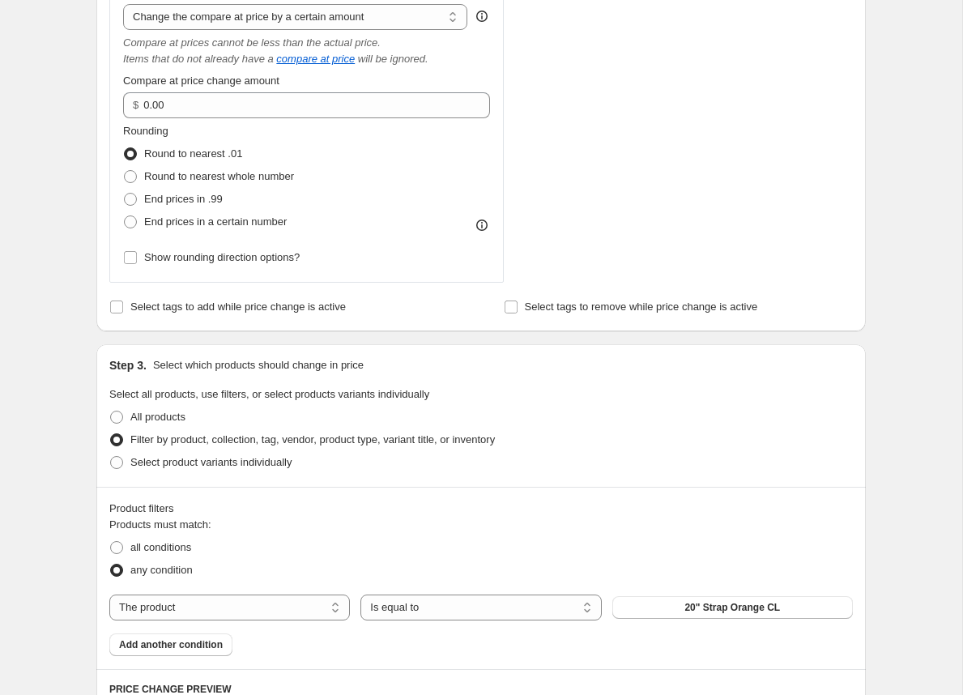
scroll to position [699, 0]
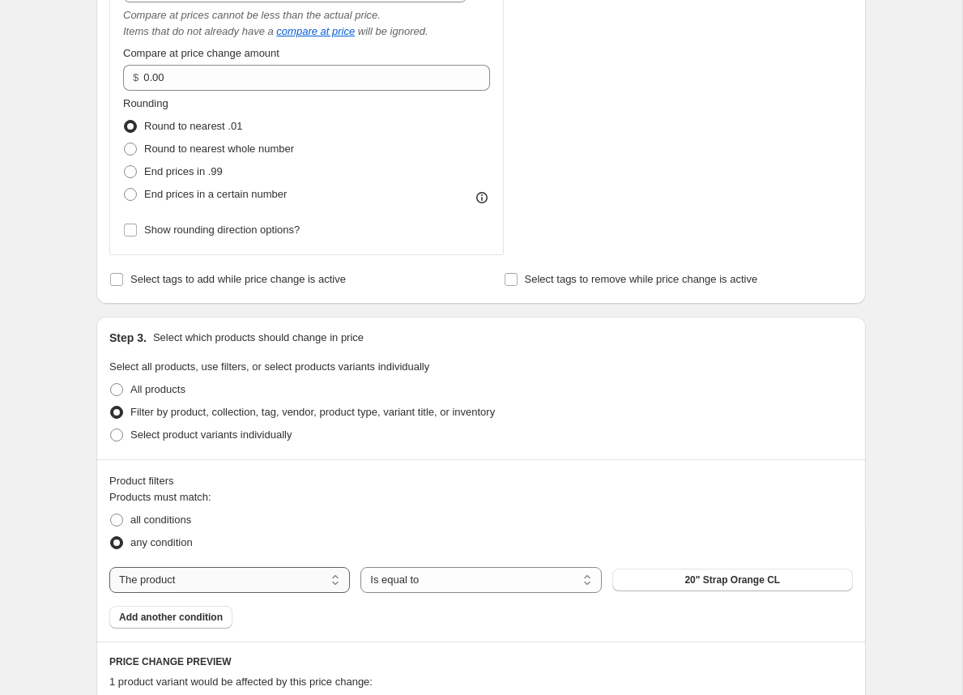
click at [252, 585] on select "The product The product's collection The product's tag The product's vendor The…" at bounding box center [229, 580] width 240 height 26
select select "tag"
click at [675, 583] on button "Accessories" at bounding box center [732, 579] width 240 height 23
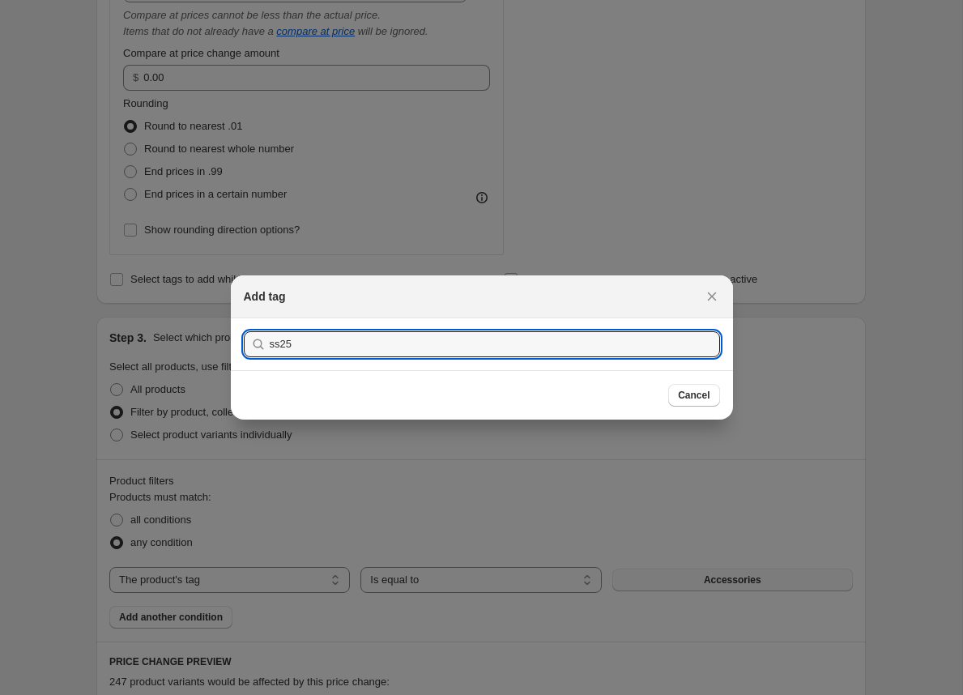
type input "ss25"
click at [244, 318] on button "Submit" at bounding box center [267, 326] width 46 height 17
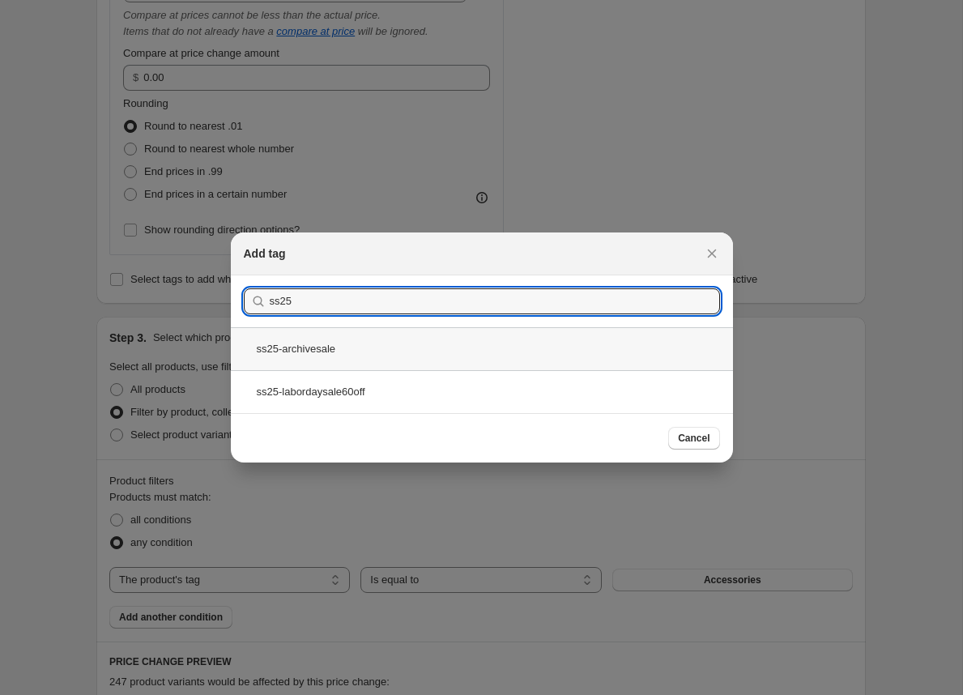
click at [412, 350] on div "ss25-archivesale" at bounding box center [482, 348] width 502 height 43
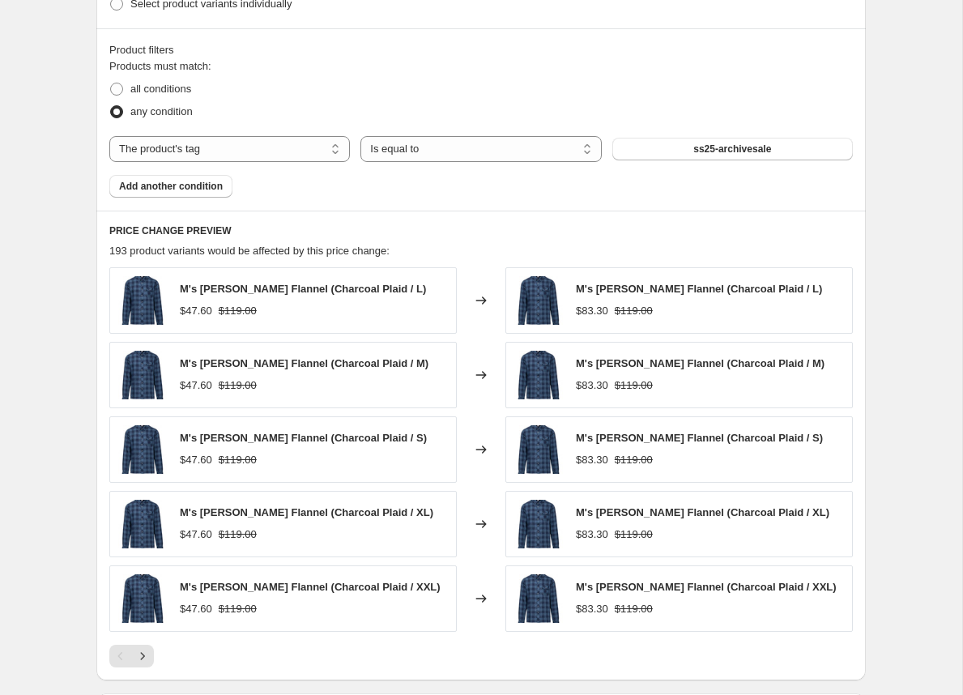
scroll to position [1376, 0]
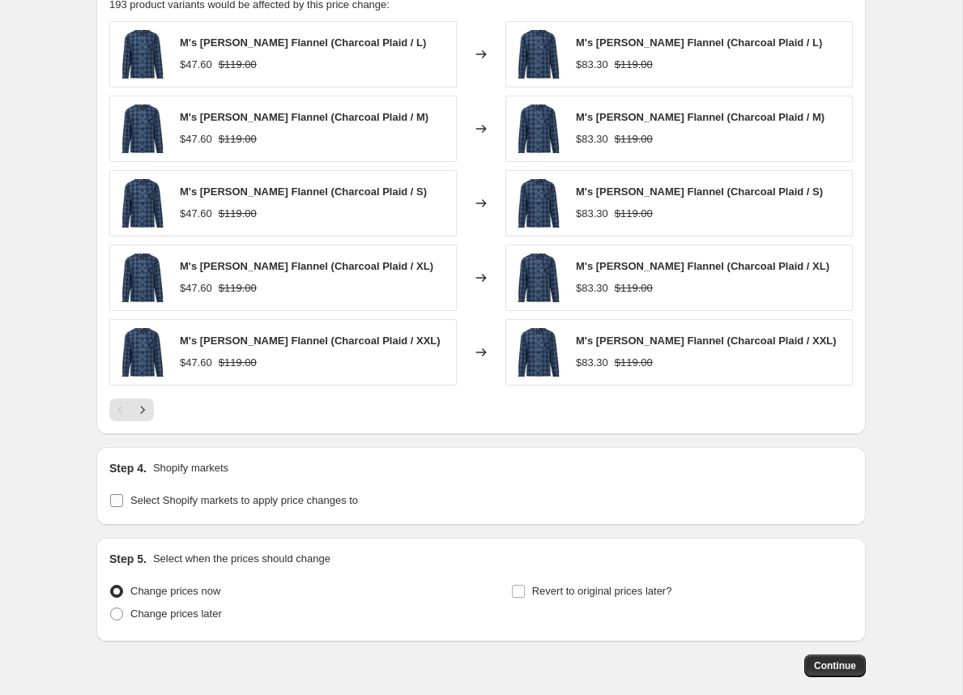
click at [118, 498] on input "Select Shopify markets to apply price changes to" at bounding box center [116, 500] width 13 height 13
checkbox input "true"
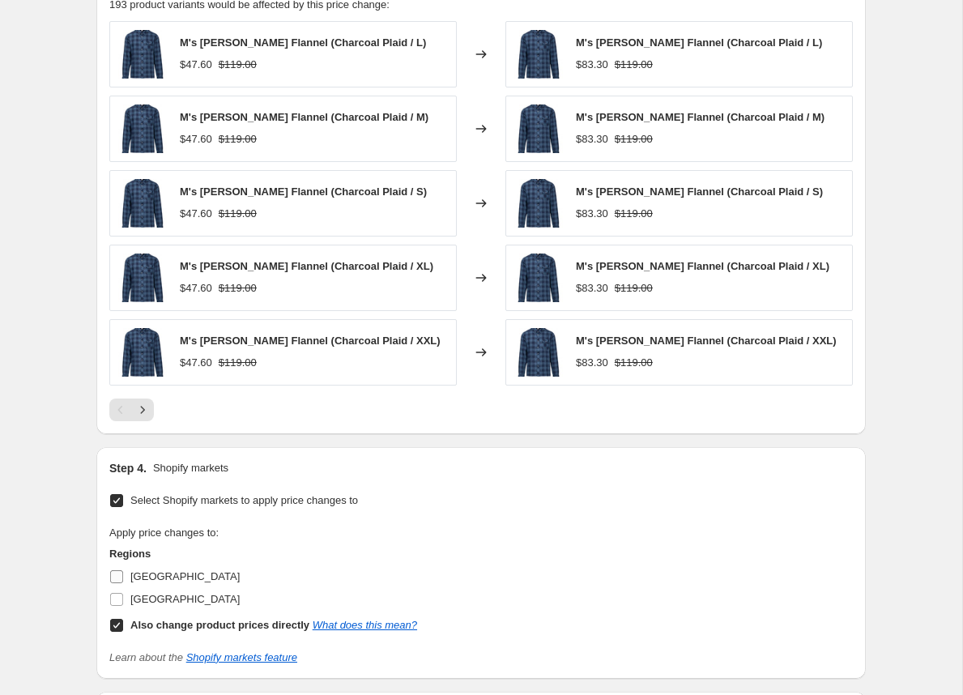
click at [118, 574] on input "Canada" at bounding box center [116, 576] width 13 height 13
checkbox input "true"
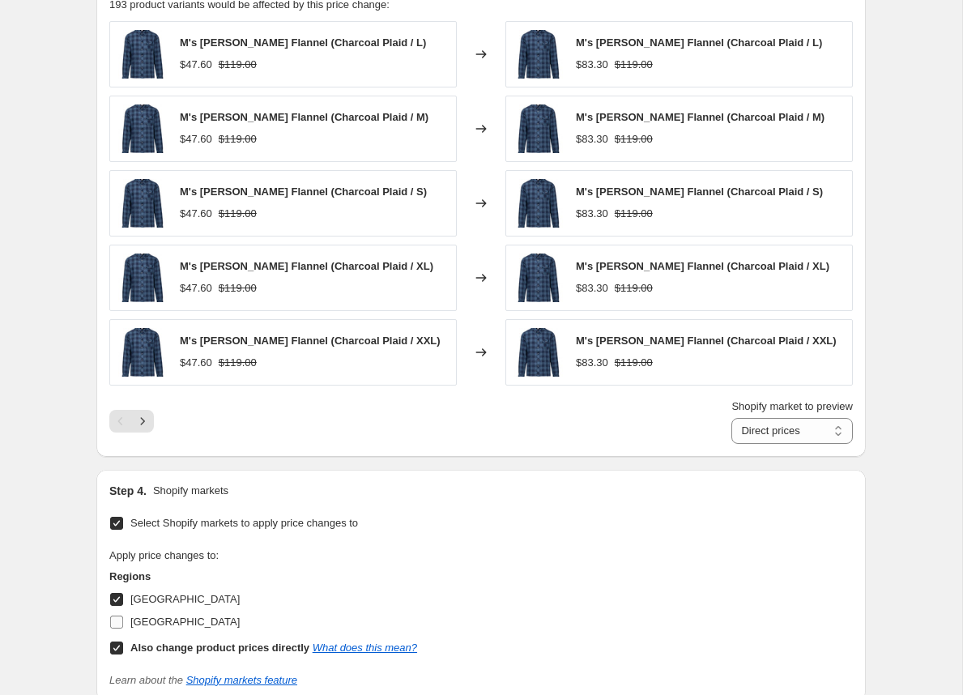
click at [118, 619] on input "United States" at bounding box center [116, 621] width 13 height 13
checkbox input "true"
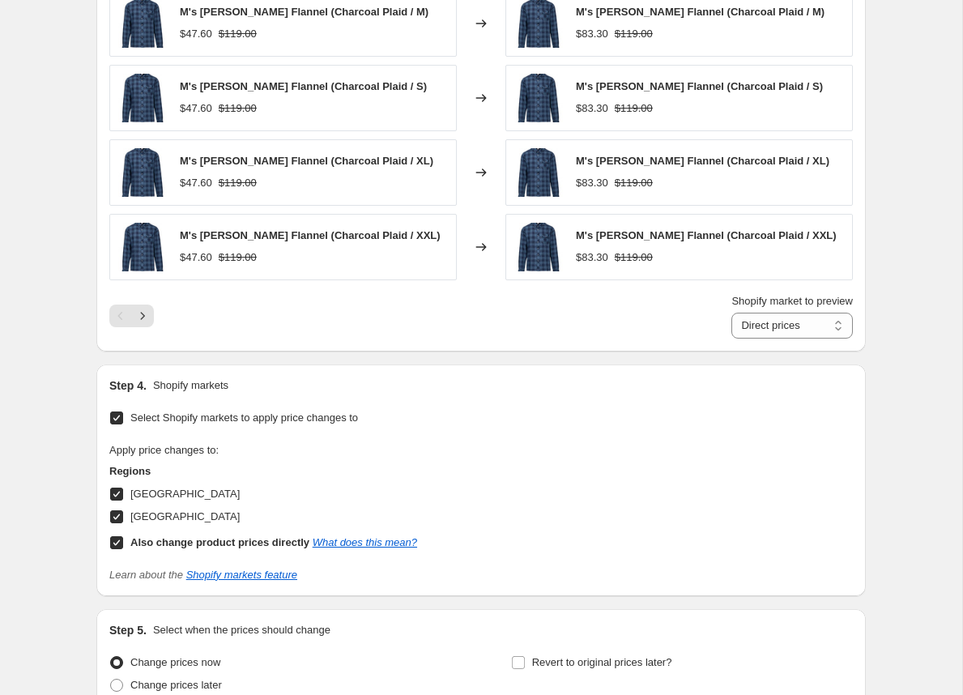
scroll to position [1626, 0]
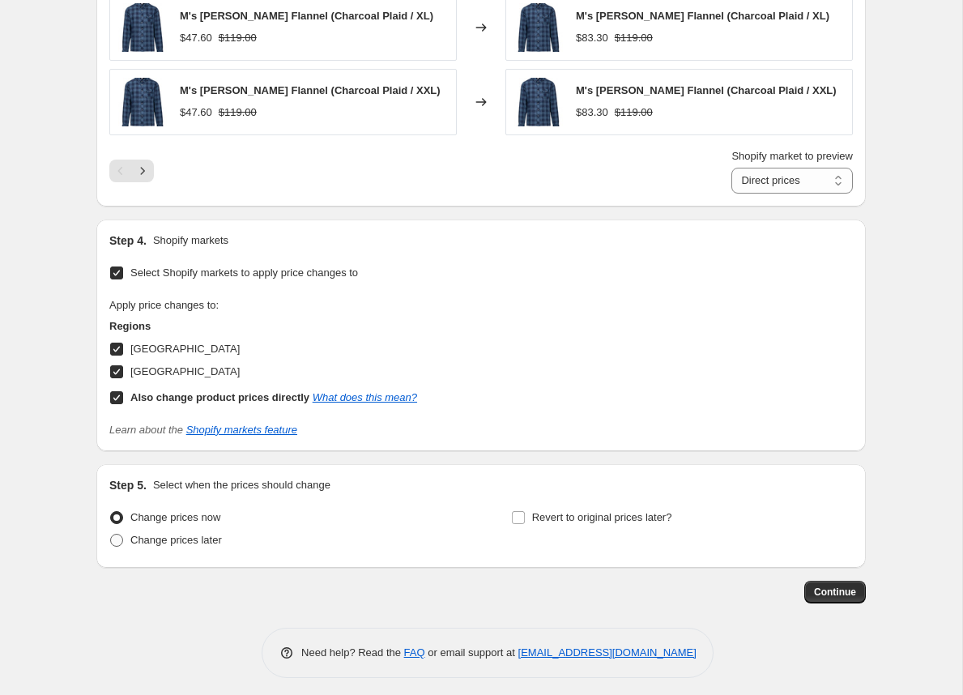
click at [110, 534] on span at bounding box center [116, 540] width 13 height 13
click at [110, 534] on input "Change prices later" at bounding box center [110, 534] width 1 height 1
radio input "true"
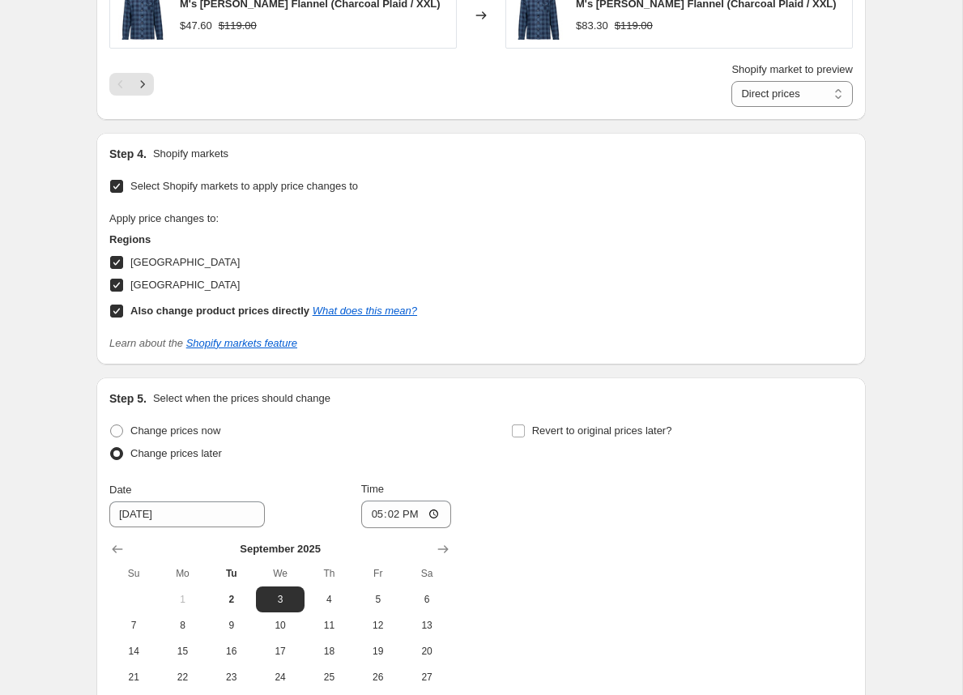
scroll to position [1714, 0]
click at [436, 508] on input "17:02" at bounding box center [406, 514] width 91 height 28
type input "01:00"
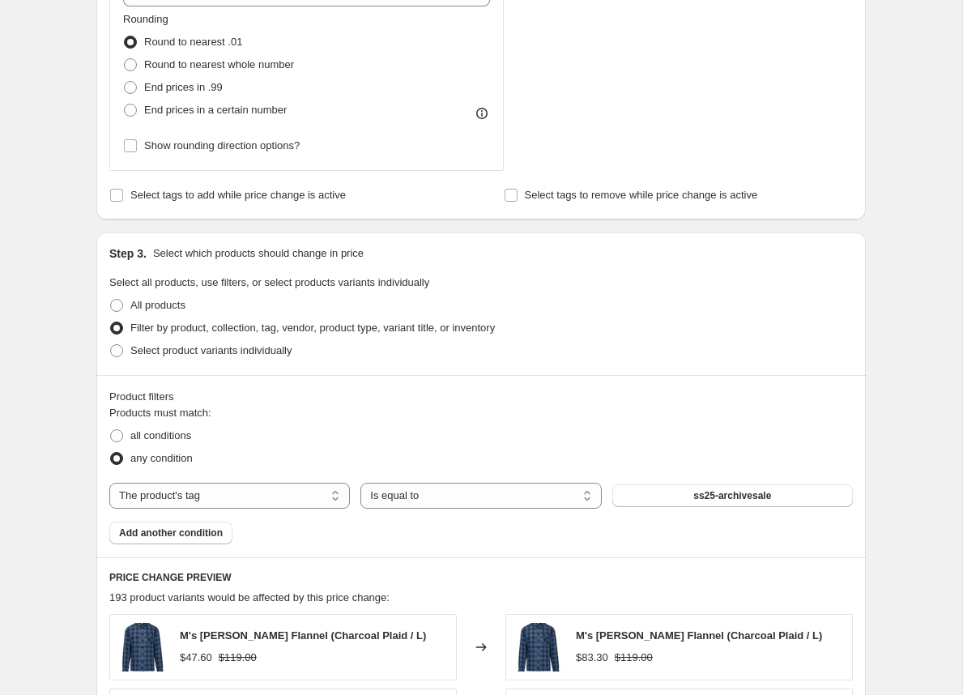
scroll to position [0, 0]
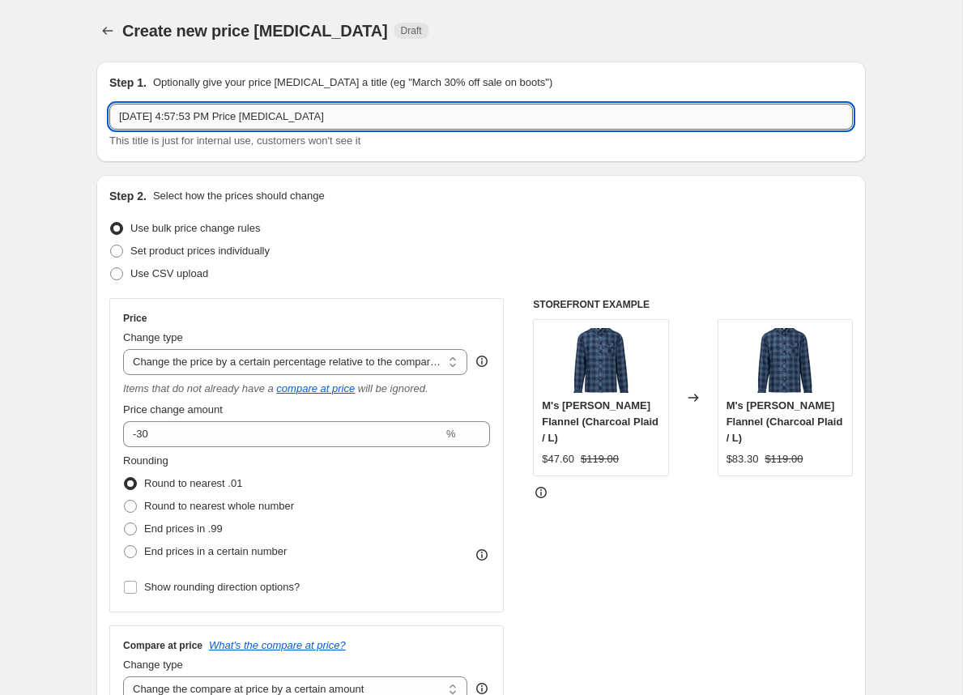
click at [267, 116] on input "Sep 2, 2025, 4:57:53 PM Price change job" at bounding box center [480, 117] width 743 height 26
click at [325, 118] on input "ss25-archivesale" at bounding box center [480, 117] width 743 height 26
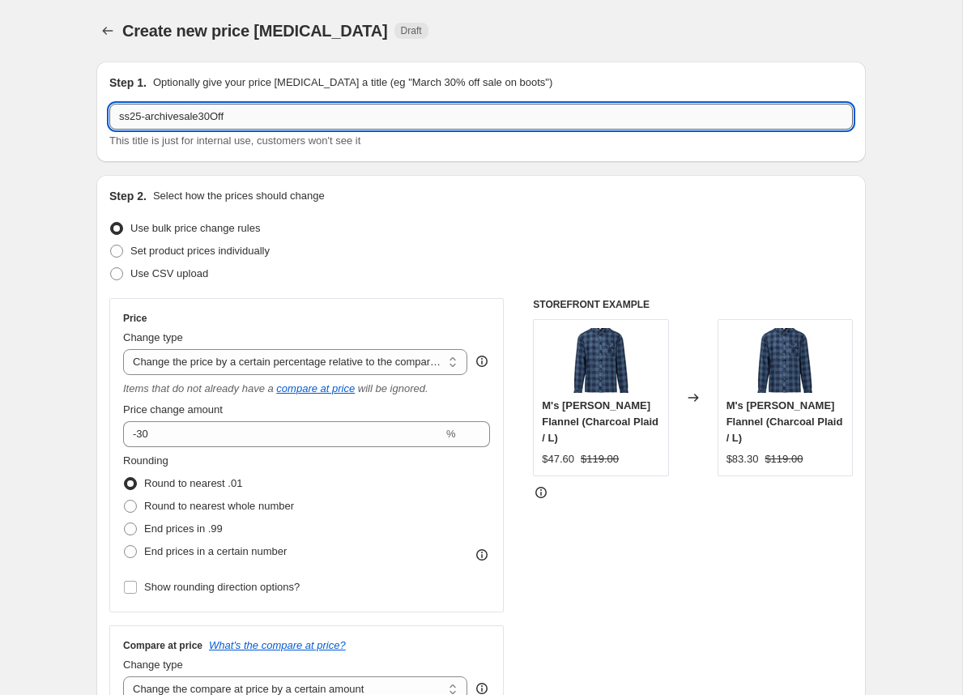
click at [152, 115] on input "ss25-archivesale30Off" at bounding box center [480, 117] width 743 height 26
click at [273, 117] on input "ss25-archivesale30Off" at bounding box center [480, 117] width 743 height 26
click at [221, 119] on input "ss25-archivesale30Off" at bounding box center [480, 117] width 743 height 26
type input "ss25-archivesale30off"
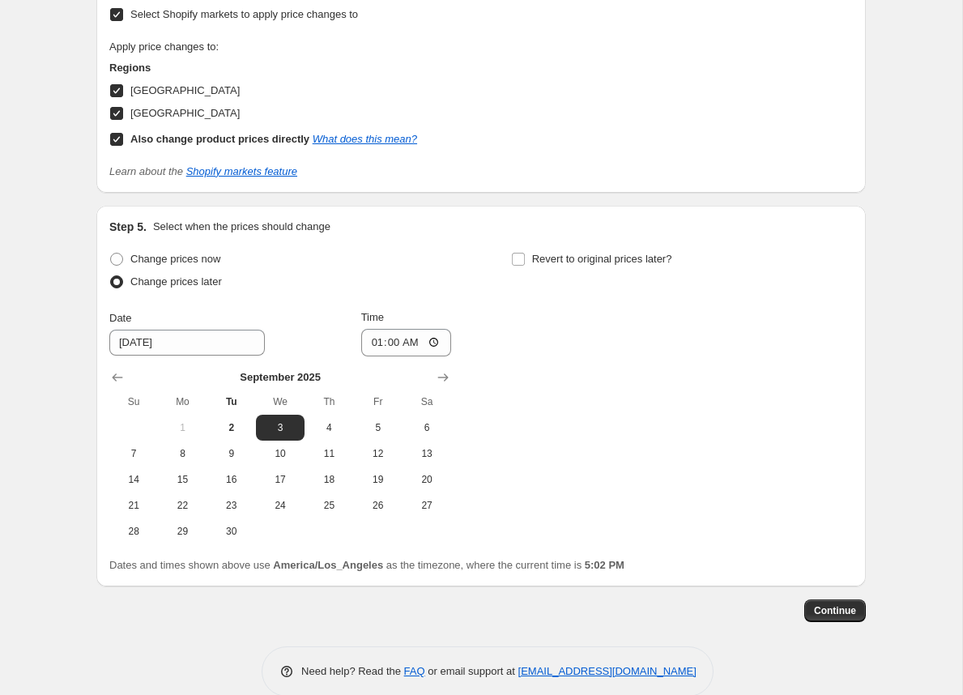
scroll to position [1903, 0]
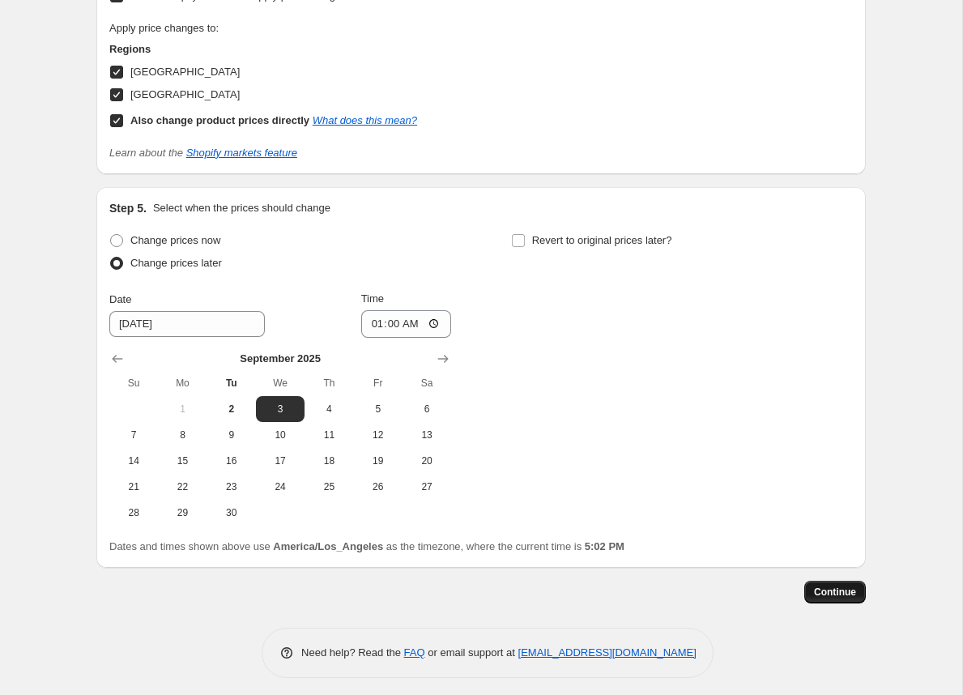
click at [834, 585] on span "Continue" at bounding box center [835, 591] width 42 height 13
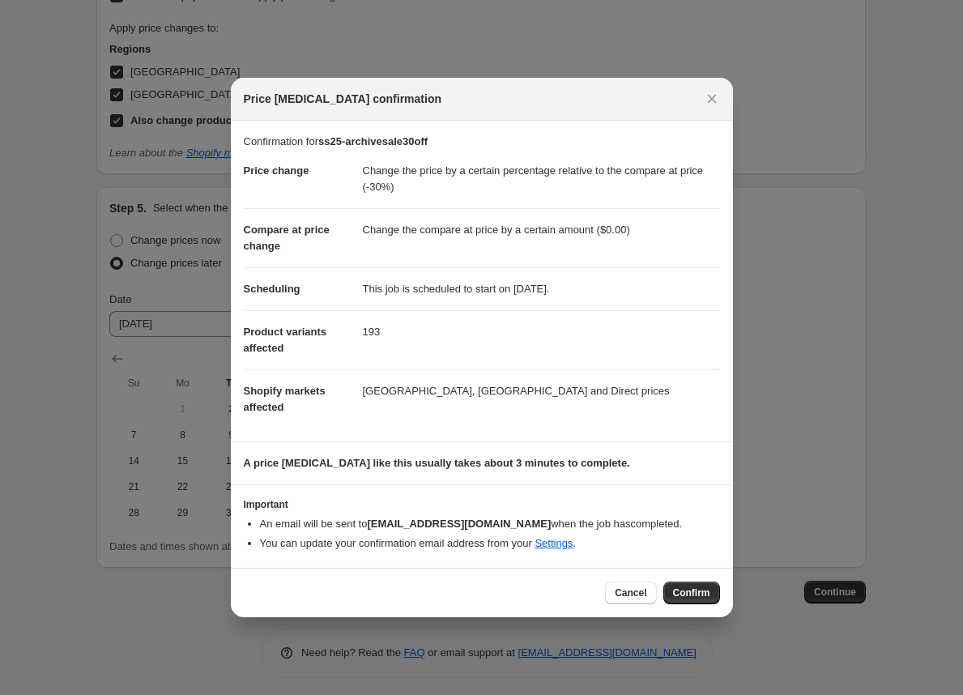
click at [421, 520] on b "info@strafeouterwear.com" at bounding box center [459, 523] width 184 height 12
drag, startPoint x: 474, startPoint y: 529, endPoint x: 317, endPoint y: 525, distance: 156.3
click at [317, 525] on li "An email will be sent to info@strafeouterwear.com when the job has completed ." at bounding box center [490, 524] width 460 height 16
drag, startPoint x: 302, startPoint y: 525, endPoint x: 541, endPoint y: 525, distance: 238.8
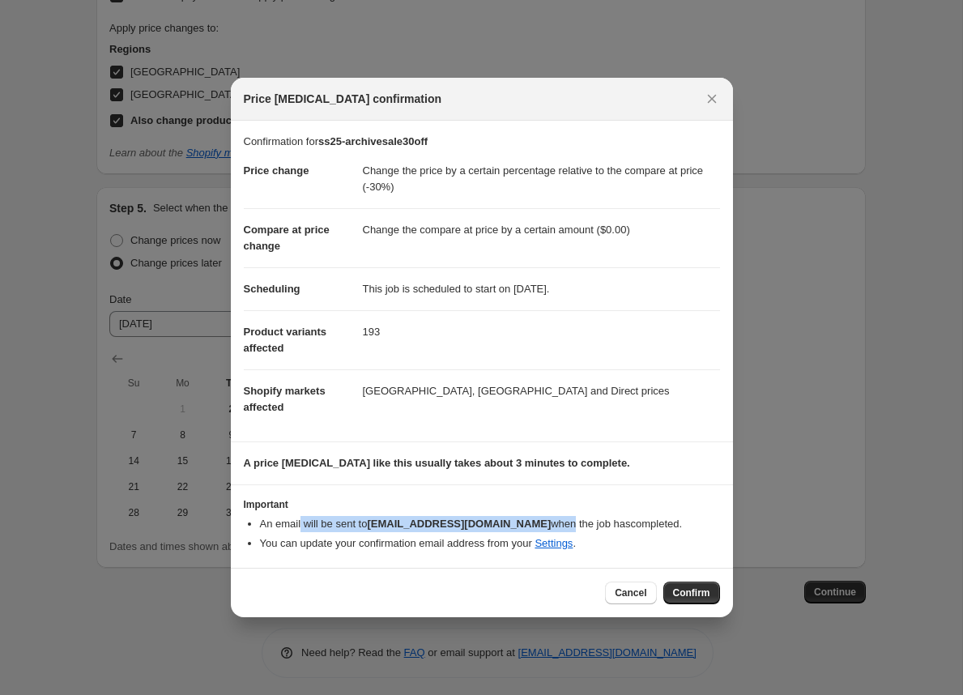
click at [541, 525] on li "An email will be sent to info@strafeouterwear.com when the job has completed ." at bounding box center [490, 524] width 460 height 16
drag, startPoint x: 617, startPoint y: 525, endPoint x: 374, endPoint y: 525, distance: 242.9
click at [374, 525] on li "An email will be sent to info@strafeouterwear.com when the job has completed ." at bounding box center [490, 524] width 460 height 16
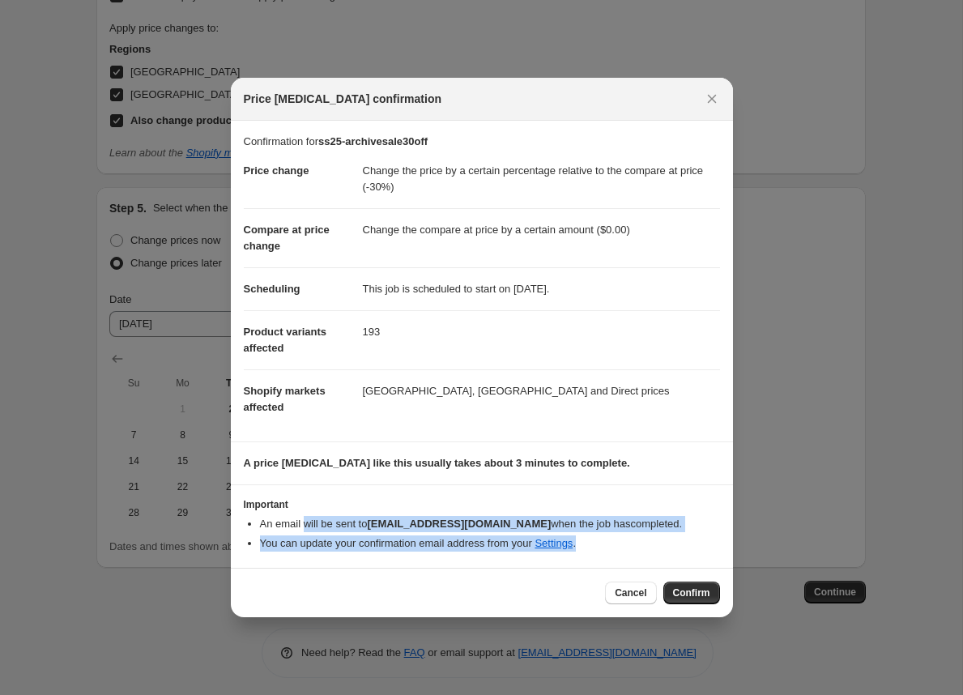
drag, startPoint x: 307, startPoint y: 525, endPoint x: 442, endPoint y: 559, distance: 139.2
click at [442, 559] on section "Important An email will be sent to info@strafeouterwear.com when the job has co…" at bounding box center [482, 526] width 502 height 83
click at [482, 548] on li "You can update your confirmation email address from your Settings ." at bounding box center [490, 543] width 460 height 16
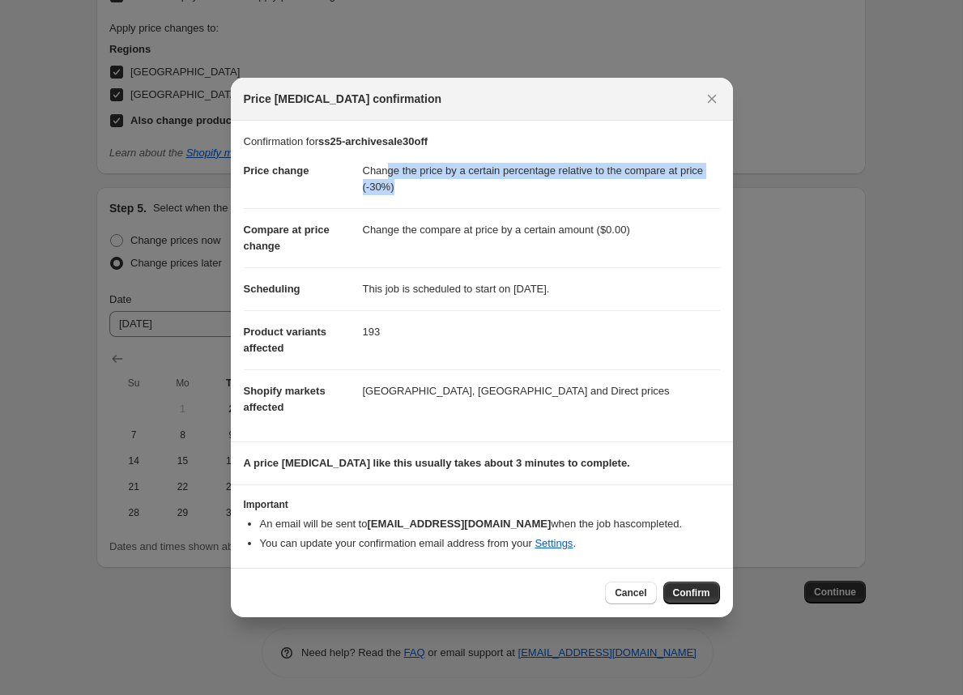
drag, startPoint x: 389, startPoint y: 175, endPoint x: 432, endPoint y: 196, distance: 47.8
click at [432, 196] on dd "Change the price by a certain percentage relative to the compare at price (-30%)" at bounding box center [541, 179] width 357 height 58
click at [692, 593] on span "Confirm" at bounding box center [691, 592] width 37 height 13
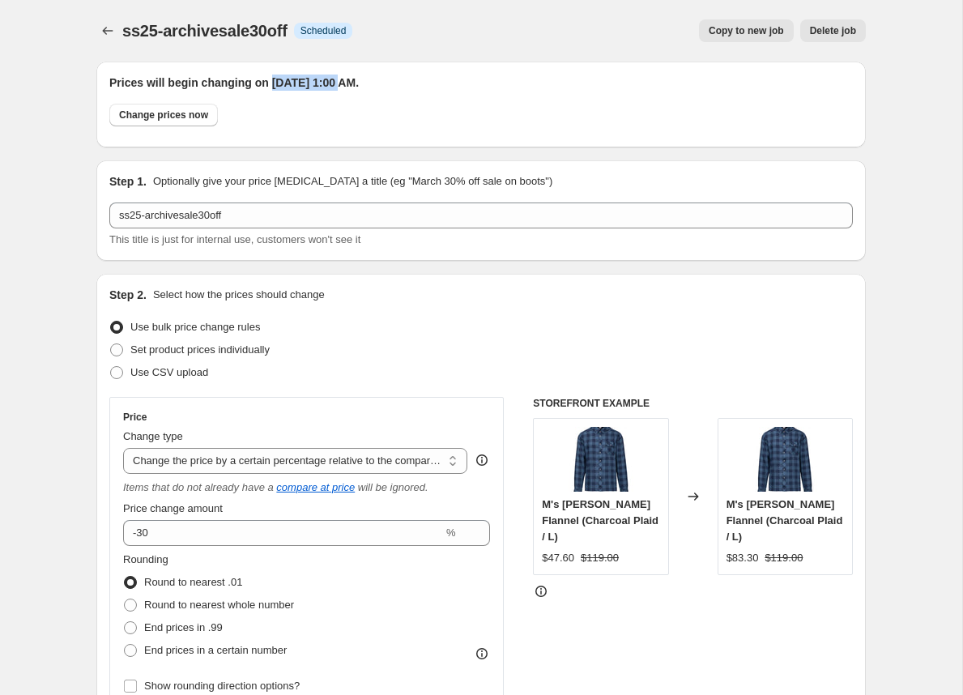
drag, startPoint x: 272, startPoint y: 88, endPoint x: 348, endPoint y: 88, distance: 76.1
click at [348, 88] on h2 "Prices will begin changing on September 3, 2025 at 1:00 AM." at bounding box center [480, 82] width 743 height 16
click at [106, 36] on icon "Price change jobs" at bounding box center [108, 31] width 16 height 16
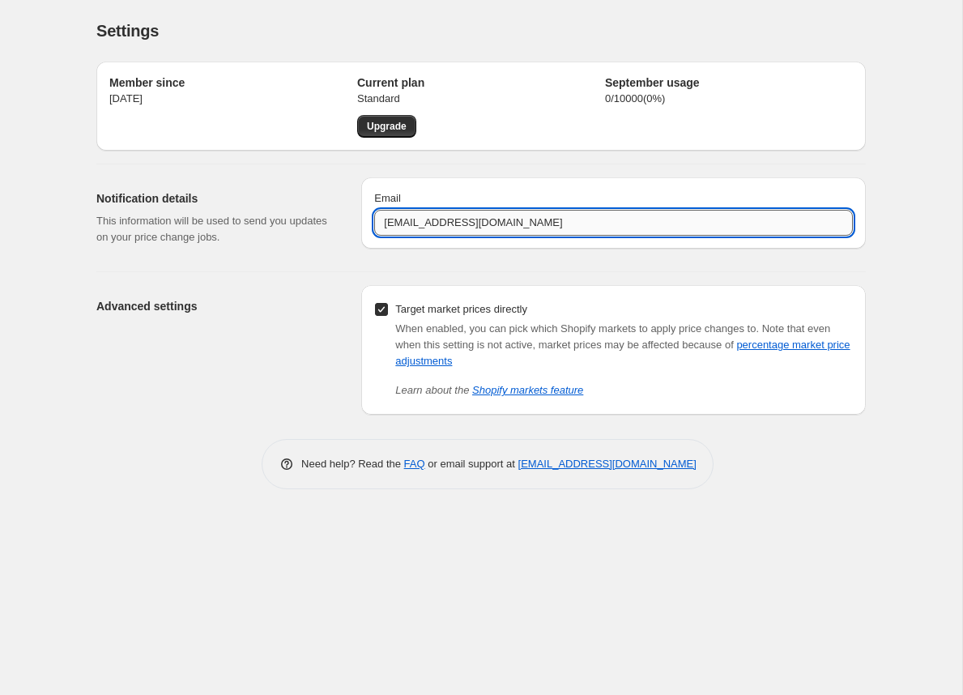
click at [406, 224] on input "info@strafeouterwear.com" at bounding box center [613, 223] width 478 height 26
type input "ashley@kardirect.co"
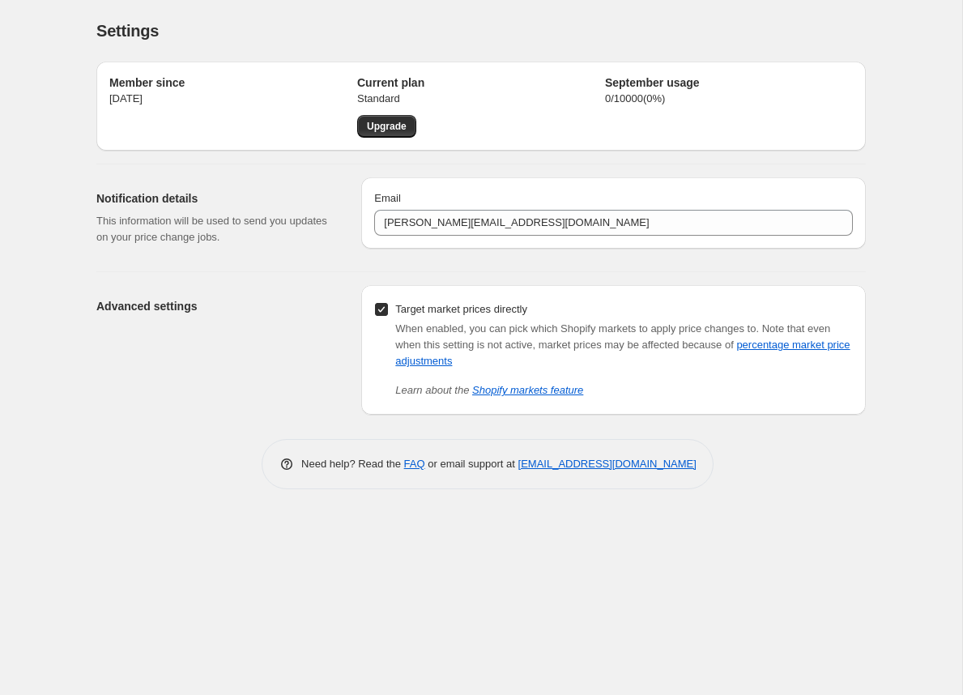
click at [247, 398] on div "Advanced settings" at bounding box center [222, 350] width 252 height 130
click at [223, 511] on div "Settings. This page is ready Settings Member since Sep 2, 2025 Current plan Sta…" at bounding box center [481, 256] width 808 height 513
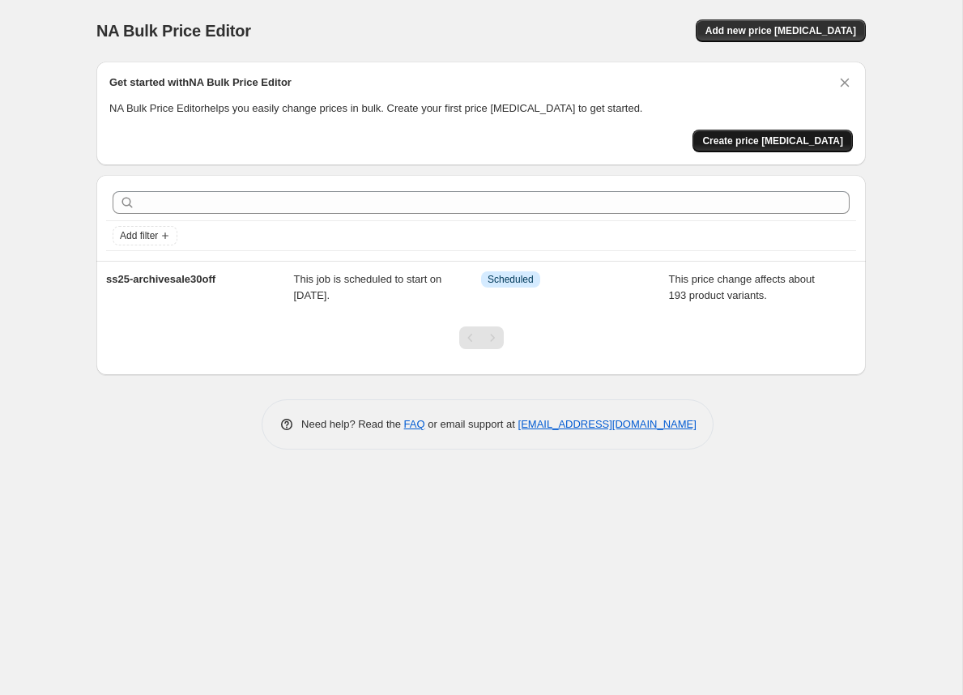
click at [825, 139] on span "Create price change job" at bounding box center [772, 140] width 141 height 13
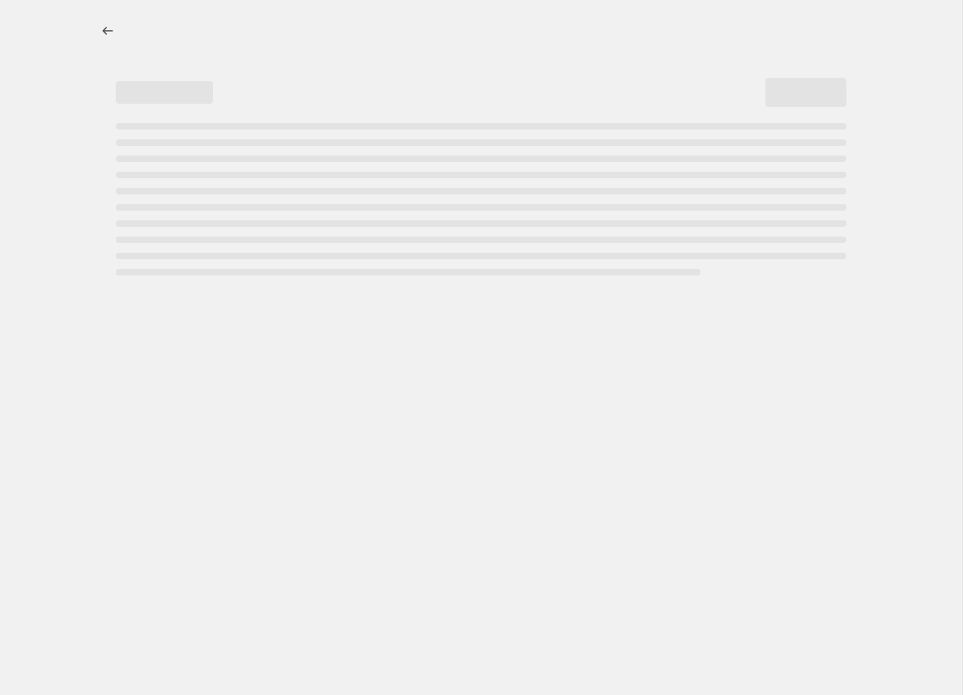
select select "percentage"
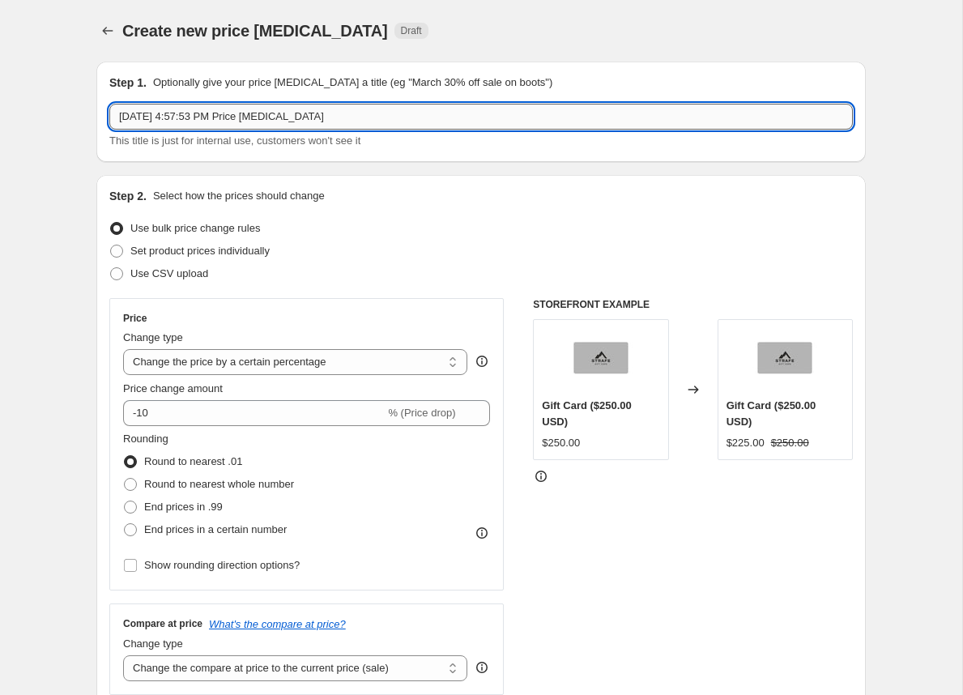
click at [286, 120] on input "Sep 2, 2025, 4:57:53 PM Price change job" at bounding box center [480, 117] width 743 height 26
type input "S"
type input "s"
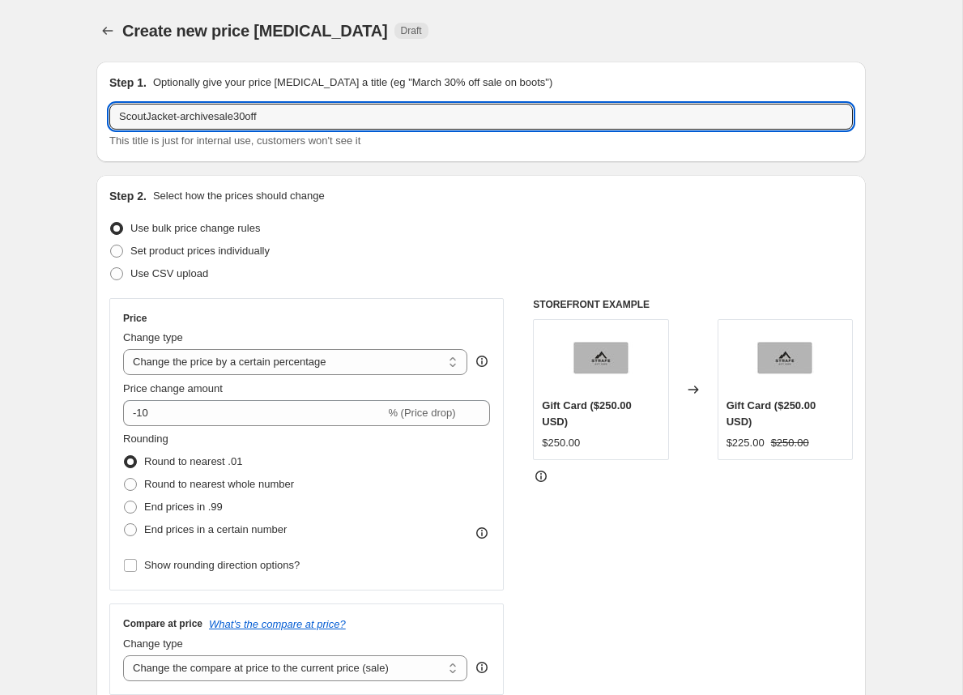
type input "ScoutJacket-archivesale30off"
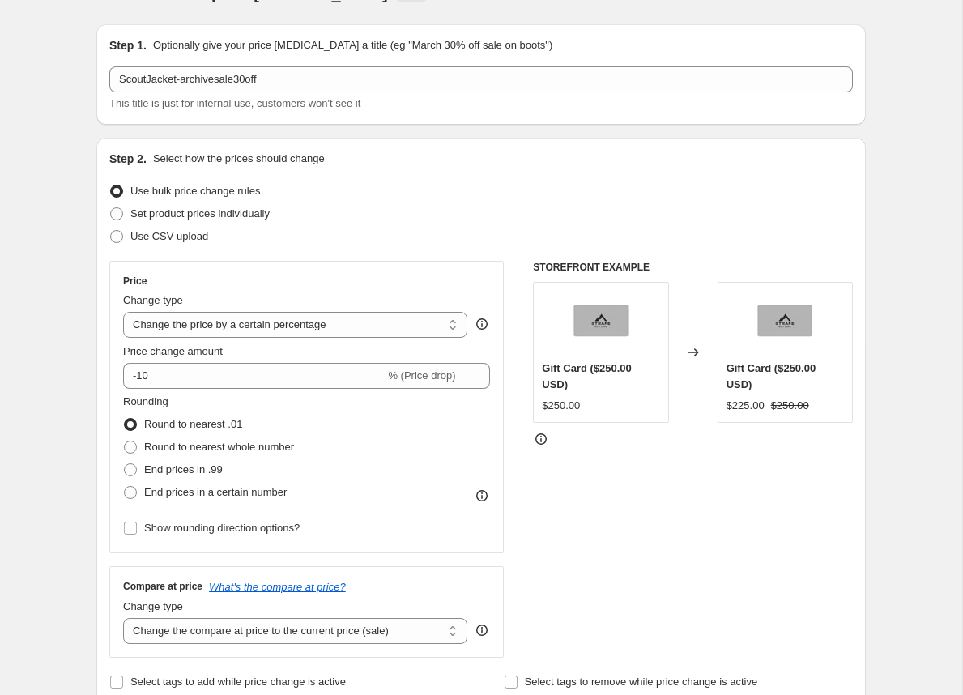
scroll to position [52, 0]
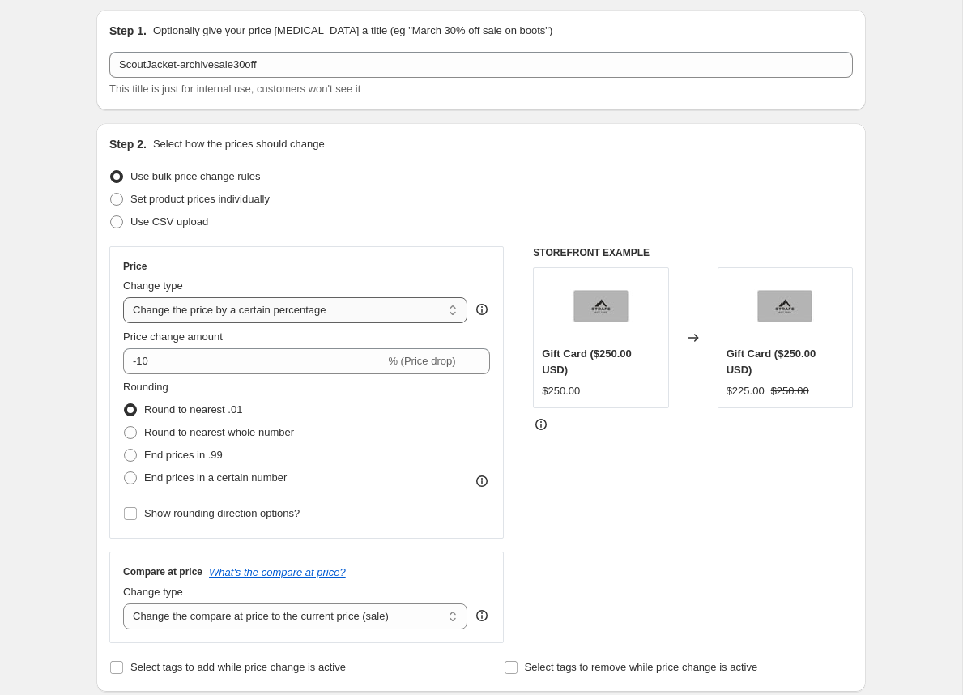
click at [189, 308] on select "Change the price to a certain amount Change the price by a certain amount Chang…" at bounding box center [295, 310] width 344 height 26
click at [183, 316] on select "Change the price to a certain amount Change the price by a certain amount Chang…" at bounding box center [295, 310] width 344 height 26
select select "pcap"
click at [123, 297] on select "Change the price to a certain amount Change the price by a certain amount Chang…" at bounding box center [295, 310] width 344 height 26
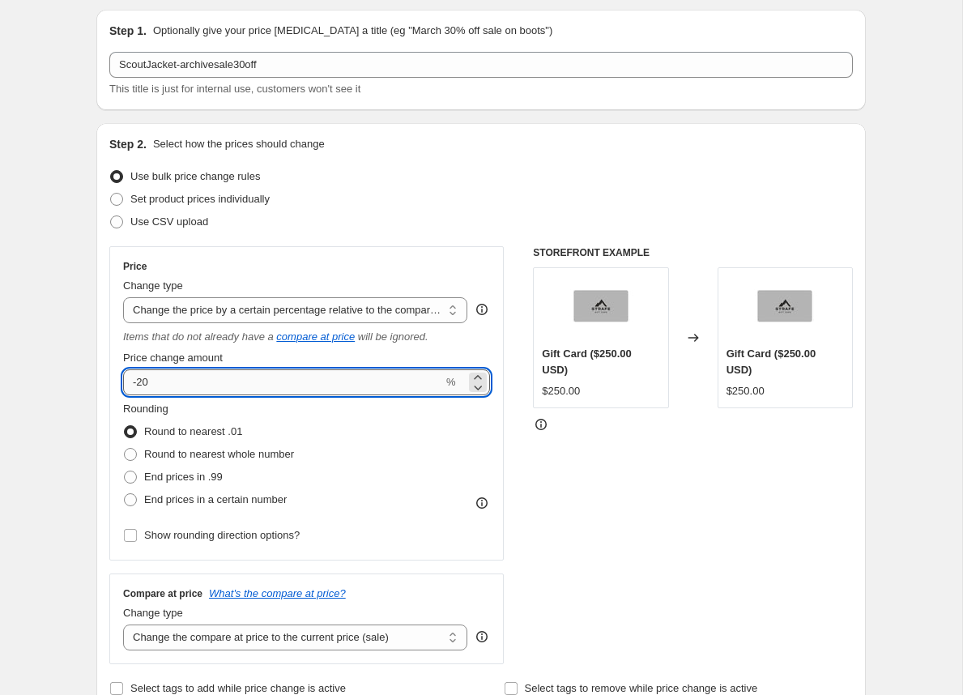
click at [141, 386] on input "-20" at bounding box center [283, 382] width 320 height 26
type input "-30"
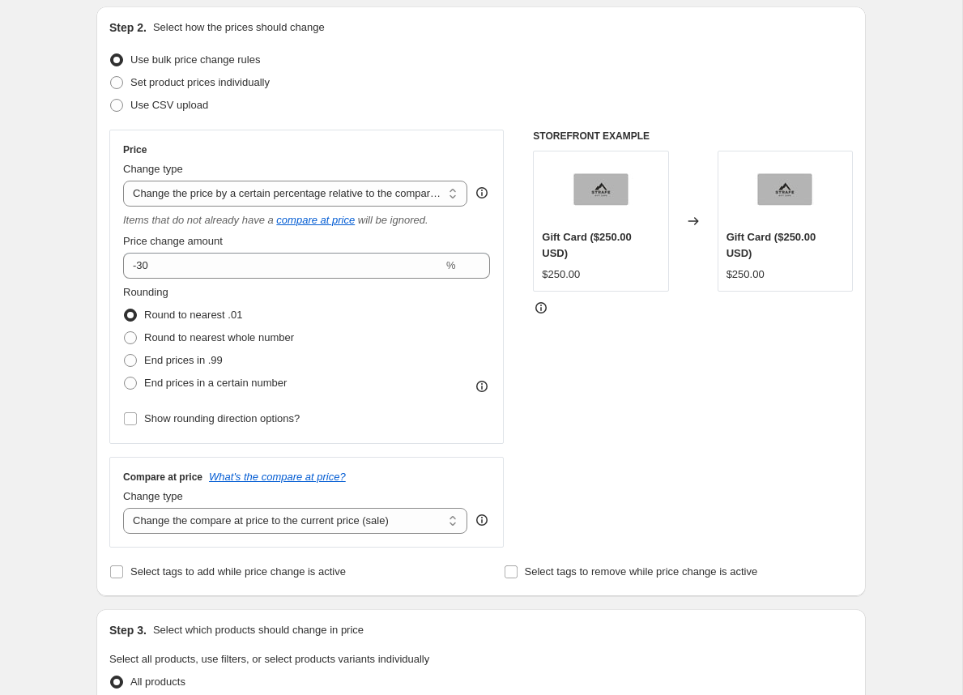
scroll to position [268, 0]
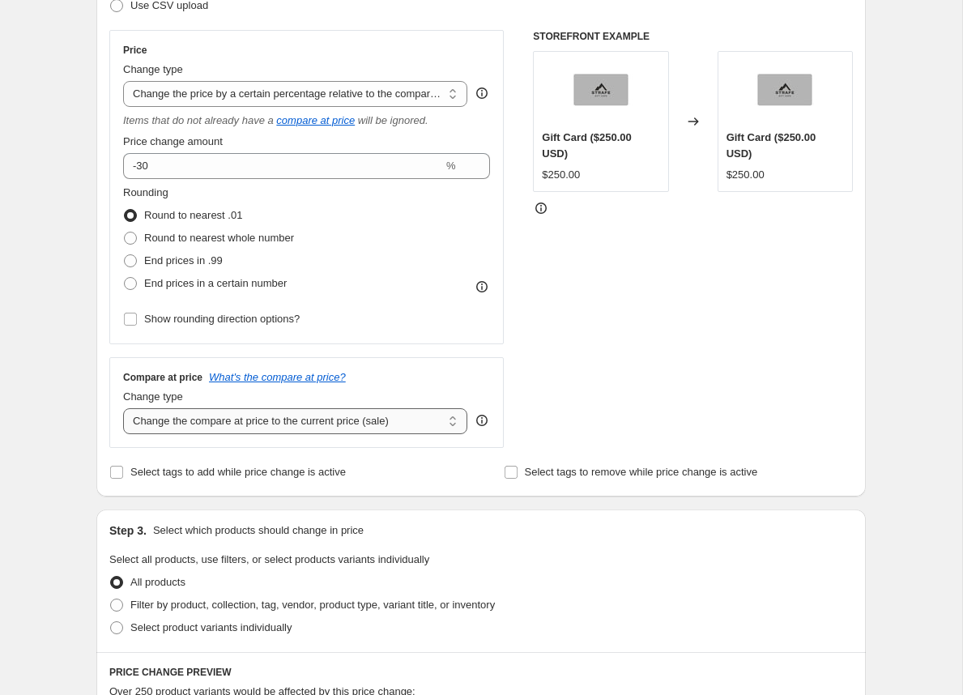
click at [293, 423] on select "Change the compare at price to the current price (sale) Change the compare at p…" at bounding box center [295, 421] width 344 height 26
select select "by"
click at [123, 408] on select "Change the compare at price to the current price (sale) Change the compare at p…" at bounding box center [295, 421] width 344 height 26
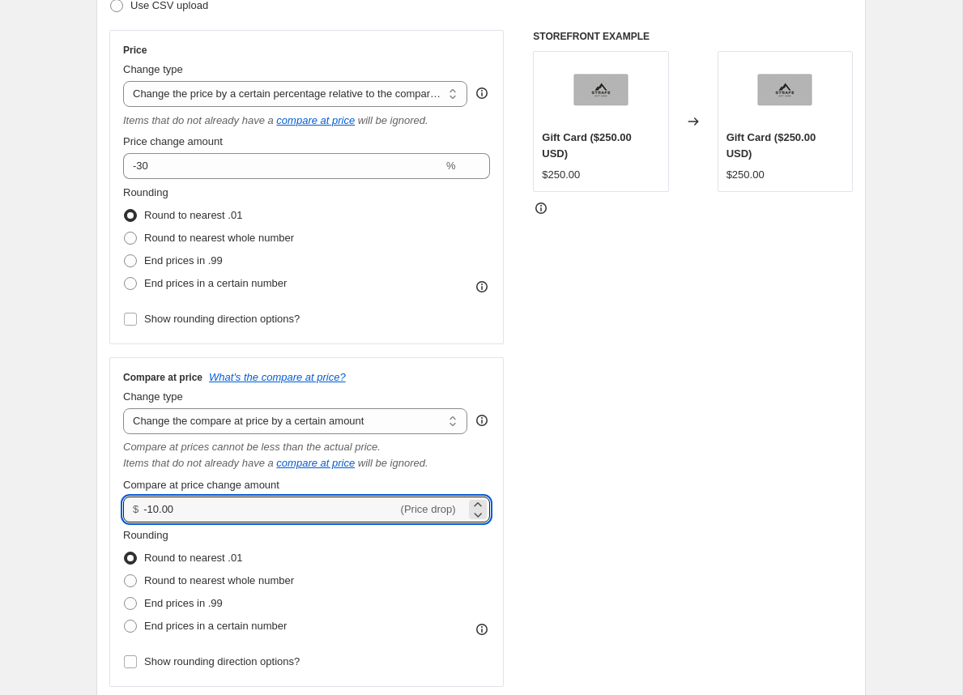
drag, startPoint x: 183, startPoint y: 505, endPoint x: 117, endPoint y: 504, distance: 66.4
click at [117, 504] on div "Compare at price What's the compare at price? Change type Change the compare at…" at bounding box center [306, 522] width 394 height 330
type input "0.00"
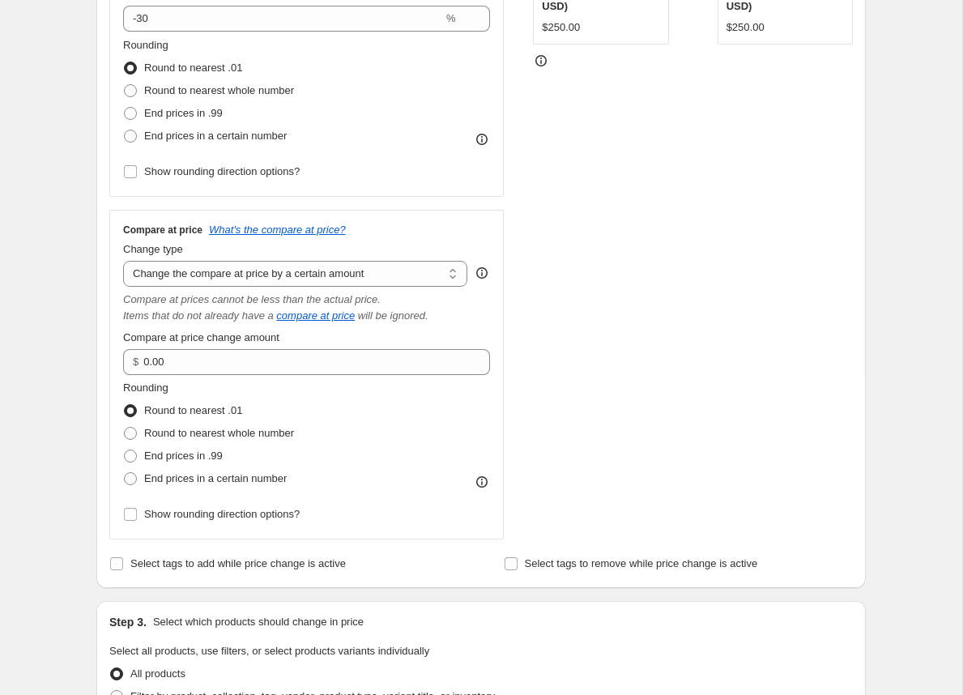
scroll to position [559, 0]
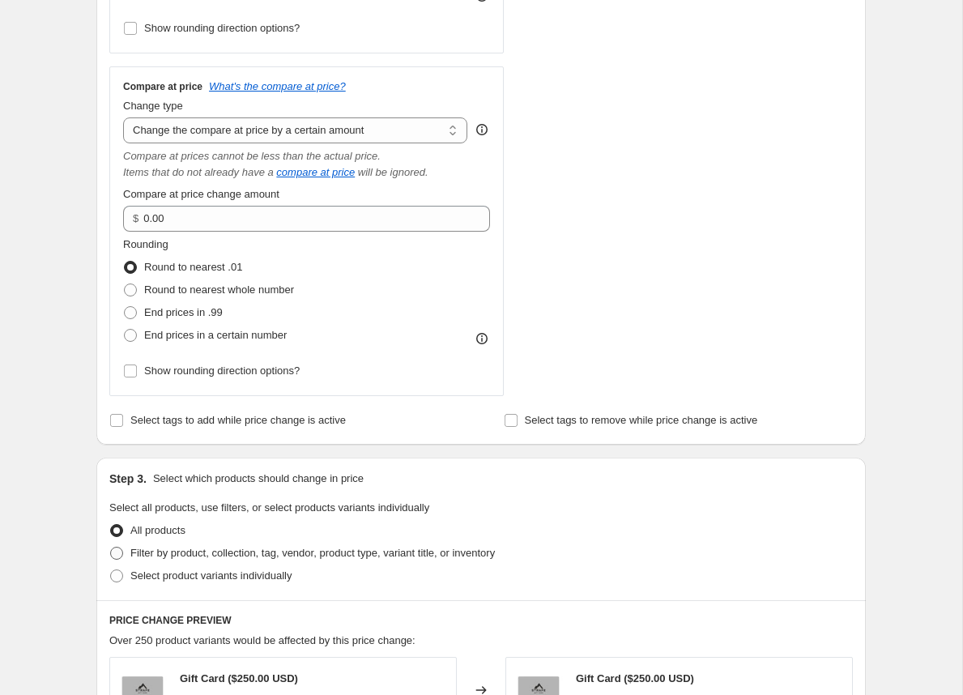
click at [112, 550] on span at bounding box center [116, 552] width 13 height 13
click at [111, 547] on input "Filter by product, collection, tag, vendor, product type, variant title, or inv…" at bounding box center [110, 546] width 1 height 1
radio input "true"
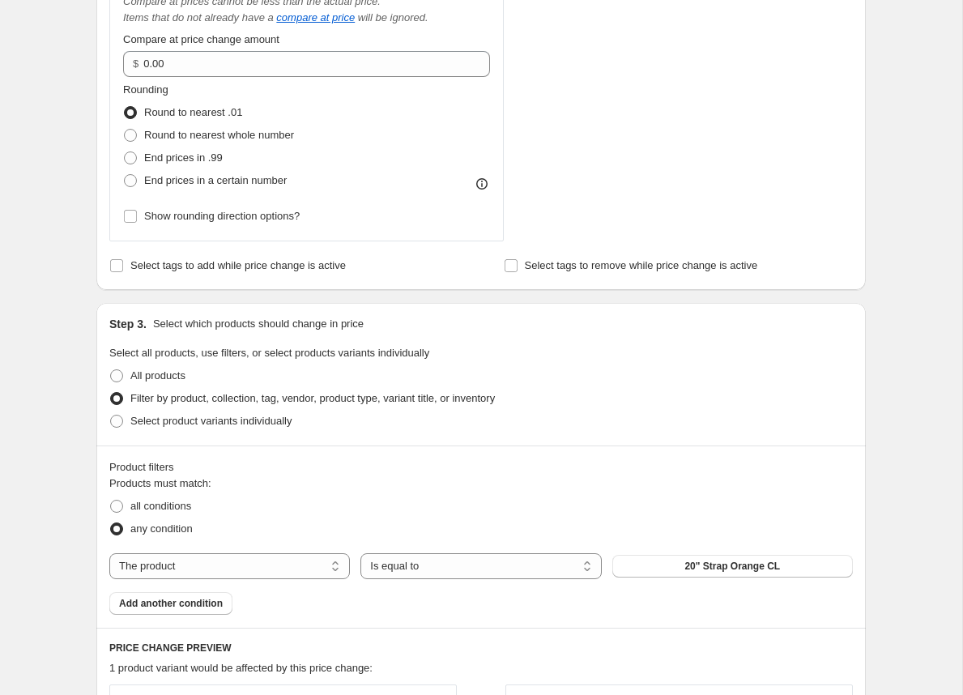
scroll to position [717, 0]
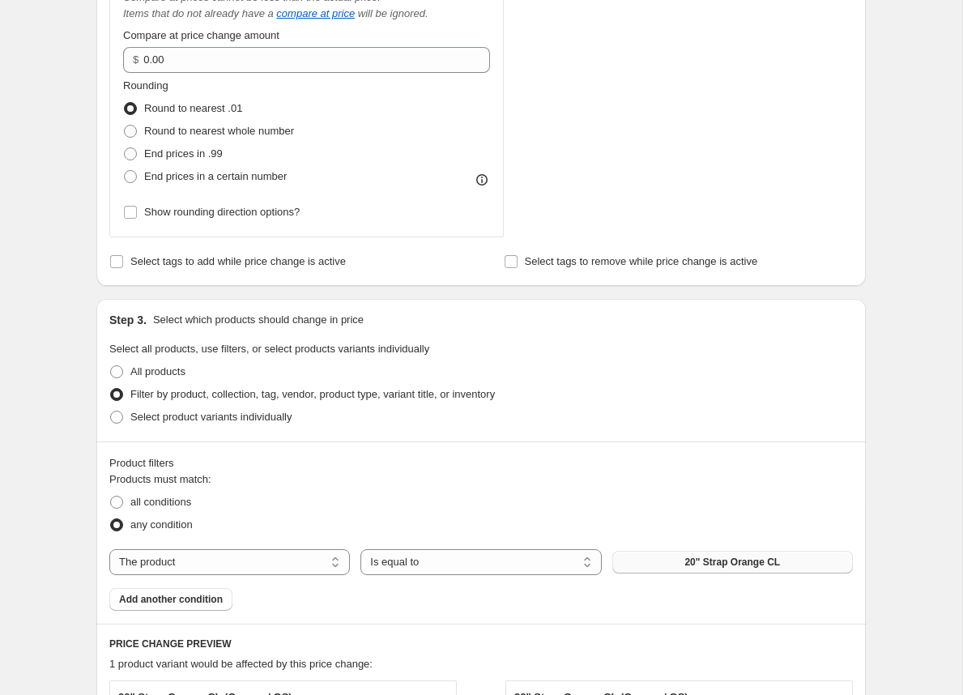
click at [665, 566] on button "20" Strap Orange CL" at bounding box center [732, 562] width 240 height 23
click at [350, 556] on select "The product The product's collection The product's tag The product's vendor The…" at bounding box center [229, 562] width 240 height 26
click at [109, 549] on select "The product The product's collection The product's tag The product's vendor The…" at bounding box center [229, 562] width 240 height 26
click at [735, 560] on span "20" Strap Orange CL" at bounding box center [732, 561] width 96 height 13
click at [203, 606] on button "Add another condition" at bounding box center [170, 599] width 123 height 23
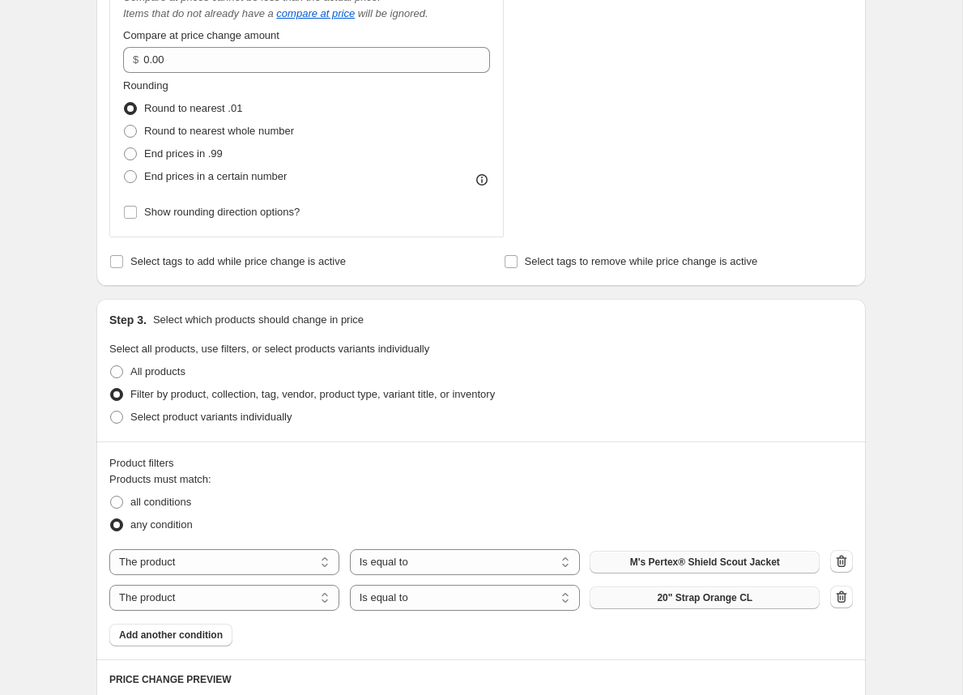
click at [661, 595] on span "20" Strap Orange CL" at bounding box center [705, 597] width 96 height 13
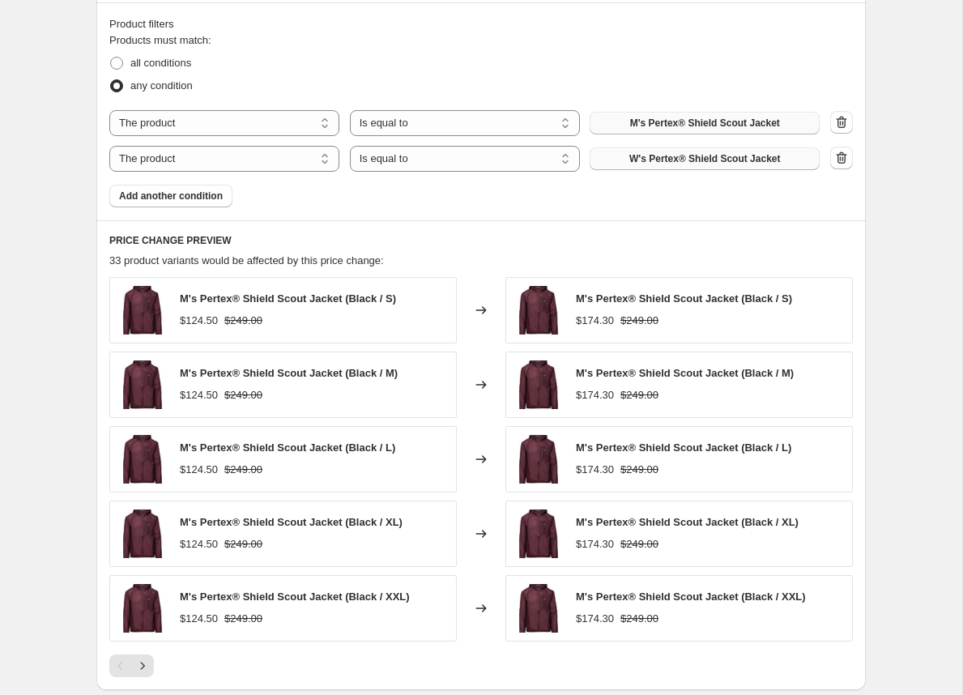
scroll to position [1213, 0]
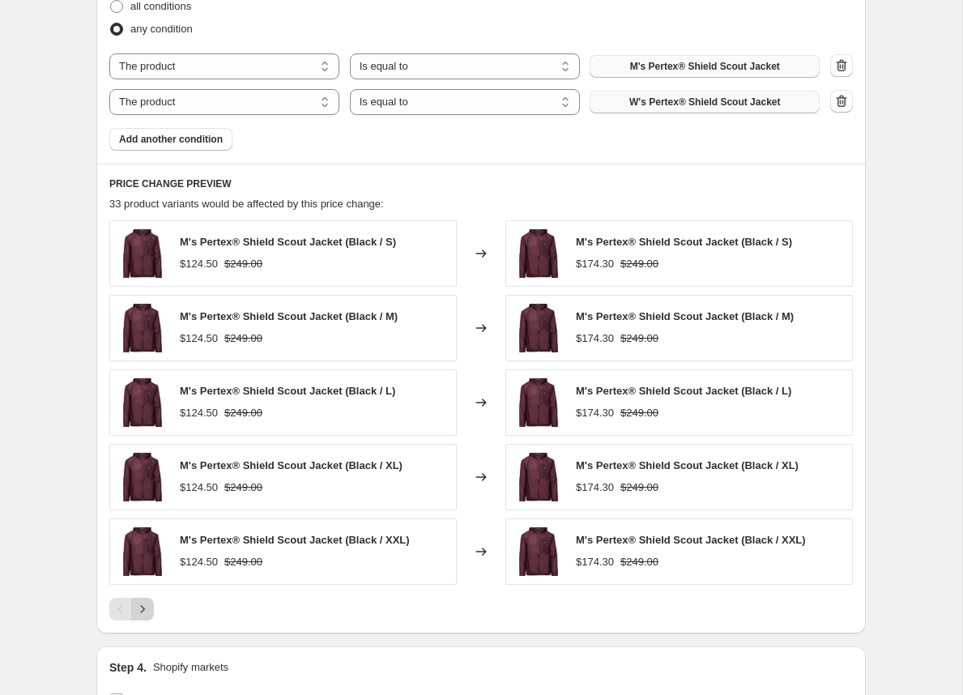
click at [146, 601] on icon "Next" at bounding box center [142, 609] width 16 height 16
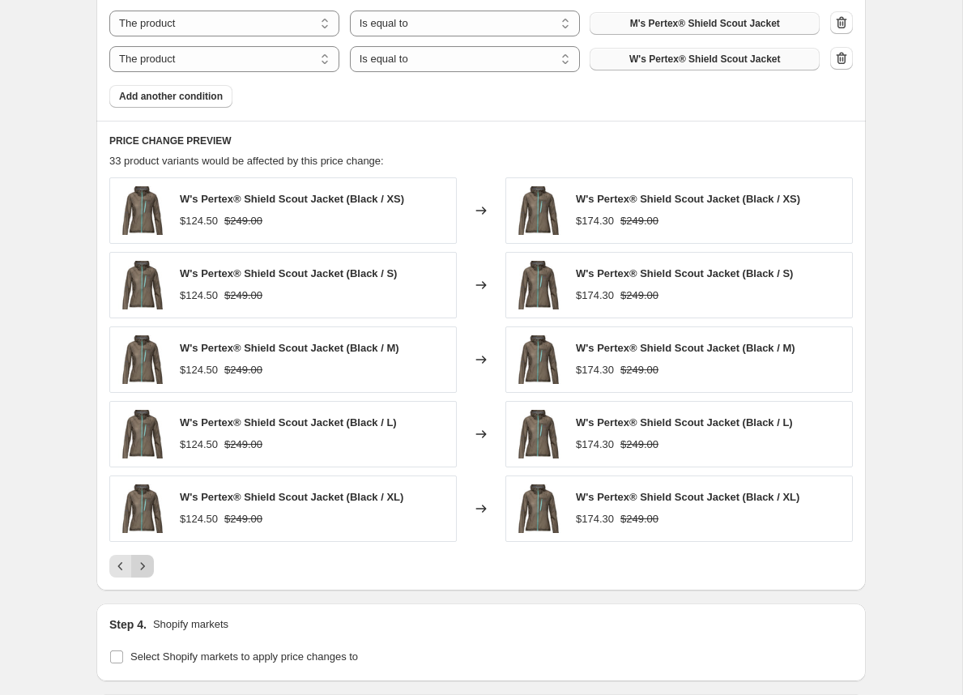
scroll to position [1252, 0]
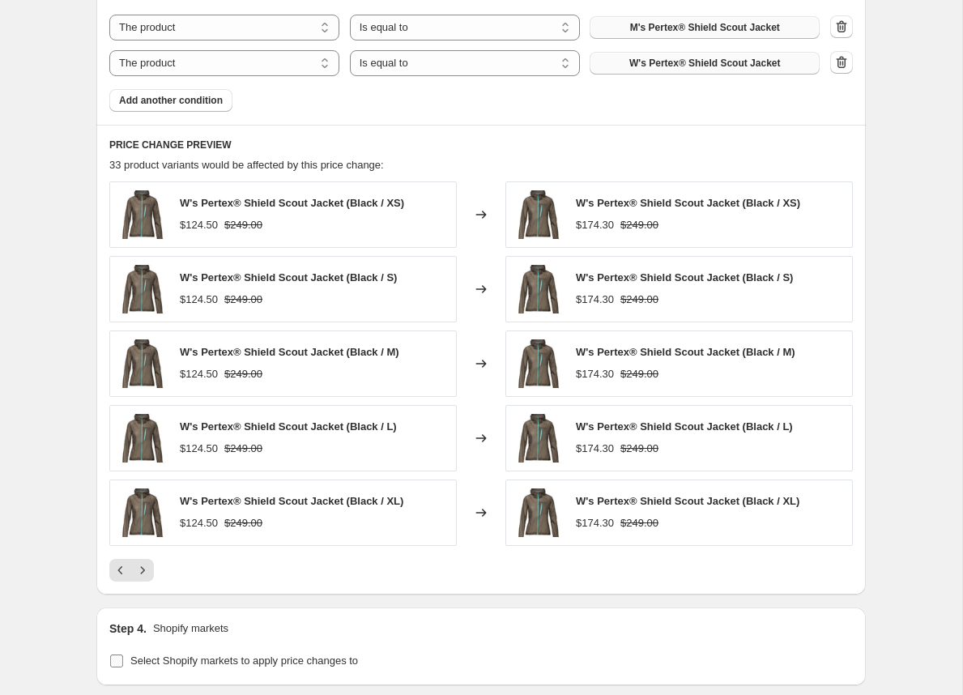
click at [116, 654] on input "Select Shopify markets to apply price changes to" at bounding box center [116, 660] width 13 height 13
checkbox input "true"
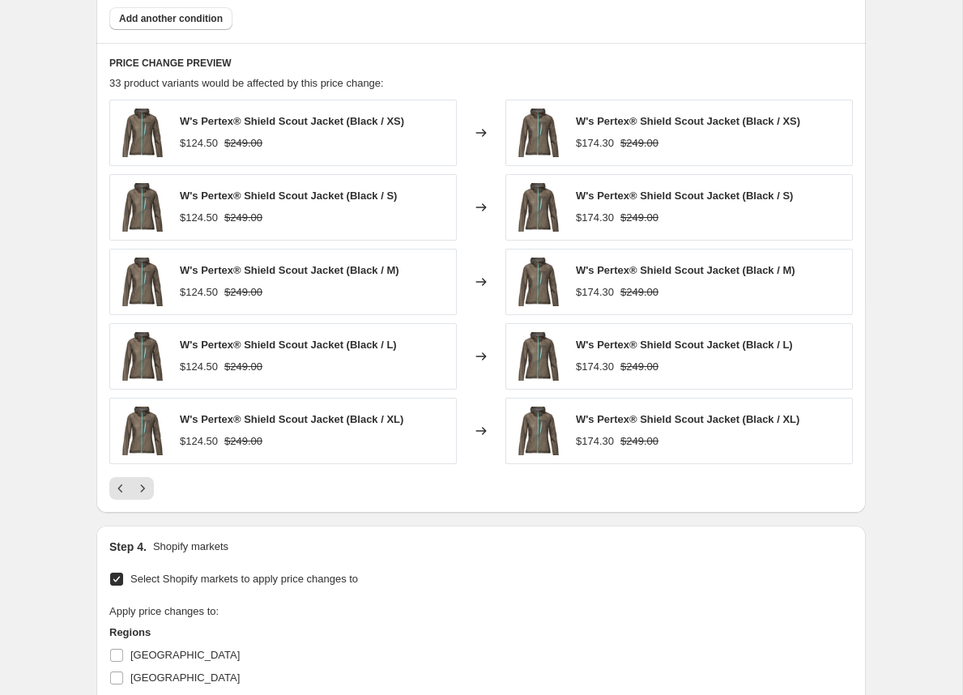
scroll to position [1337, 0]
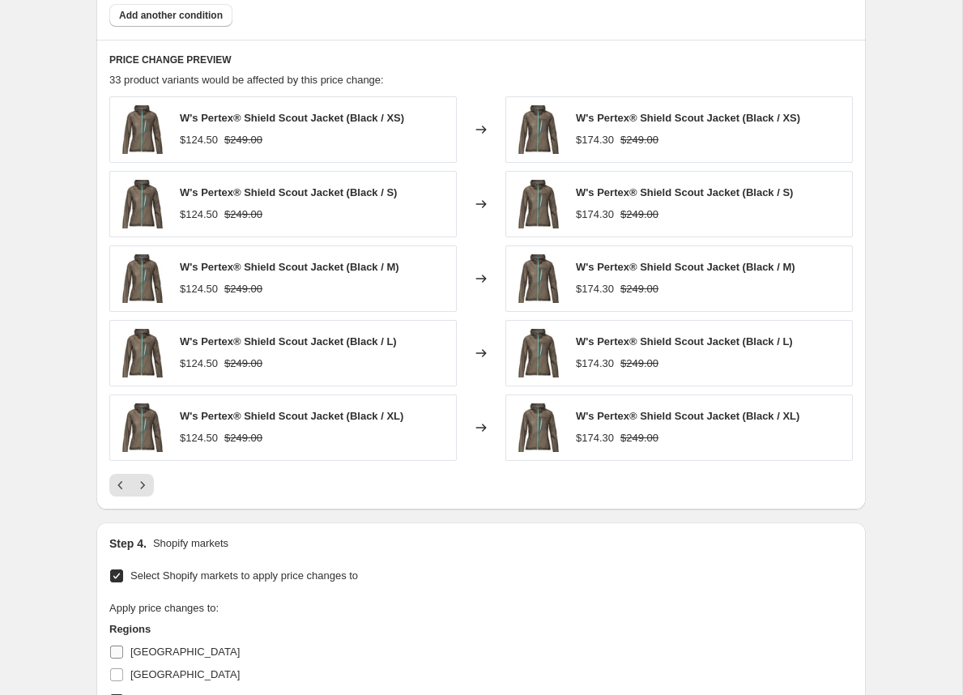
click at [116, 645] on input "Canada" at bounding box center [116, 651] width 13 height 13
checkbox input "true"
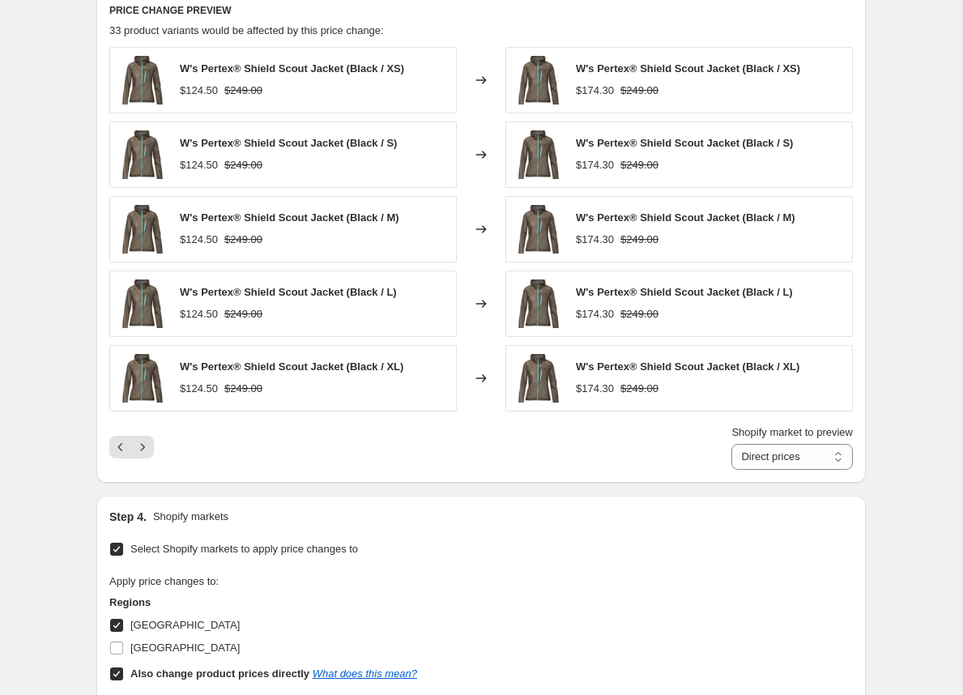
scroll to position [1387, 0]
click at [118, 640] on input "United States" at bounding box center [116, 646] width 13 height 13
checkbox input "true"
click at [800, 443] on select "Direct prices Canada United States" at bounding box center [791, 456] width 121 height 26
click at [731, 443] on select "Direct prices Canada United States" at bounding box center [791, 456] width 121 height 26
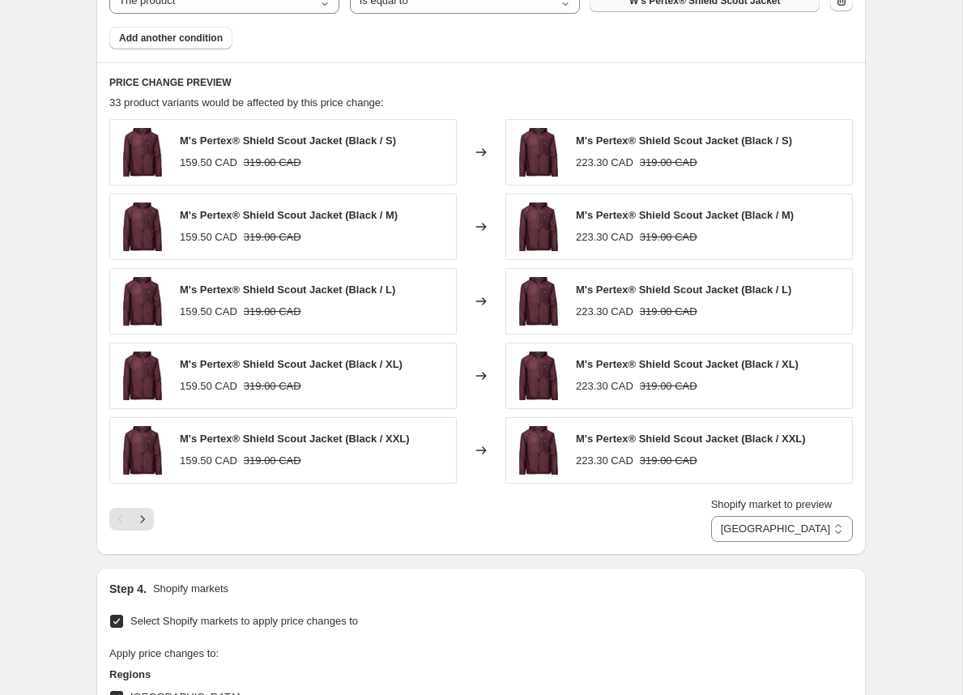
scroll to position [1313, 0]
click at [803, 533] on select "Direct prices Canada United States" at bounding box center [782, 530] width 142 height 26
select select "direct"
click at [723, 517] on select "Direct prices Canada United States" at bounding box center [782, 530] width 142 height 26
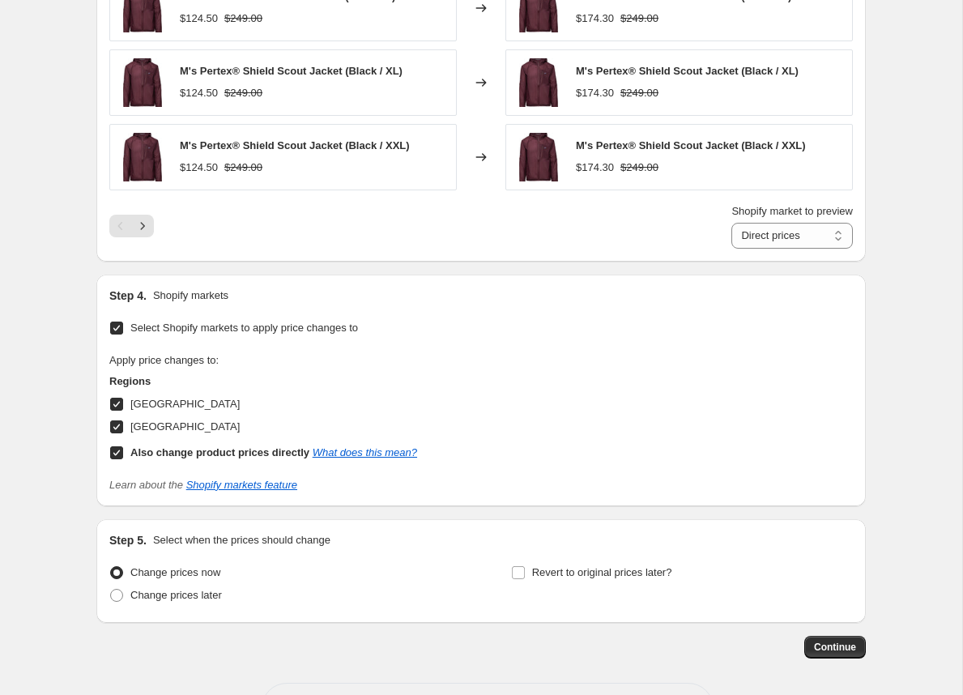
scroll to position [1662, 0]
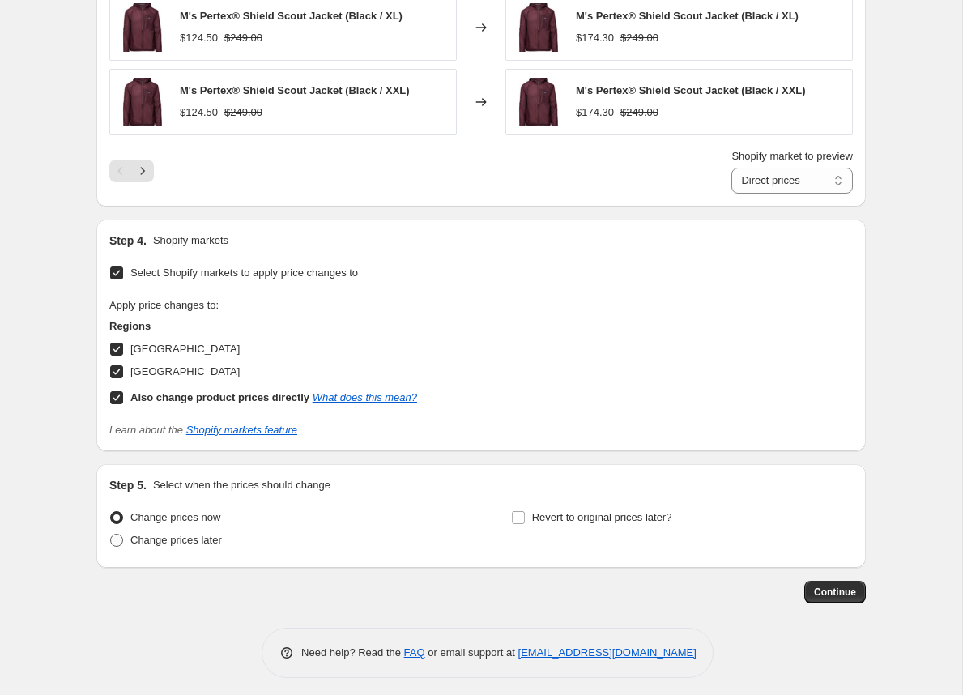
click at [118, 535] on span at bounding box center [116, 540] width 13 height 13
click at [111, 534] on input "Change prices later" at bounding box center [110, 534] width 1 height 1
radio input "true"
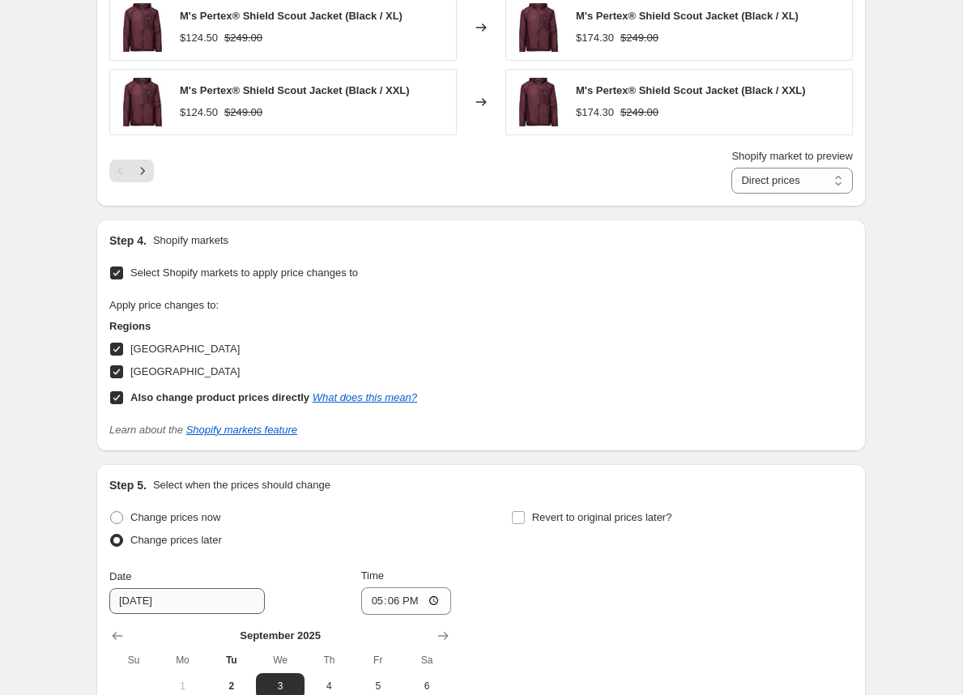
scroll to position [1762, 0]
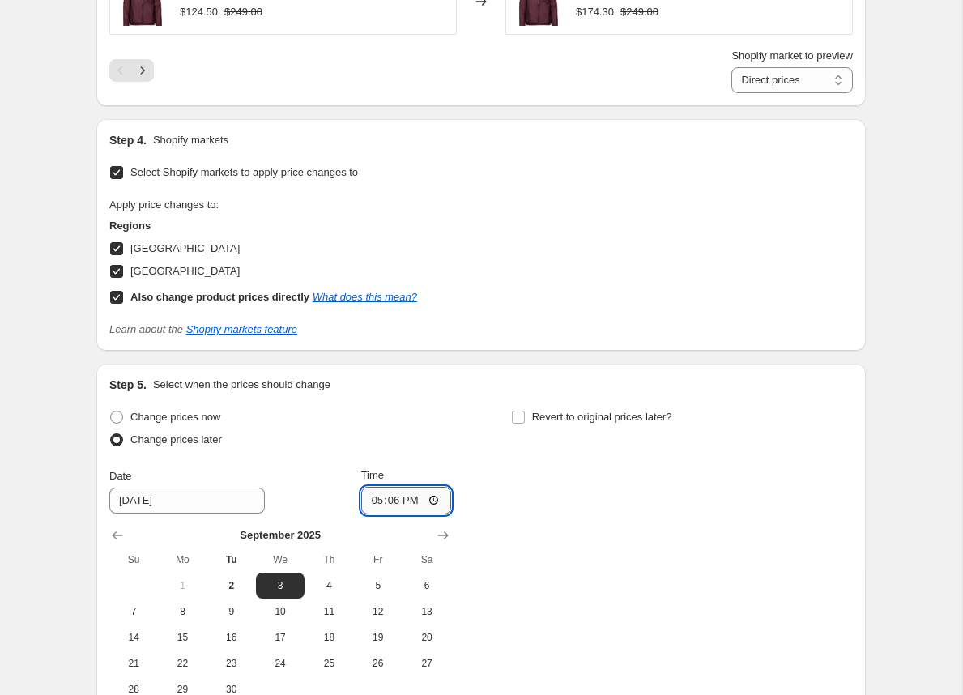
click at [440, 488] on input "17:06" at bounding box center [406, 501] width 91 height 28
type input "01:00"
click at [687, 590] on div "Change prices now Change prices later Date 9/3/2025 Time 01:00 September 2025 S…" at bounding box center [480, 554] width 743 height 296
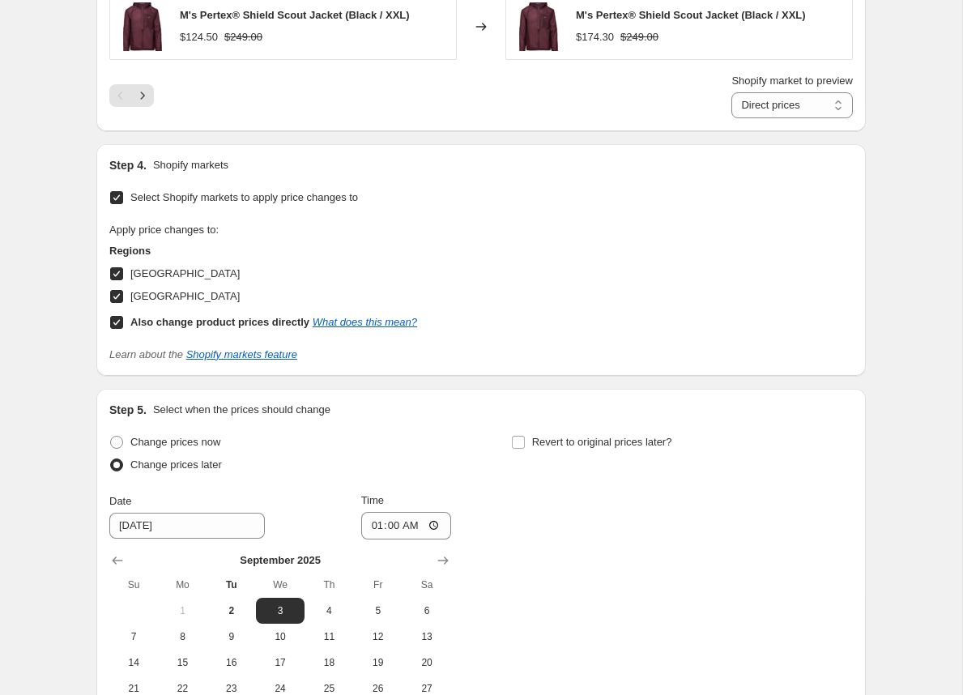
scroll to position [1939, 0]
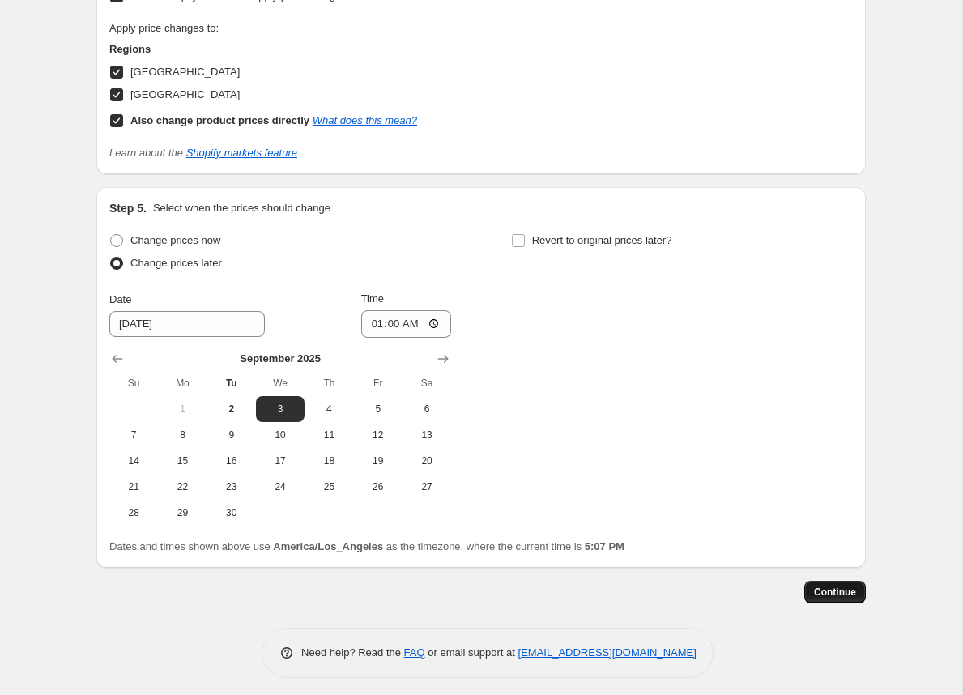
click at [834, 585] on span "Continue" at bounding box center [835, 591] width 42 height 13
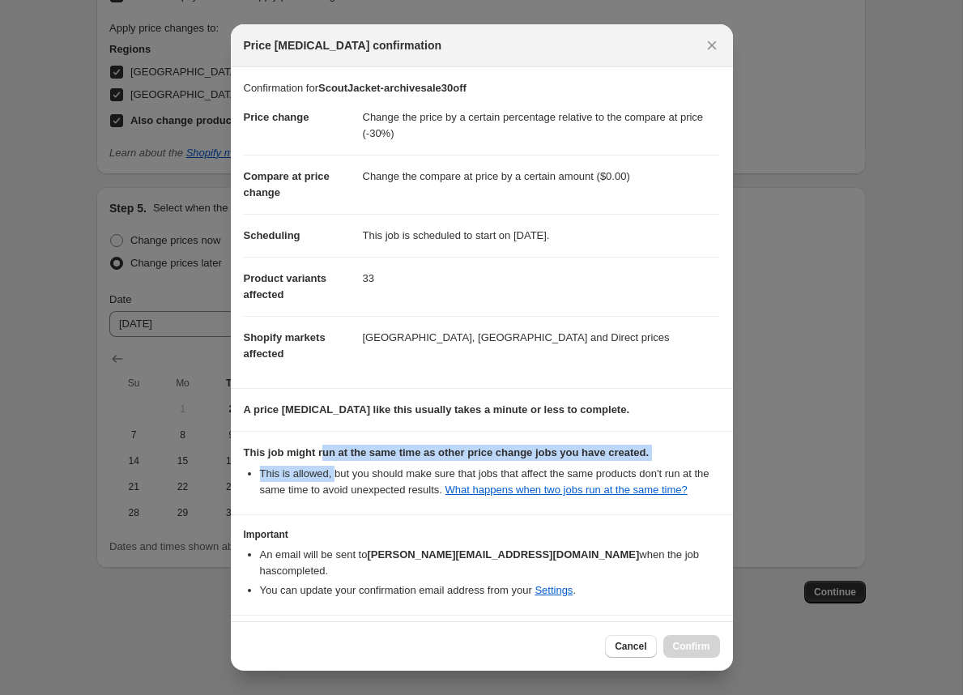
drag, startPoint x: 323, startPoint y: 448, endPoint x: 340, endPoint y: 470, distance: 27.7
click at [340, 470] on div "This job might run at the same time as other price change jobs you have created…" at bounding box center [482, 470] width 476 height 53
click at [340, 470] on li "This is allowed, but you should make sure that jobs that affect the same produc…" at bounding box center [490, 482] width 460 height 32
drag, startPoint x: 358, startPoint y: 451, endPoint x: 372, endPoint y: 476, distance: 29.0
click at [372, 476] on div "This job might run at the same time as other price change jobs you have created…" at bounding box center [482, 470] width 476 height 53
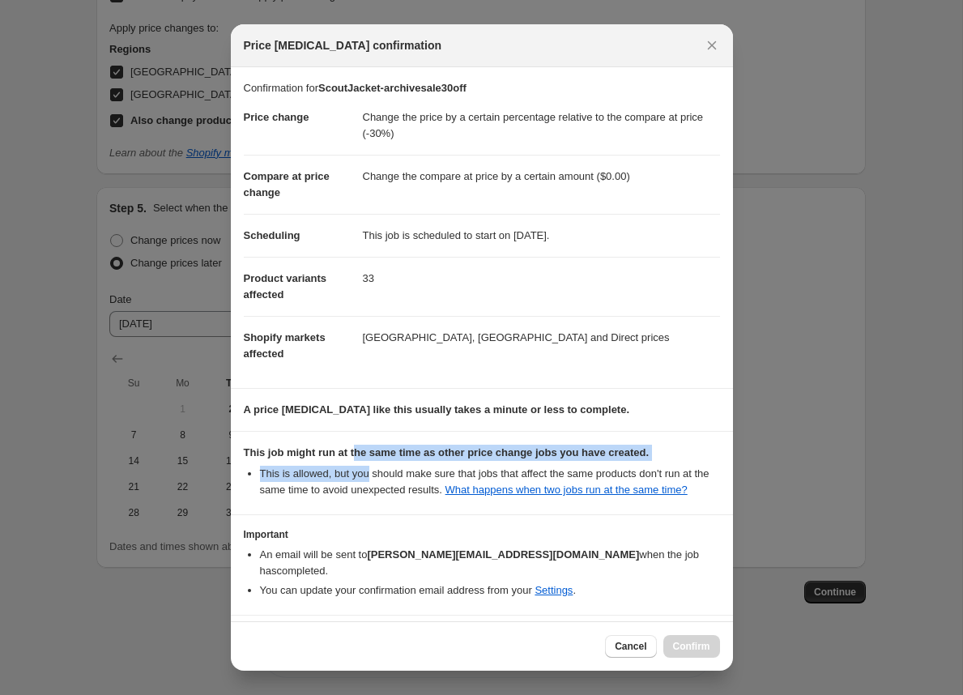
click at [372, 477] on li "This is allowed, but you should make sure that jobs that affect the same produc…" at bounding box center [490, 482] width 460 height 32
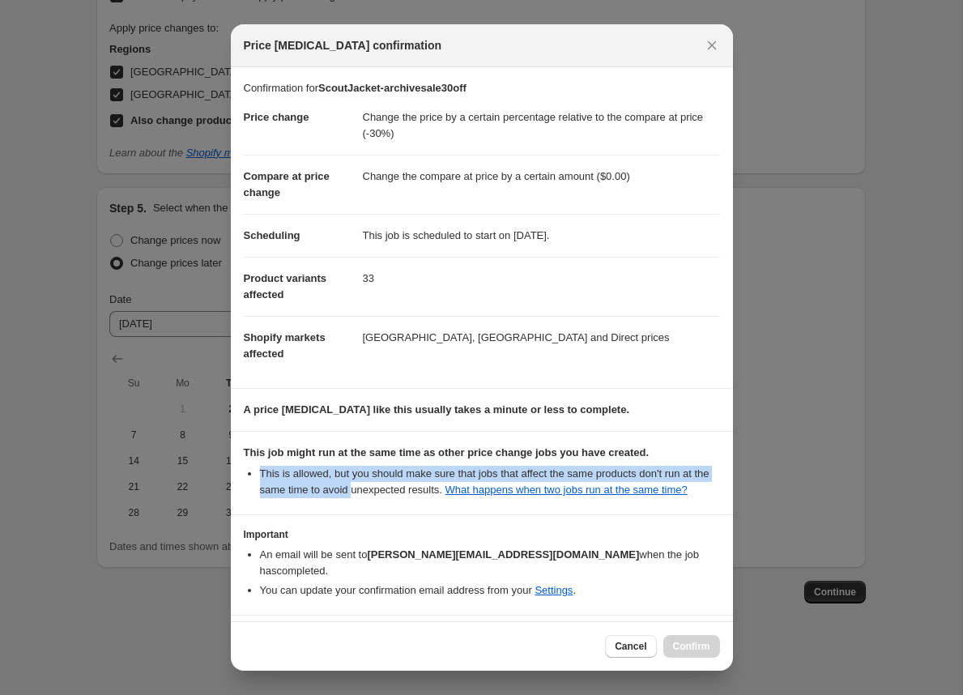
drag, startPoint x: 388, startPoint y: 488, endPoint x: 375, endPoint y: 461, distance: 29.7
click at [375, 461] on div "This job might run at the same time as other price change jobs you have created…" at bounding box center [482, 470] width 476 height 53
click at [375, 462] on div "This job might run at the same time as other price change jobs you have created…" at bounding box center [482, 470] width 476 height 53
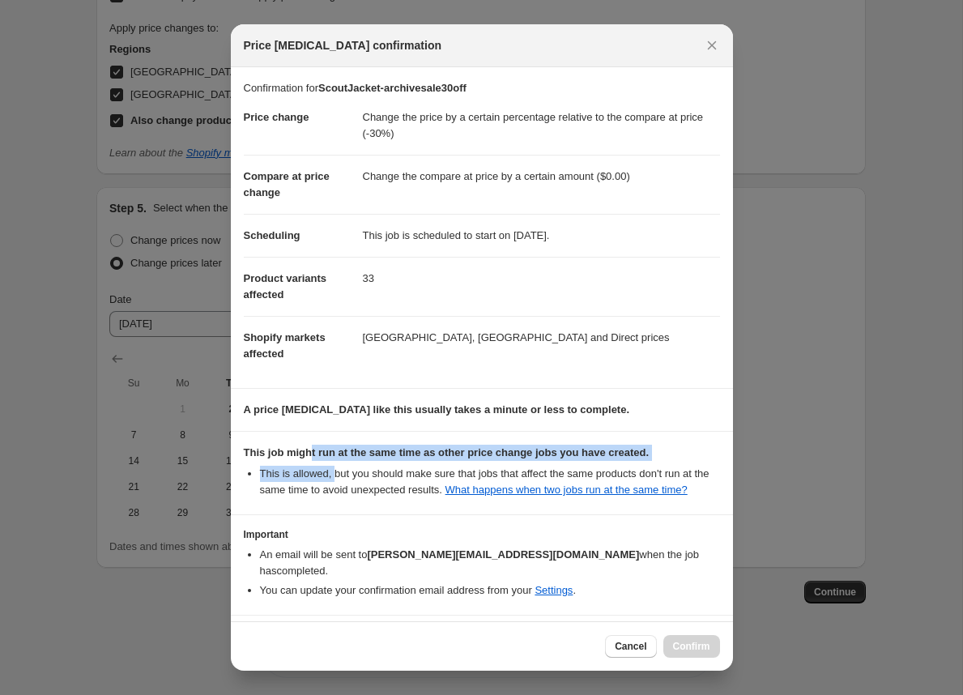
drag, startPoint x: 311, startPoint y: 449, endPoint x: 337, endPoint y: 478, distance: 39.0
click at [337, 478] on div "This job might run at the same time as other price change jobs you have created…" at bounding box center [482, 470] width 476 height 53
click at [337, 478] on li "This is allowed, but you should make sure that jobs that affect the same produc…" at bounding box center [490, 482] width 460 height 32
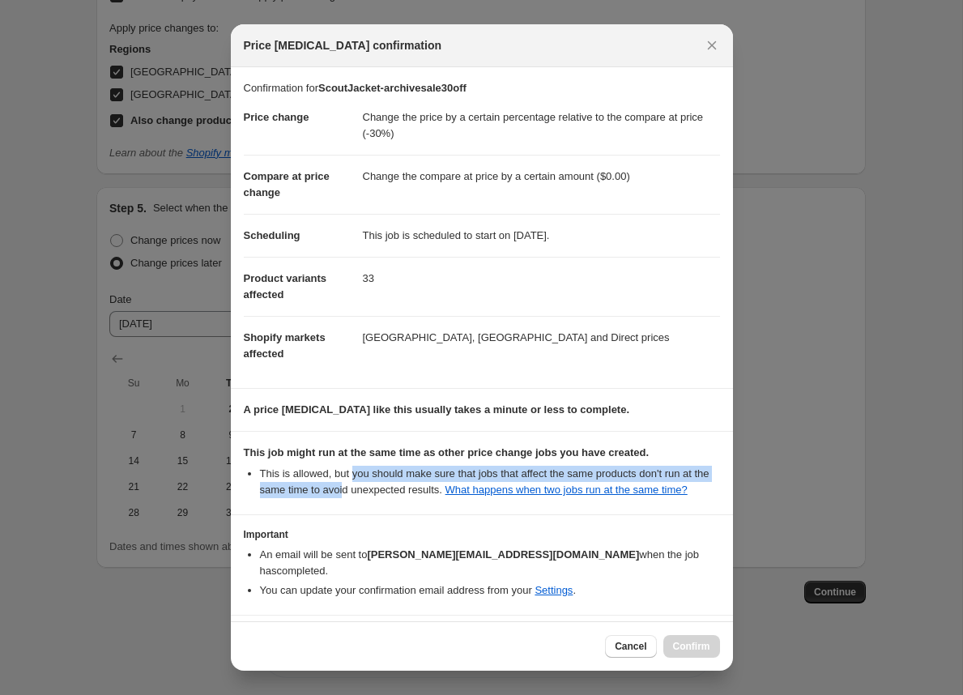
drag, startPoint x: 359, startPoint y: 478, endPoint x: 377, endPoint y: 488, distance: 20.7
click at [377, 488] on li "This is allowed, but you should make sure that jobs that affect the same produc…" at bounding box center [490, 482] width 460 height 32
click at [377, 489] on li "This is allowed, but you should make sure that jobs that affect the same produc…" at bounding box center [490, 482] width 460 height 32
drag, startPoint x: 377, startPoint y: 488, endPoint x: 342, endPoint y: 467, distance: 40.7
click at [342, 467] on li "This is allowed, but you should make sure that jobs that affect the same produc…" at bounding box center [490, 482] width 460 height 32
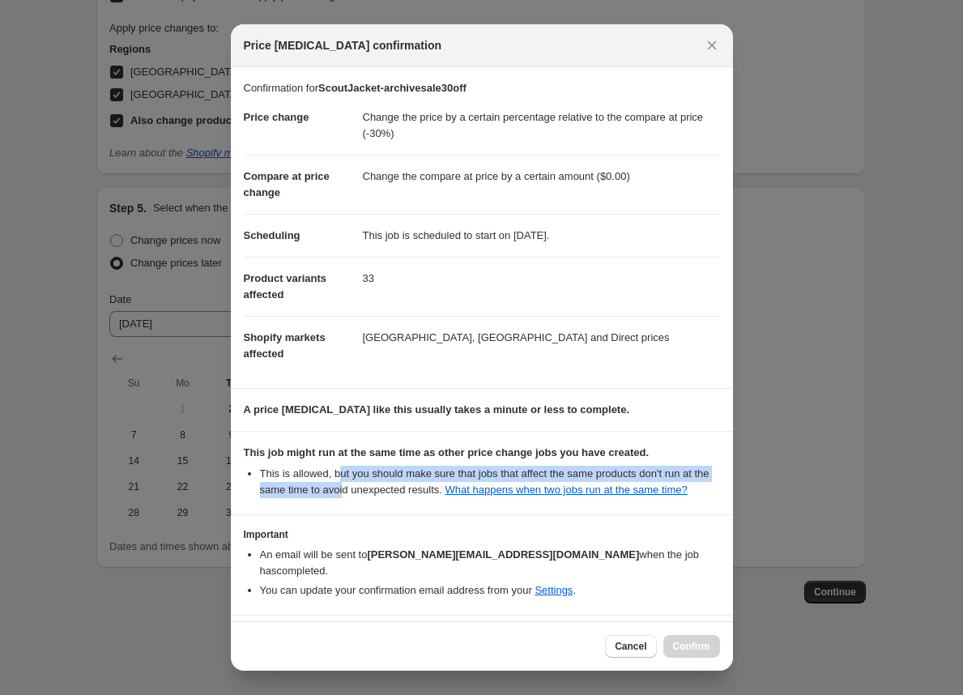
click at [342, 467] on li "This is allowed, but you should make sure that jobs that affect the same produc…" at bounding box center [490, 482] width 460 height 32
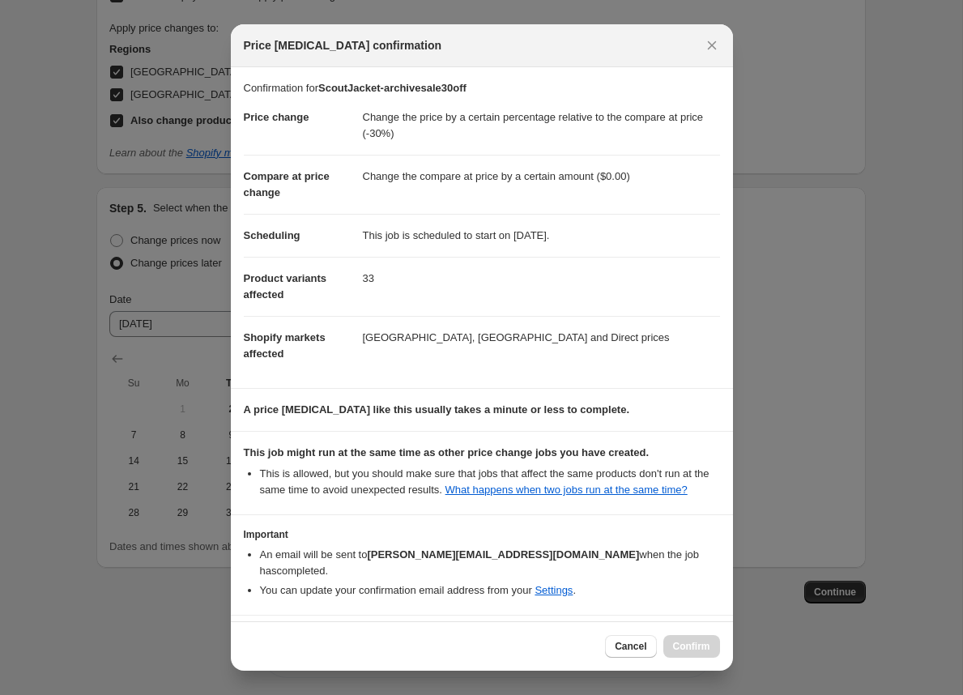
click at [295, 466] on li "This is allowed, but you should make sure that jobs that affect the same produc…" at bounding box center [490, 482] width 460 height 32
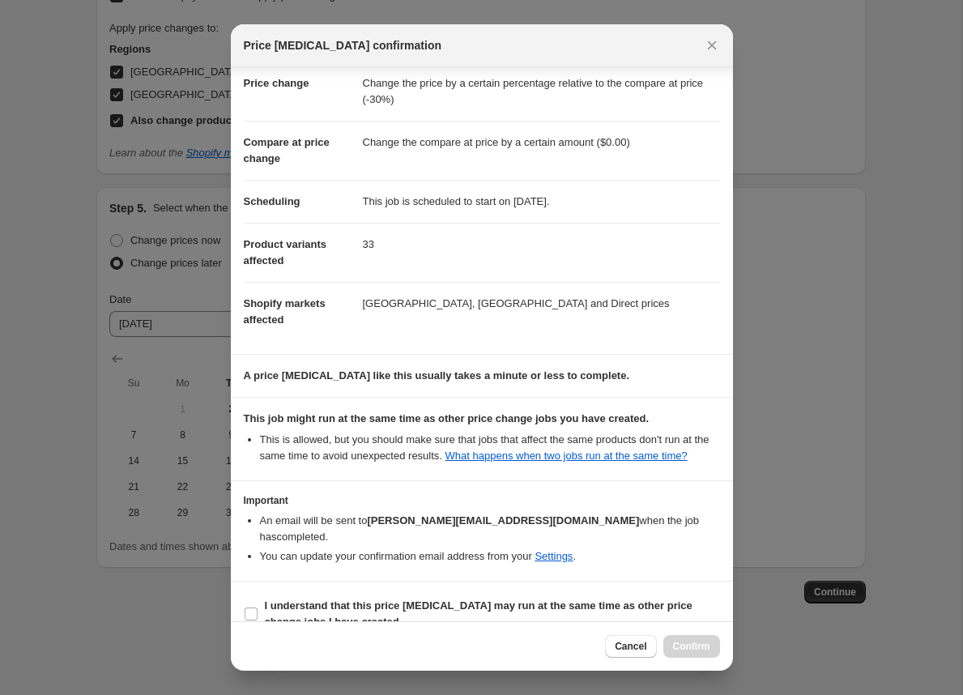
scroll to position [55, 0]
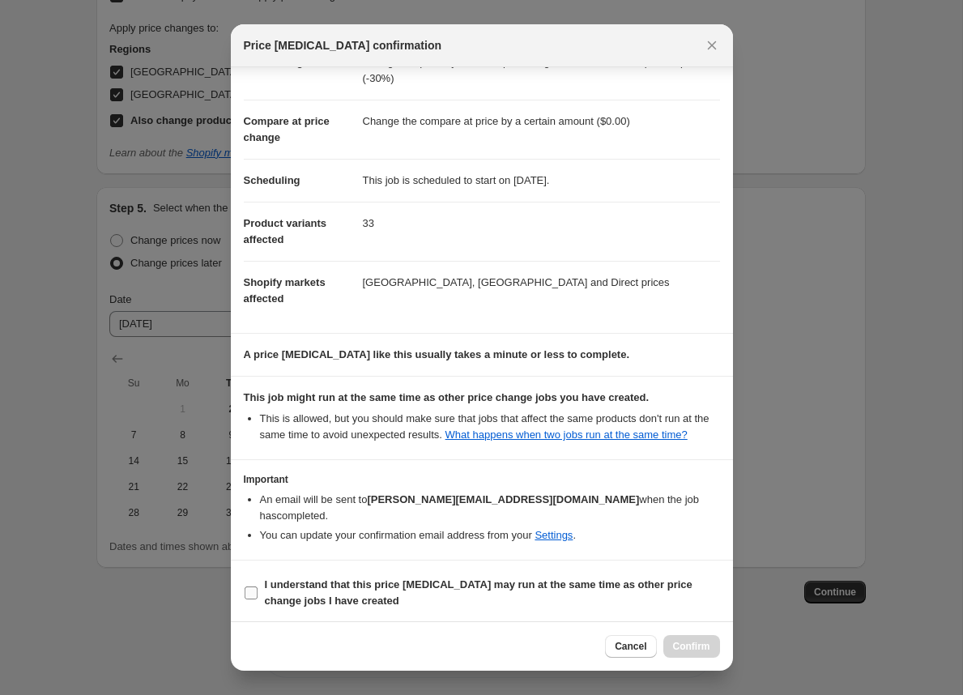
click at [245, 587] on input "I understand that this price change job may run at the same time as other price…" at bounding box center [250, 592] width 13 height 13
checkbox input "true"
click at [702, 648] on span "Confirm" at bounding box center [691, 646] width 37 height 13
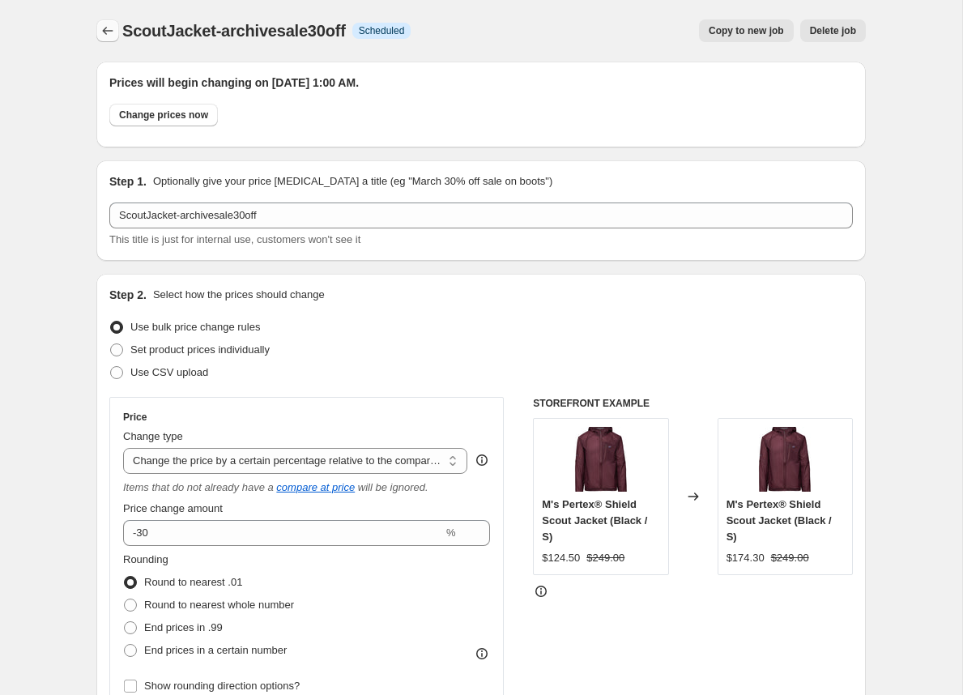
click at [104, 29] on icon "Price change jobs" at bounding box center [108, 31] width 11 height 8
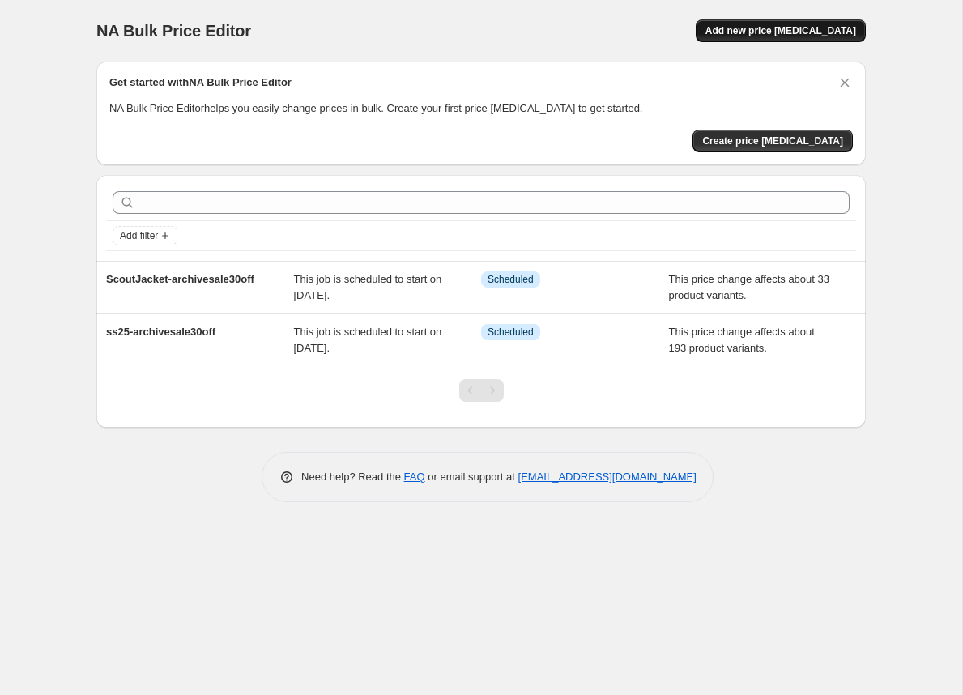
click at [796, 32] on span "Add new price [MEDICAL_DATA]" at bounding box center [780, 30] width 151 height 13
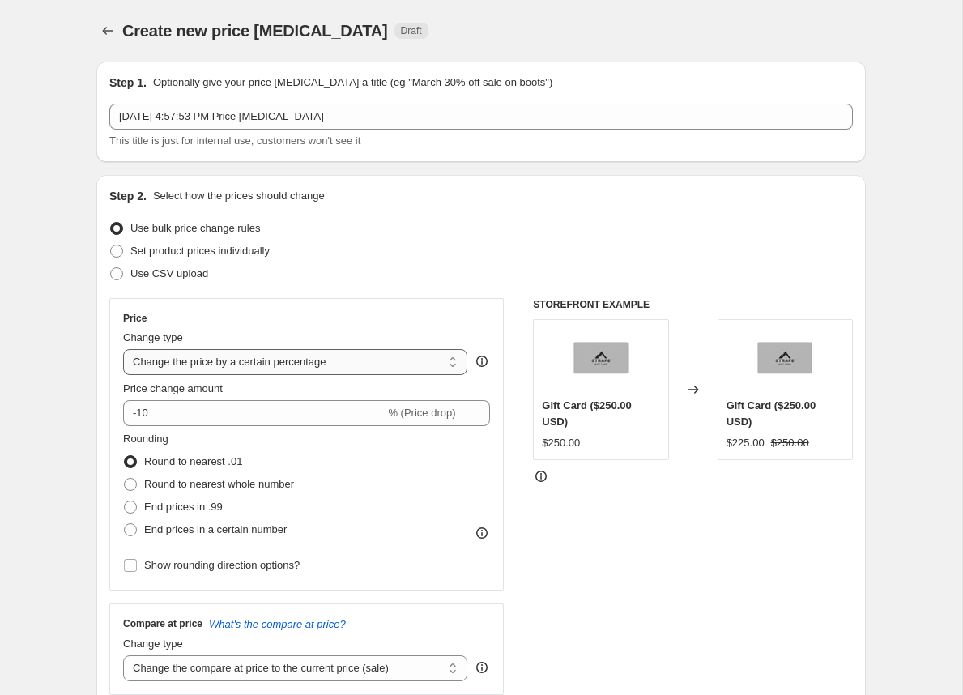
click at [308, 353] on select "Change the price to a certain amount Change the price by a certain amount Chang…" at bounding box center [295, 362] width 344 height 26
select select "bcap"
click at [123, 349] on select "Change the price to a certain amount Change the price by a certain amount Chang…" at bounding box center [295, 362] width 344 height 26
type input "-12.00"
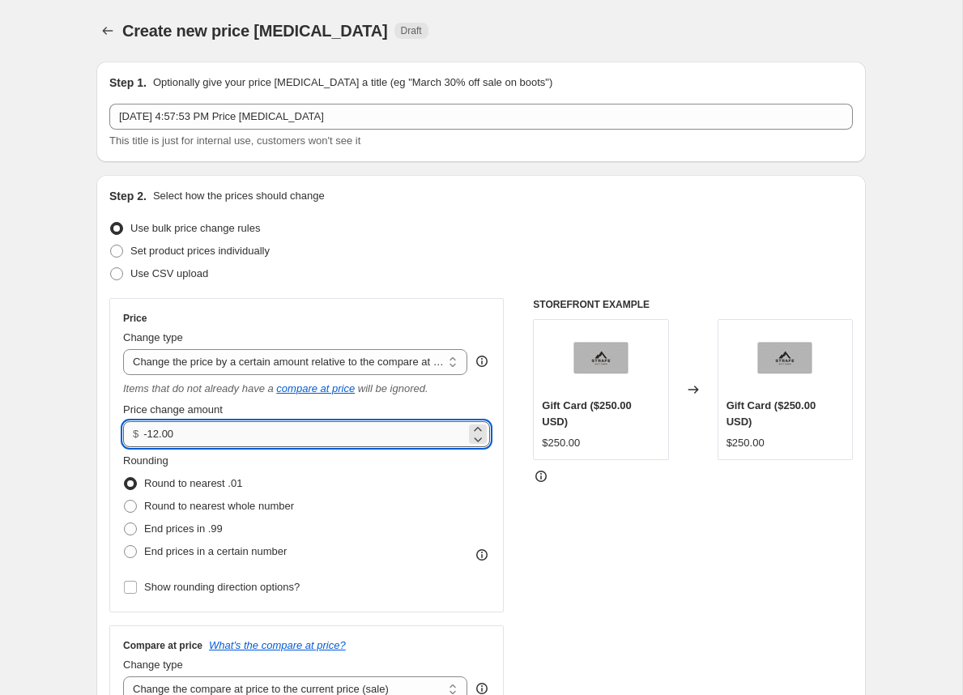
click at [178, 438] on input "-12.00" at bounding box center [303, 434] width 321 height 26
click at [219, 361] on select "Change the price to a certain amount Change the price by a certain amount Chang…" at bounding box center [295, 362] width 344 height 26
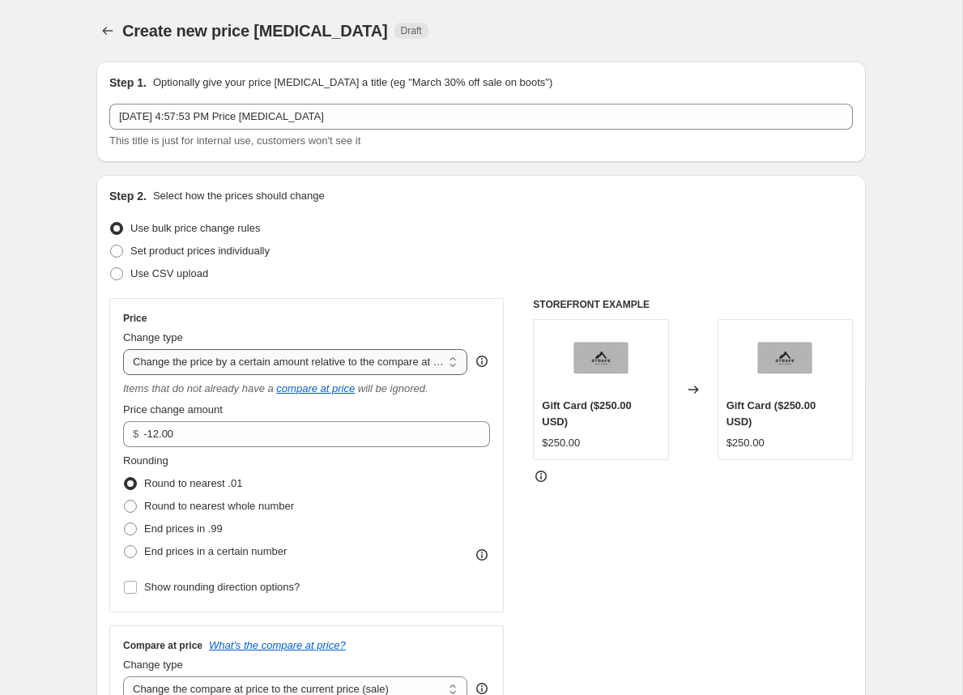
select select "pcap"
click at [123, 349] on select "Change the price to a certain amount Change the price by a certain amount Chang…" at bounding box center [295, 362] width 344 height 26
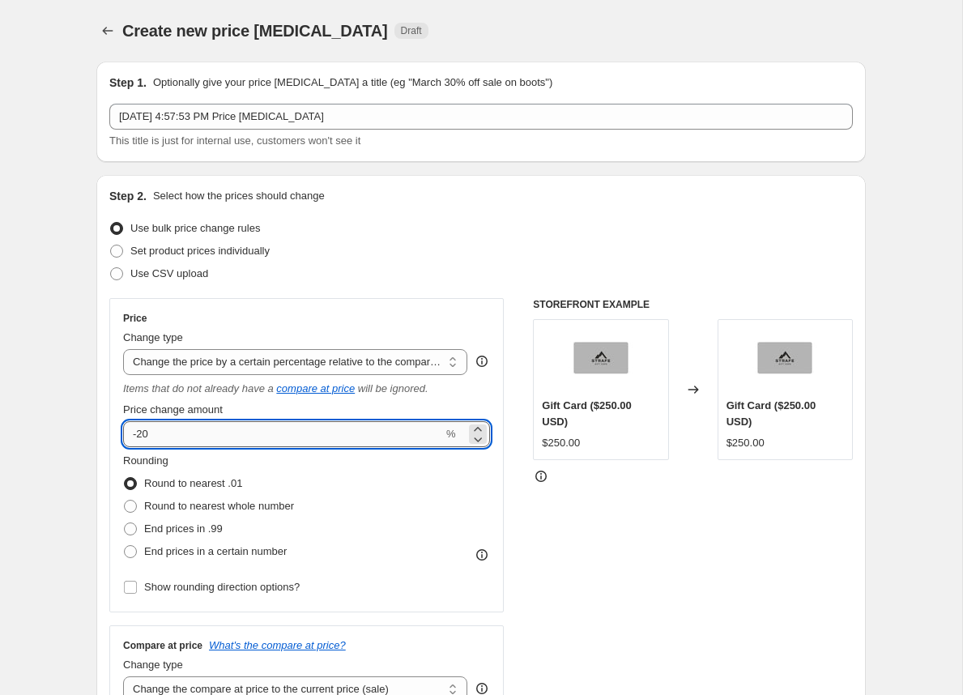
click at [207, 428] on input "-20" at bounding box center [283, 434] width 320 height 26
click at [145, 440] on input "-20" at bounding box center [283, 434] width 320 height 26
type input "-50"
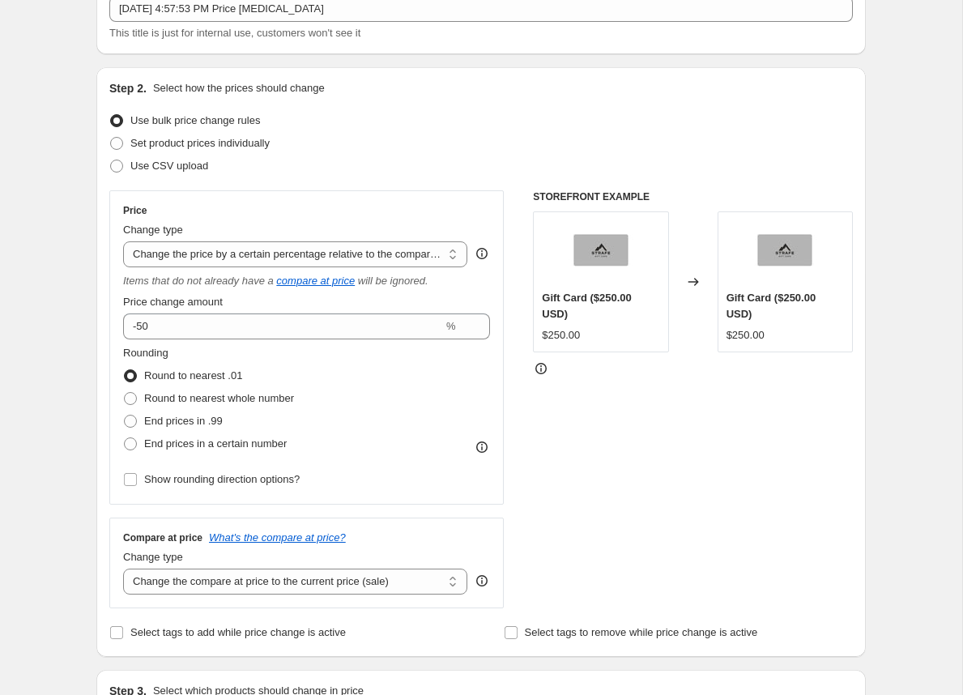
scroll to position [155, 0]
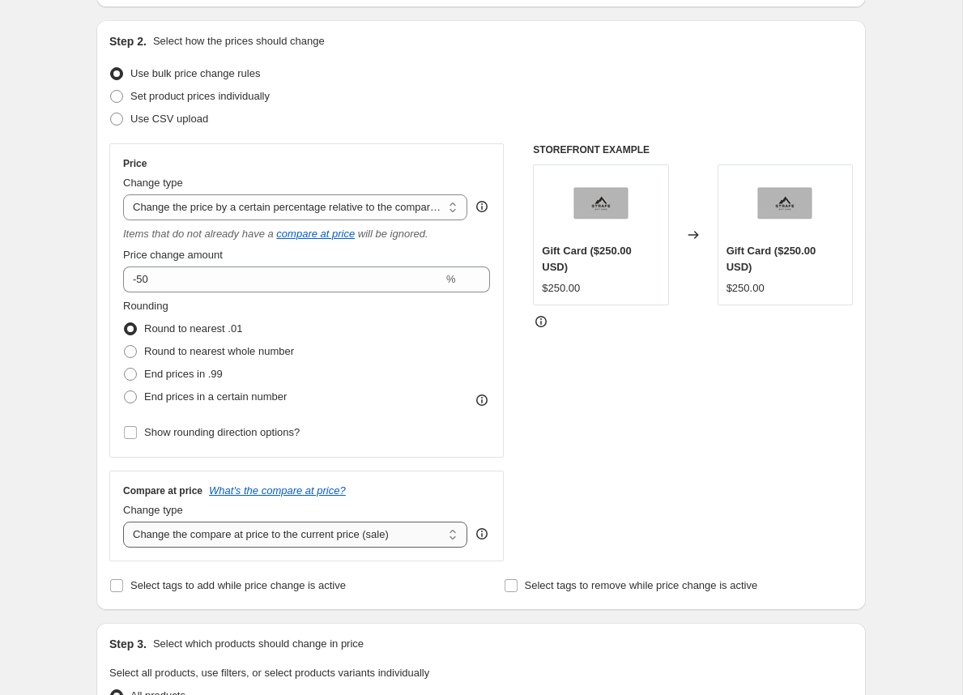
click at [169, 529] on select "Change the compare at price to the current price (sale) Change the compare at p…" at bounding box center [295, 534] width 344 height 26
select select "by"
click at [123, 521] on select "Change the compare at price to the current price (sale) Change the compare at p…" at bounding box center [295, 534] width 344 height 26
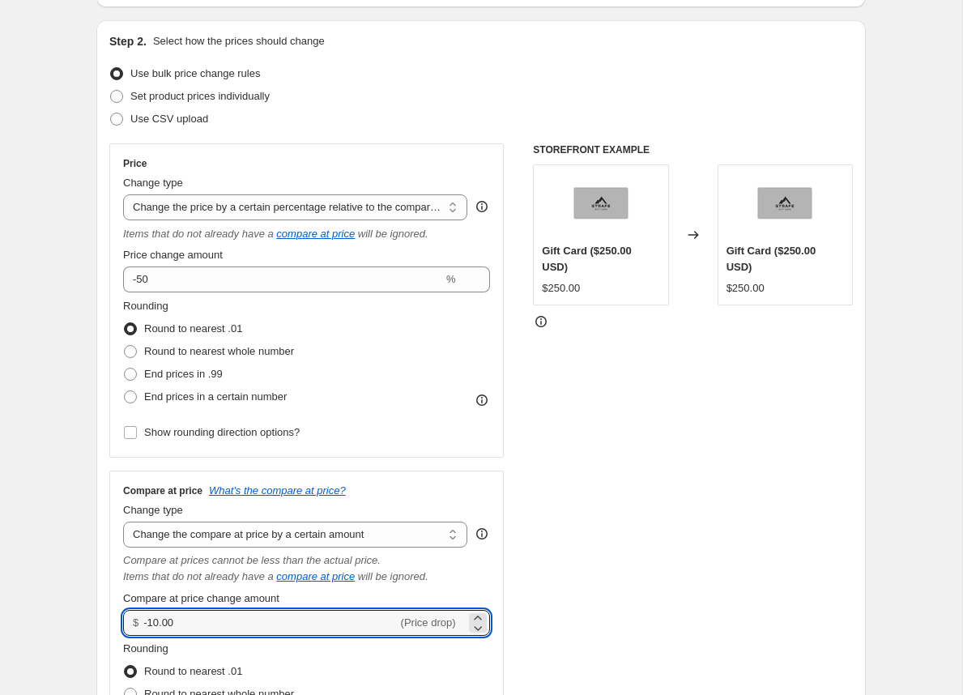
drag, startPoint x: 187, startPoint y: 623, endPoint x: 121, endPoint y: 622, distance: 65.6
click at [121, 622] on div "Compare at price What's the compare at price? Change type Change the compare at…" at bounding box center [306, 635] width 394 height 330
type input "0.00"
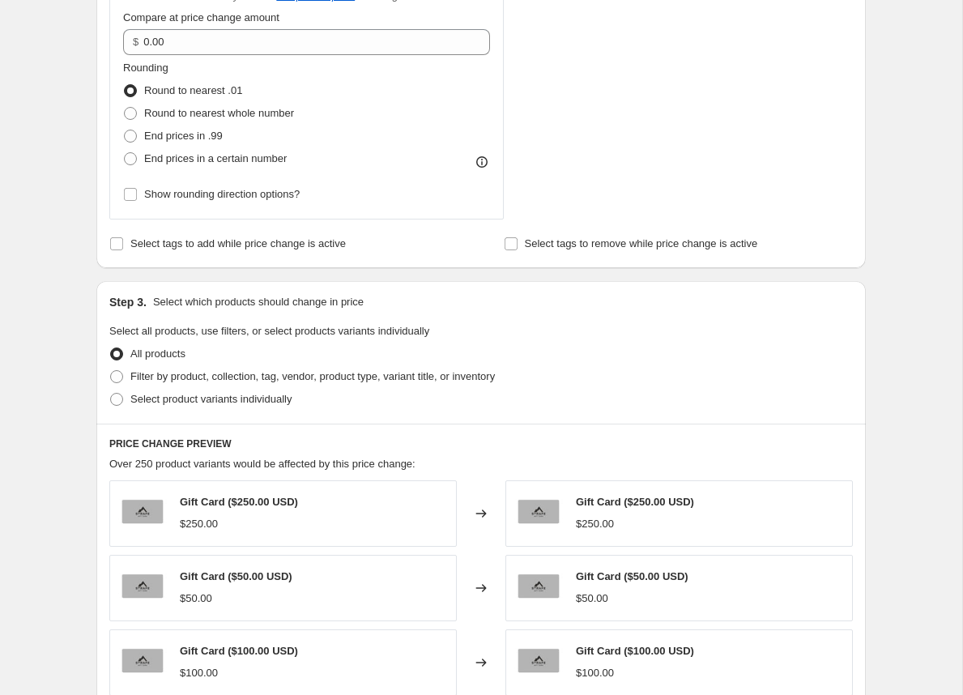
scroll to position [761, 0]
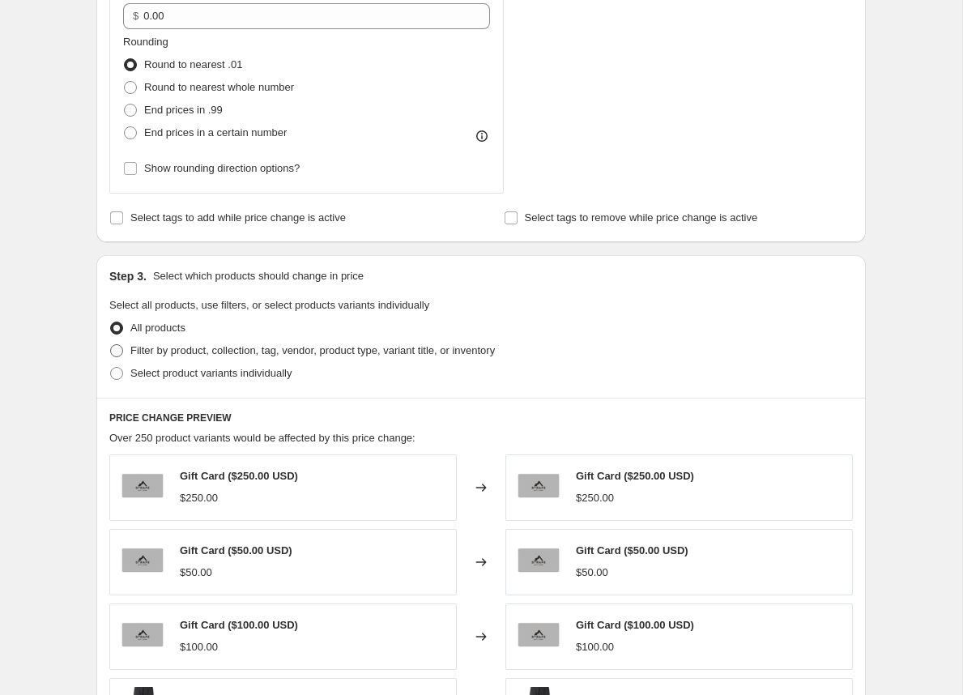
click at [121, 346] on span at bounding box center [116, 350] width 13 height 13
click at [111, 345] on input "Filter by product, collection, tag, vendor, product type, variant title, or inv…" at bounding box center [110, 344] width 1 height 1
radio input "true"
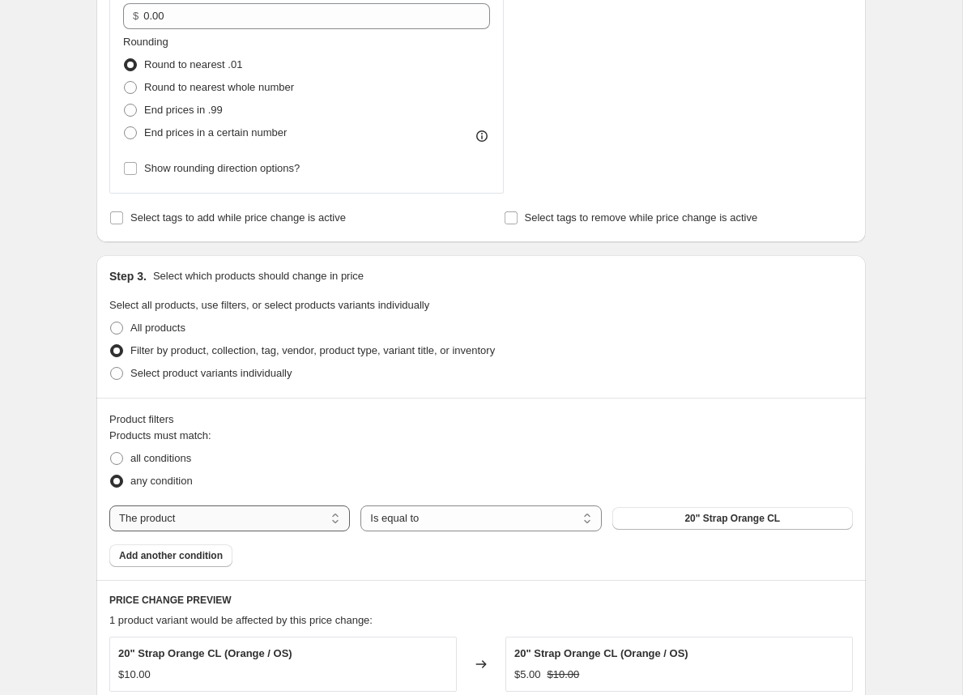
click at [232, 524] on select "The product The product's collection The product's tag The product's vendor The…" at bounding box center [229, 518] width 240 height 26
select select "tag"
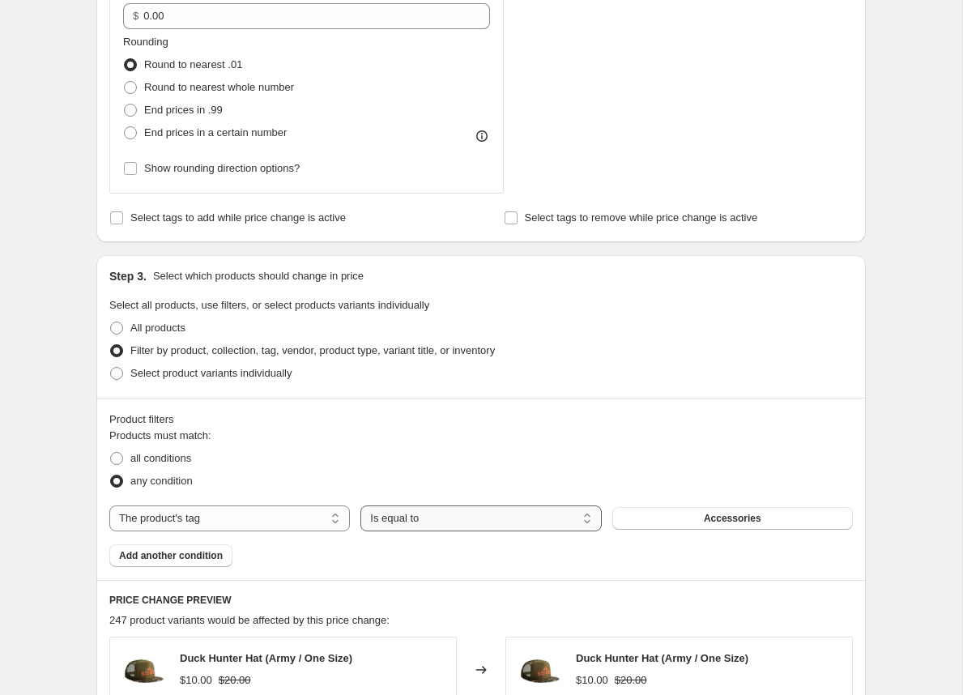
click at [442, 518] on select "Is equal to Is not equal to" at bounding box center [480, 518] width 240 height 26
click at [738, 515] on span "Accessories" at bounding box center [732, 518] width 57 height 13
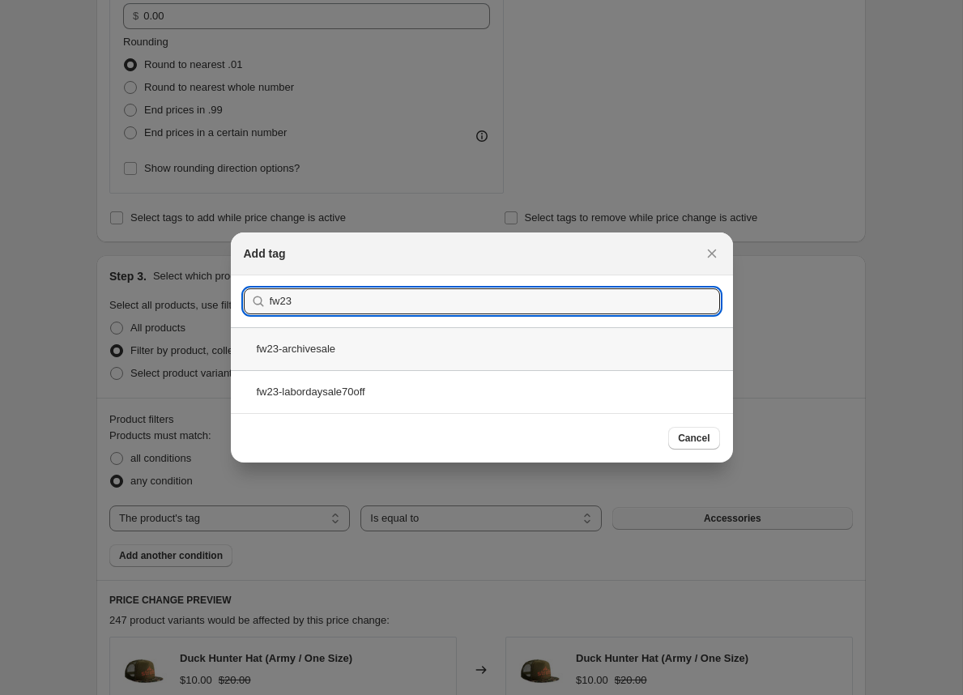
type input "fw23"
click at [348, 356] on div "fw23-archivesale" at bounding box center [482, 348] width 502 height 43
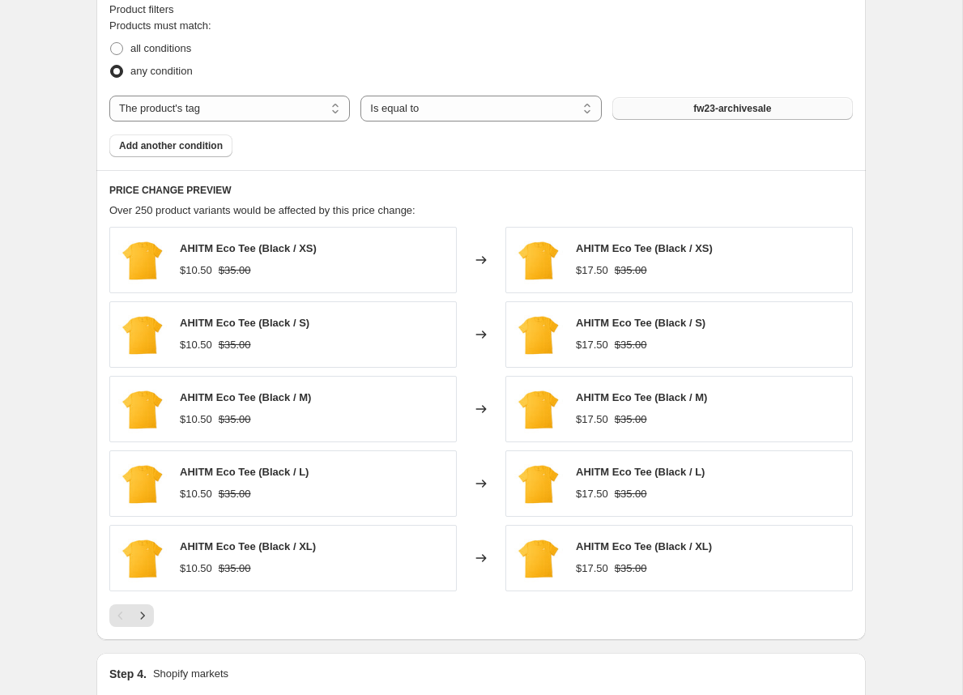
scroll to position [1171, 0]
click at [149, 609] on icon "Next" at bounding box center [142, 614] width 16 height 16
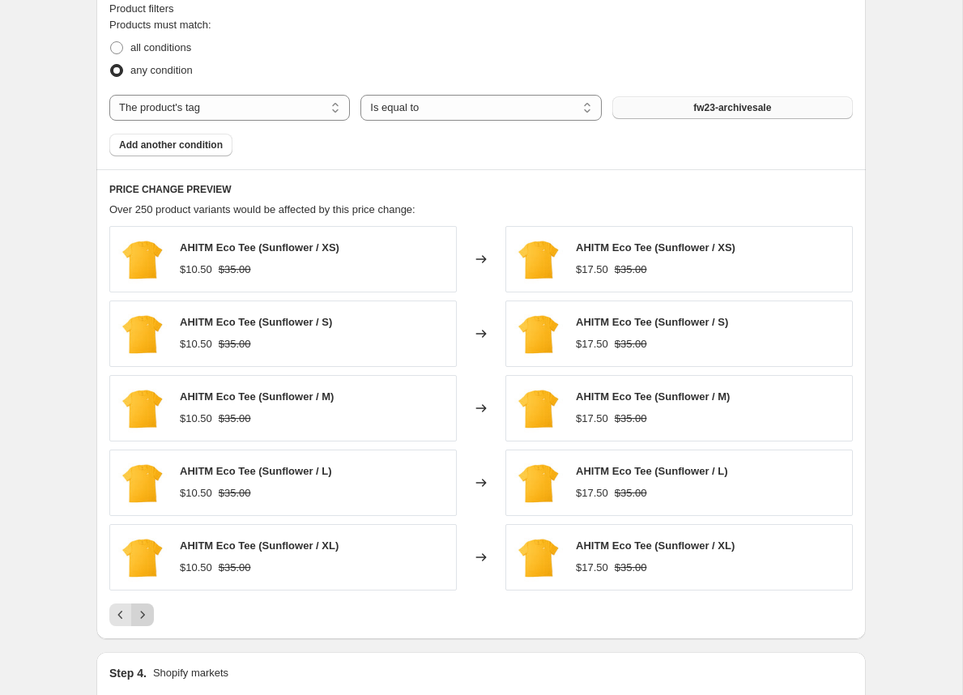
click at [149, 609] on icon "Next" at bounding box center [142, 614] width 16 height 16
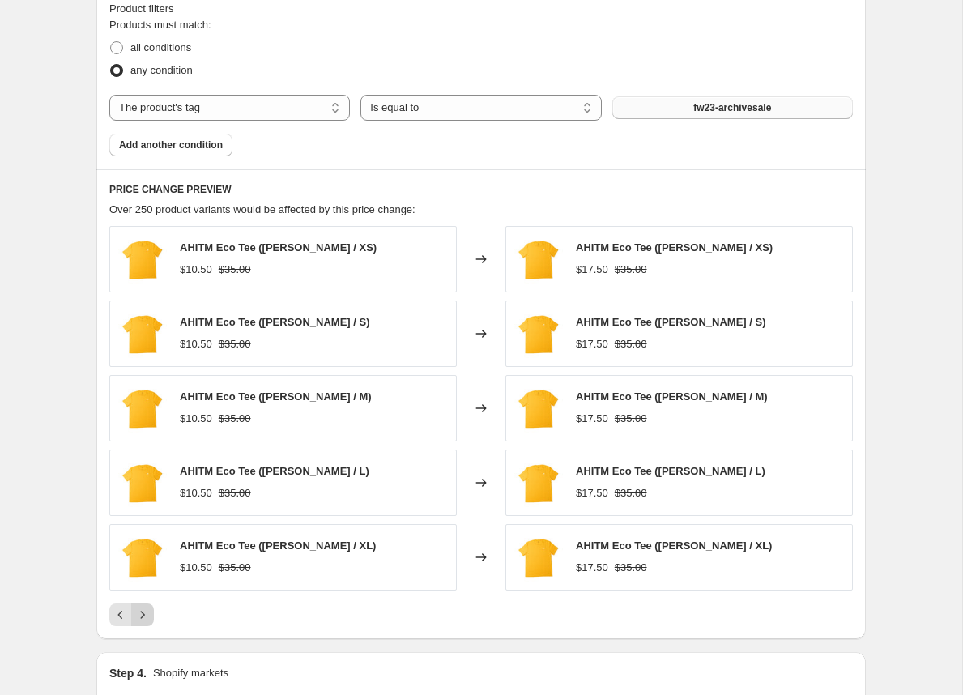
click at [149, 609] on icon "Next" at bounding box center [142, 614] width 16 height 16
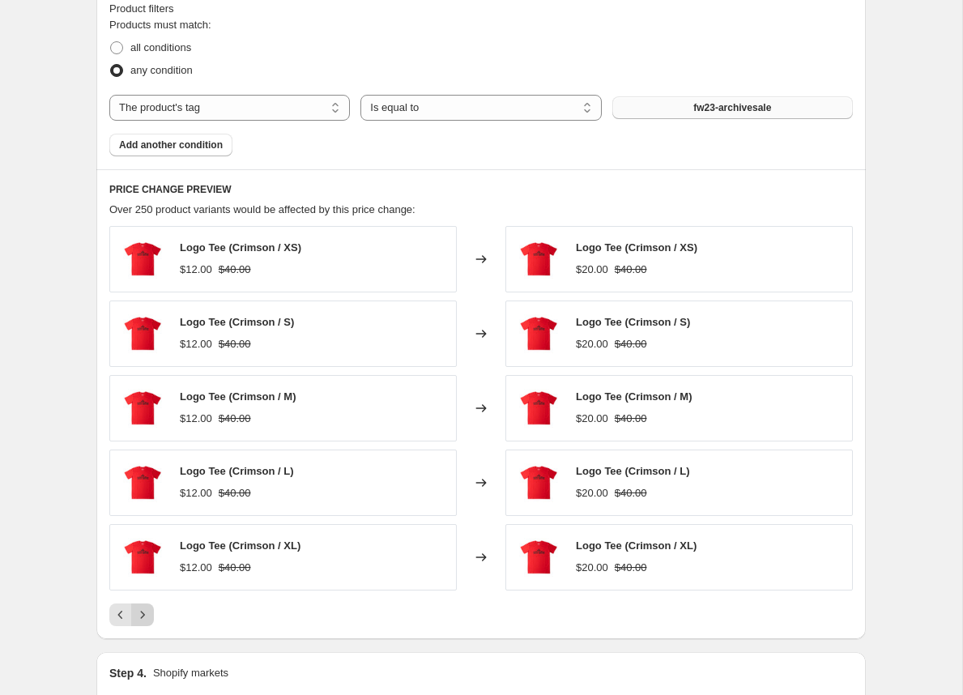
click at [149, 609] on icon "Next" at bounding box center [142, 614] width 16 height 16
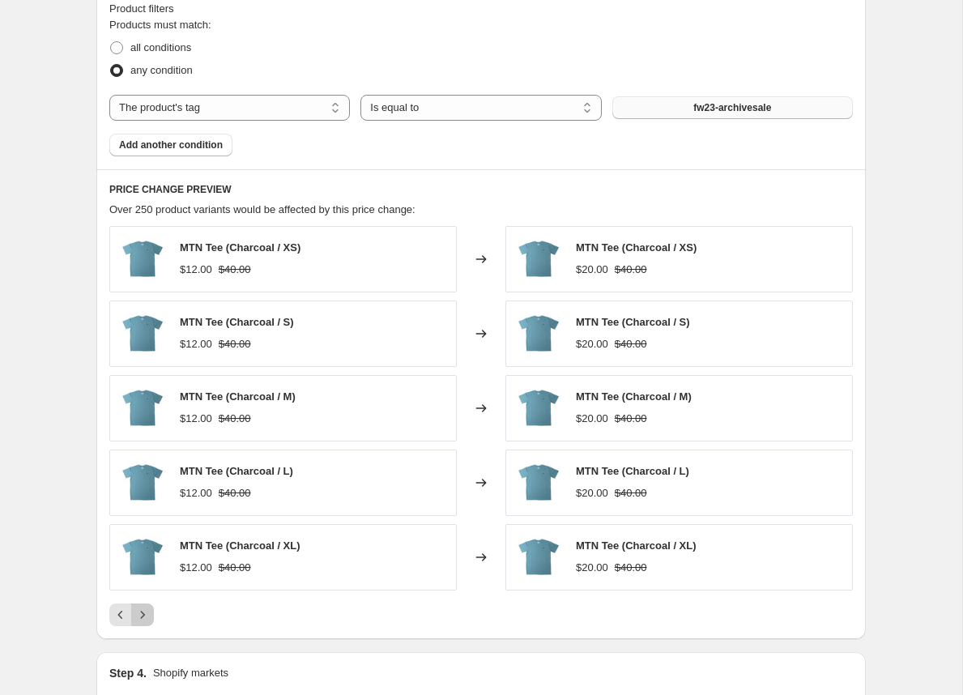
click at [149, 609] on icon "Next" at bounding box center [142, 614] width 16 height 16
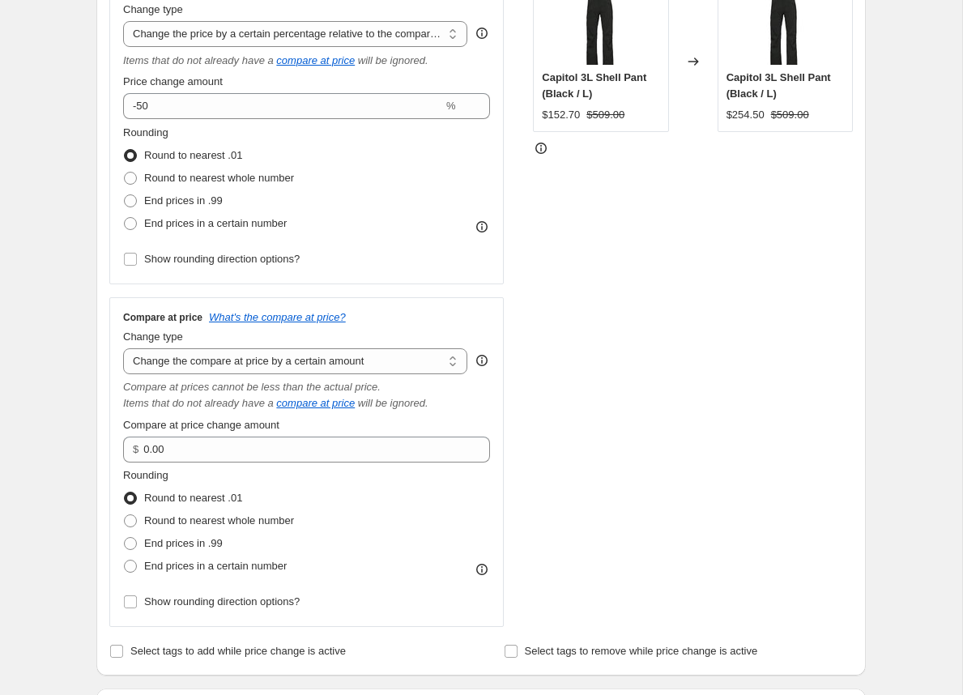
scroll to position [0, 0]
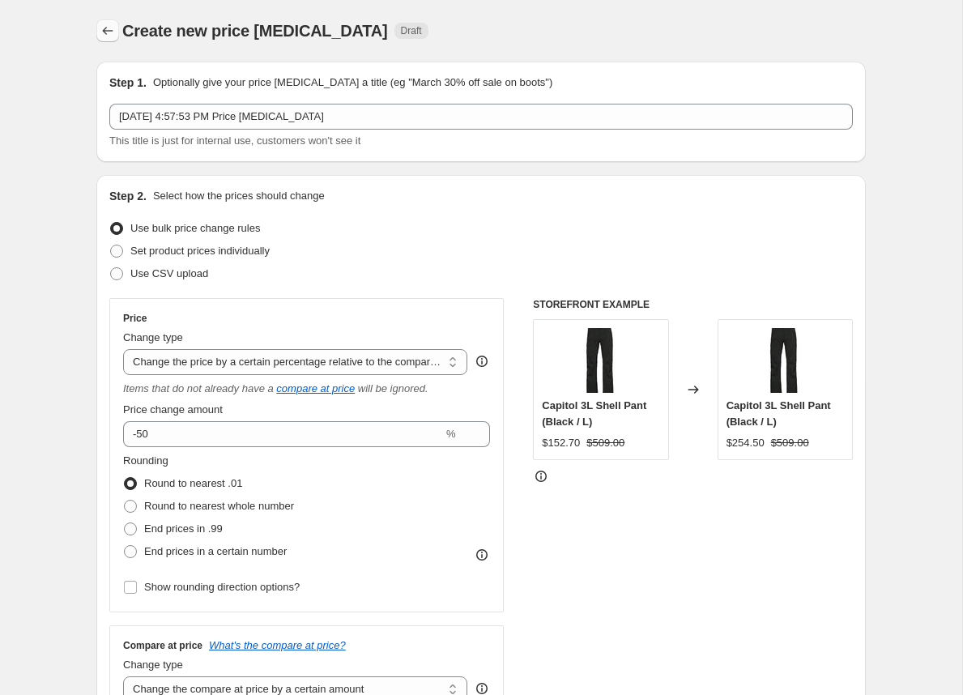
click at [108, 35] on icon "Price change jobs" at bounding box center [108, 31] width 16 height 16
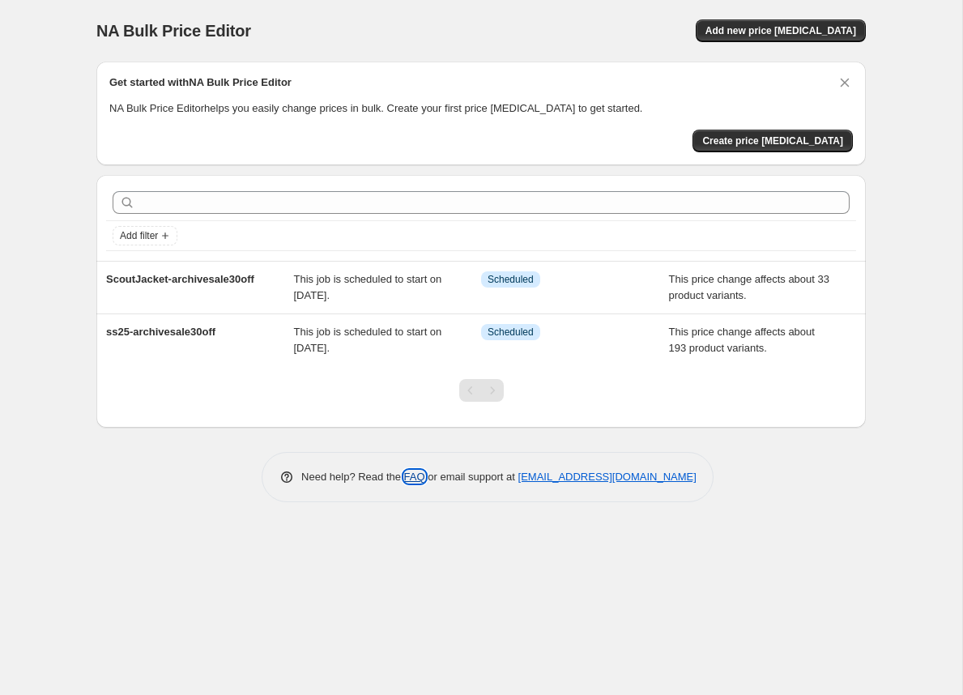
click at [409, 478] on link "FAQ" at bounding box center [414, 476] width 21 height 12
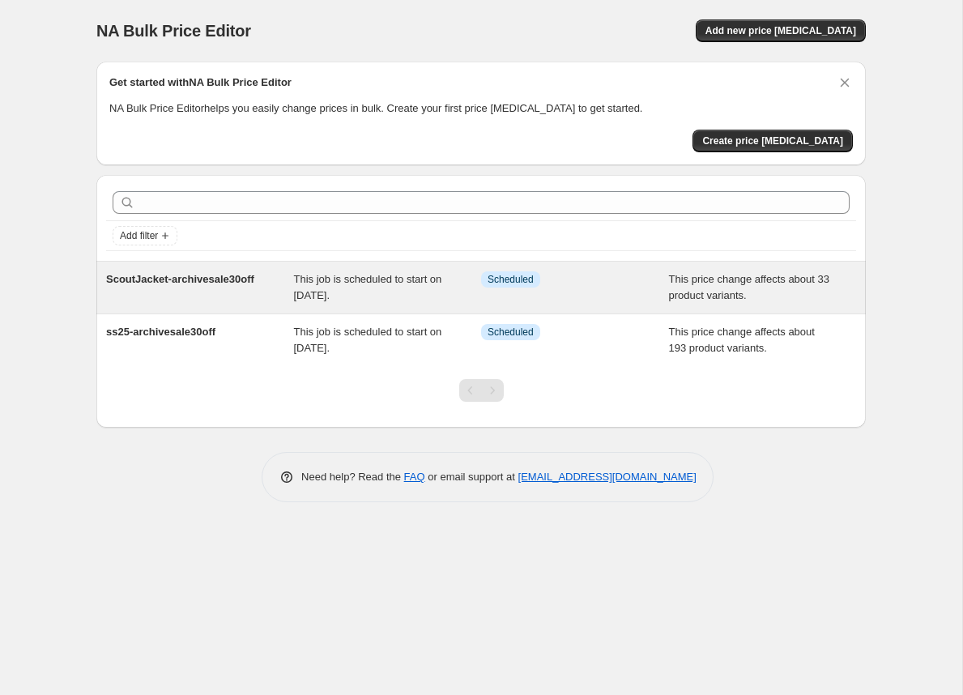
click at [363, 308] on div "ScoutJacket-archivesale30off This job is scheduled to start on September 3, 202…" at bounding box center [480, 287] width 769 height 52
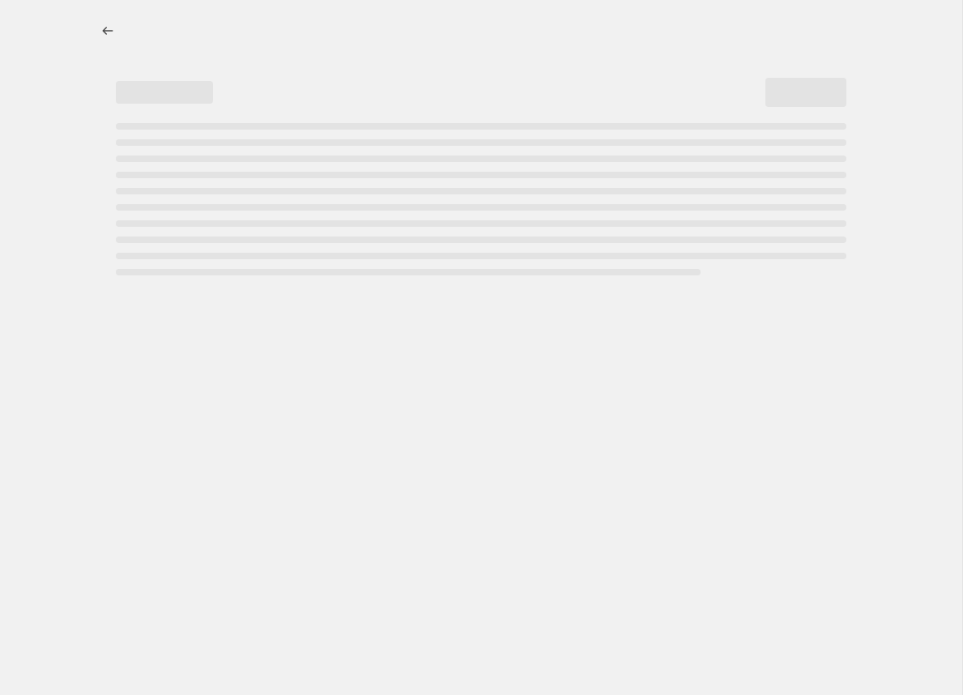
select select "pcap"
select select "by"
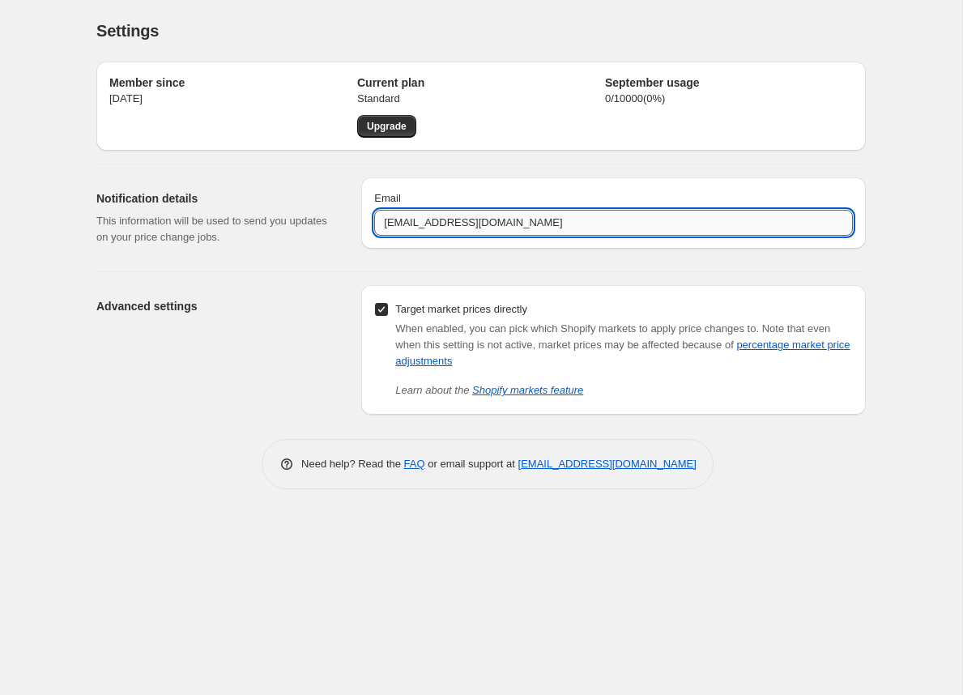
click at [401, 227] on input "[EMAIL_ADDRESS][DOMAIN_NAME]" at bounding box center [613, 223] width 478 height 26
type input "[PERSON_NAME][EMAIL_ADDRESS][DOMAIN_NAME]"
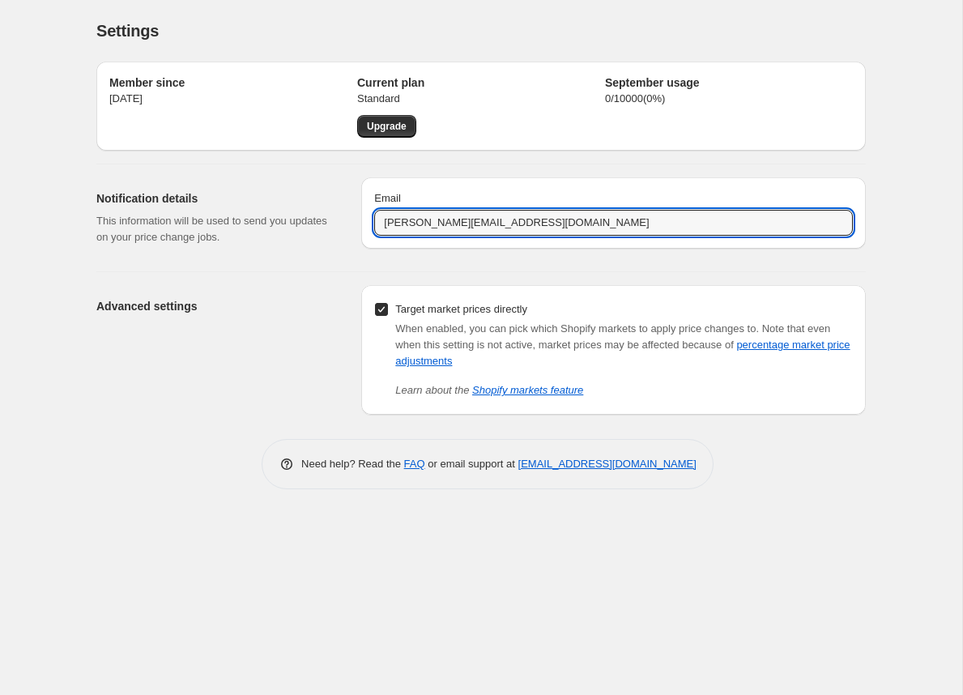
click at [532, 529] on div "Settings. This page is ready Settings Member since [DATE] Current plan Standard…" at bounding box center [481, 347] width 962 height 695
